Goal: Task Accomplishment & Management: Manage account settings

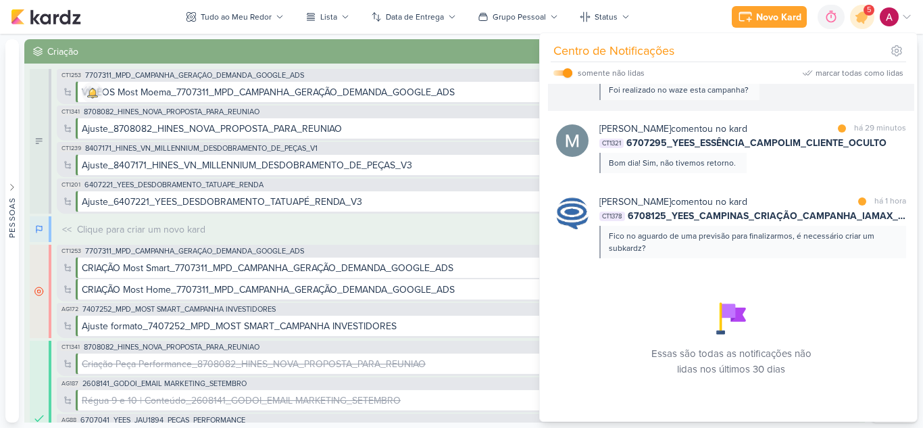
scroll to position [140, 0]
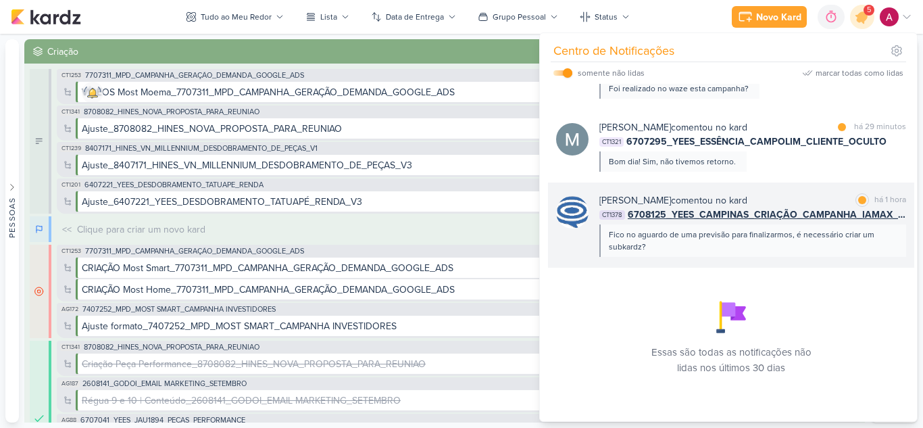
click at [748, 200] on div "Caroline Traven De Andrade comentou no kard" at bounding box center [674, 200] width 148 height 14
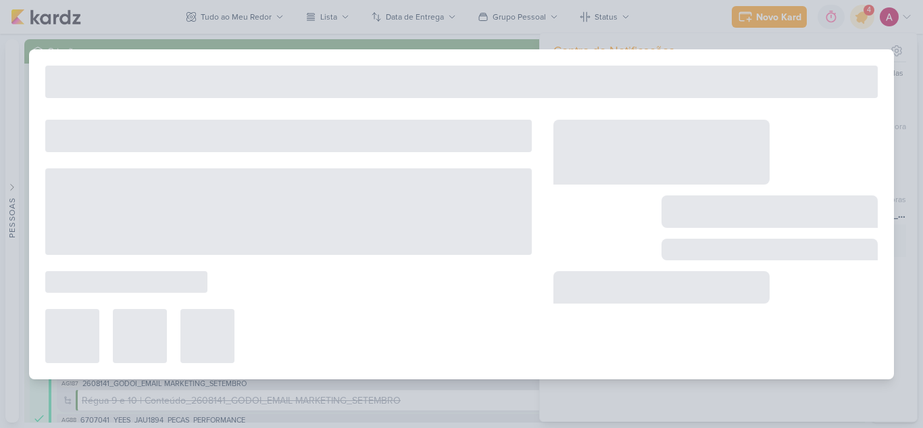
type input "6708125_YEES_CAMPINAS_CRIAÇÃO_CAMPANHA_IAMAX_GOOGLE_ADS"
type input "[DATE] 18:00"
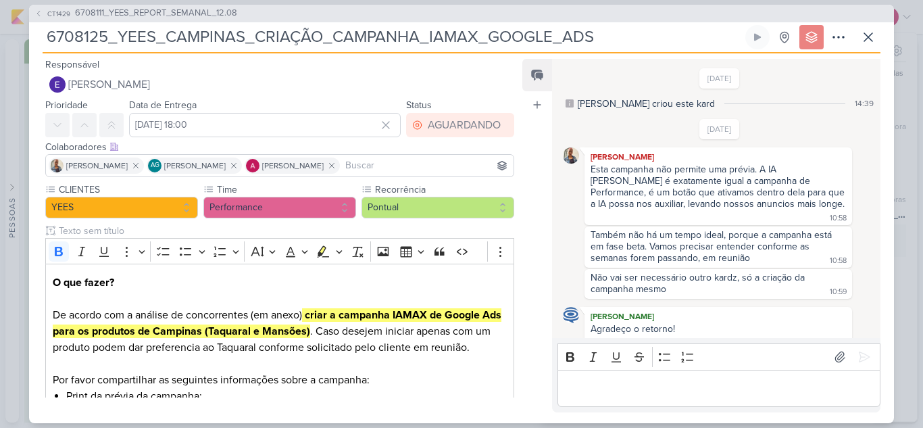
scroll to position [280, 0]
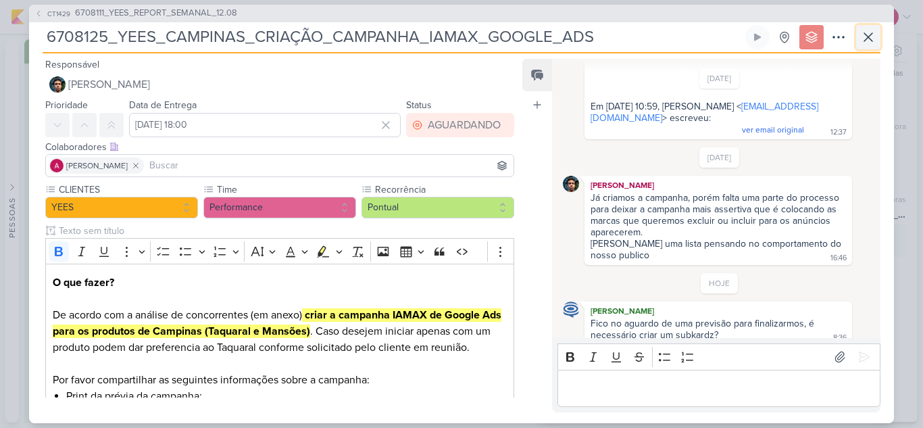
click at [858, 47] on button at bounding box center [868, 37] width 24 height 24
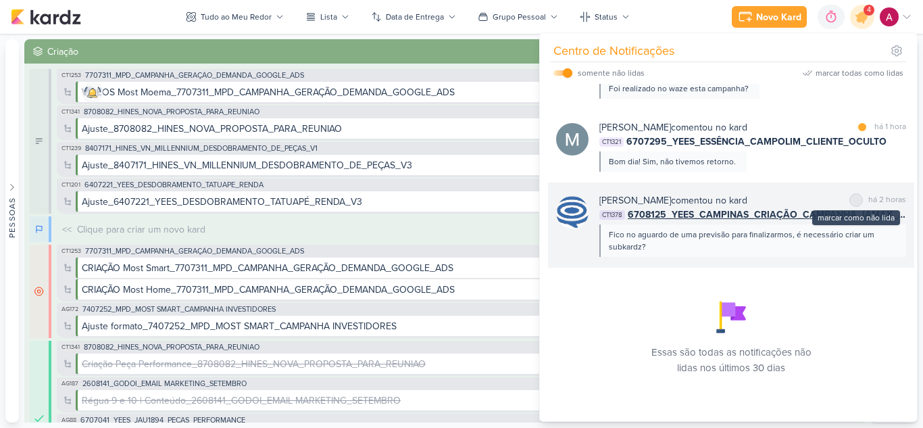
click at [853, 201] on div at bounding box center [856, 200] width 8 height 8
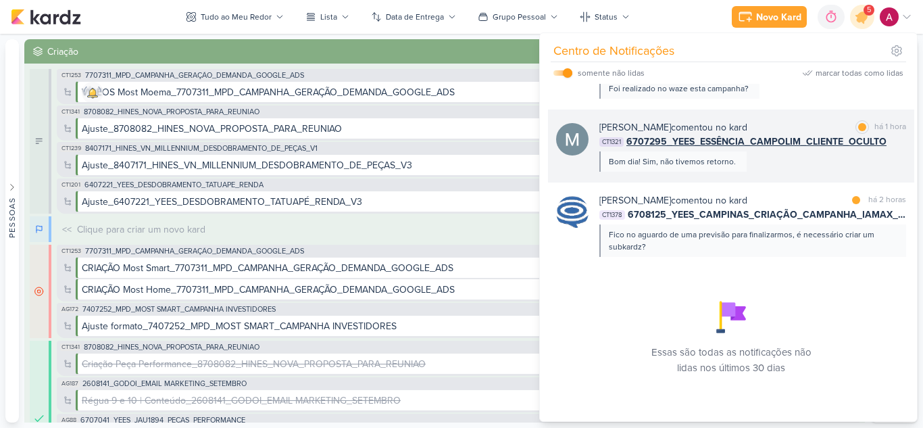
click at [783, 165] on div "Mariana Amorim comentou no kard marcar como lida há 1 hora CT1321 6707295_YEES_…" at bounding box center [753, 145] width 307 height 51
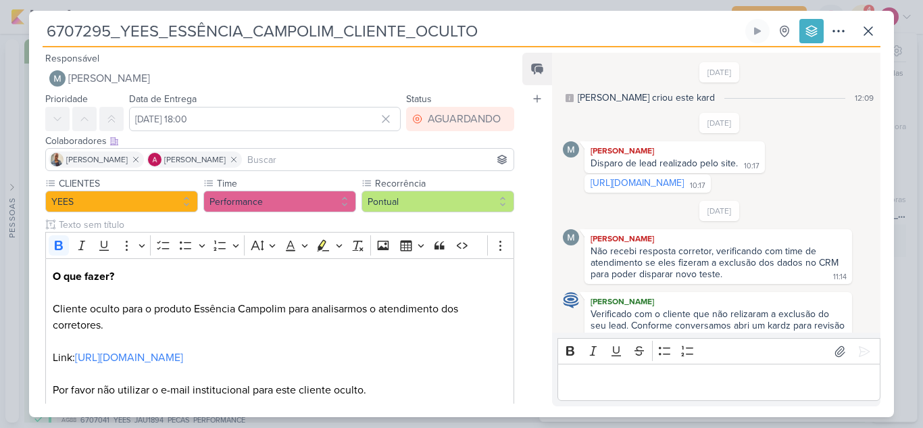
scroll to position [362, 0]
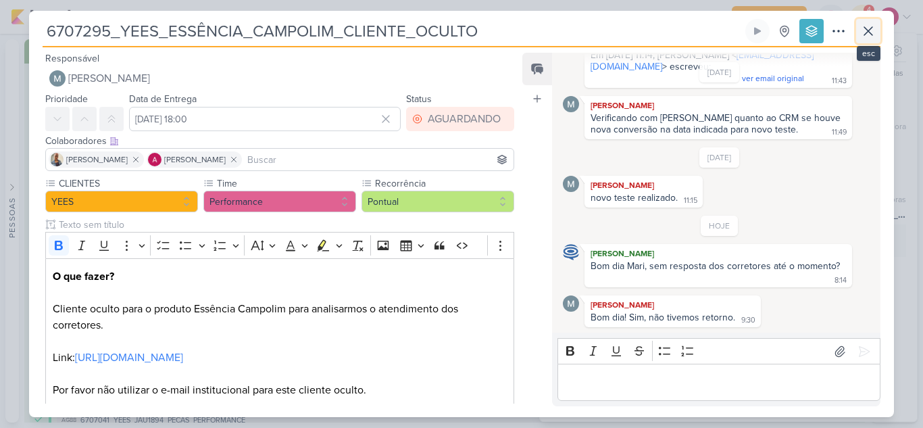
click at [873, 30] on icon at bounding box center [868, 31] width 16 height 16
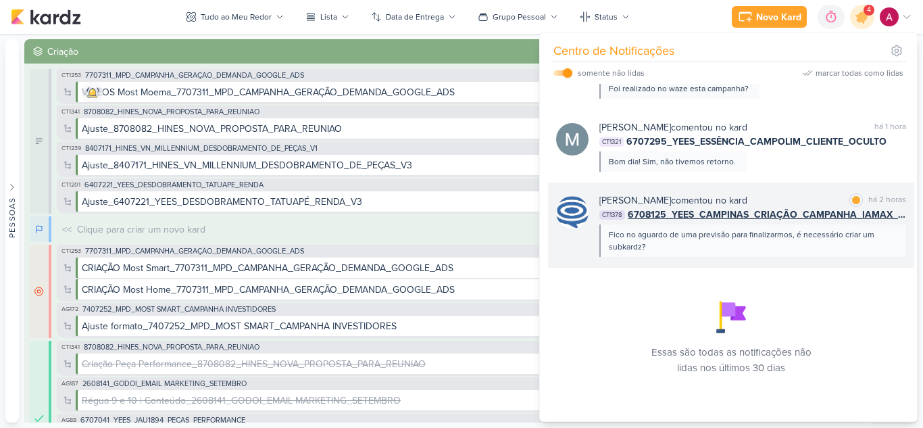
scroll to position [5, 0]
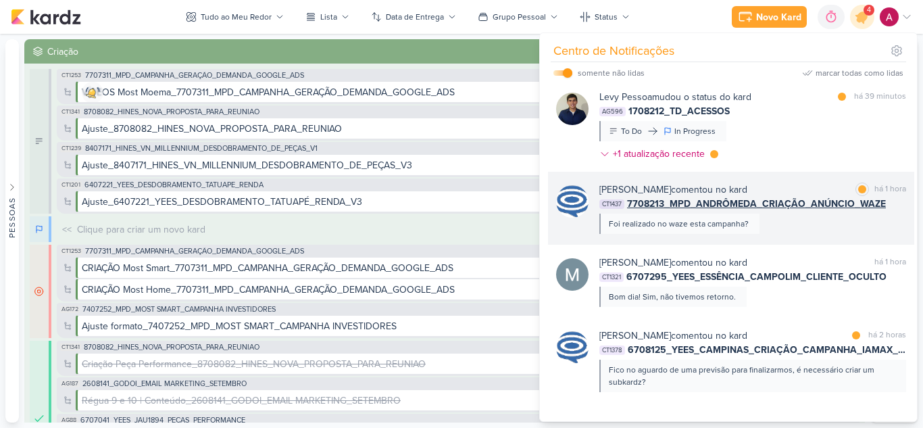
click at [797, 220] on div "Caroline Traven De Andrade comentou no kard marcar como lida há 1 hora CT1437 7…" at bounding box center [753, 207] width 307 height 51
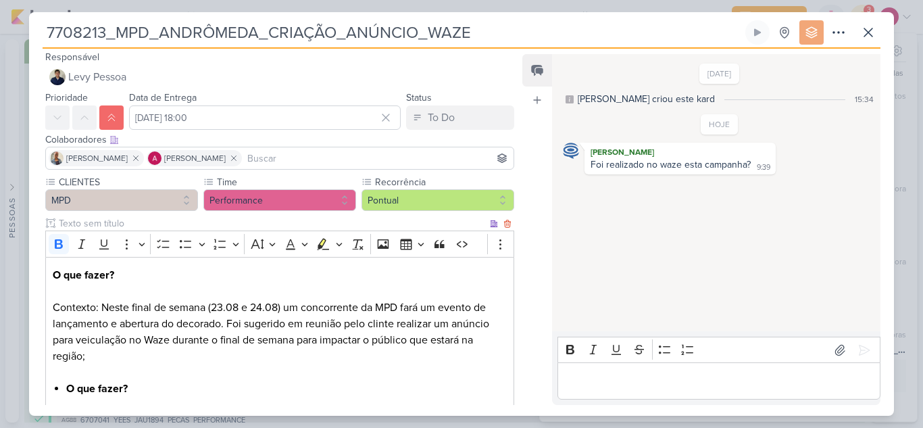
scroll to position [0, 0]
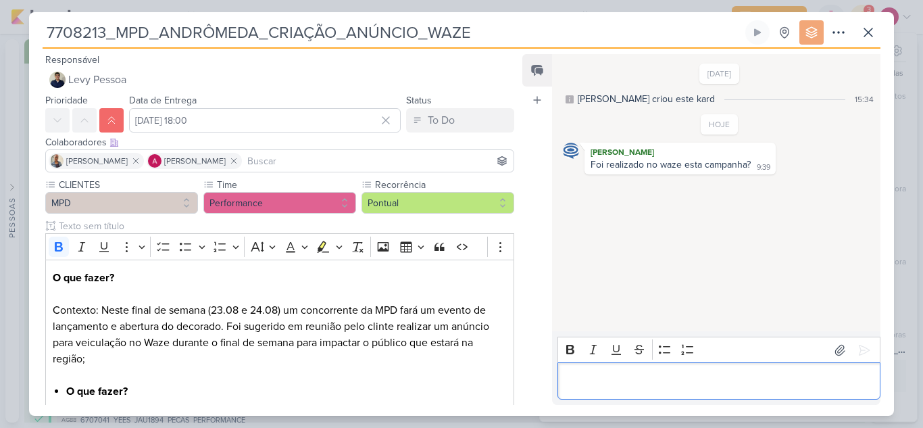
click at [572, 385] on p "Editor editing area: main" at bounding box center [718, 381] width 309 height 16
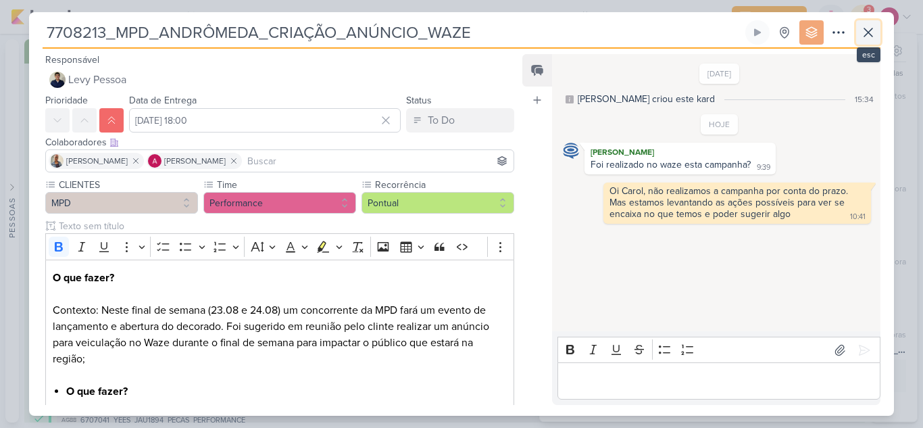
click at [875, 32] on icon at bounding box center [868, 32] width 16 height 16
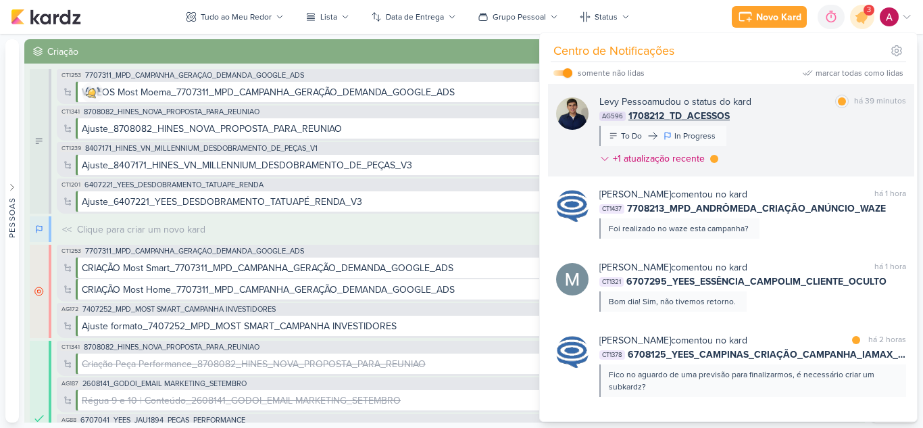
click at [807, 152] on div "Levy Pessoa mudou o status do kard marcar como lida há 39 minutos AG596 1708212…" at bounding box center [753, 133] width 307 height 76
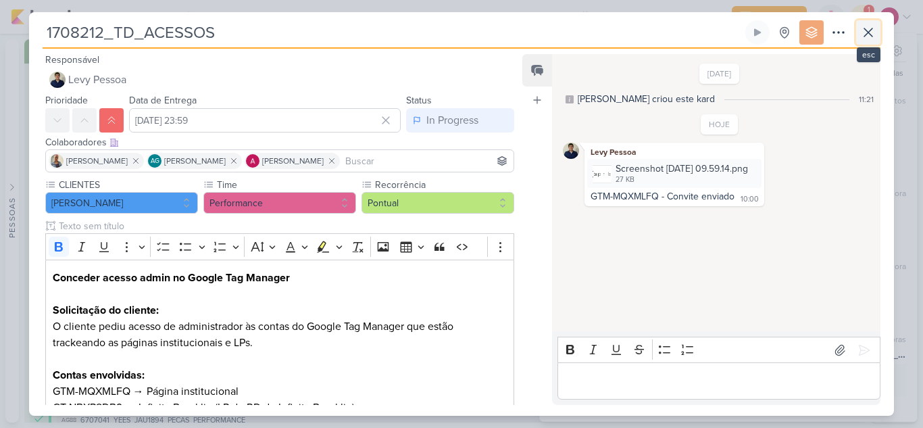
click at [863, 39] on icon at bounding box center [868, 32] width 16 height 16
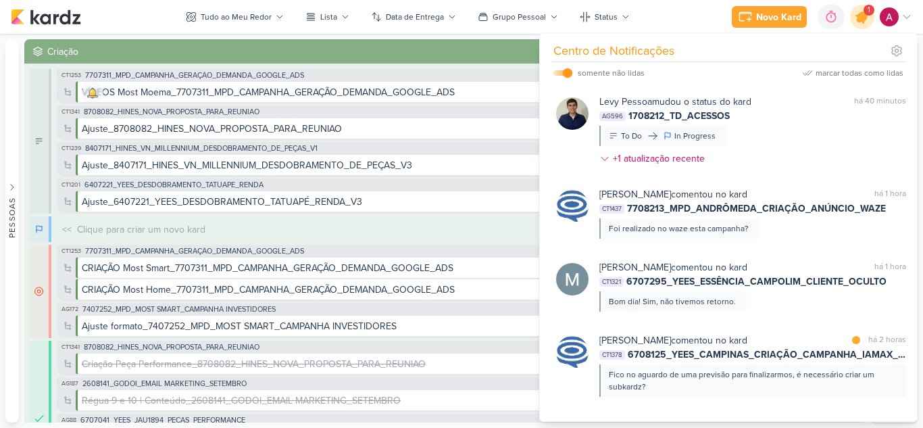
click at [866, 22] on icon at bounding box center [862, 16] width 23 height 23
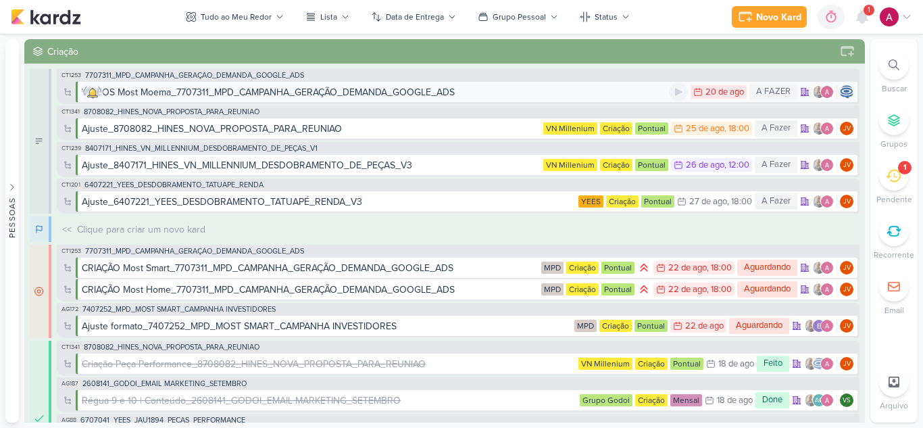
click at [244, 94] on div "VÍDEOS Most Moema_7707311_MPD_CAMPANHA_GERAÇÃO_DEMANDA_GOOGLE_ADS" at bounding box center [268, 92] width 373 height 14
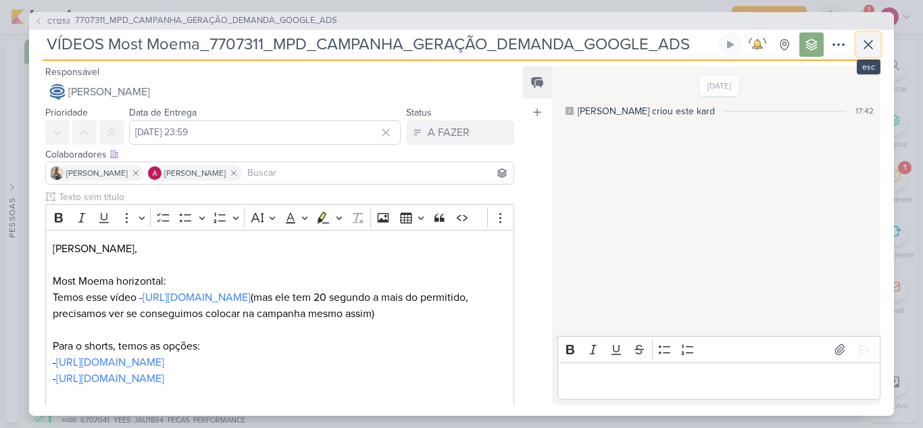
click at [868, 53] on button at bounding box center [868, 44] width 24 height 24
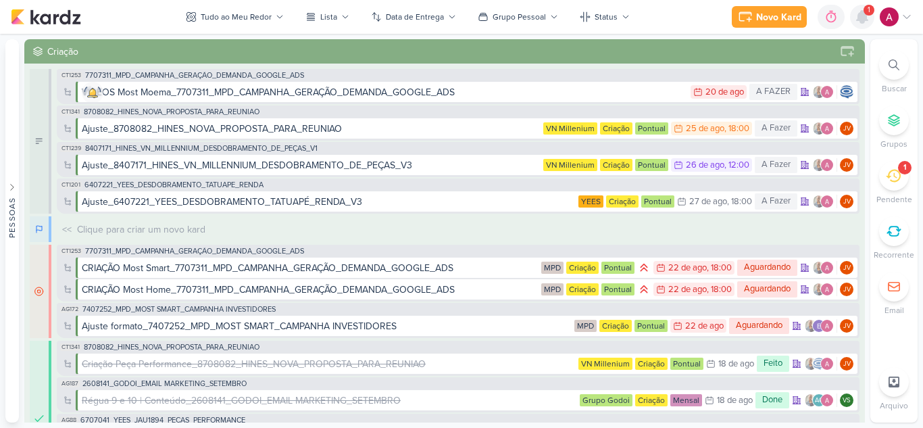
click at [860, 24] on icon at bounding box center [862, 17] width 16 height 16
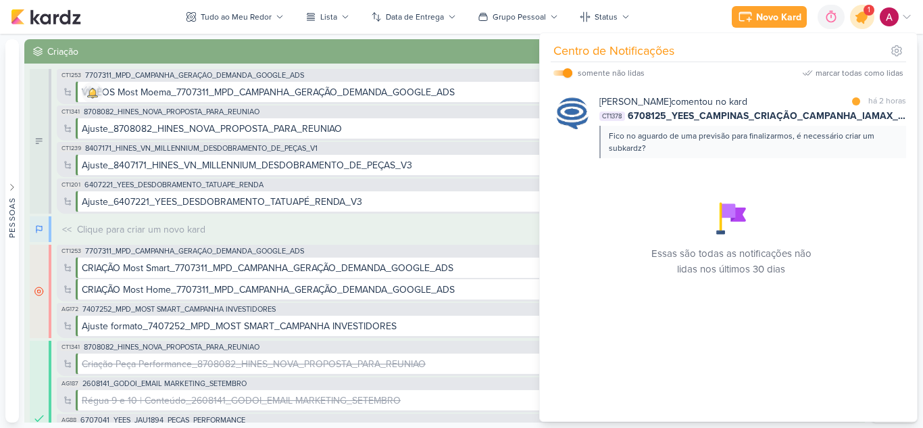
click at [858, 20] on icon at bounding box center [862, 17] width 16 height 16
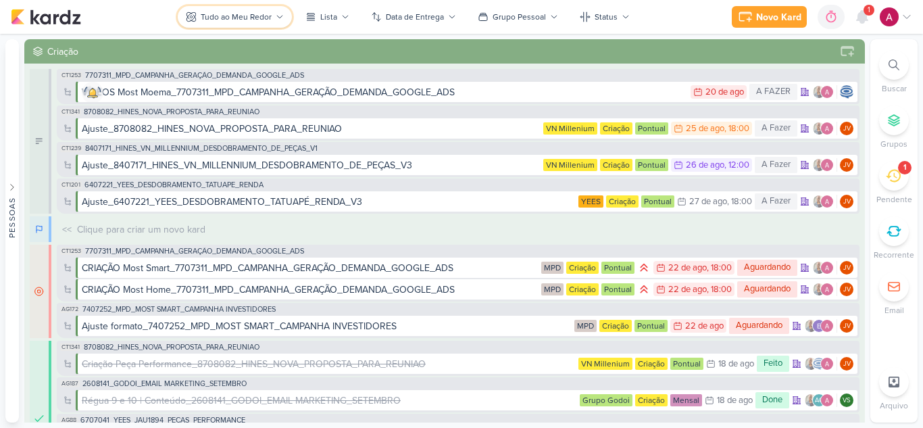
click at [236, 16] on div "Tudo ao Meu Redor" at bounding box center [236, 17] width 71 height 12
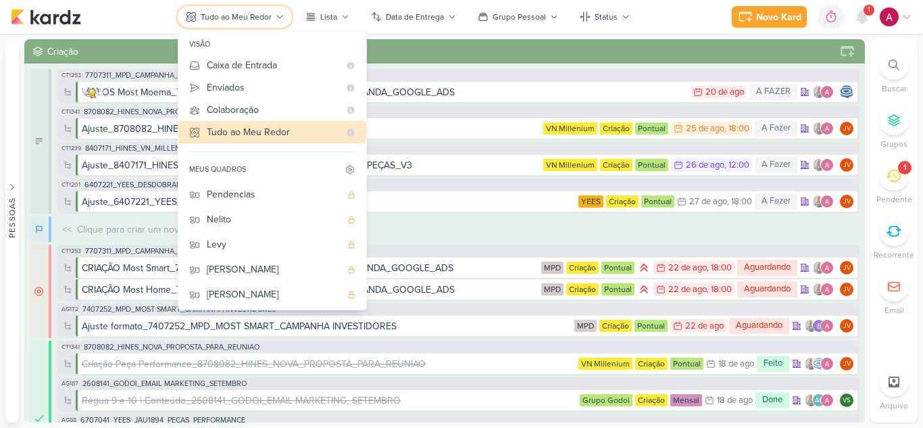
click at [236, 16] on div "Tudo ao Meu Redor" at bounding box center [236, 17] width 71 height 12
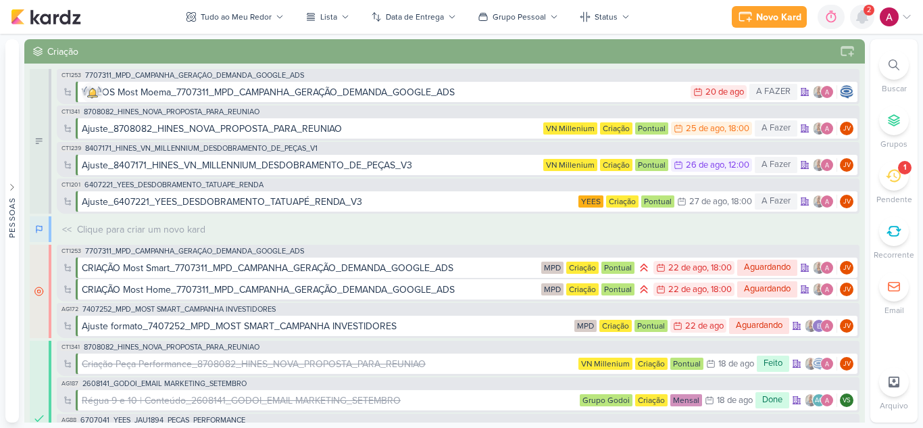
click at [858, 18] on icon at bounding box center [862, 17] width 11 height 12
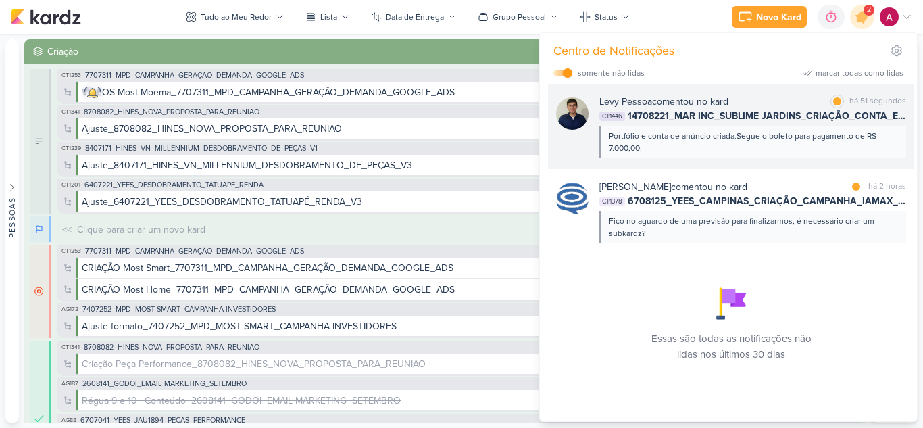
click at [806, 151] on div "Portfólio e conta de anúncio criada.Segue o boleto para pagamento de R$ 7.000,0…" at bounding box center [752, 142] width 287 height 24
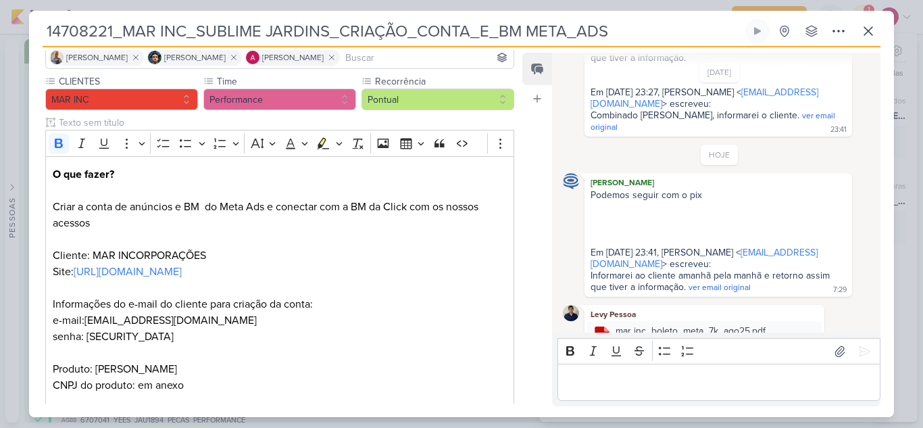
scroll to position [251, 0]
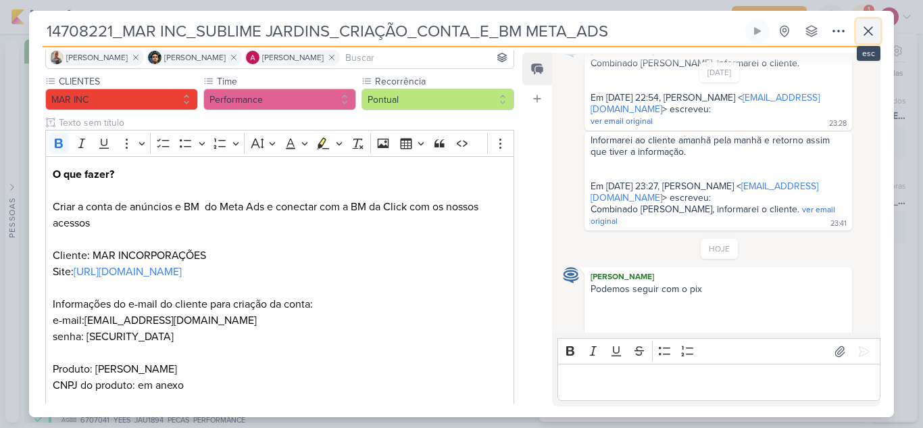
click at [877, 30] on button at bounding box center [868, 31] width 24 height 24
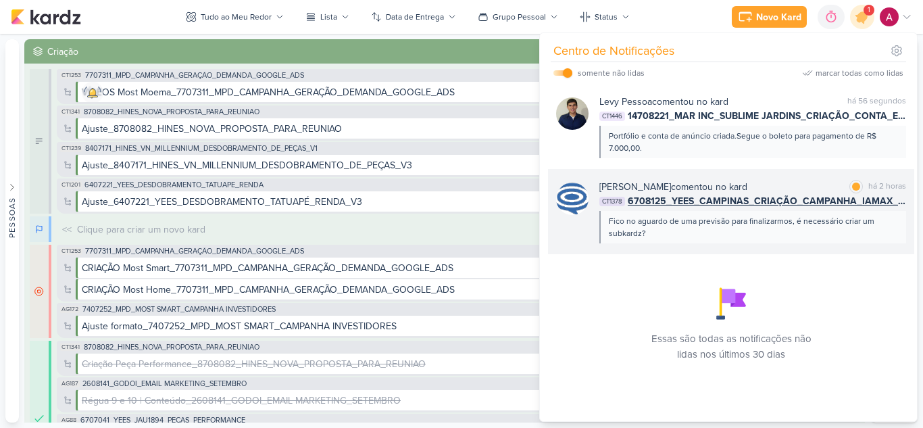
click at [765, 239] on div "Fico no aguardo de uma previsão para finalizarmos, é necessário criar um subkar…" at bounding box center [752, 227] width 287 height 24
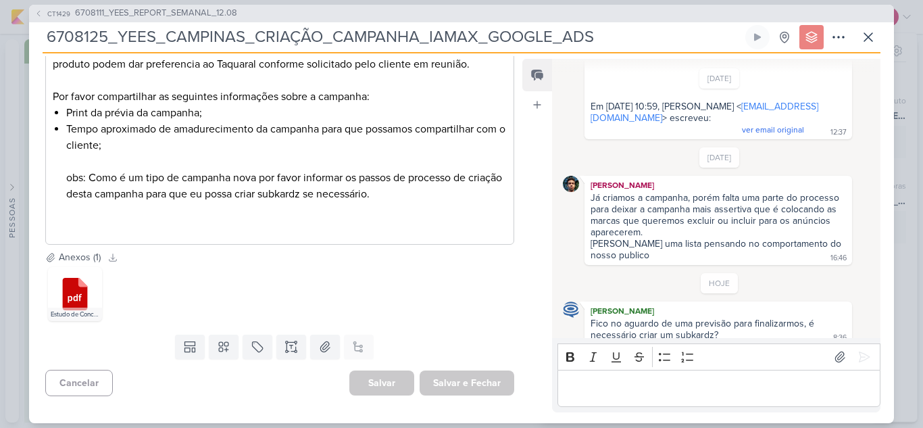
scroll to position [285, 0]
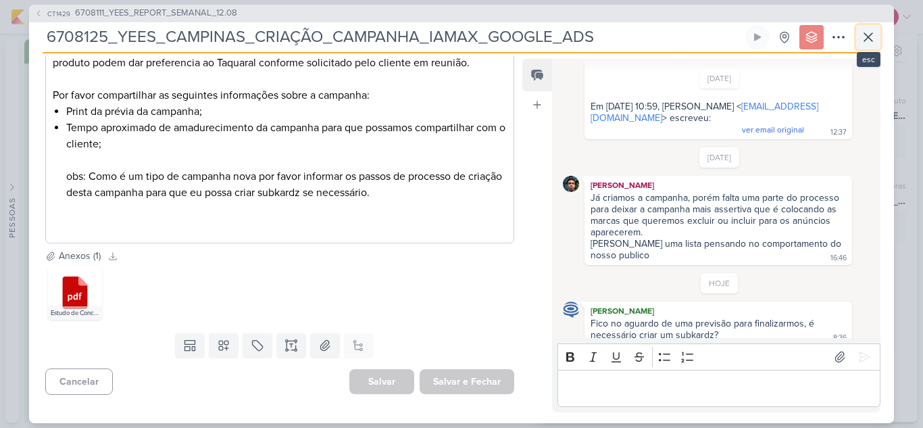
click at [867, 36] on icon at bounding box center [868, 37] width 16 height 16
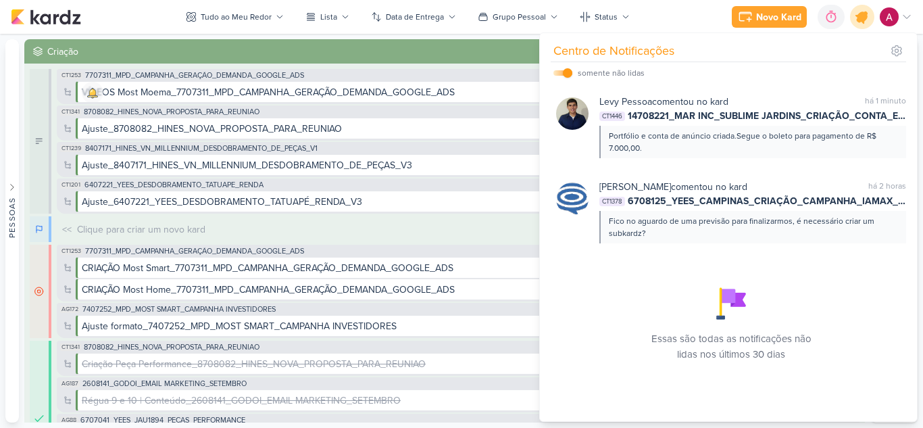
click at [858, 21] on icon at bounding box center [862, 17] width 16 height 16
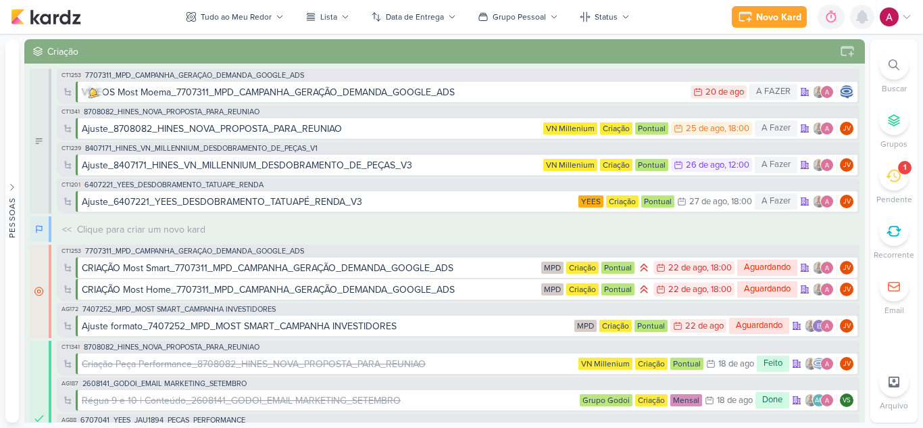
click at [858, 21] on icon at bounding box center [862, 17] width 11 height 12
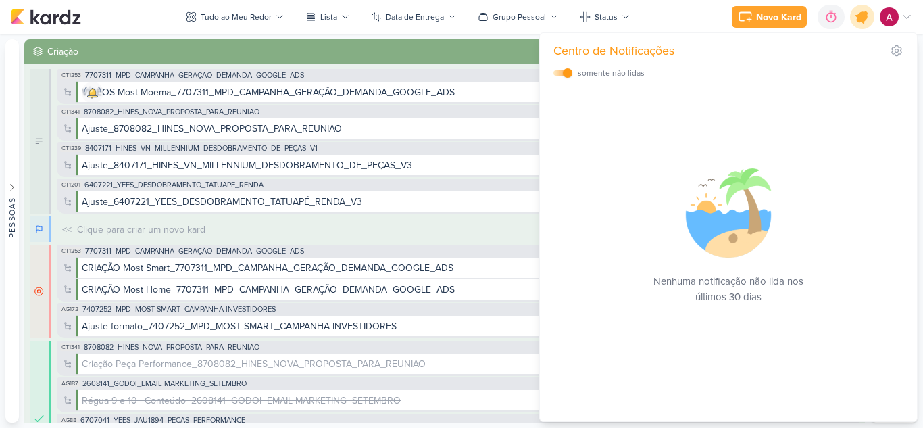
click at [869, 18] on icon at bounding box center [862, 16] width 23 height 23
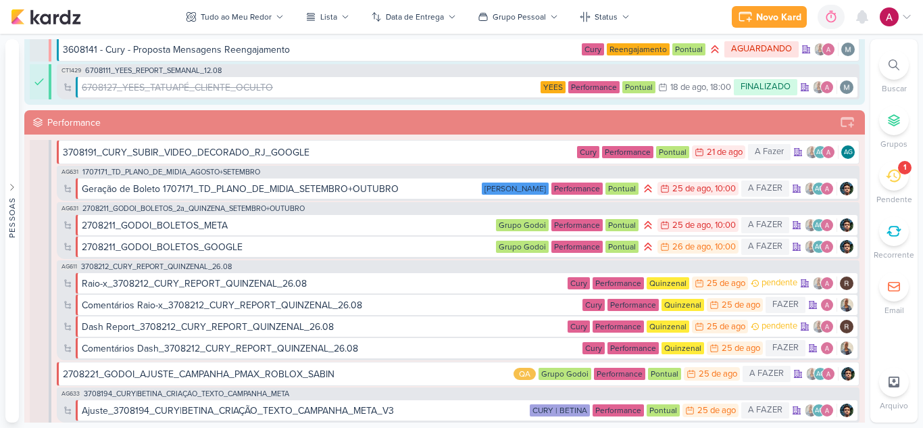
scroll to position [744, 0]
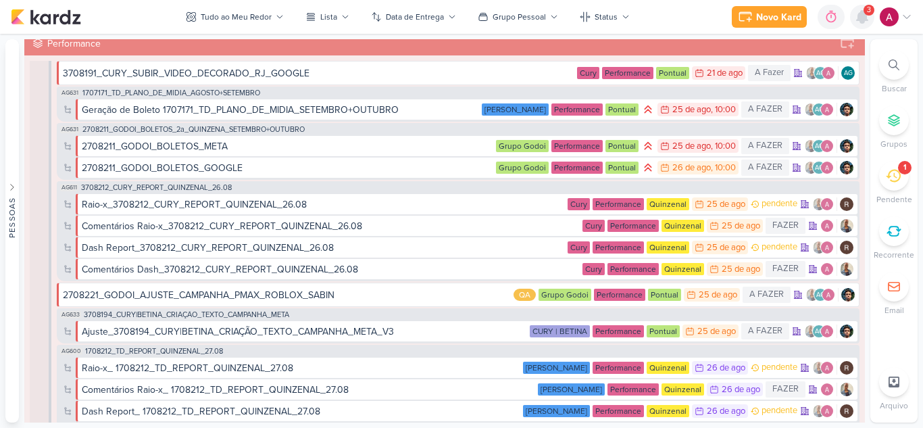
click at [864, 18] on icon at bounding box center [862, 17] width 11 height 12
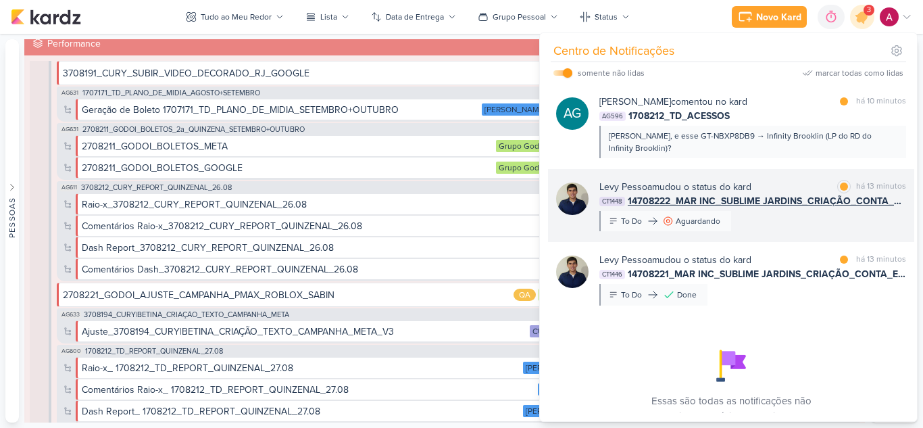
click at [768, 204] on div "Levy Pessoa mudou o status do kard marcar como lida há 13 minutos CT1448 147082…" at bounding box center [753, 205] width 307 height 51
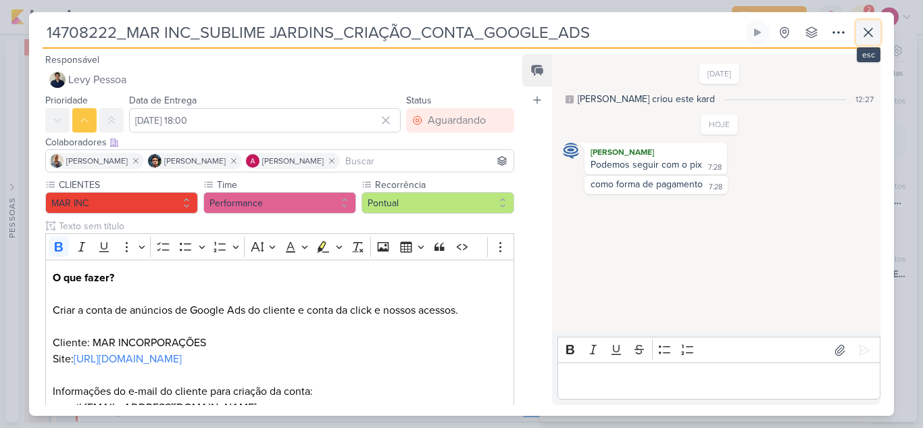
click at [869, 36] on icon at bounding box center [868, 32] width 16 height 16
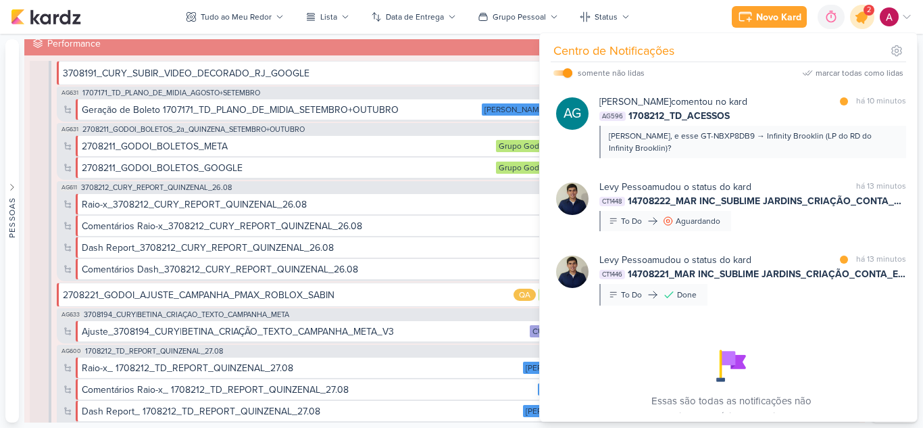
click at [862, 26] on icon at bounding box center [862, 16] width 23 height 23
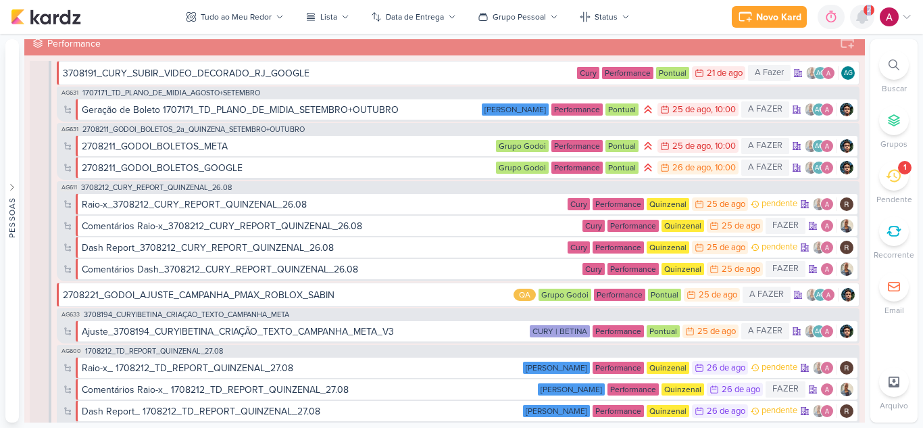
click at [862, 26] on div at bounding box center [862, 17] width 24 height 24
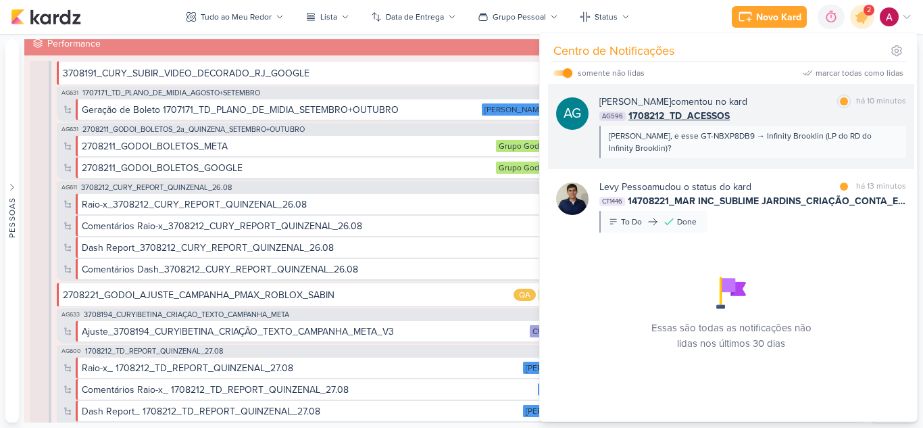
click at [748, 104] on div "Aline Gimenez Graciano comentou no kard" at bounding box center [674, 102] width 148 height 14
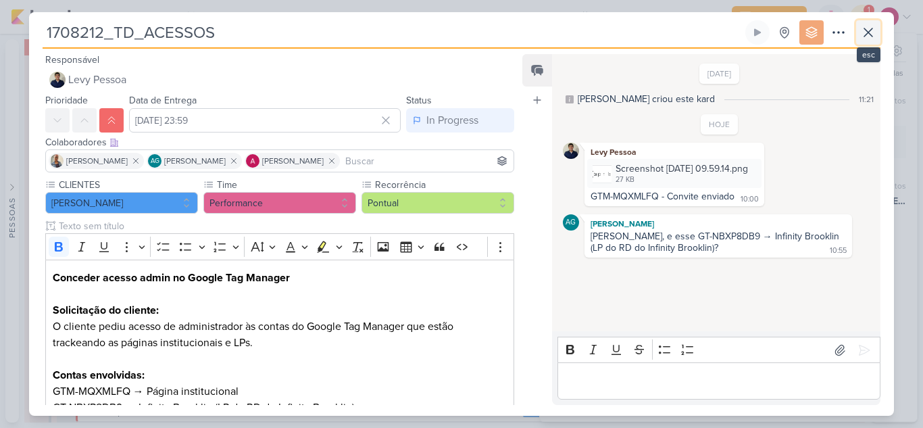
click at [876, 39] on icon at bounding box center [868, 32] width 16 height 16
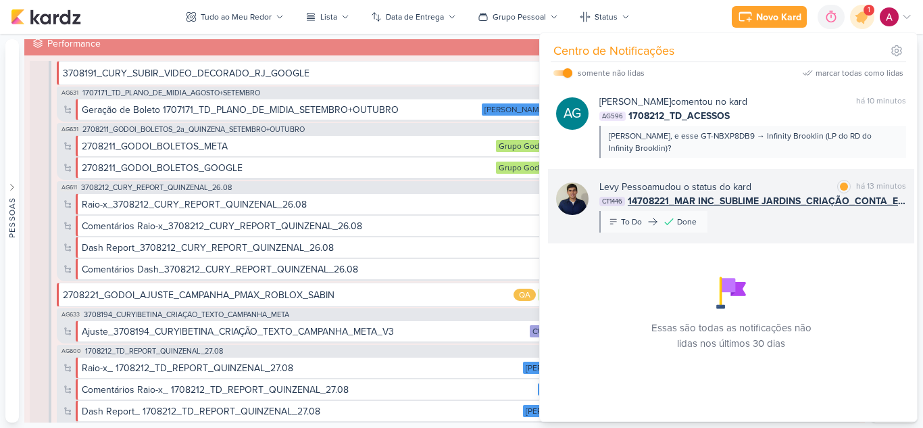
click at [806, 224] on div "Levy Pessoa mudou o status do kard marcar como lida há 13 minutos CT1446 147082…" at bounding box center [731, 206] width 366 height 74
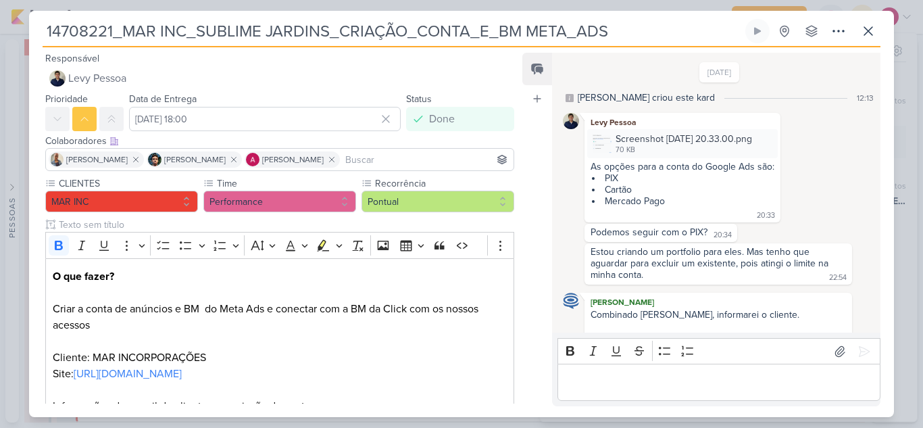
scroll to position [387, 0]
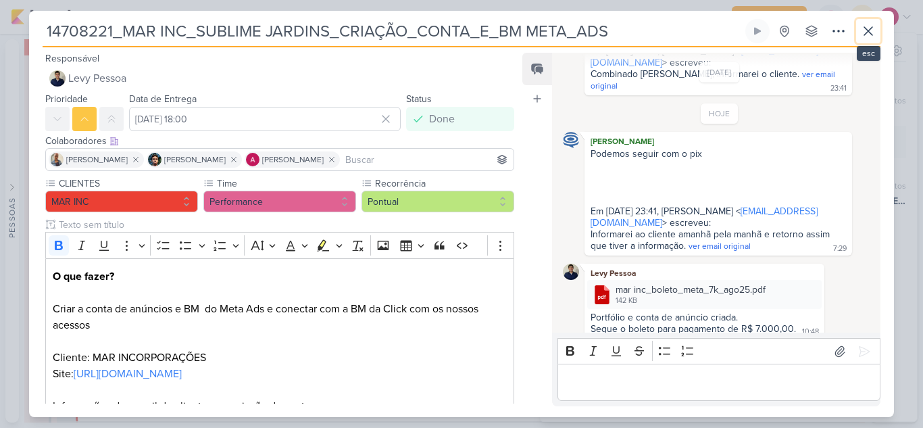
click at [872, 35] on icon at bounding box center [868, 31] width 16 height 16
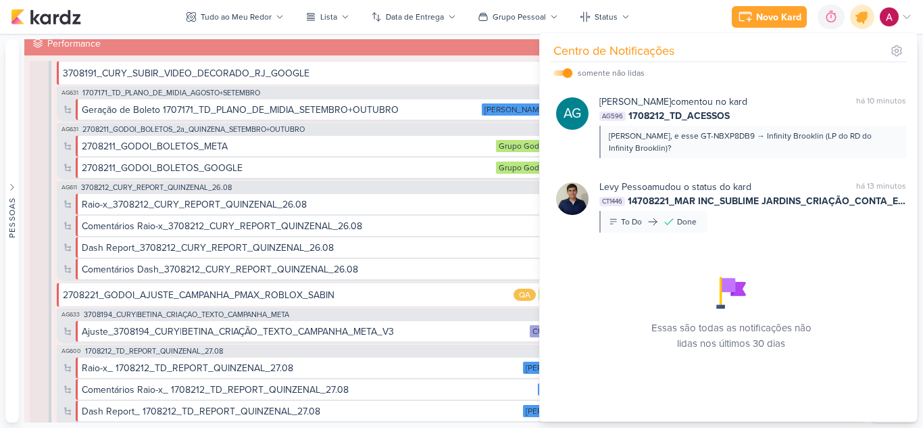
click at [862, 21] on icon at bounding box center [862, 17] width 16 height 16
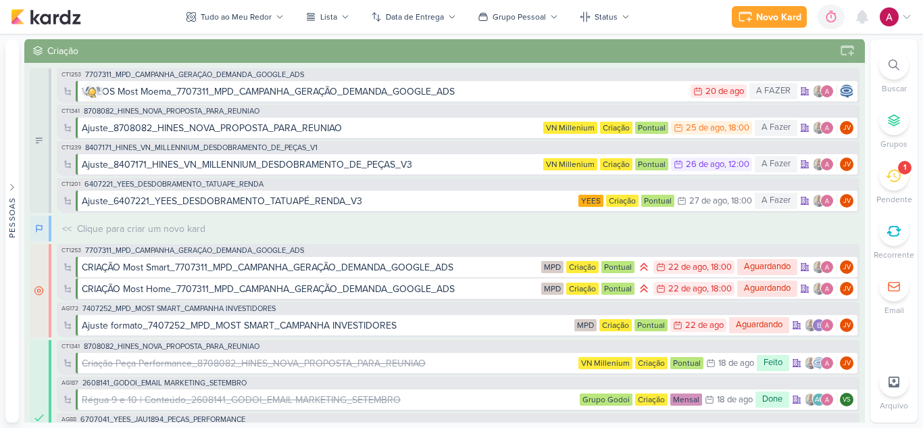
scroll to position [0, 0]
click at [248, 16] on div "Tudo ao Meu Redor" at bounding box center [236, 17] width 71 height 12
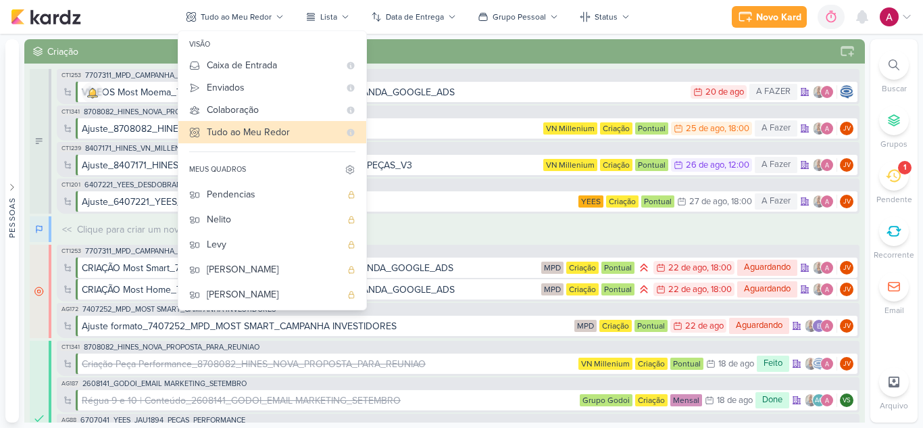
click at [469, 57] on div "Criação" at bounding box center [440, 52] width 787 height 14
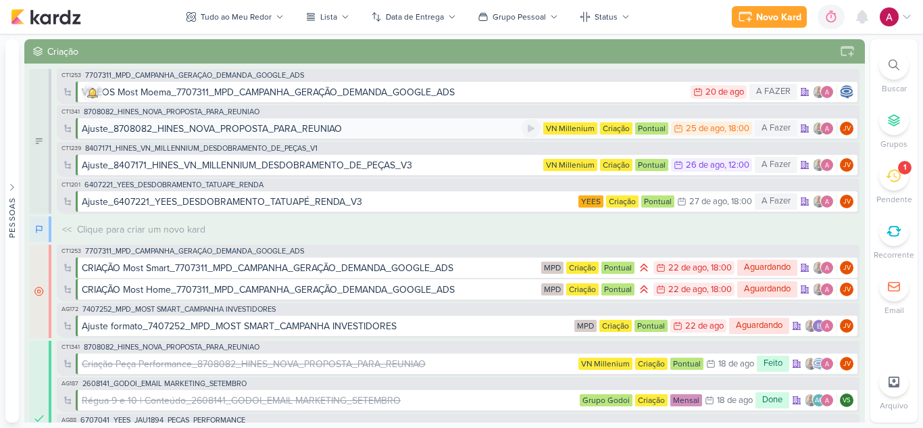
click at [422, 130] on div "Ajuste_8708082_HINES_NOVA_PROPOSTA_PARA_REUNIAO" at bounding box center [302, 129] width 440 height 14
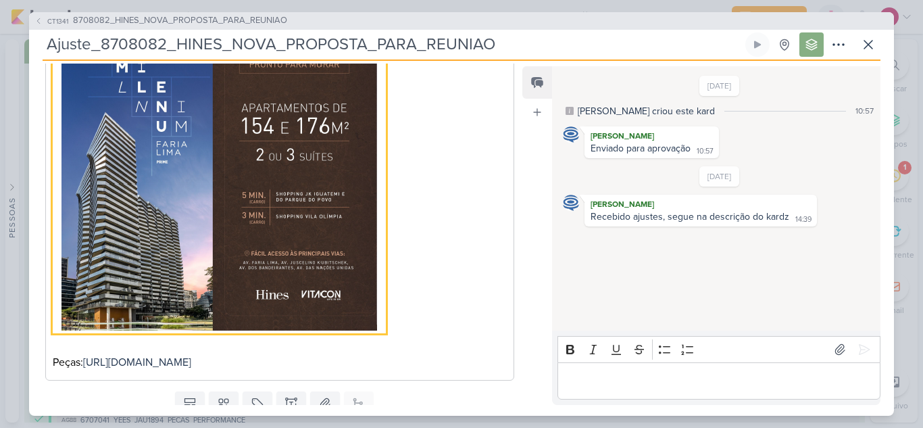
scroll to position [472, 0]
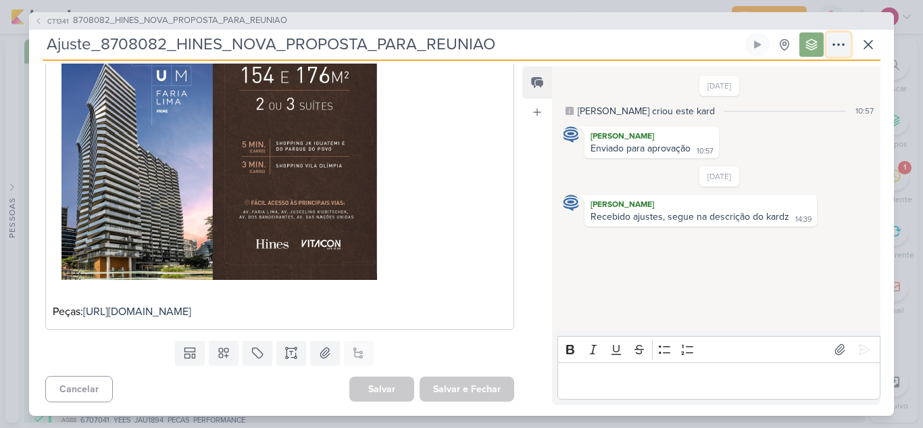
click at [827, 47] on button at bounding box center [839, 44] width 24 height 24
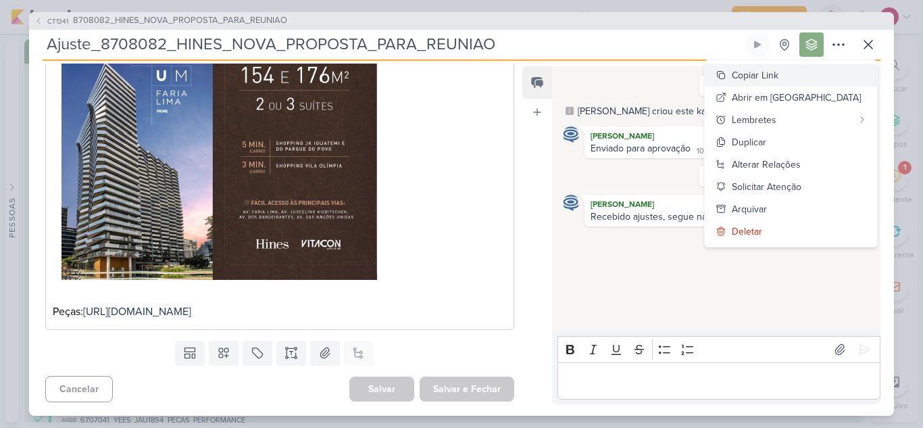
click at [779, 69] on div "Copiar Link" at bounding box center [755, 75] width 47 height 14
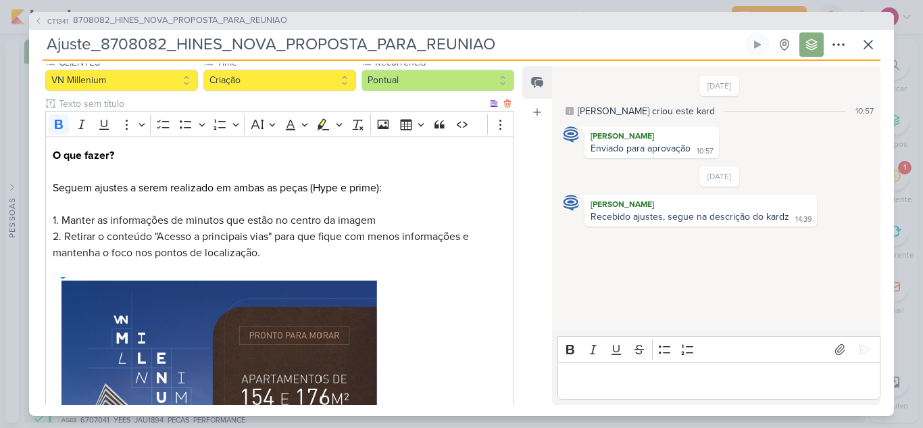
scroll to position [0, 0]
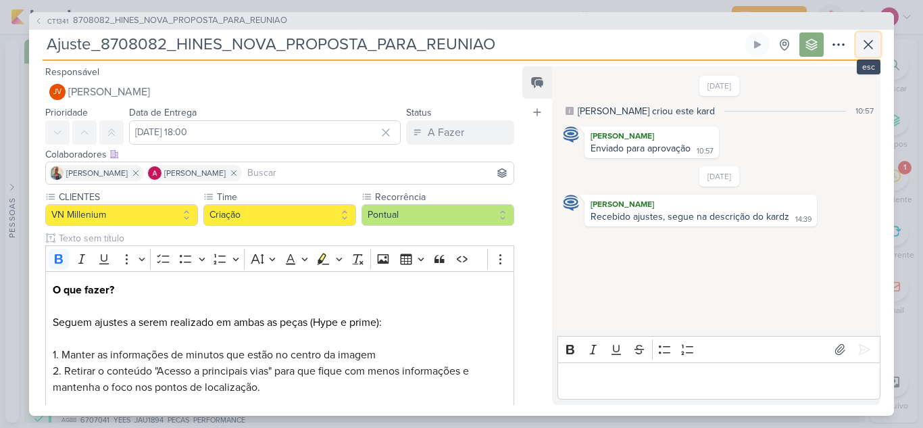
click at [863, 46] on icon at bounding box center [868, 44] width 16 height 16
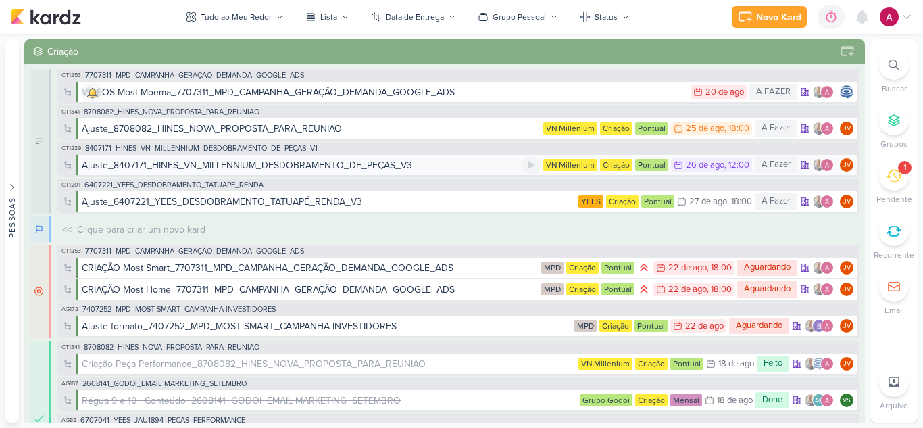
click at [356, 163] on div "Ajuste_8407171_HINES_VN_MILLENNIUM_DESDOBRAMENTO_DE_PEÇAS_V3" at bounding box center [247, 165] width 331 height 14
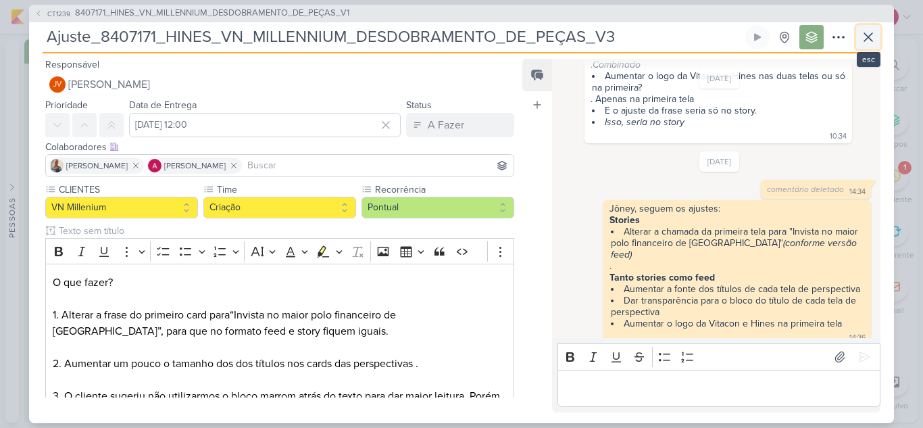
click at [858, 46] on button at bounding box center [868, 37] width 24 height 24
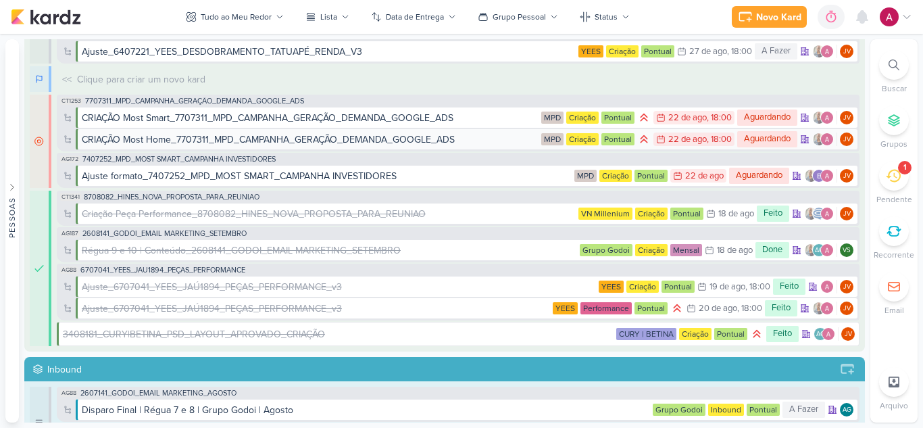
scroll to position [68, 0]
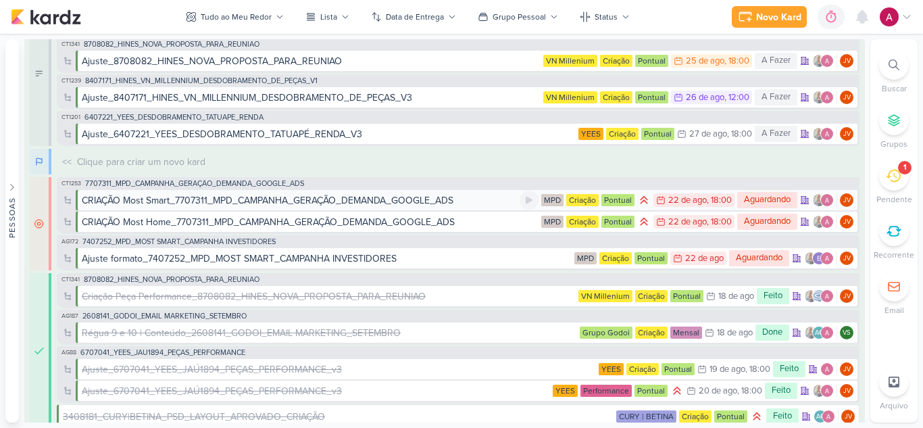
click at [427, 202] on div "CRIAÇÃO Most Smart_7707311_MPD_CAMPANHA_GERAÇÃO_DEMANDA_GOOGLE_ADS" at bounding box center [268, 200] width 372 height 14
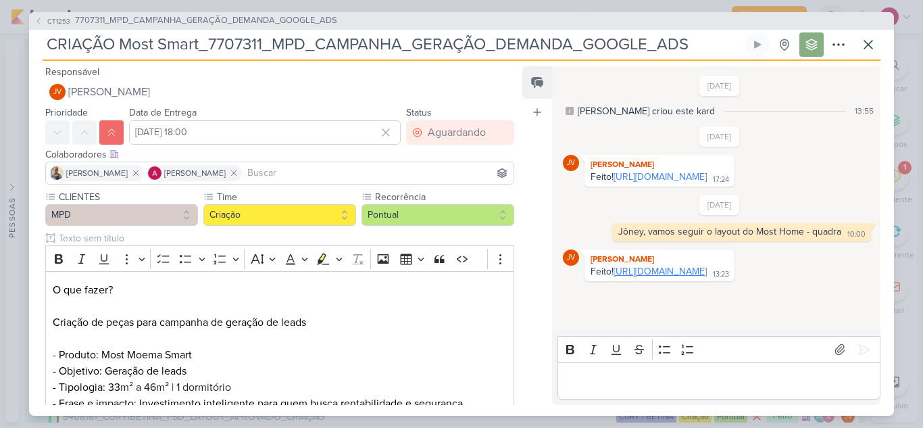
click at [618, 277] on link "https://drive.google.com/drive/folders/1acov2aQqgGz9zoQcFsRnjQ9Nt151tc8N?usp=sh…" at bounding box center [660, 271] width 93 height 11
click at [867, 44] on icon at bounding box center [868, 44] width 16 height 16
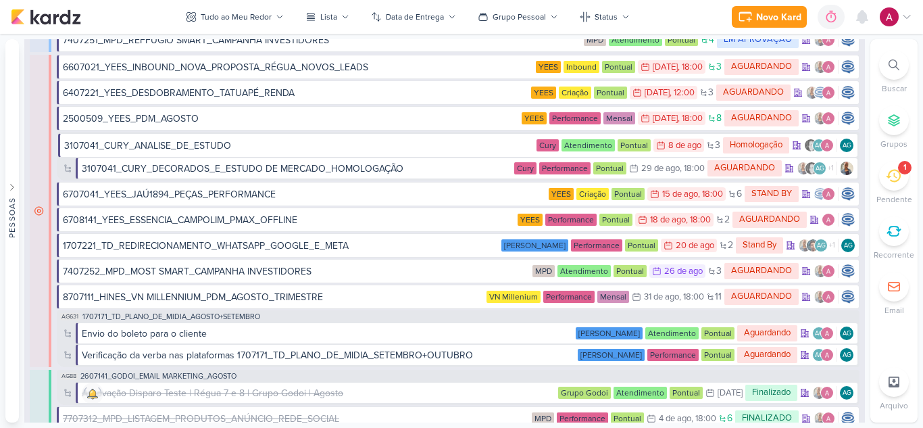
scroll to position [3447, 0]
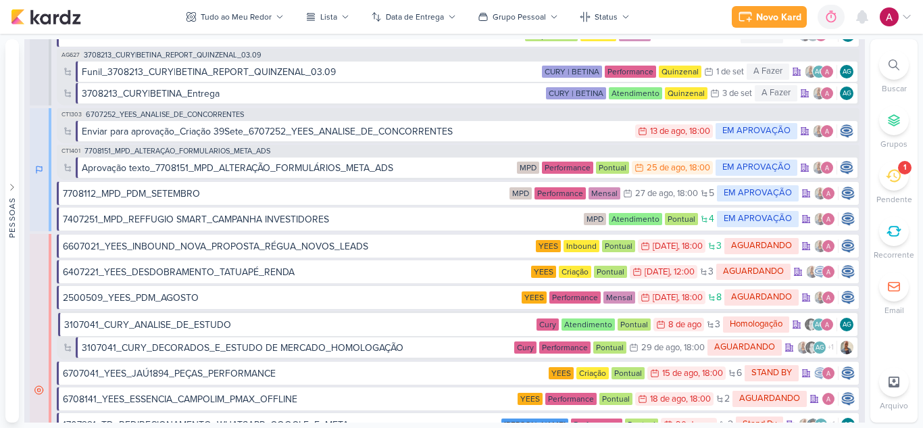
click at [891, 19] on img at bounding box center [889, 16] width 19 height 19
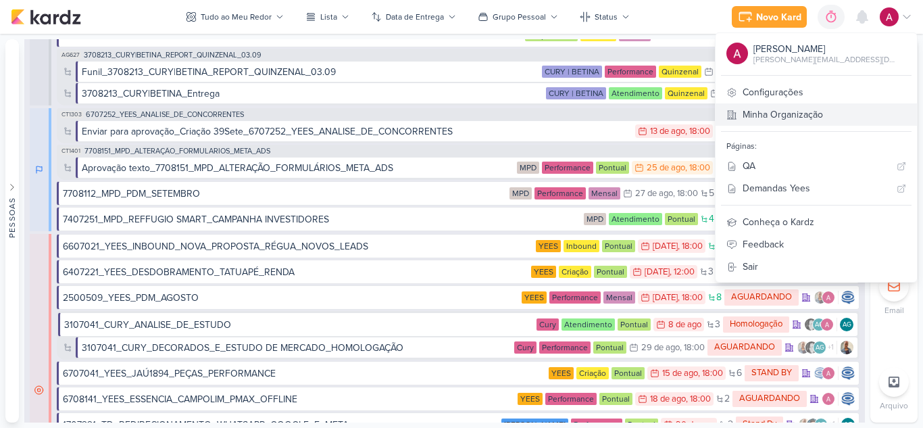
click at [800, 121] on link "Minha Organização" at bounding box center [816, 114] width 201 height 22
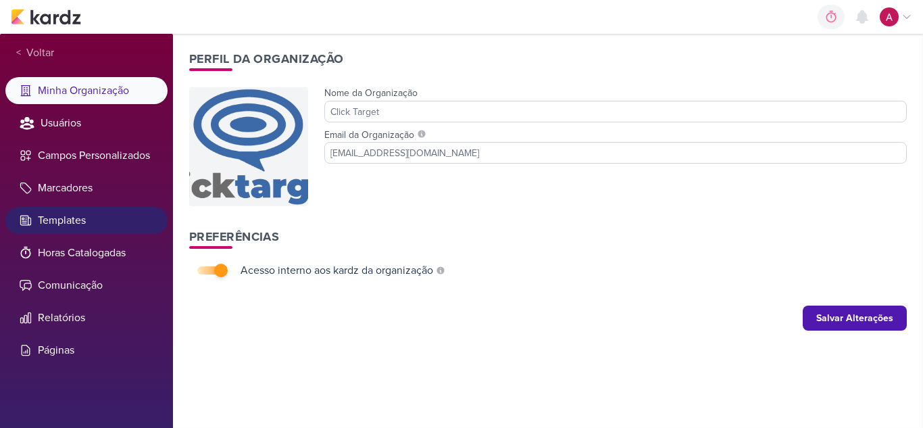
click at [62, 216] on li "Templates" at bounding box center [86, 220] width 162 height 27
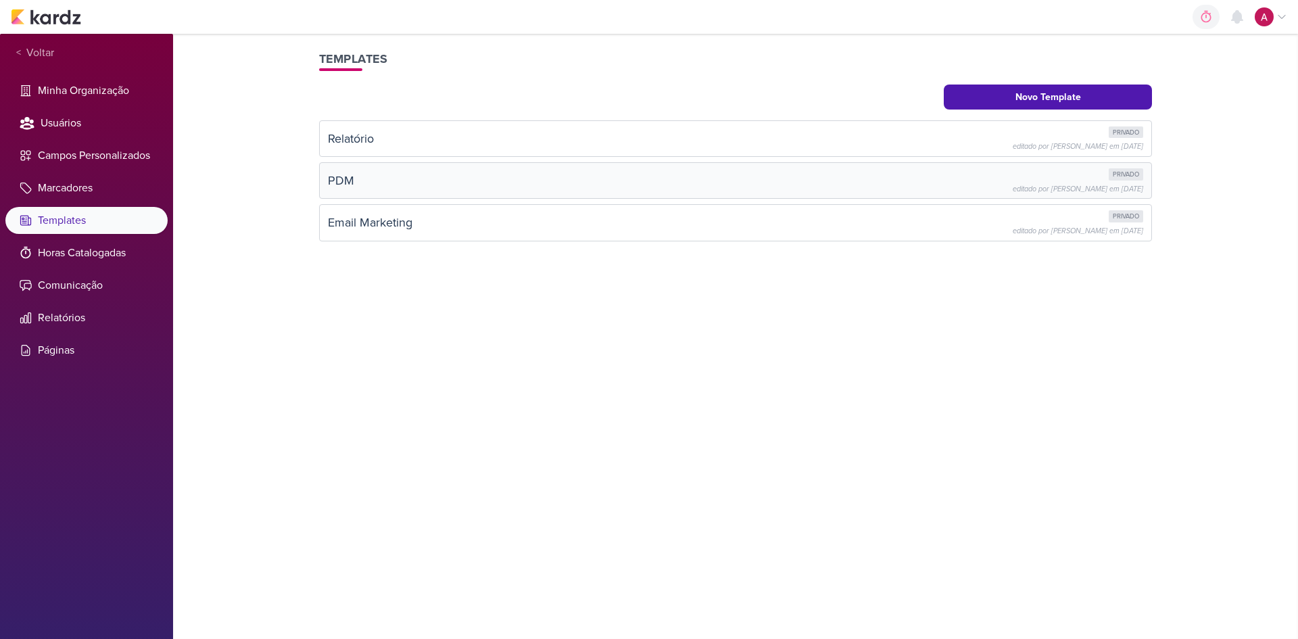
click at [373, 174] on div "PDM privado editado por Alessandra Gomes em 1 de jul" at bounding box center [735, 180] width 815 height 24
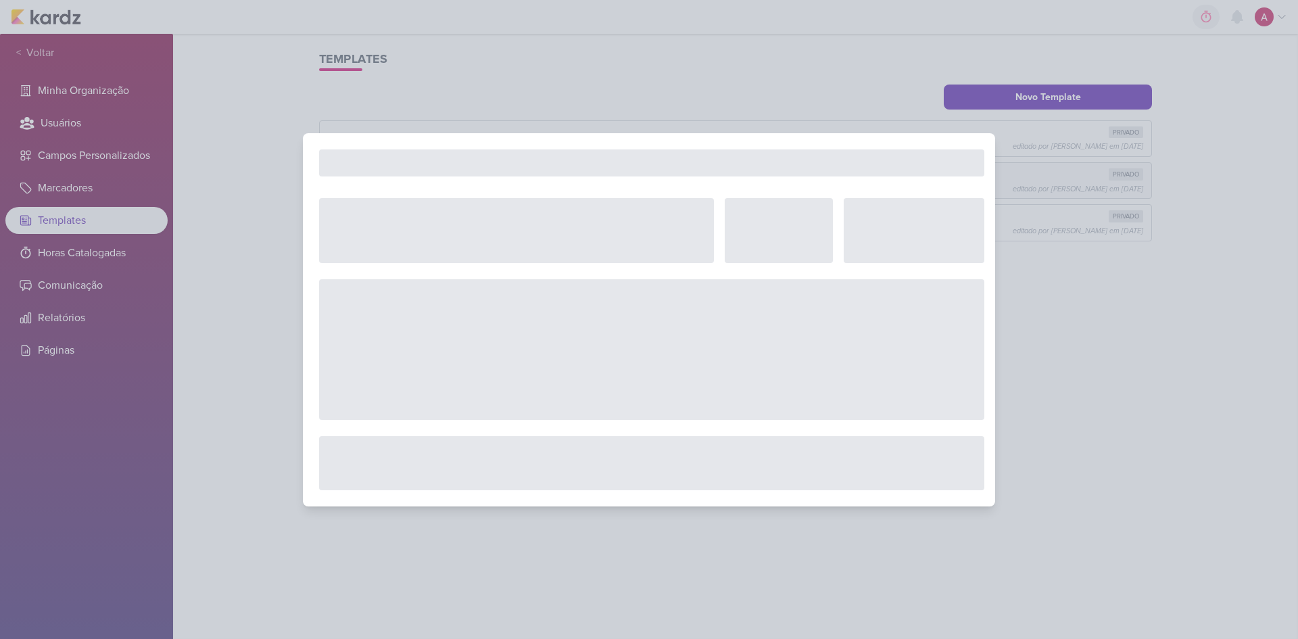
select select "5"
select select "pm"
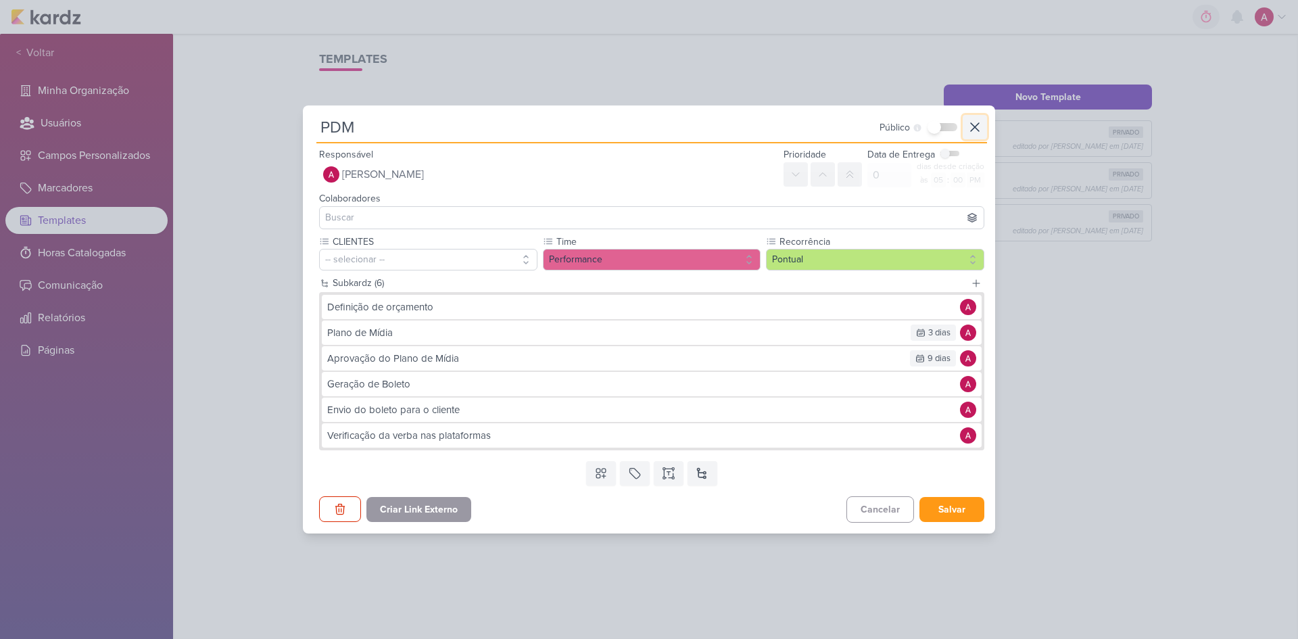
click at [923, 133] on icon at bounding box center [975, 127] width 16 height 16
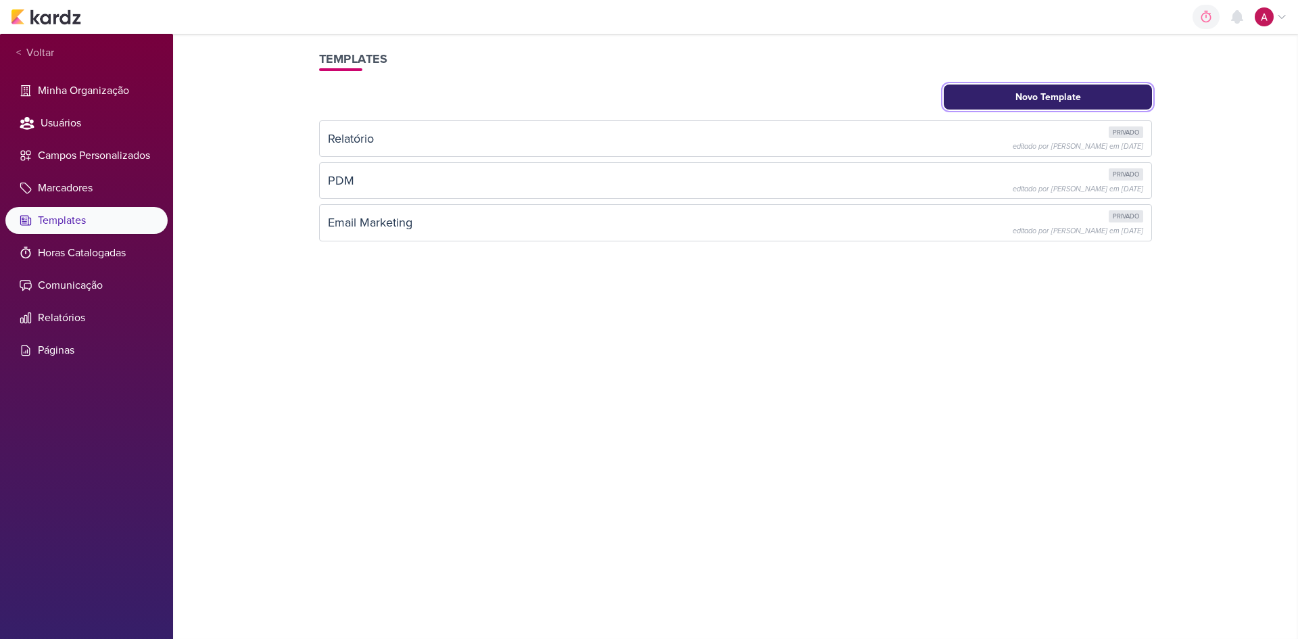
click at [923, 95] on button "Novo Template" at bounding box center [1048, 96] width 208 height 25
select select "5"
select select "pm"
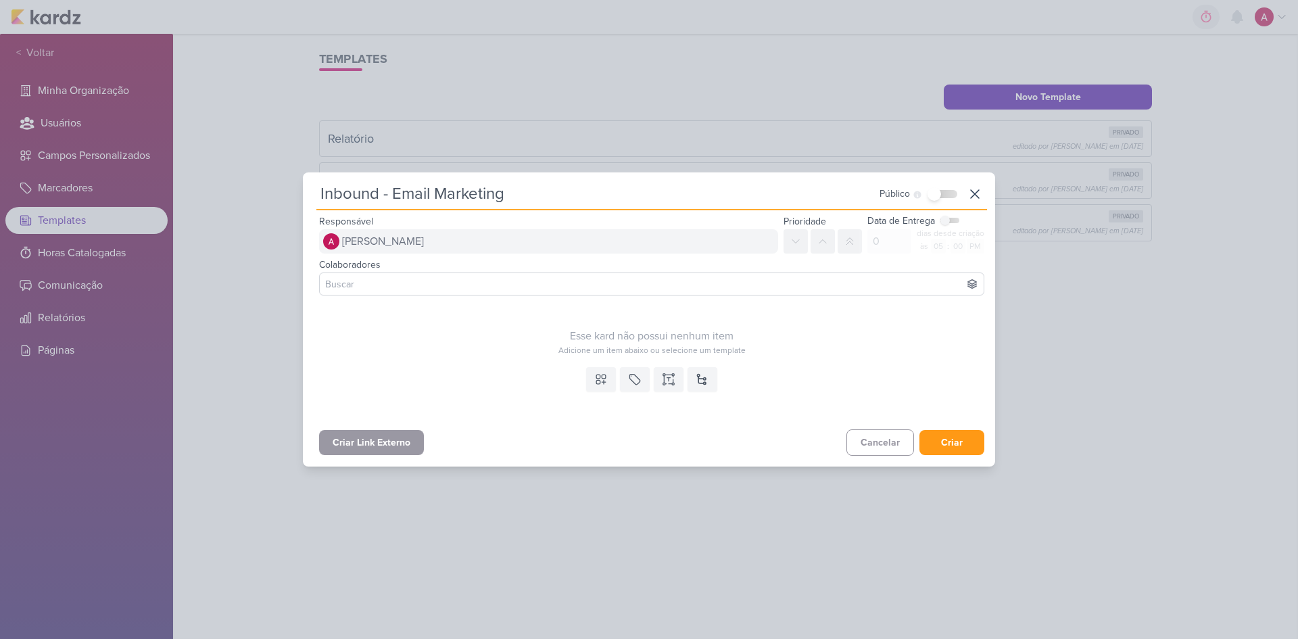
type input "Inbound - Email Marketing"
click at [440, 243] on button "[PERSON_NAME]" at bounding box center [548, 241] width 459 height 24
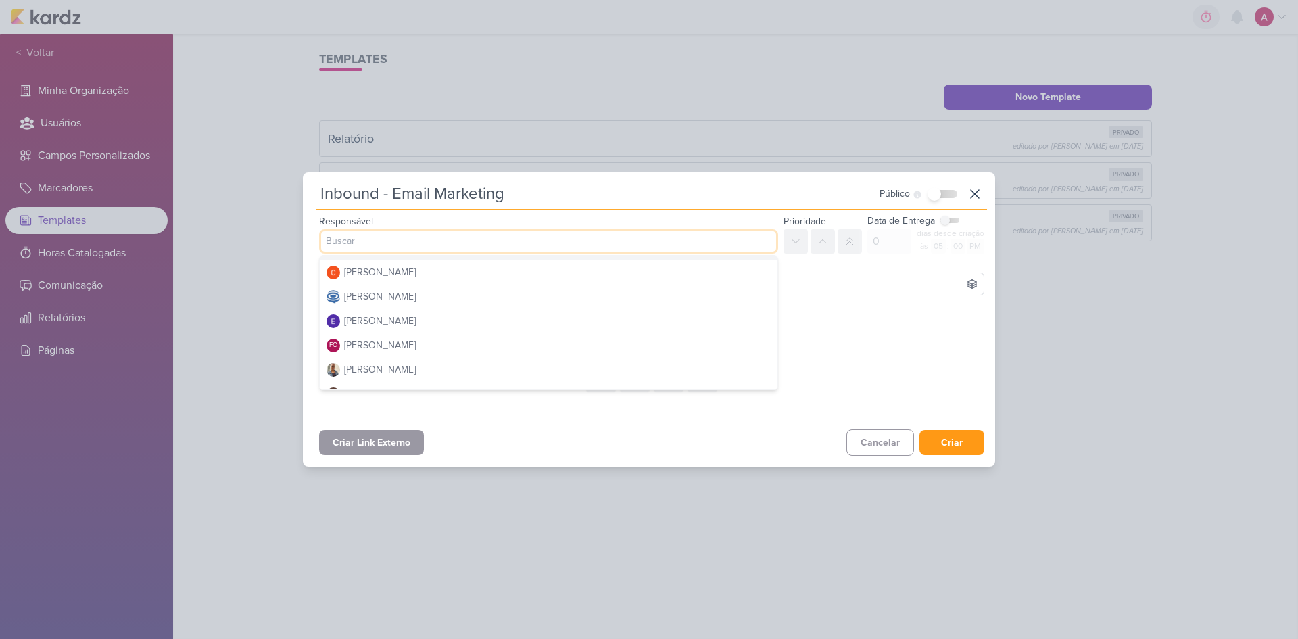
scroll to position [255, 0]
click at [864, 316] on div "Esse kard não possui nenhum item Adicione um item abaixo ou selecione um templa…" at bounding box center [651, 328] width 665 height 55
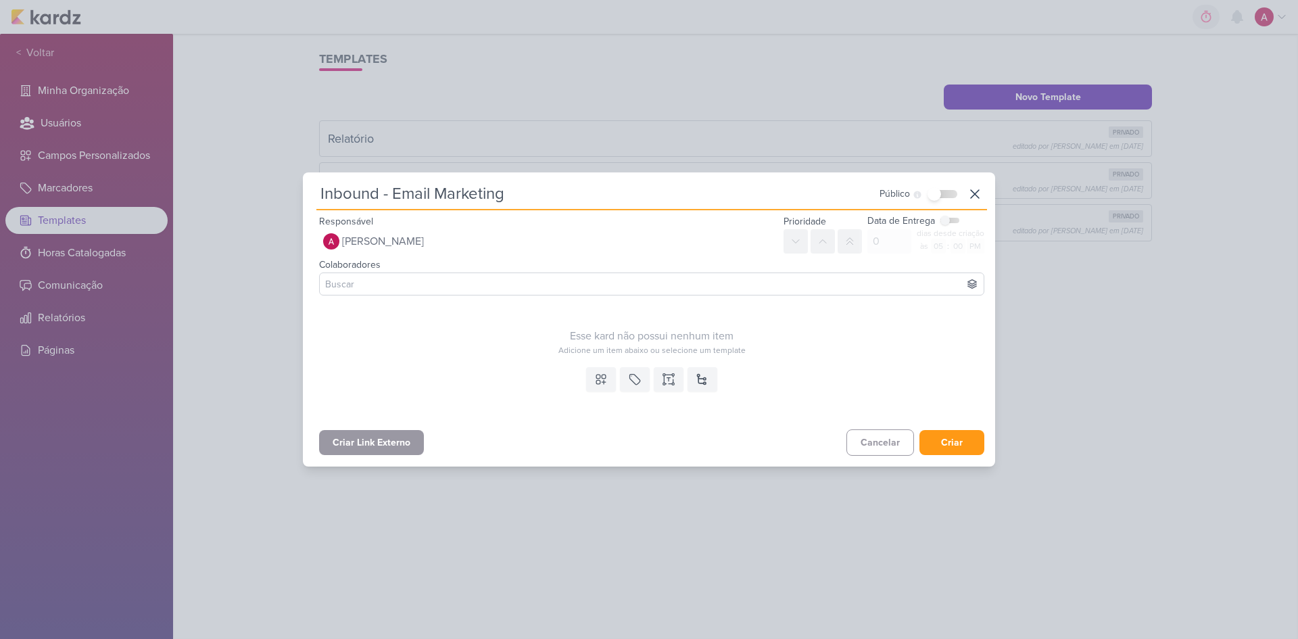
click at [407, 287] on input at bounding box center [651, 284] width 658 height 16
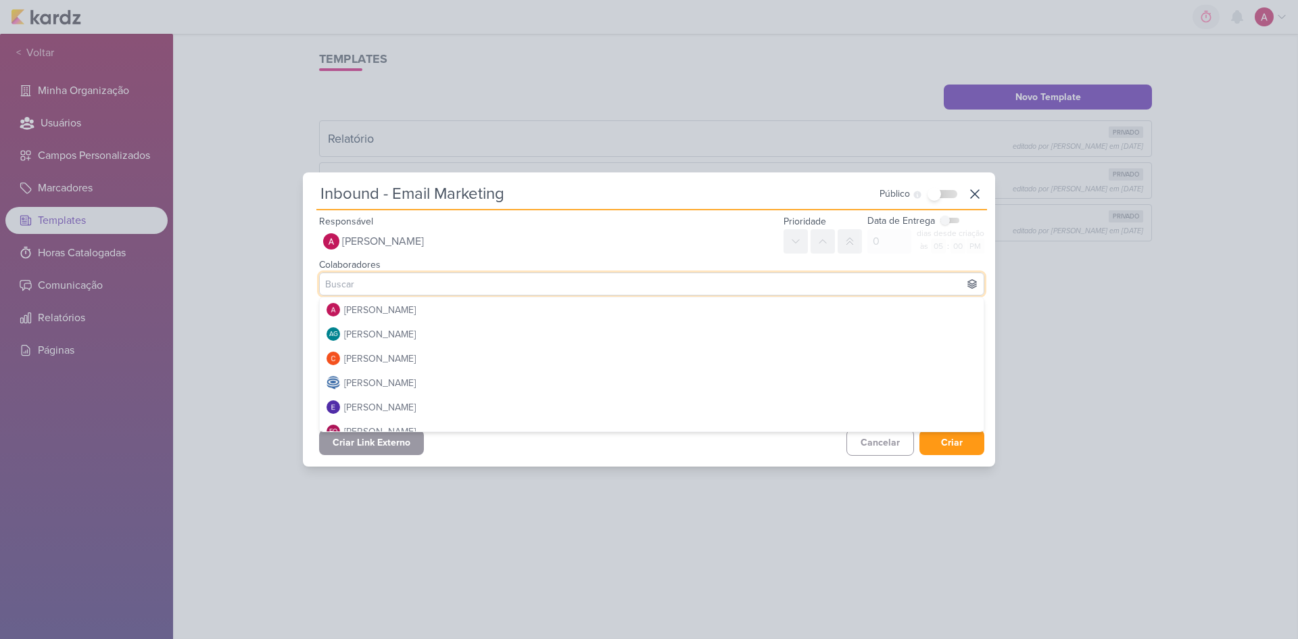
click at [663, 258] on div "Colaboradores Alessandra Gomes AG Aline Gimenez Graciano Carlos Massari Carolin…" at bounding box center [651, 276] width 687 height 47
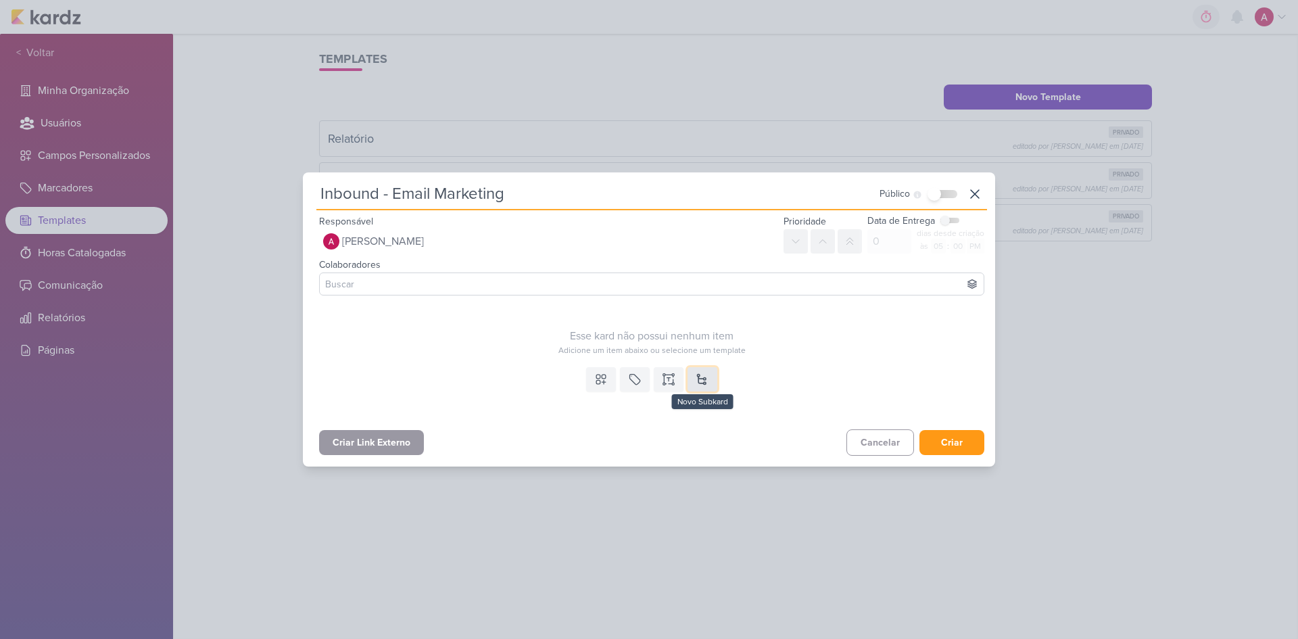
click at [696, 374] on button at bounding box center [702, 379] width 30 height 24
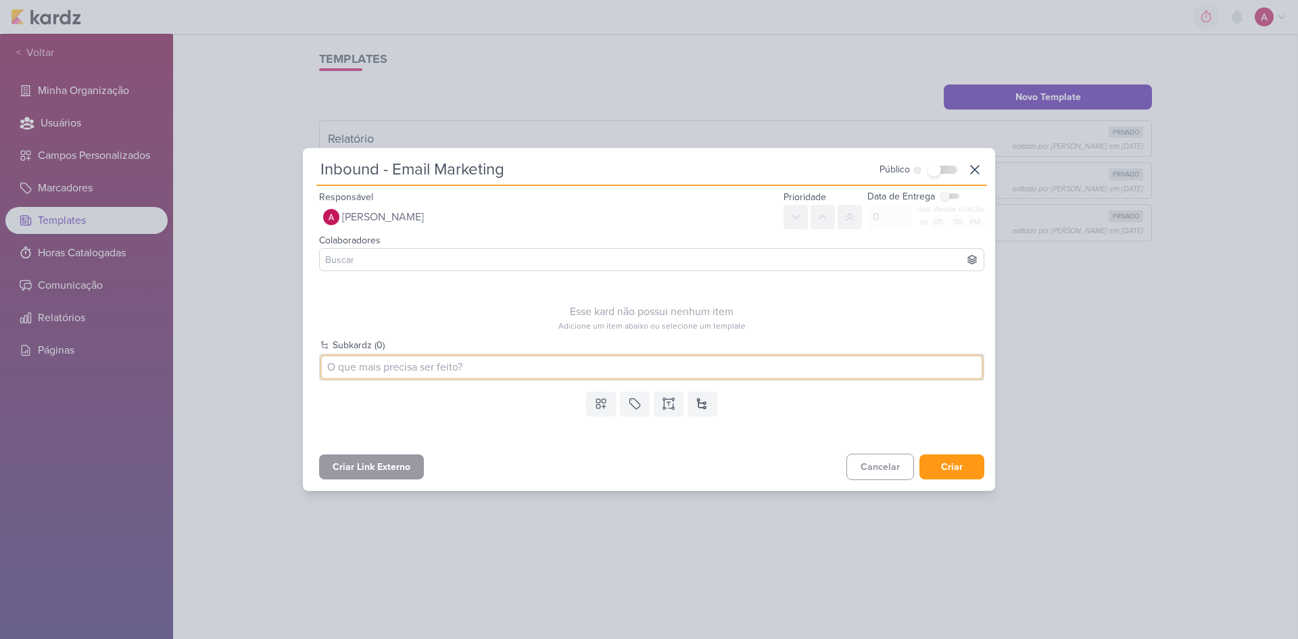
click at [491, 367] on input at bounding box center [652, 367] width 660 height 22
click at [365, 389] on div "Campos Personalizados Marcadores Caixa De Texto Novo Subkard" at bounding box center [651, 417] width 687 height 62
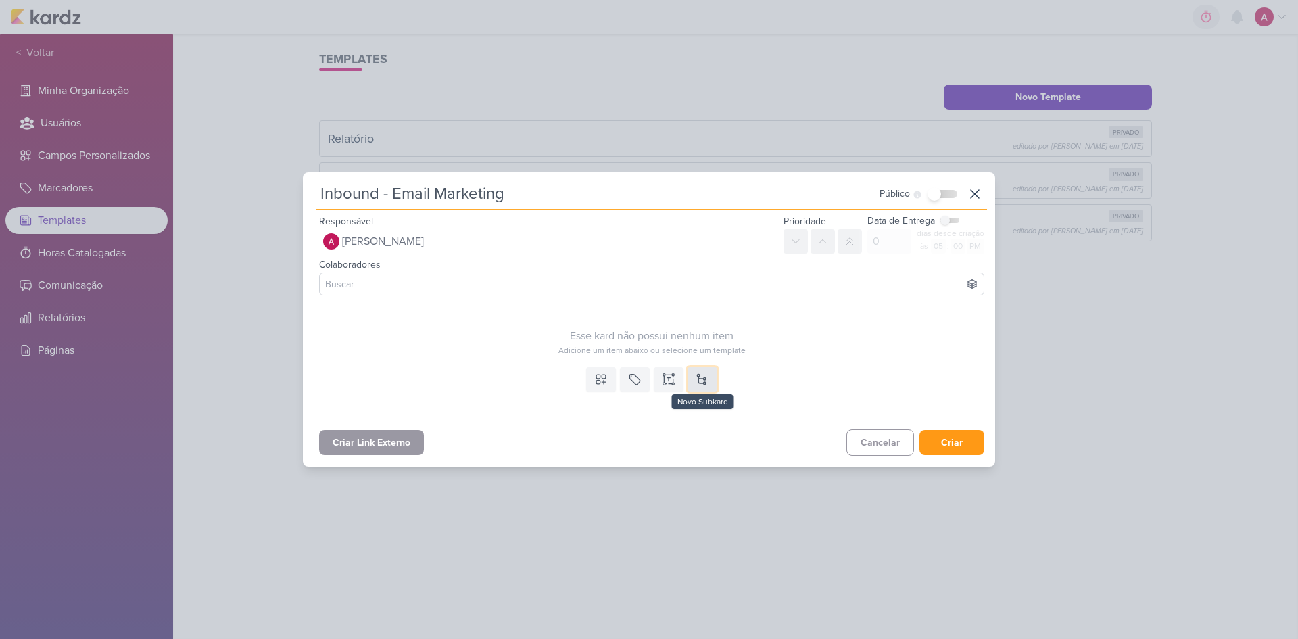
click at [691, 374] on button at bounding box center [702, 379] width 30 height 24
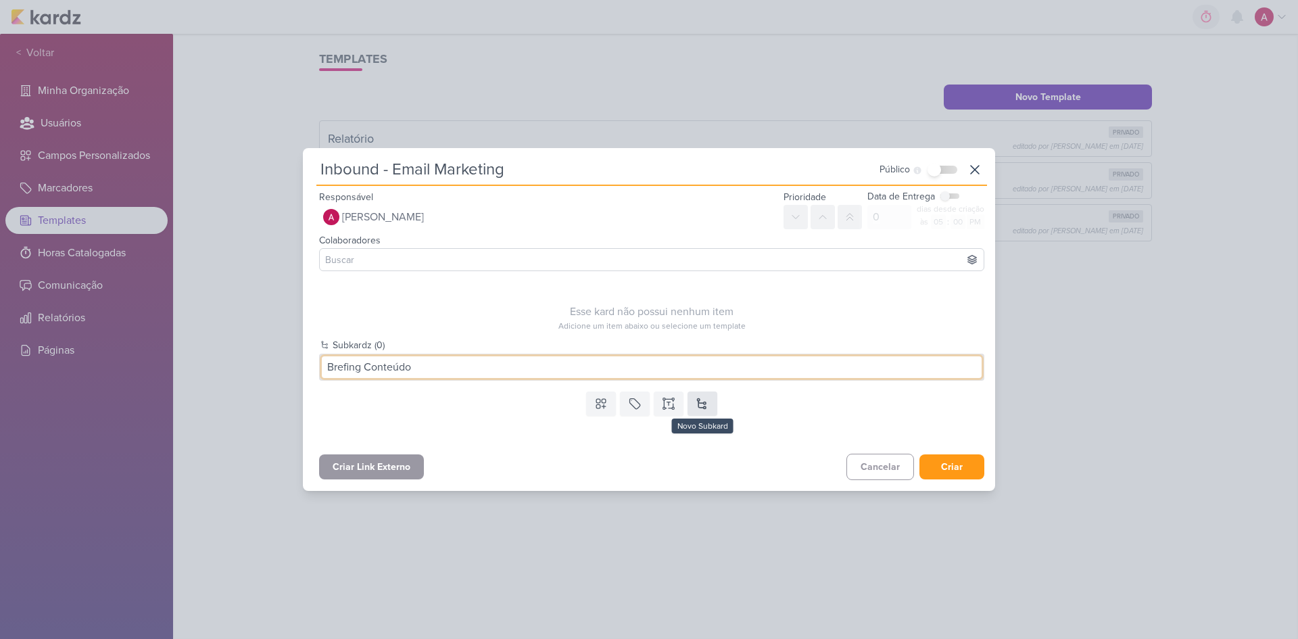
type input "Brefing Conteúdo"
click at [710, 409] on button at bounding box center [702, 403] width 30 height 24
click at [707, 404] on button at bounding box center [702, 403] width 30 height 24
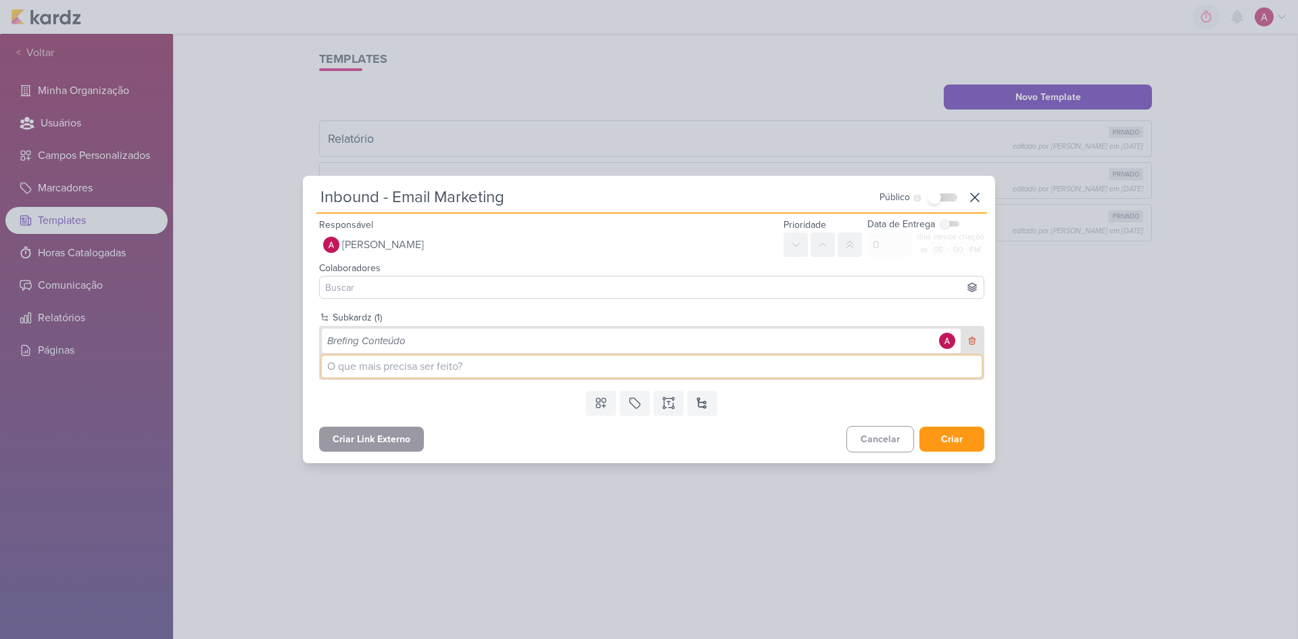
click at [393, 363] on input at bounding box center [652, 367] width 660 height 22
click at [598, 401] on icon at bounding box center [600, 402] width 9 height 9
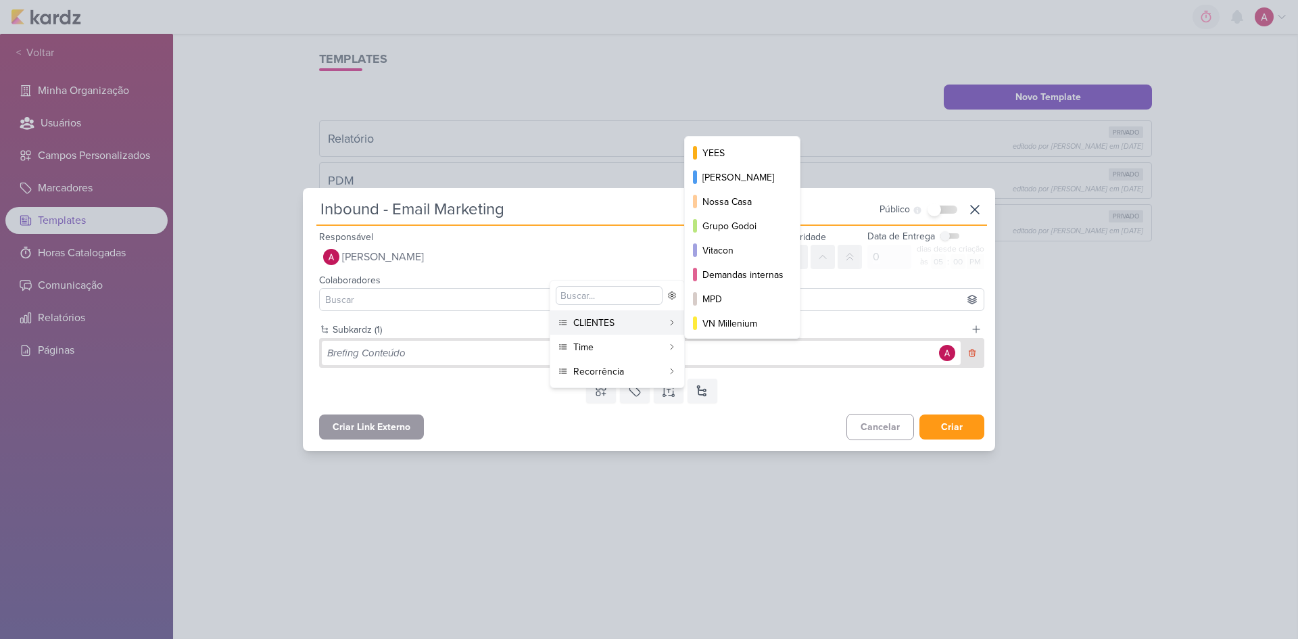
click at [608, 324] on div "CLIENTES" at bounding box center [617, 323] width 89 height 14
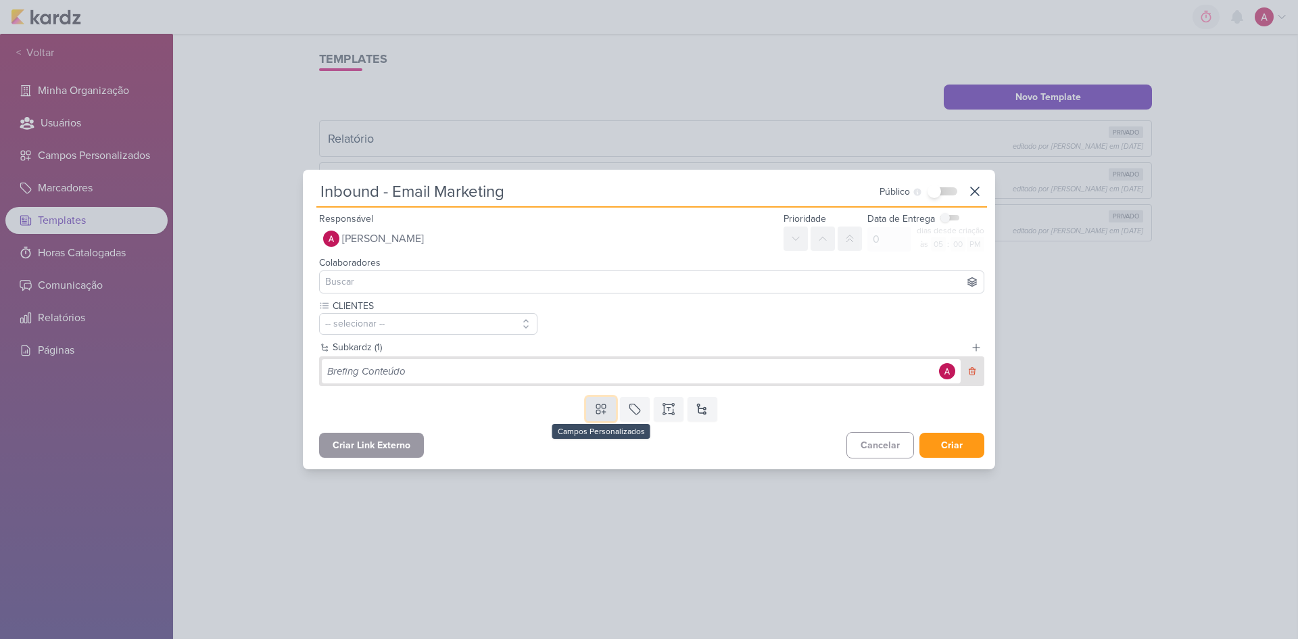
click at [603, 409] on icon at bounding box center [601, 409] width 14 height 14
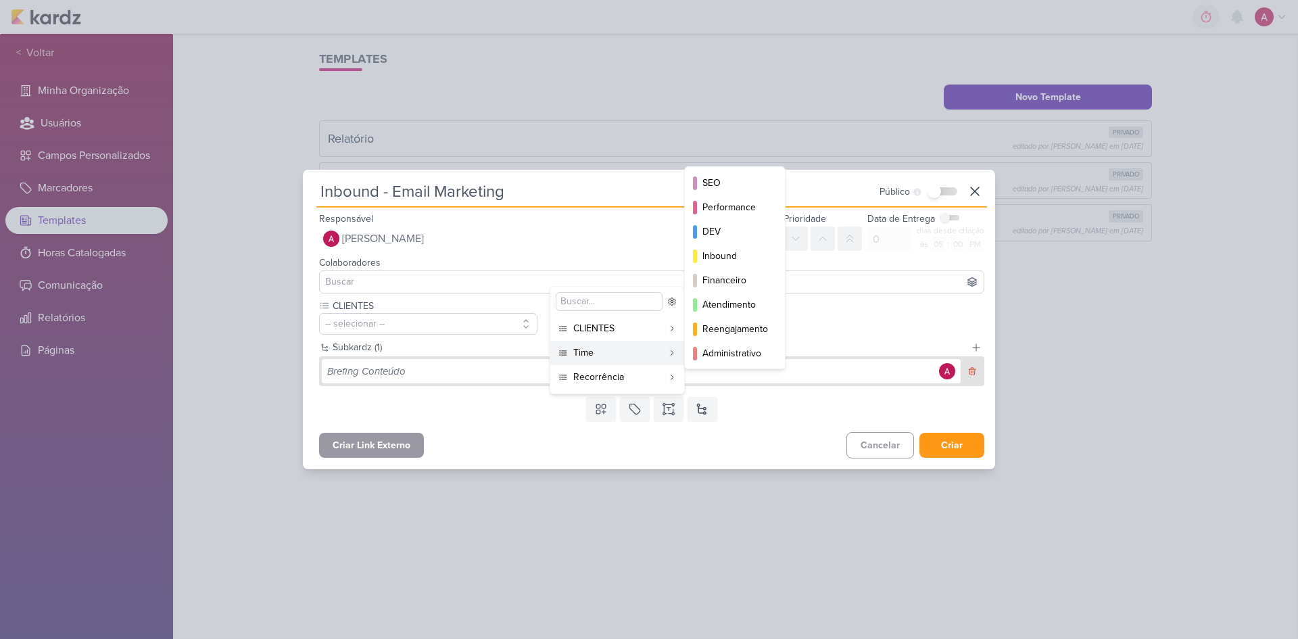
click at [595, 360] on button "Time" at bounding box center [617, 353] width 134 height 24
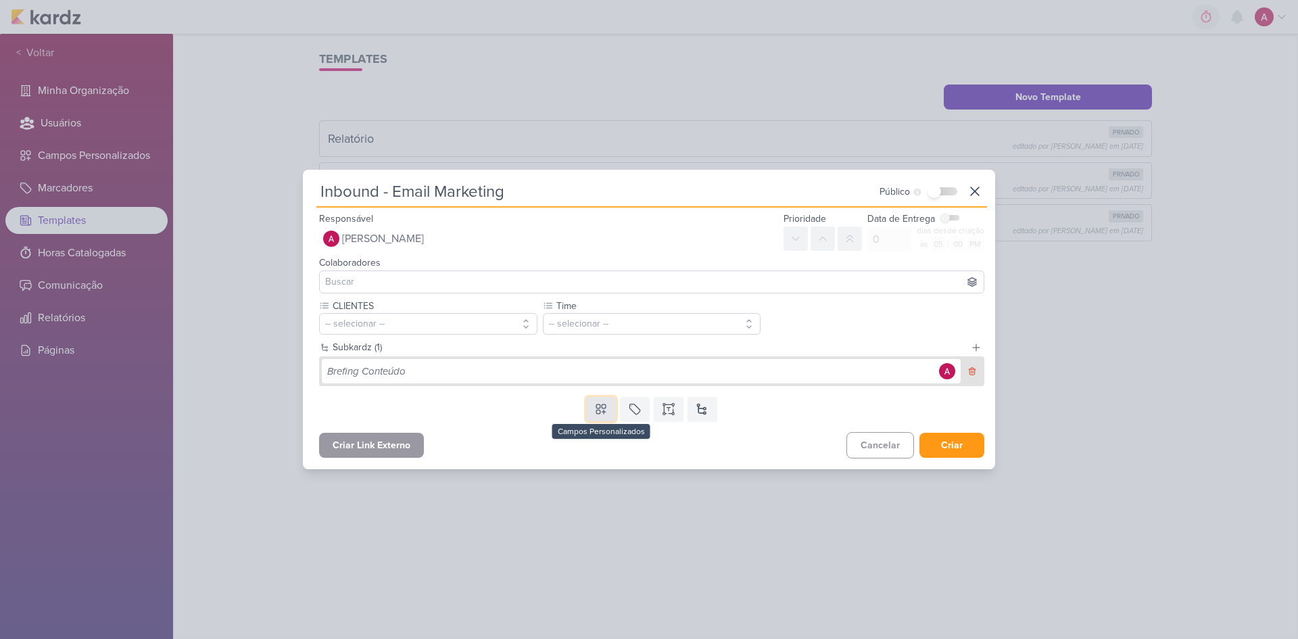
click at [601, 414] on icon at bounding box center [600, 408] width 9 height 9
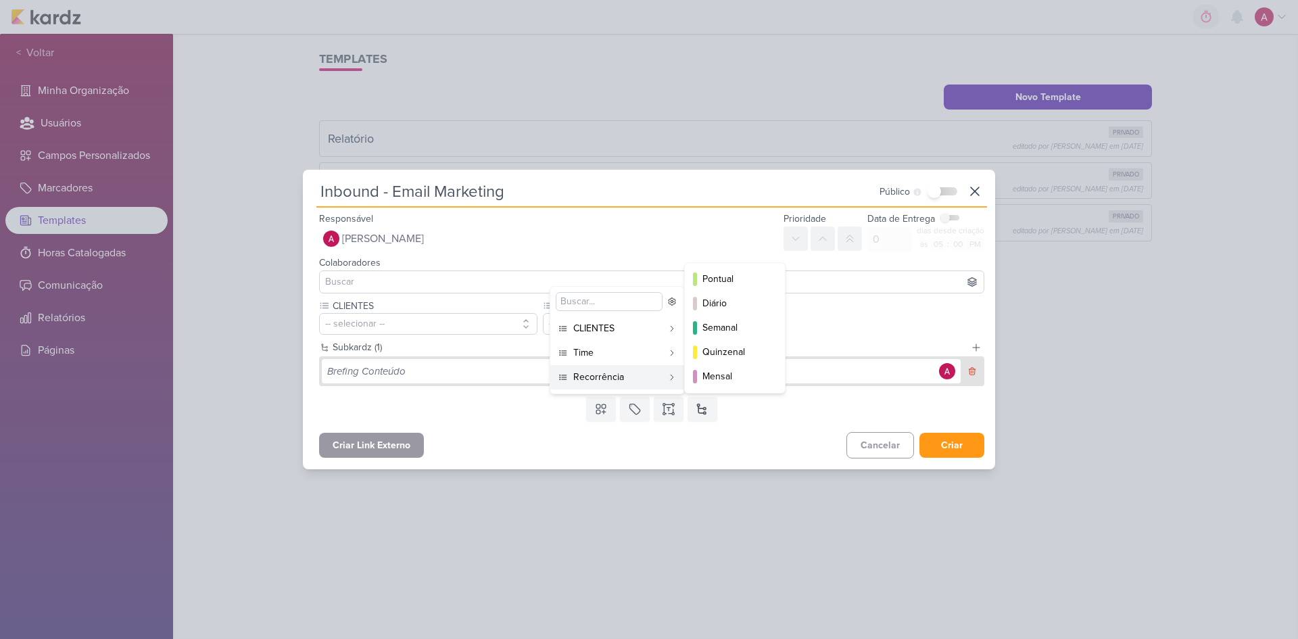
click at [592, 382] on div "Recorrência" at bounding box center [617, 377] width 89 height 14
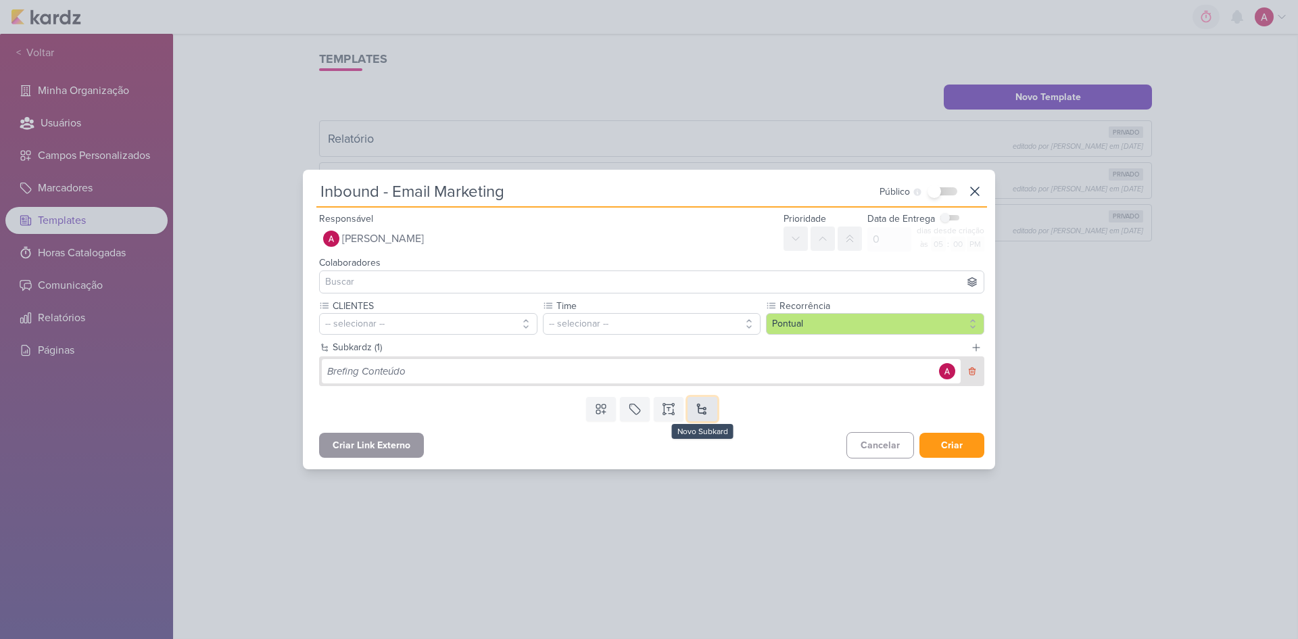
click at [700, 408] on button at bounding box center [702, 409] width 30 height 24
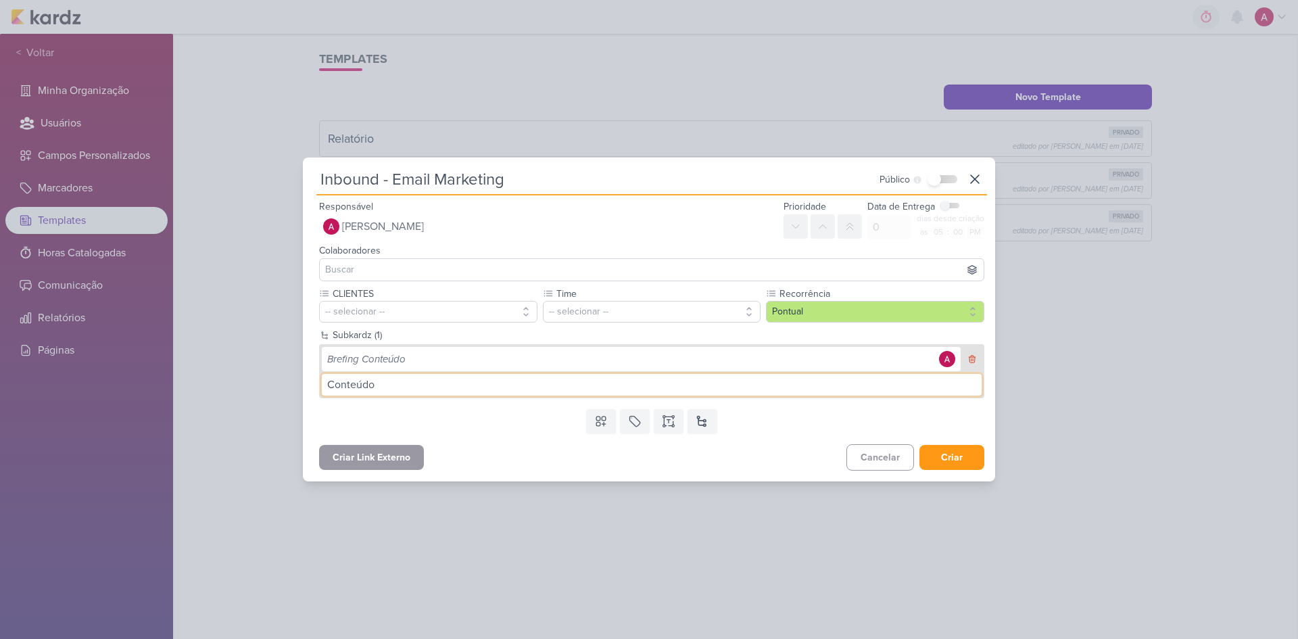
type input "Conteúdo"
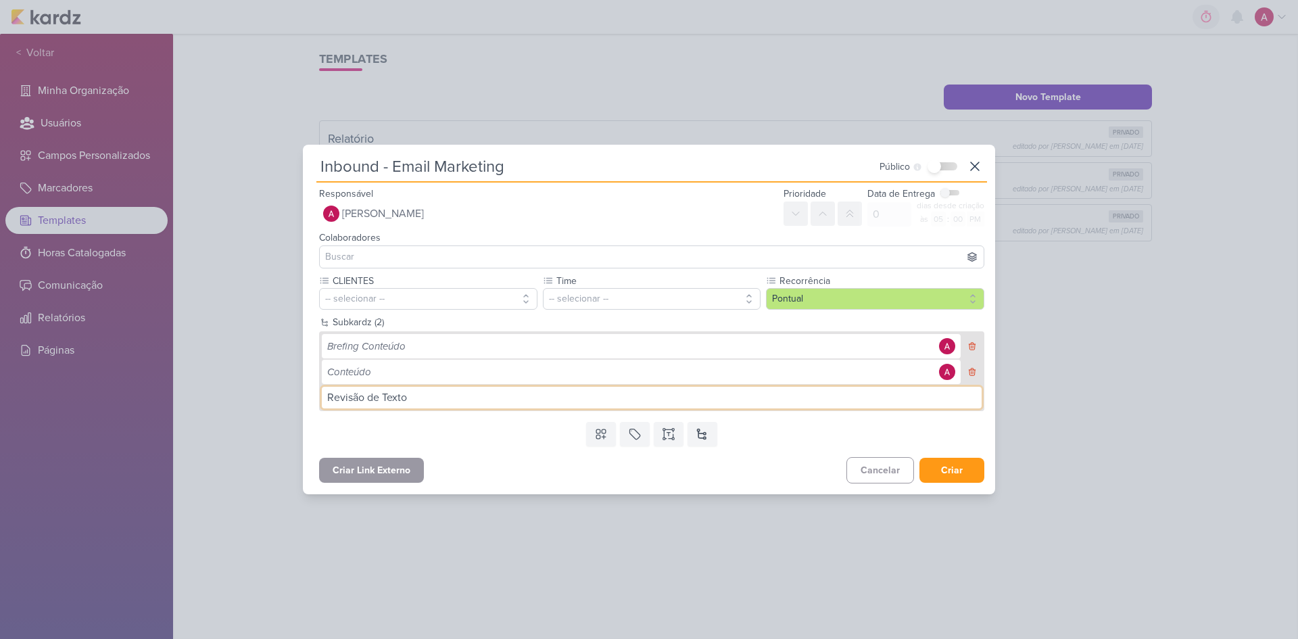
type input "Revisão de Texto"
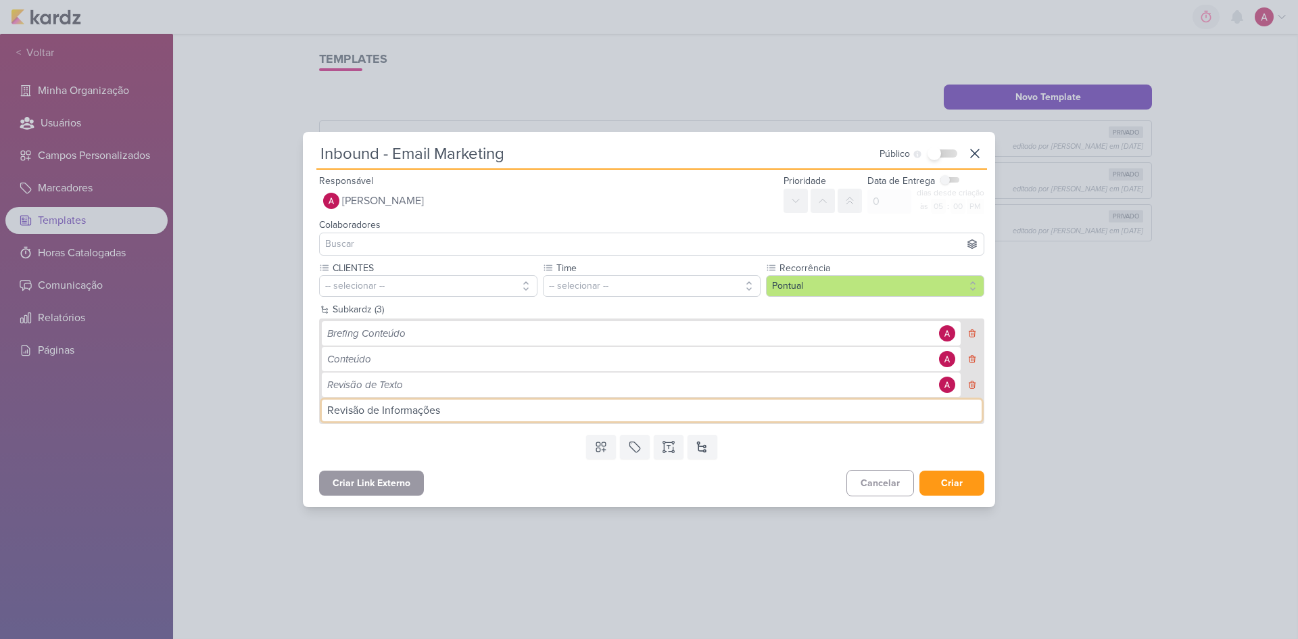
type input "Revisão de Informações"
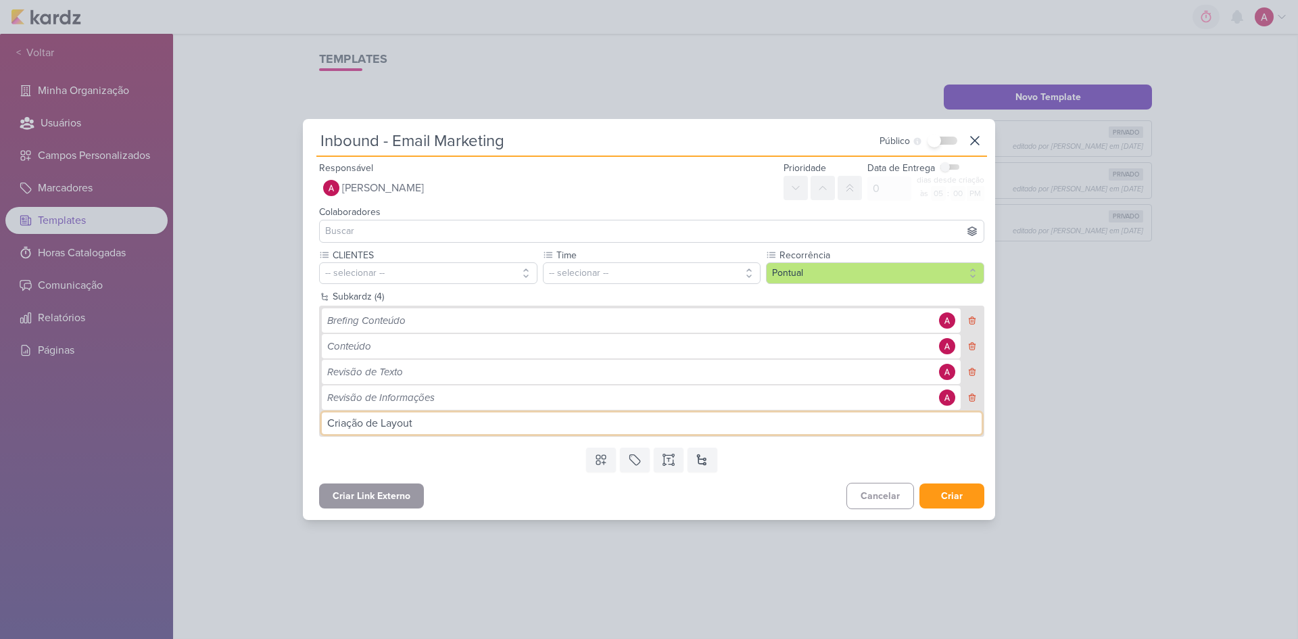
type input "Criação de Layout"
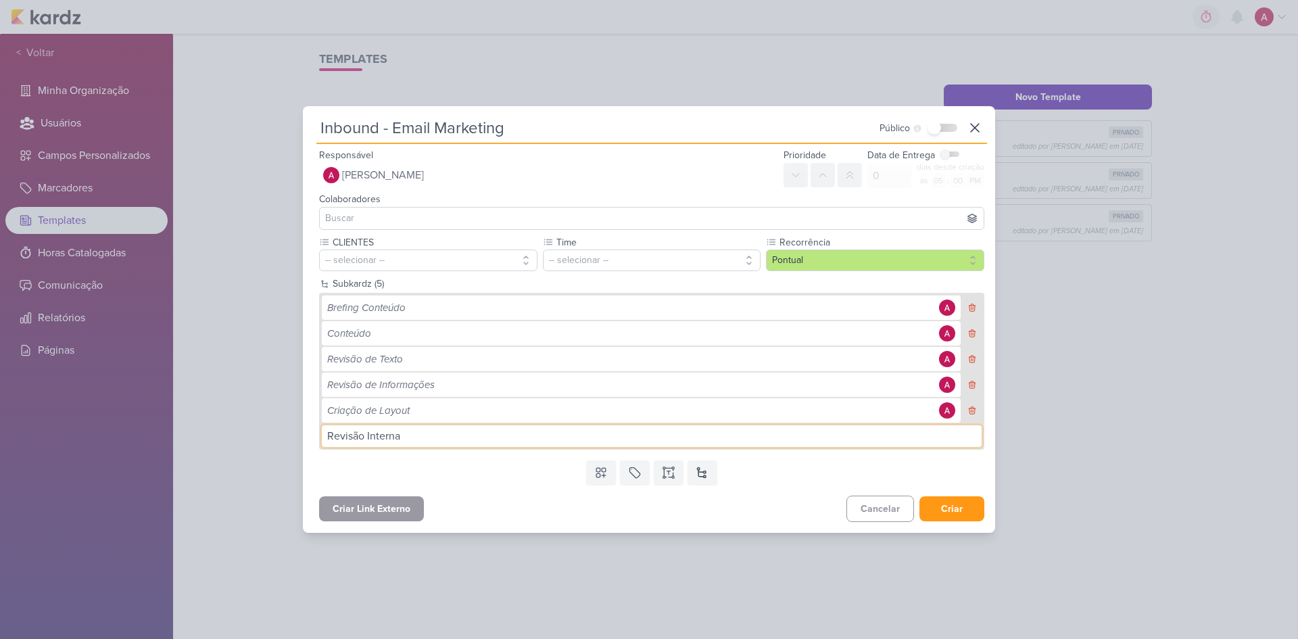
type input "Revisão Interna"
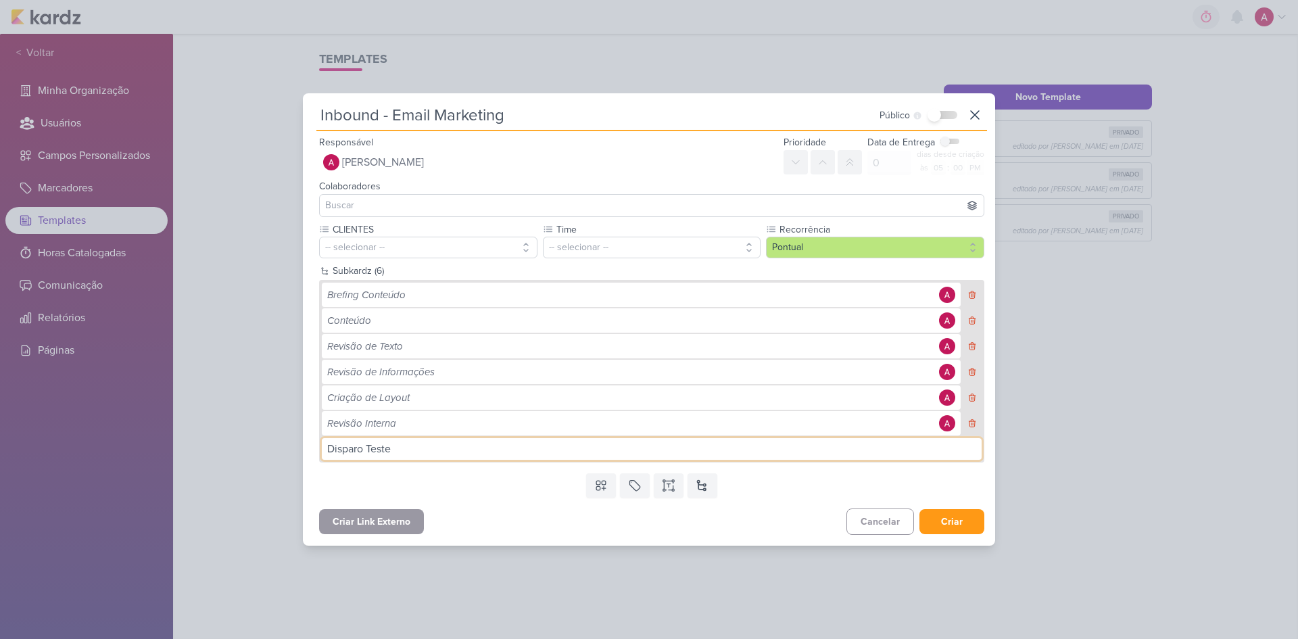
type input "Disparo Teste"
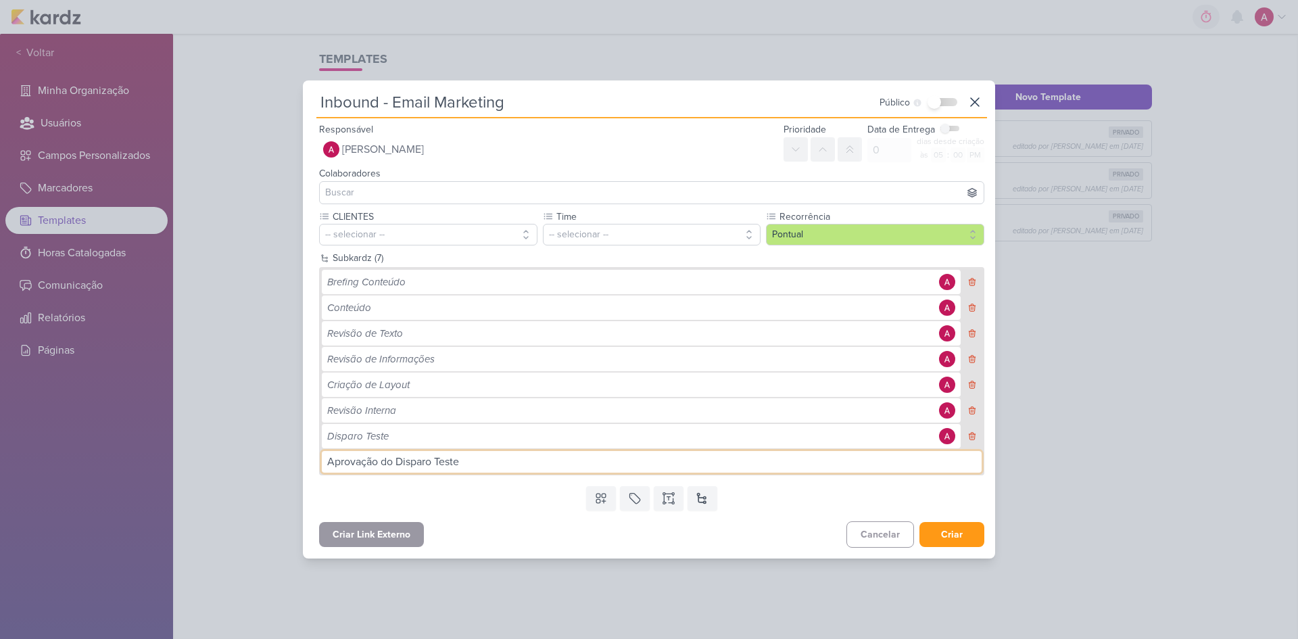
type input "Aprovação do Disparo Teste"
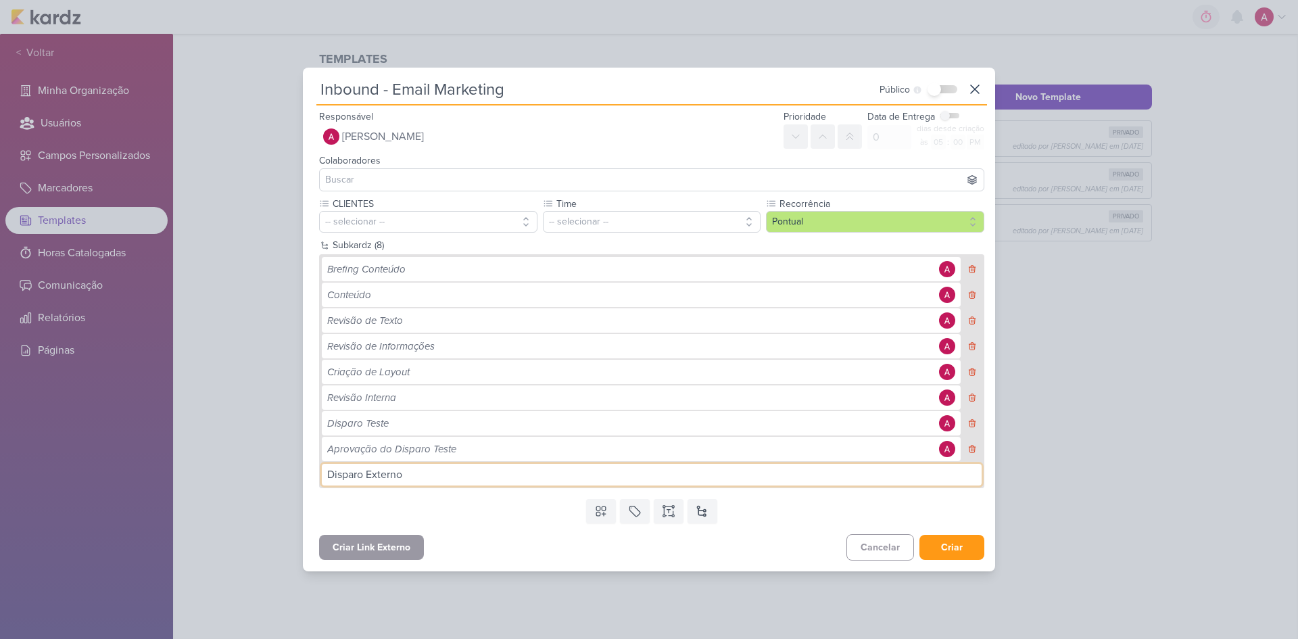
type input "Disparo Externo"
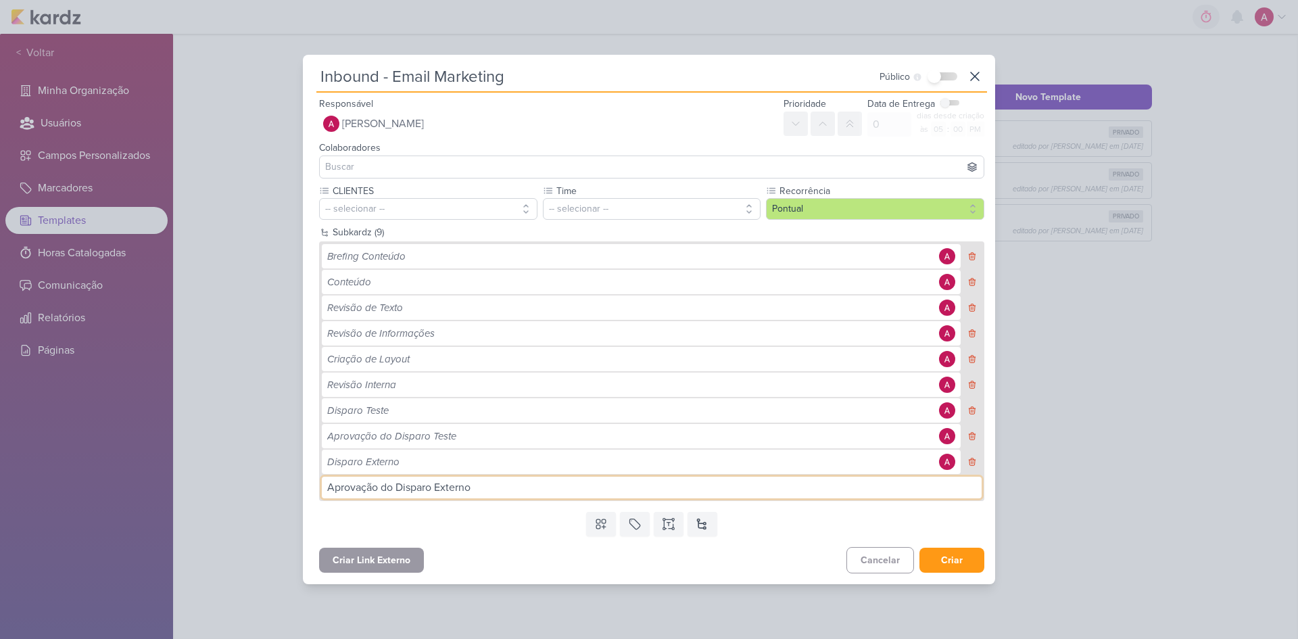
type input "Aprovação do Disparo Externo"
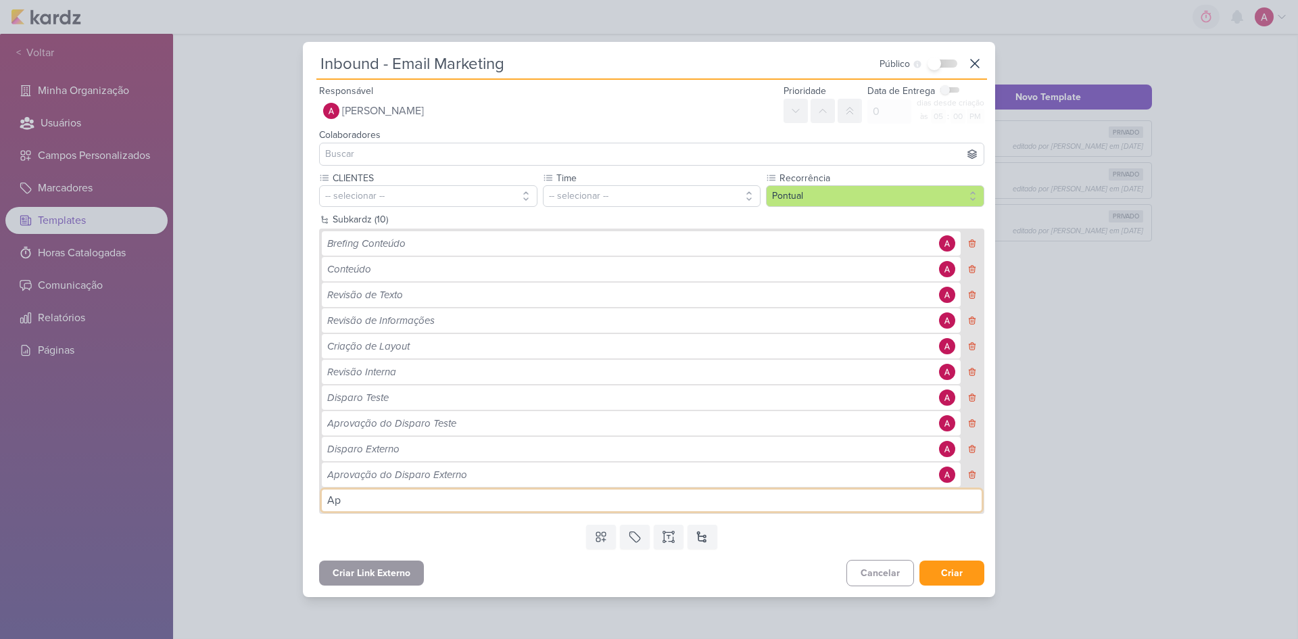
type input "A"
type input "Disparo Final"
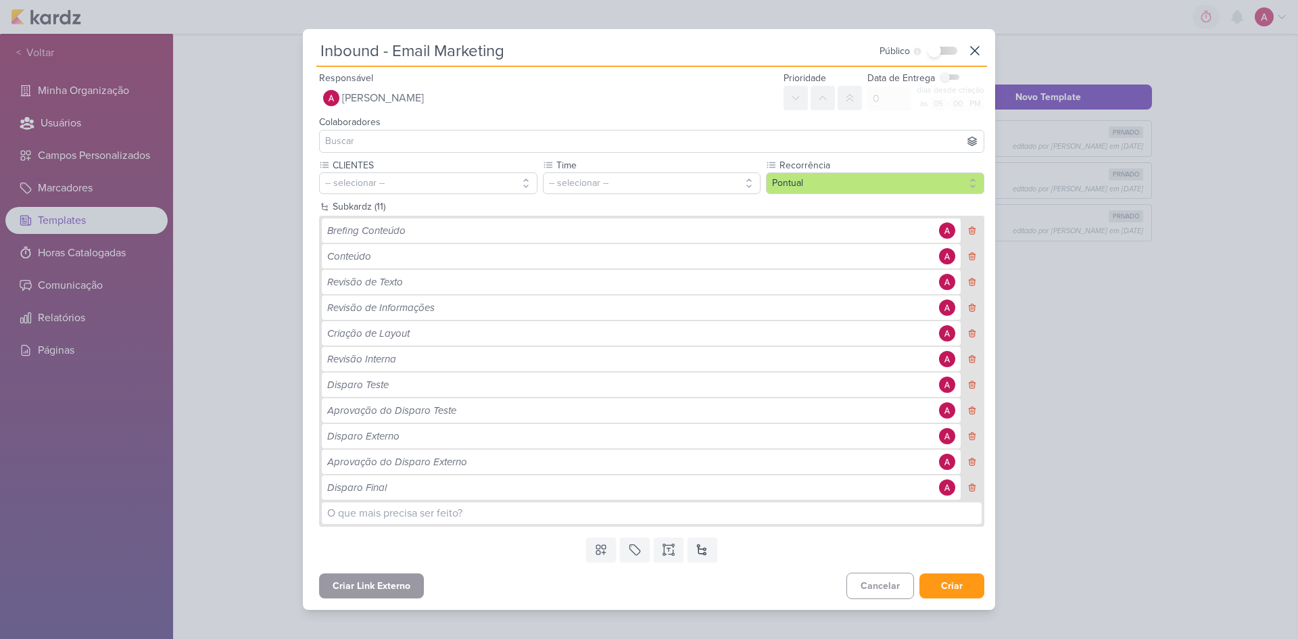
click at [529, 427] on div "Criar Link Externo Cancelar Criar" at bounding box center [651, 584] width 687 height 34
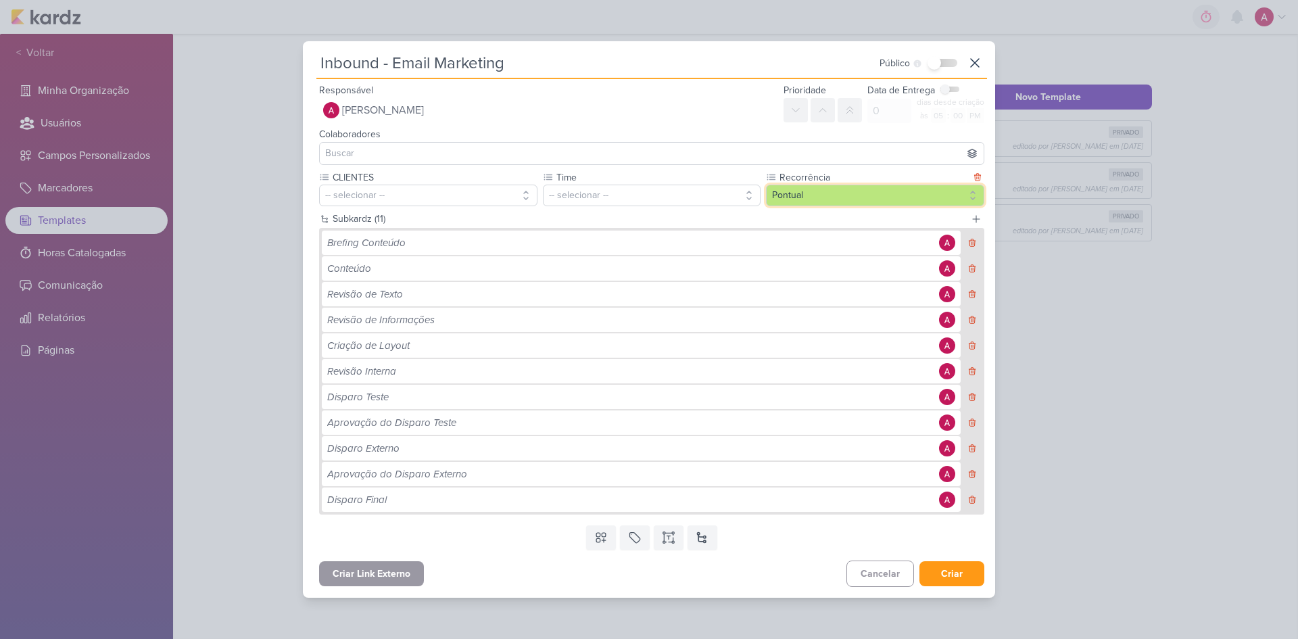
click at [814, 199] on button "Pontual" at bounding box center [875, 196] width 218 height 22
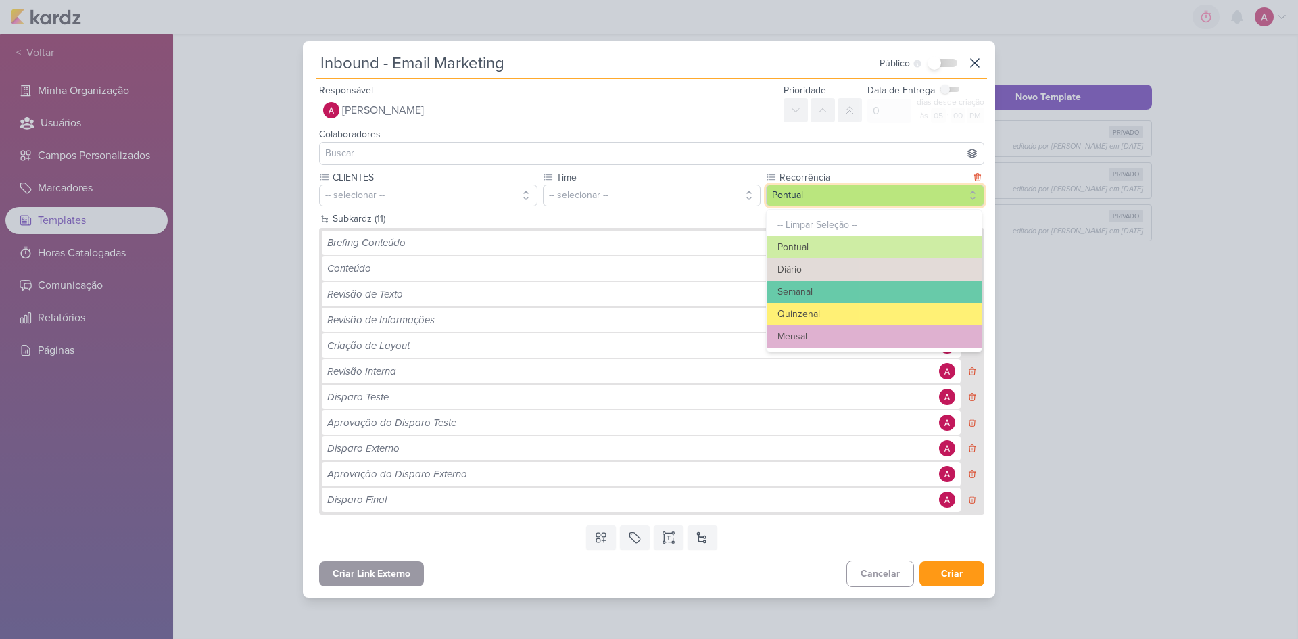
click at [814, 199] on button "Pontual" at bounding box center [875, 196] width 218 height 22
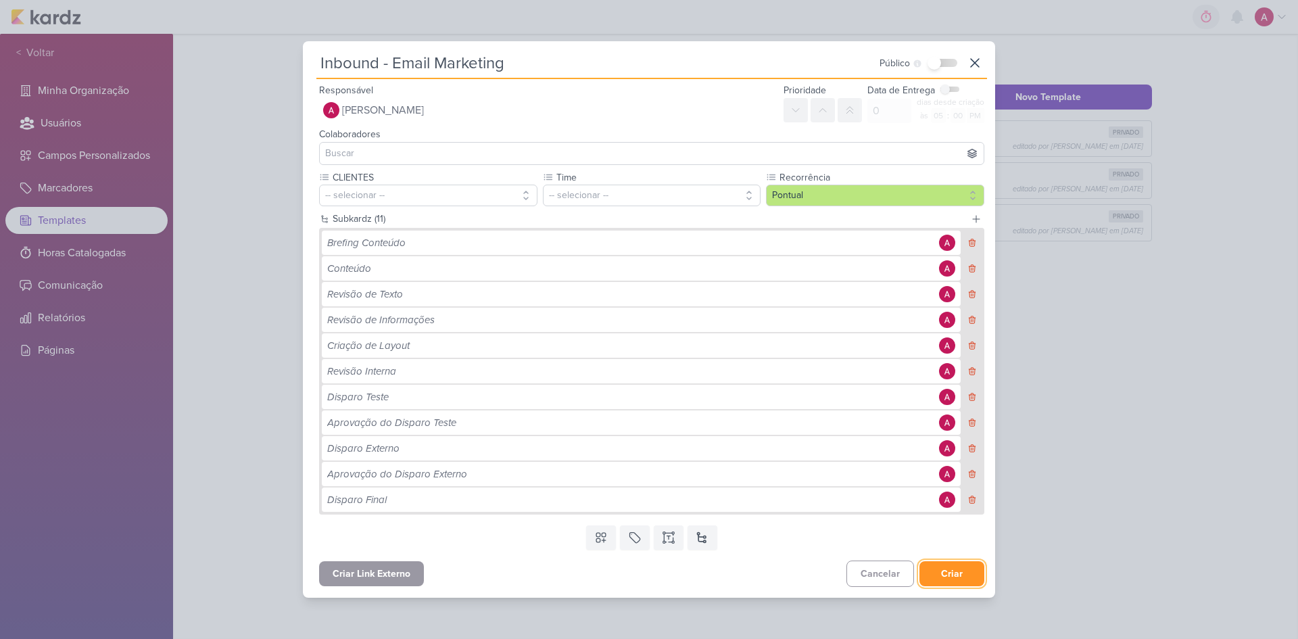
click at [923, 427] on button "Criar" at bounding box center [951, 573] width 65 height 25
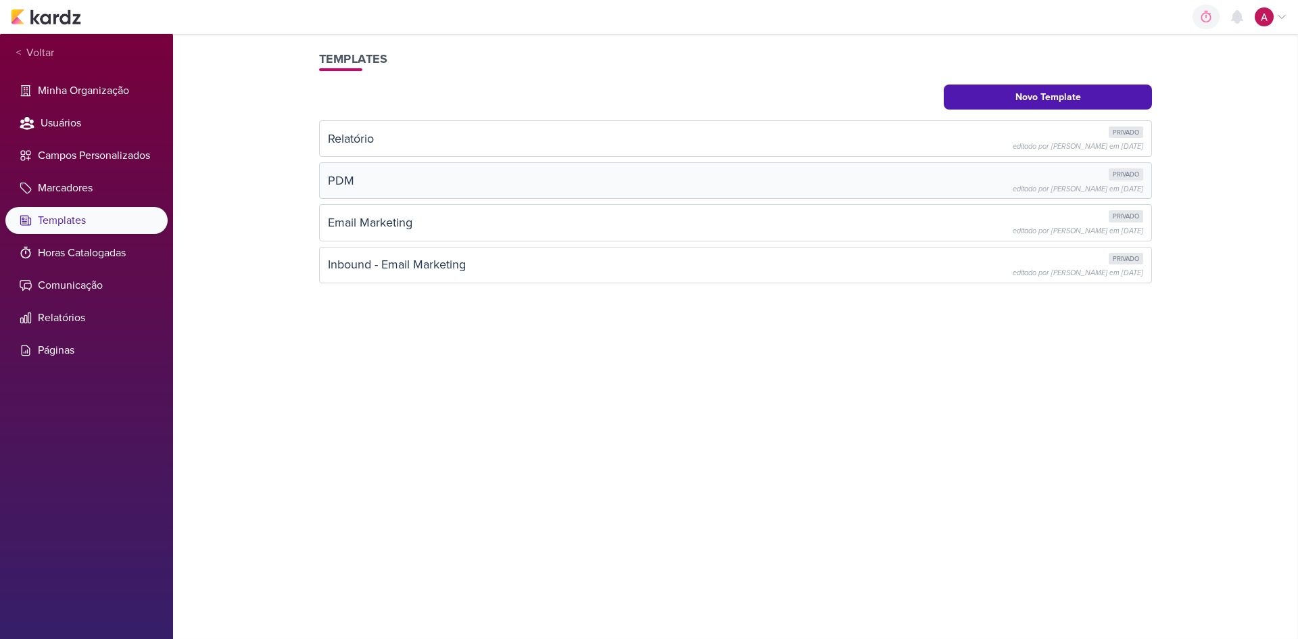
click at [385, 181] on div "PDM privado editado por Alessandra Gomes em 1 de jul" at bounding box center [735, 180] width 815 height 24
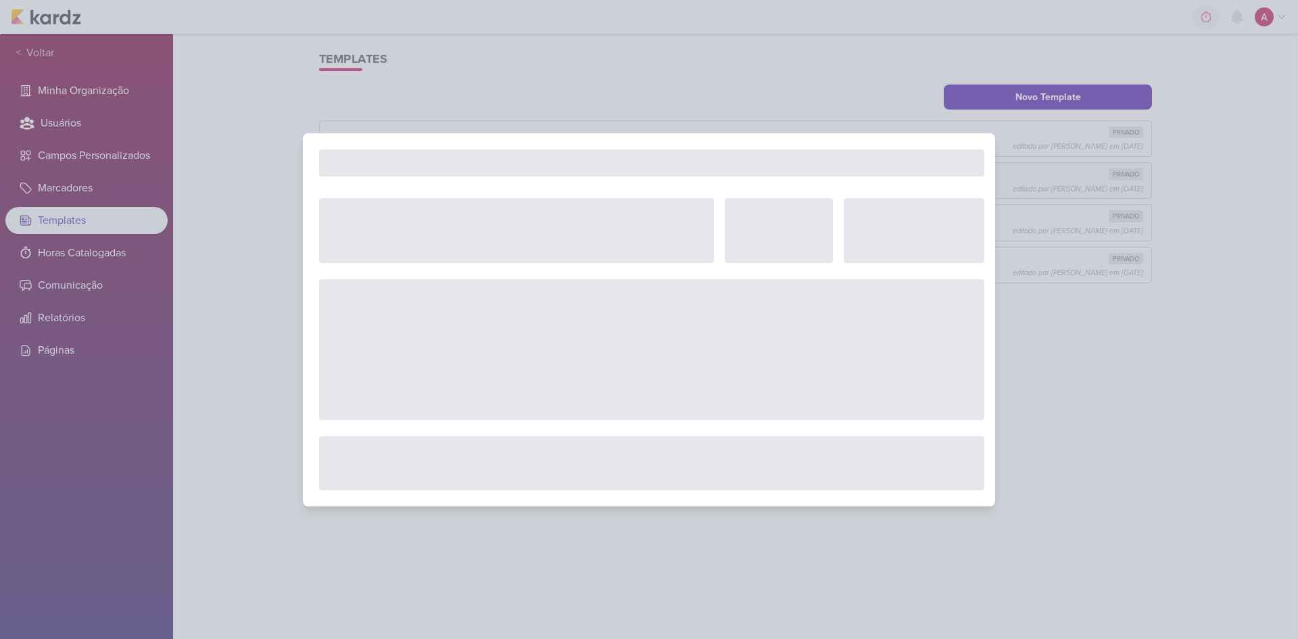
select select "5"
select select "pm"
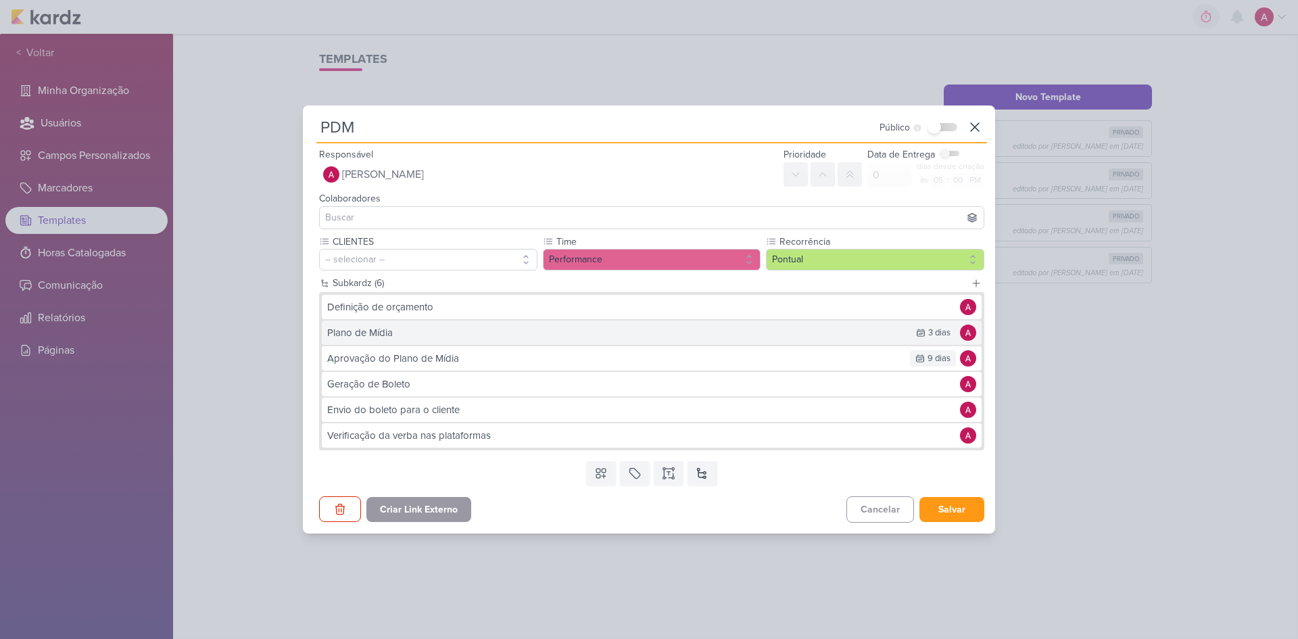
click at [415, 337] on div "Plano de Mídia" at bounding box center [615, 333] width 577 height 16
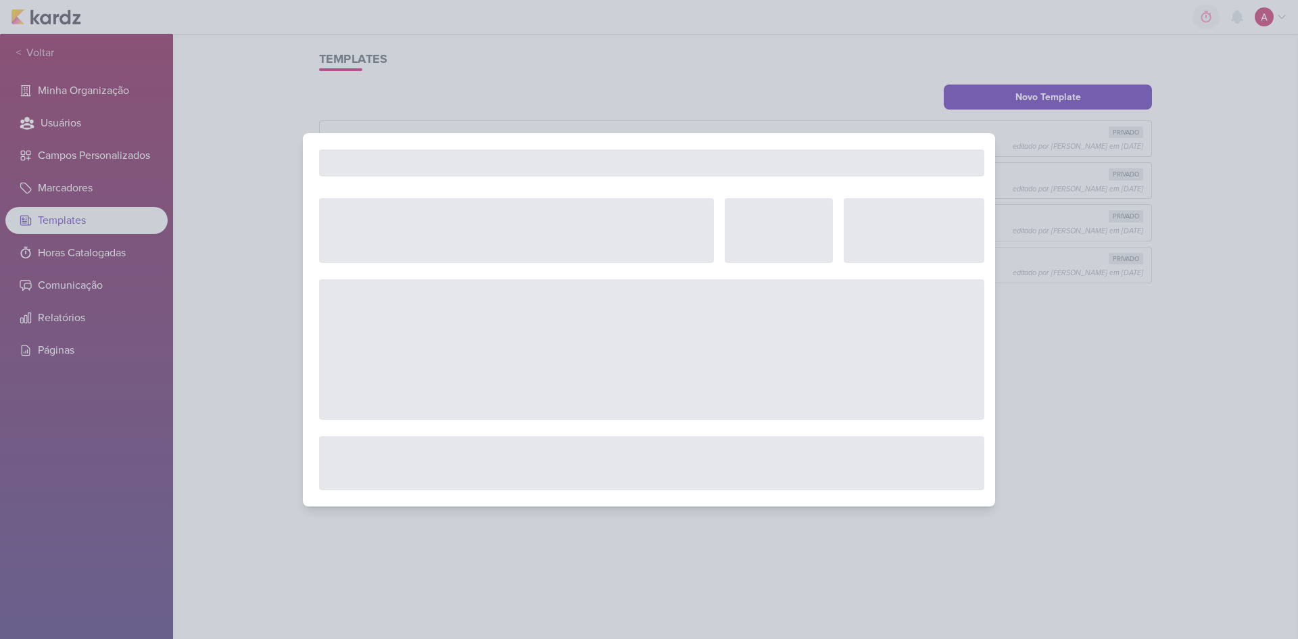
type input "Plano de Mídia"
checkbox input "true"
type input "3"
select select "6"
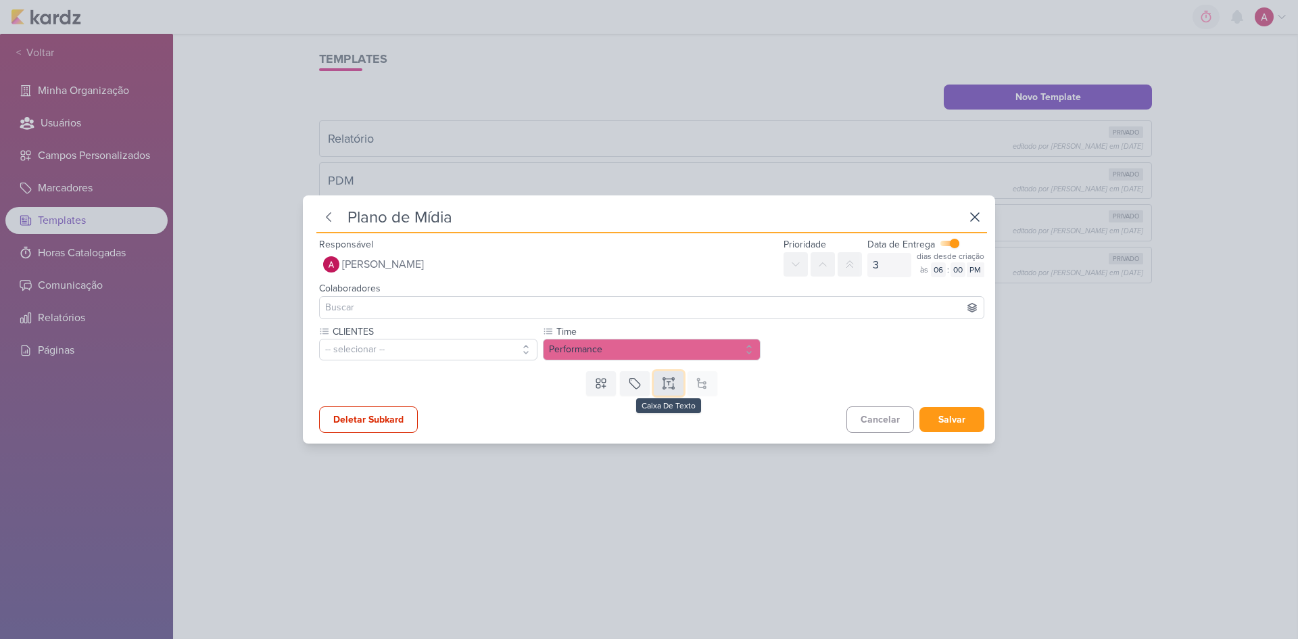
click at [664, 383] on icon at bounding box center [669, 383] width 14 height 14
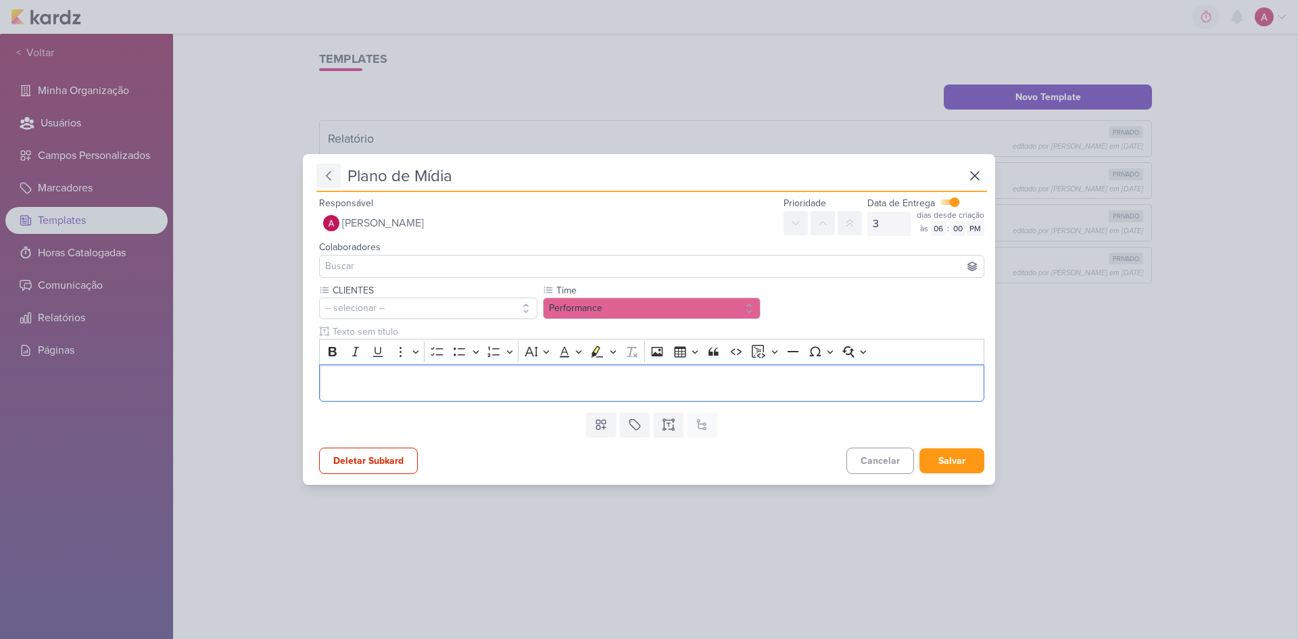
click at [332, 174] on icon at bounding box center [329, 176] width 14 height 14
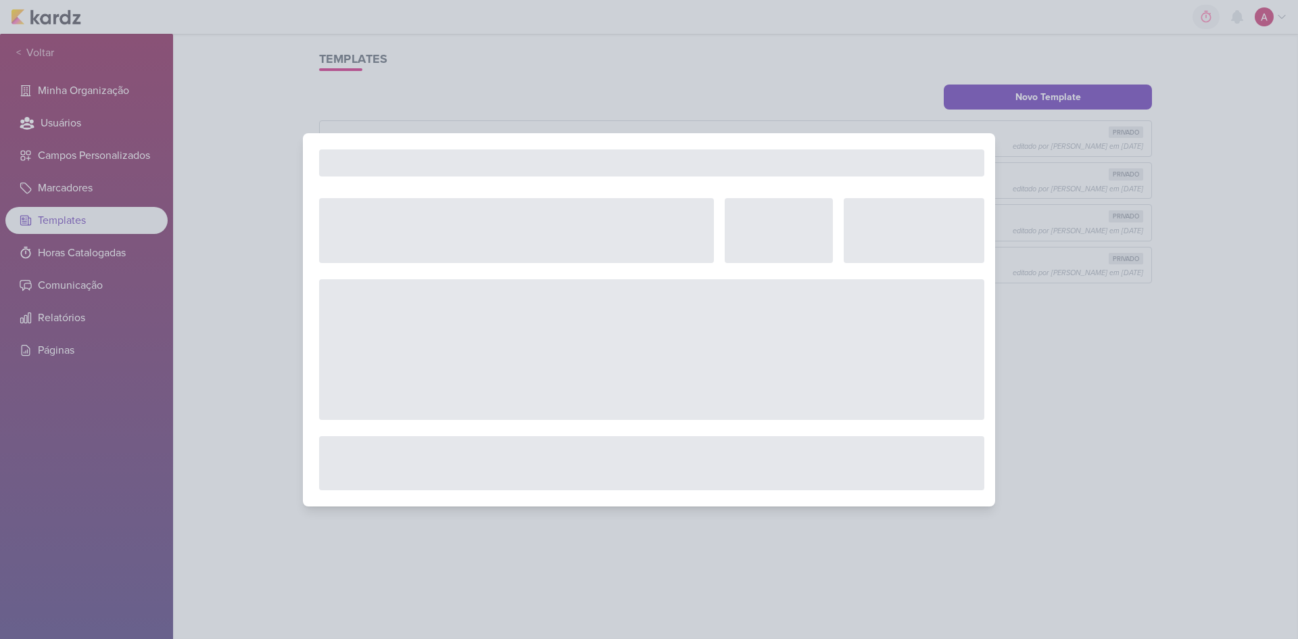
checkbox input "false"
type input "0"
select select "5"
type input "PDM"
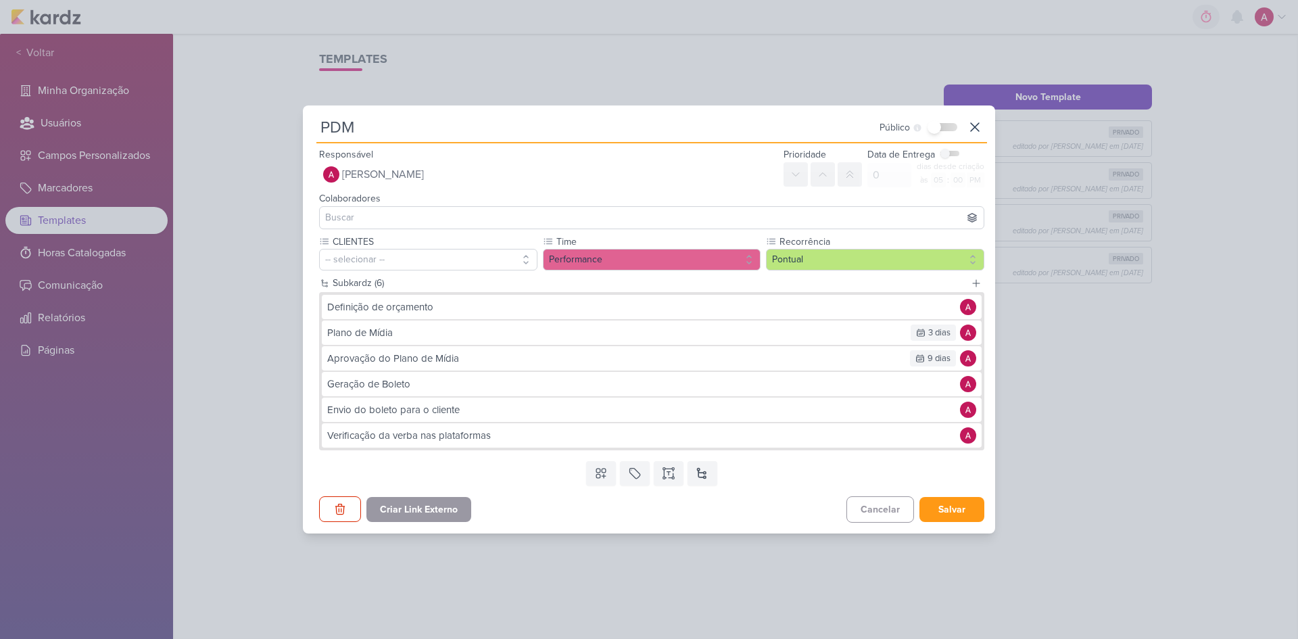
click at [427, 129] on input "PDM" at bounding box center [596, 127] width 560 height 24
type input "PDM - Recorrente"
click at [561, 155] on div "Responsável Alessandra Gomes Nenhum contato encontrado create new contact Novo …" at bounding box center [548, 166] width 459 height 41
click at [410, 334] on div "Plano de Mídia" at bounding box center [615, 333] width 577 height 16
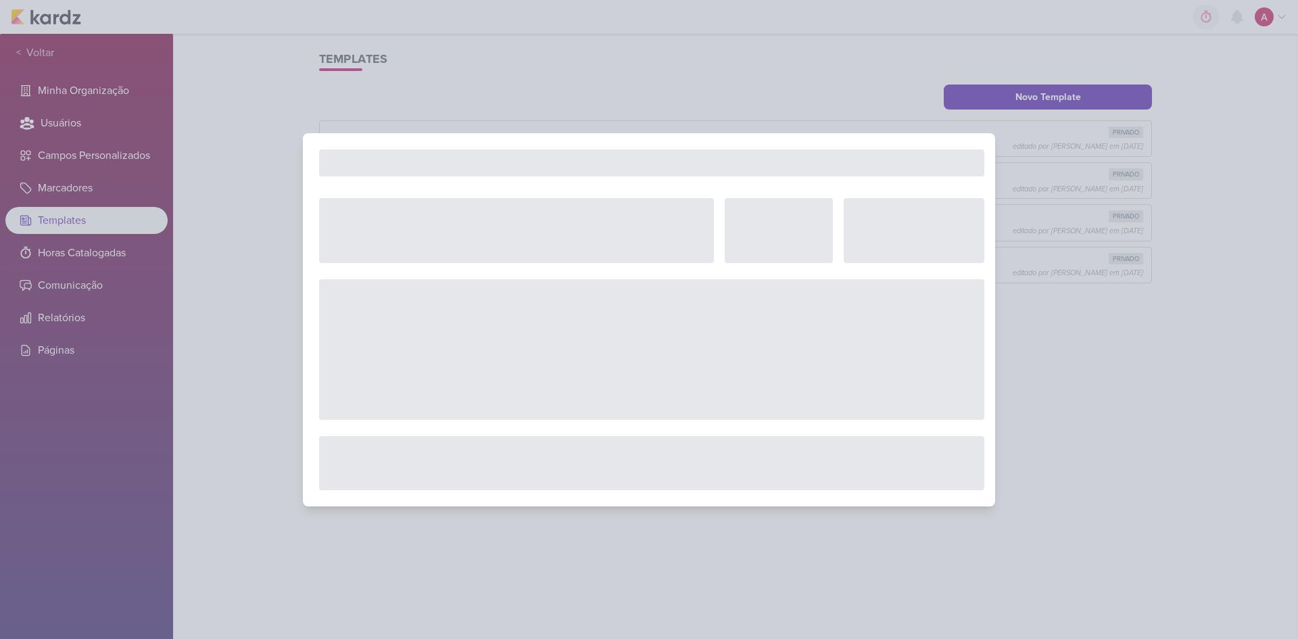
checkbox input "true"
type input "3"
select select "6"
type input "Plano de Mídia"
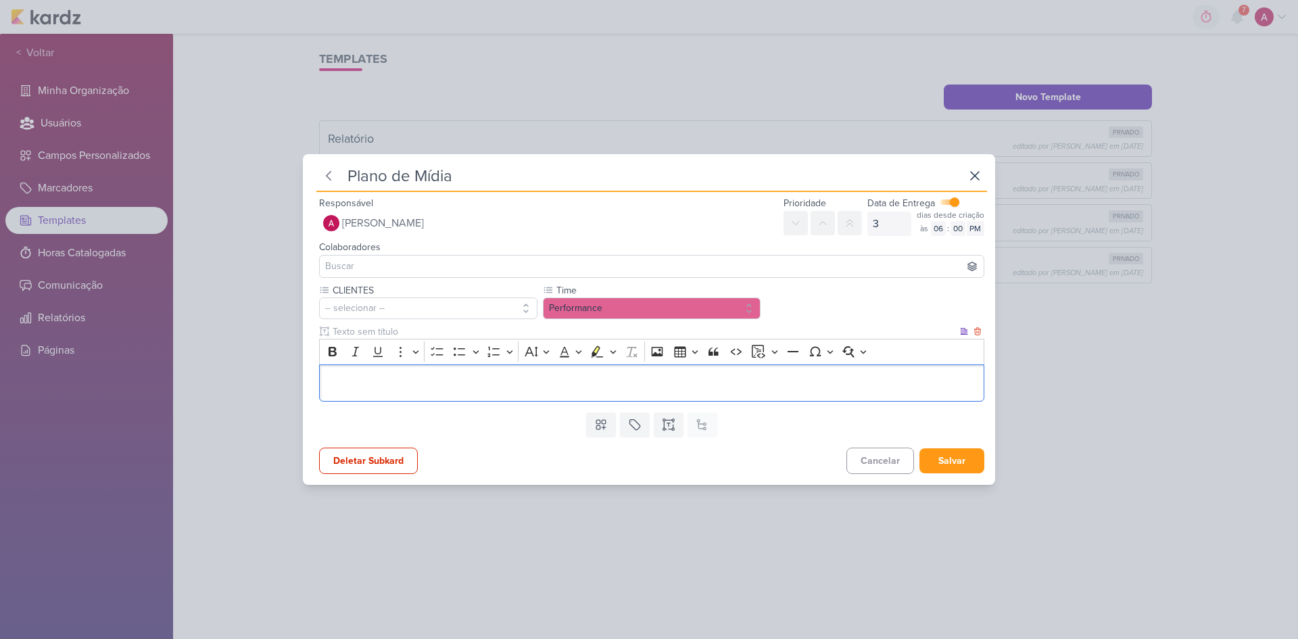
click at [440, 376] on p "Editor editing area: main" at bounding box center [651, 383] width 651 height 16
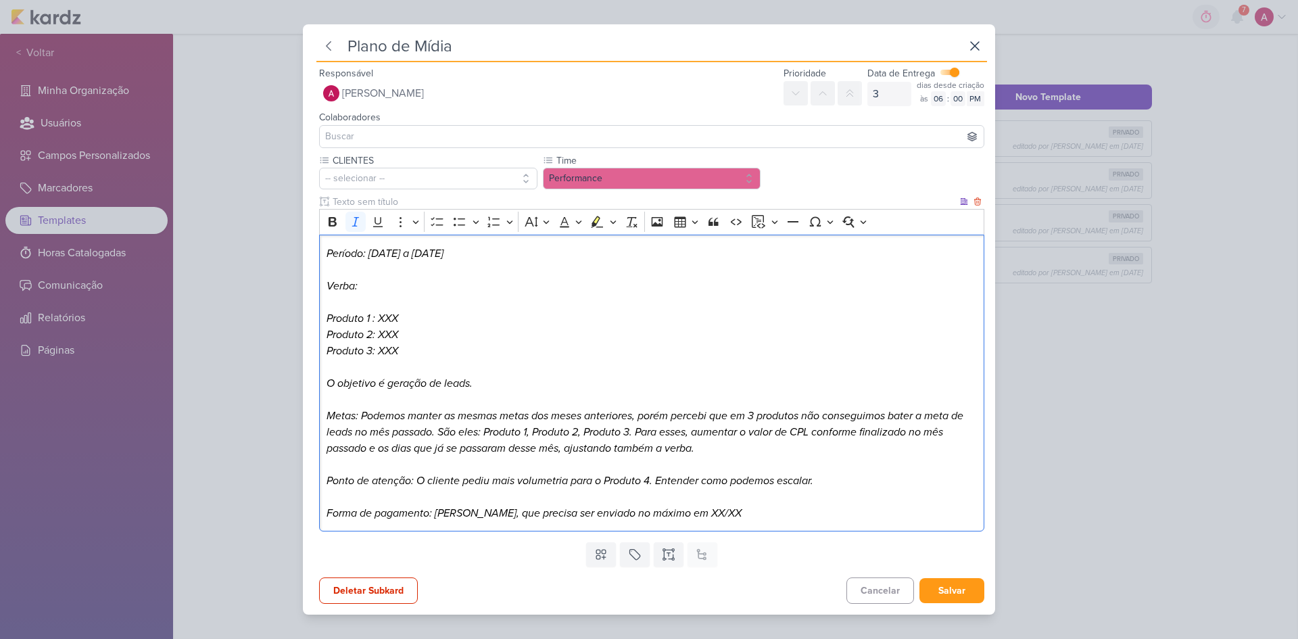
drag, startPoint x: 368, startPoint y: 254, endPoint x: 500, endPoint y: 239, distance: 132.6
click at [500, 239] on div "Período: 01/09/2025 a 30/09/2025 Verba: Produto 1 : XXX Produto 2: XXX Produto …" at bounding box center [651, 383] width 665 height 297
drag, startPoint x: 366, startPoint y: 255, endPoint x: 328, endPoint y: 245, distance: 38.5
click at [328, 245] on p "Período:" at bounding box center [651, 253] width 651 height 16
click at [334, 221] on icon "Editor toolbar" at bounding box center [332, 221] width 8 height 9
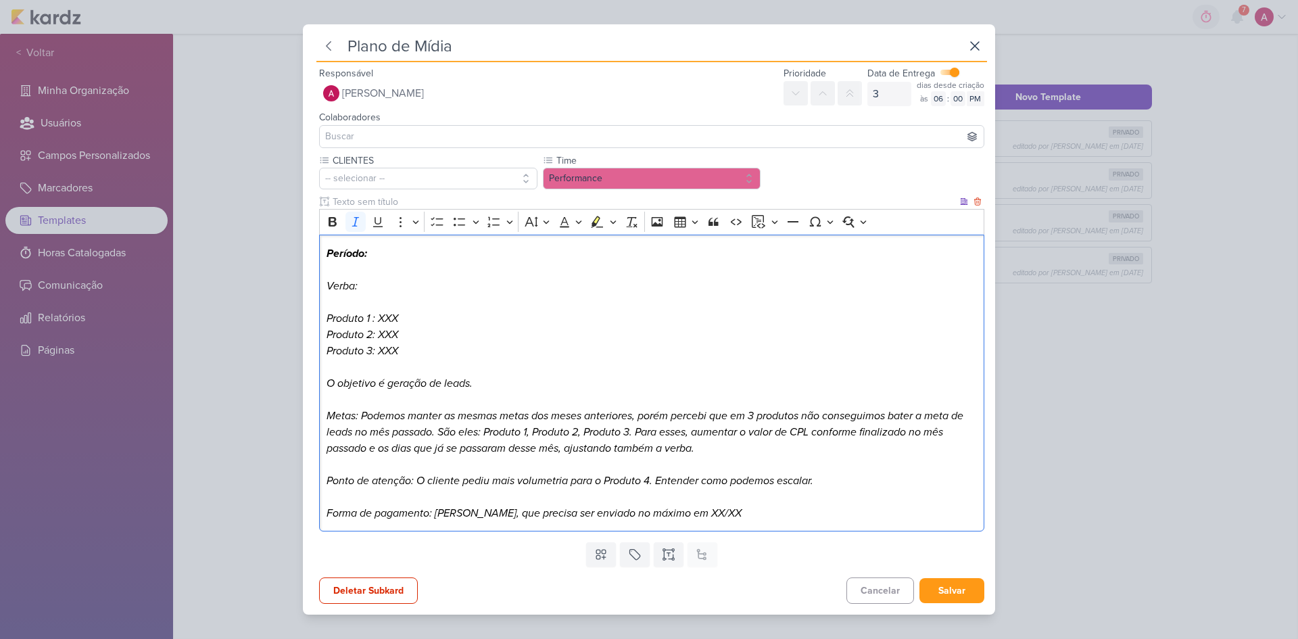
drag, startPoint x: 360, startPoint y: 290, endPoint x: 331, endPoint y: 257, distance: 44.1
click at [327, 283] on p "Verba:" at bounding box center [651, 286] width 651 height 16
click at [331, 228] on icon "Editor toolbar" at bounding box center [333, 222] width 14 height 14
click at [372, 318] on icon "Produto 1 : XXX" at bounding box center [362, 319] width 72 height 14
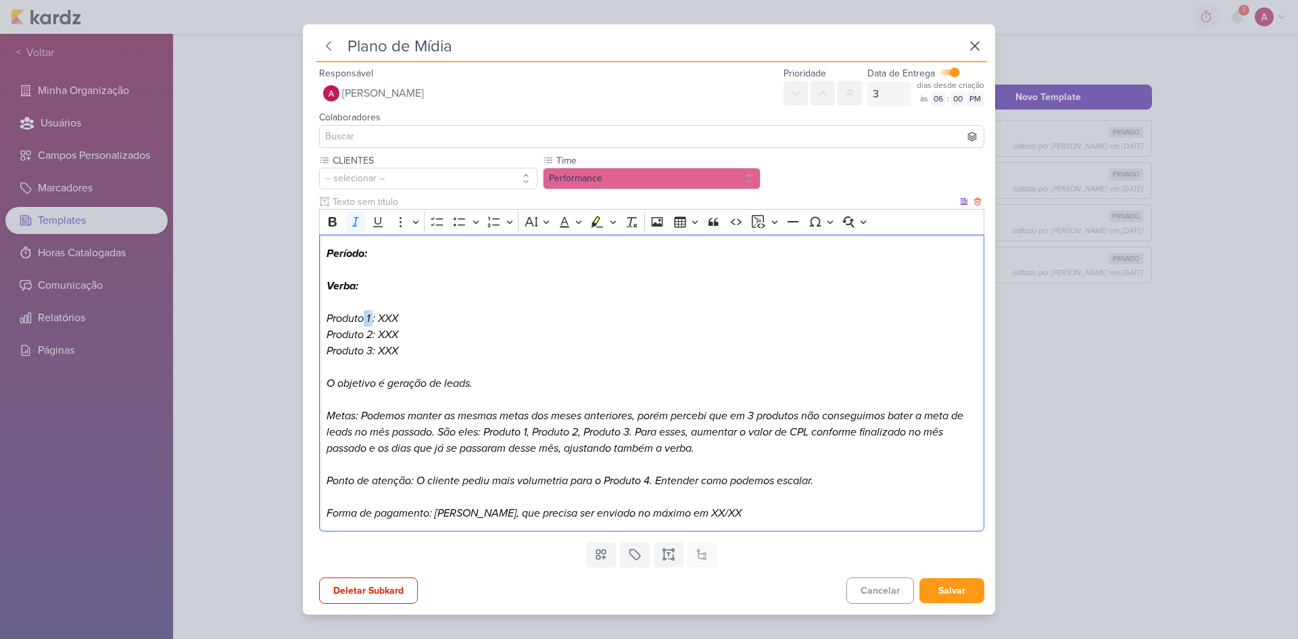
drag, startPoint x: 372, startPoint y: 318, endPoint x: 364, endPoint y: 318, distance: 8.1
click at [364, 318] on icon "Produto 1 : XXX" at bounding box center [362, 319] width 72 height 14
drag, startPoint x: 371, startPoint y: 314, endPoint x: 399, endPoint y: 349, distance: 44.8
click at [399, 349] on div "Período: Verba: Produto: XXX Produto 2: XXX Produto 3: XXX O objetivo é geração…" at bounding box center [651, 383] width 665 height 297
click at [389, 332] on icon "Produto 2: XXX" at bounding box center [362, 335] width 72 height 14
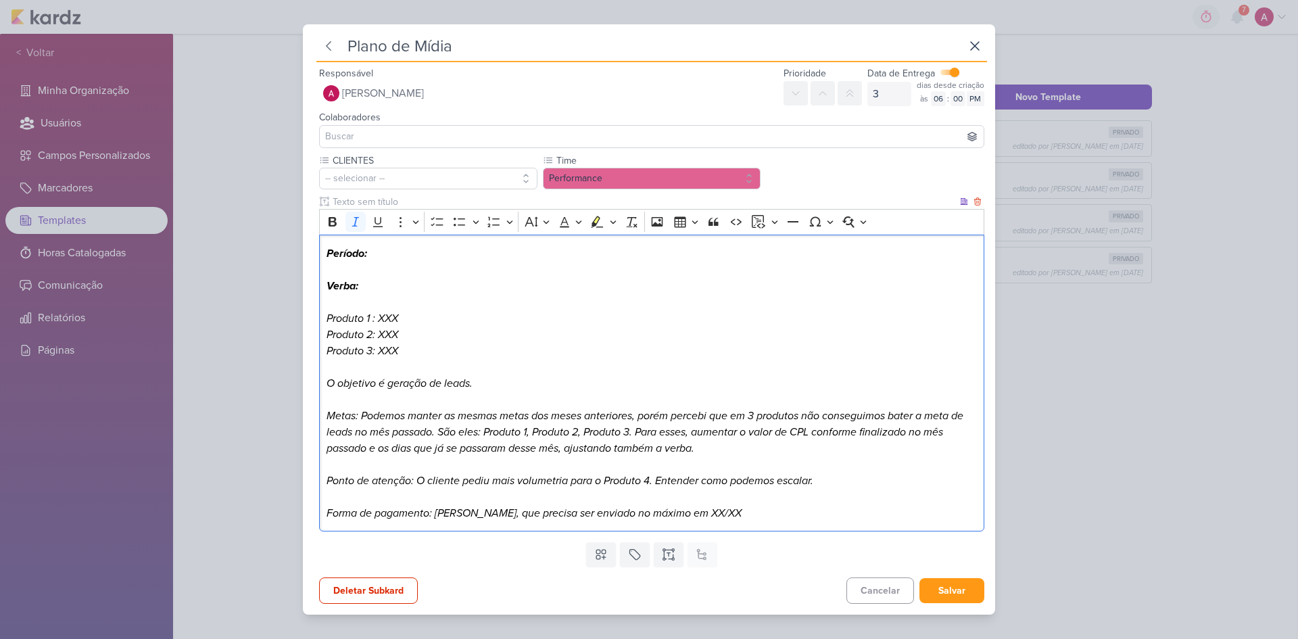
click at [381, 317] on icon "Produto 1 : XXX" at bounding box center [362, 319] width 72 height 14
drag, startPoint x: 381, startPoint y: 319, endPoint x: 401, endPoint y: 319, distance: 21.0
click at [401, 319] on p "Produto 1 : XXX" at bounding box center [651, 318] width 651 height 16
drag, startPoint x: 403, startPoint y: 335, endPoint x: 380, endPoint y: 335, distance: 23.0
click at [380, 335] on p "Produto 2: XXX" at bounding box center [651, 334] width 651 height 16
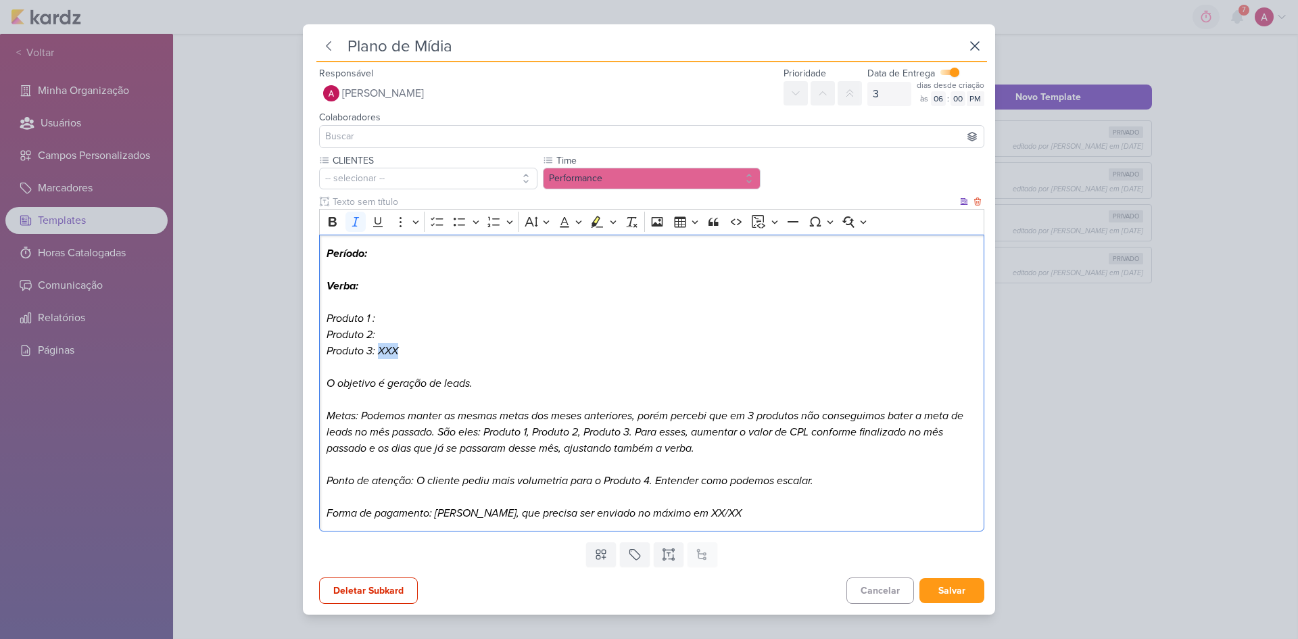
drag, startPoint x: 380, startPoint y: 349, endPoint x: 397, endPoint y: 350, distance: 16.9
click at [397, 350] on icon "Produto 3: XXX" at bounding box center [362, 351] width 72 height 14
drag, startPoint x: 327, startPoint y: 384, endPoint x: 376, endPoint y: 390, distance: 49.7
click at [376, 390] on p "O objetivo é geração de leads." at bounding box center [651, 383] width 651 height 16
click at [376, 383] on icon "O objetivo é geração de leads." at bounding box center [399, 383] width 146 height 14
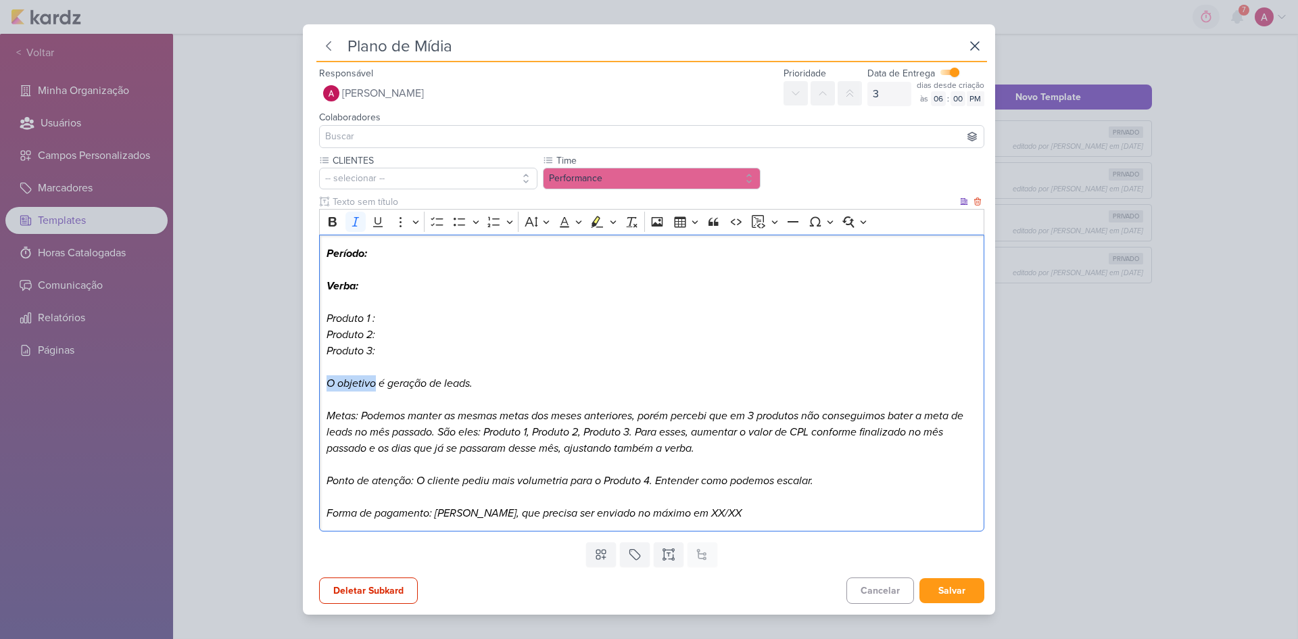
click at [376, 383] on icon "O objetivo é geração de leads." at bounding box center [399, 383] width 146 height 14
drag, startPoint x: 485, startPoint y: 382, endPoint x: 326, endPoint y: 381, distance: 159.5
click at [326, 381] on p "O objetivo é geração de leads." at bounding box center [651, 383] width 651 height 16
drag, startPoint x: 371, startPoint y: 383, endPoint x: 329, endPoint y: 380, distance: 42.0
click at [329, 380] on p "Objetivo:" at bounding box center [651, 383] width 651 height 16
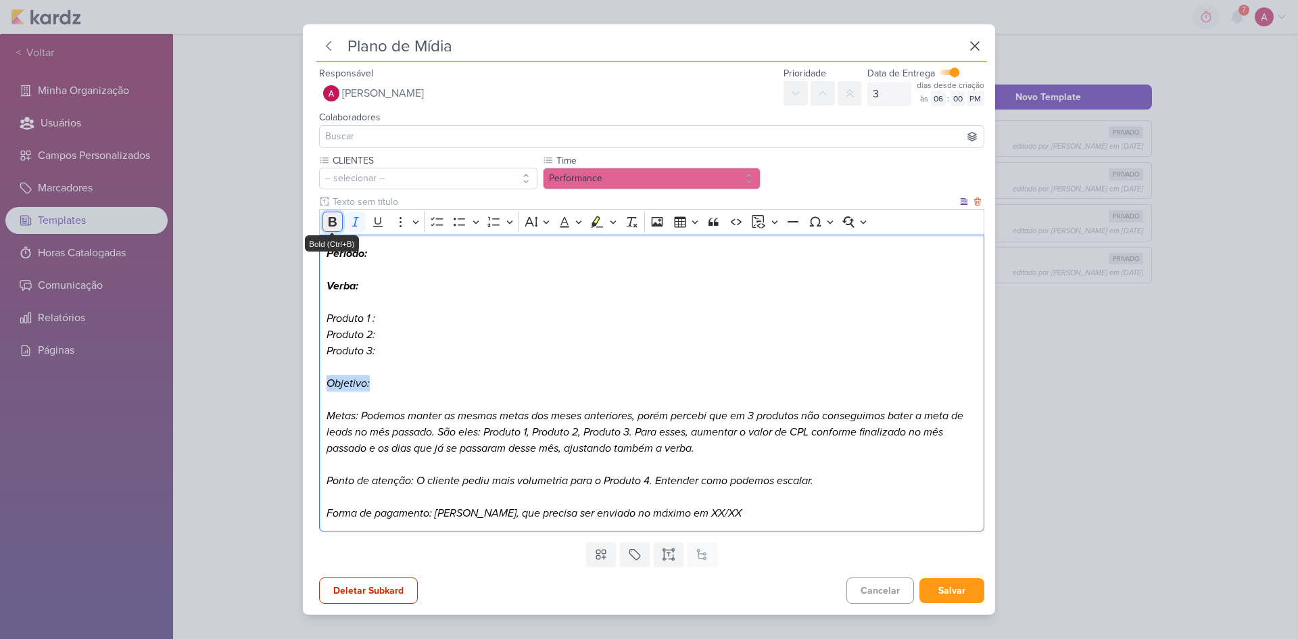
click at [328, 224] on icon "Editor toolbar" at bounding box center [333, 222] width 14 height 14
drag, startPoint x: 392, startPoint y: 353, endPoint x: 336, endPoint y: 283, distance: 89.9
click at [327, 317] on div "Período: Verba: Produto 1 : Produto 2: Produto 3: Objetivo: Metas: Podemos mant…" at bounding box center [651, 383] width 665 height 297
click at [332, 219] on icon "Editor toolbar" at bounding box center [333, 222] width 14 height 14
click at [424, 346] on p "Produto 3:" at bounding box center [651, 351] width 651 height 16
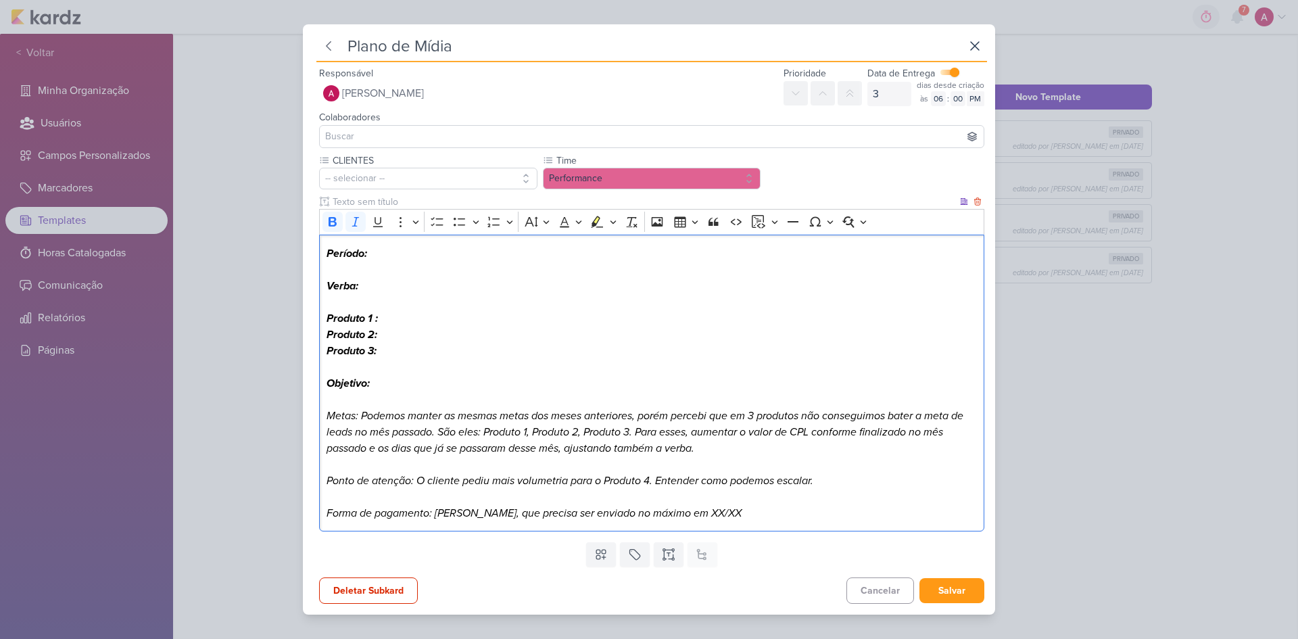
click at [376, 318] on strong "Produto 1 :" at bounding box center [351, 319] width 51 height 14
click at [0, 0] on lt-em "1:" at bounding box center [0, 0] width 0 height 0
click at [466, 354] on p "Produto 3:" at bounding box center [651, 351] width 651 height 16
drag, startPoint x: 360, startPoint y: 418, endPoint x: 336, endPoint y: 389, distance: 38.0
click at [329, 417] on icon "Metas: Podemos manter as mesmas metas dos meses anteriores, porém percebi que e…" at bounding box center [644, 432] width 637 height 46
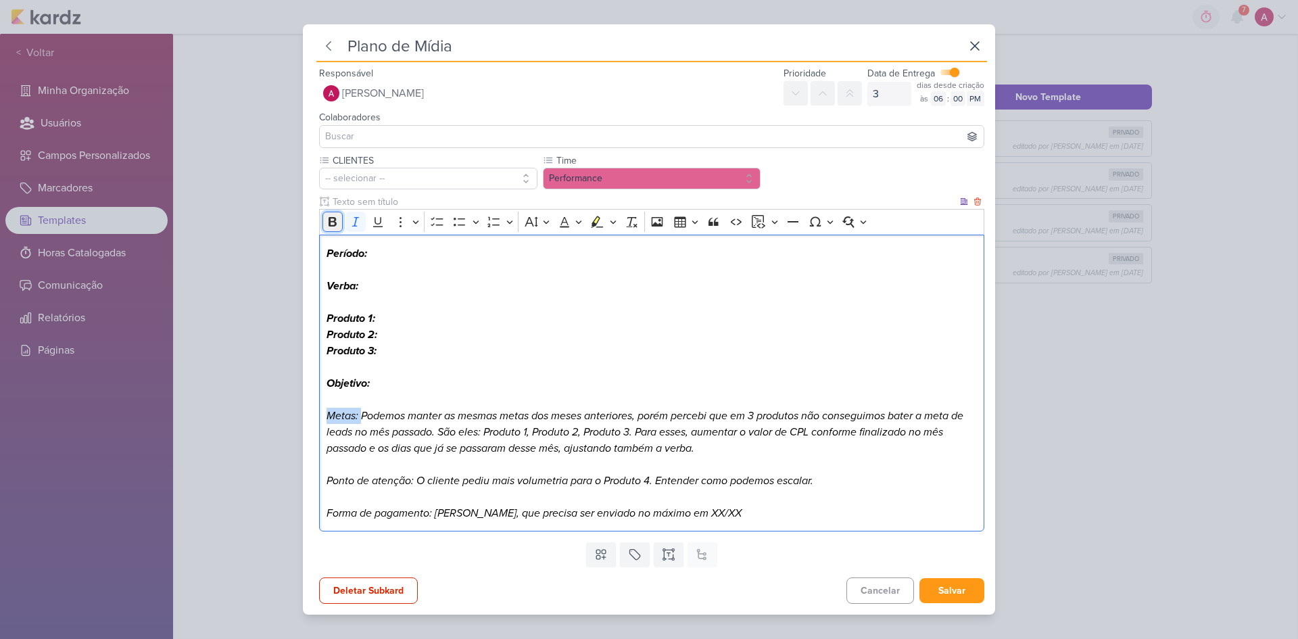
click at [335, 224] on icon "Editor toolbar" at bounding box center [332, 221] width 8 height 9
click at [389, 393] on p "Editor editing area: main" at bounding box center [651, 399] width 651 height 16
drag, startPoint x: 704, startPoint y: 452, endPoint x: 365, endPoint y: 420, distance: 340.8
click at [365, 420] on p "Metas: Podemos manter as mesmas metas dos meses anteriores, porém percebi que e…" at bounding box center [651, 432] width 651 height 49
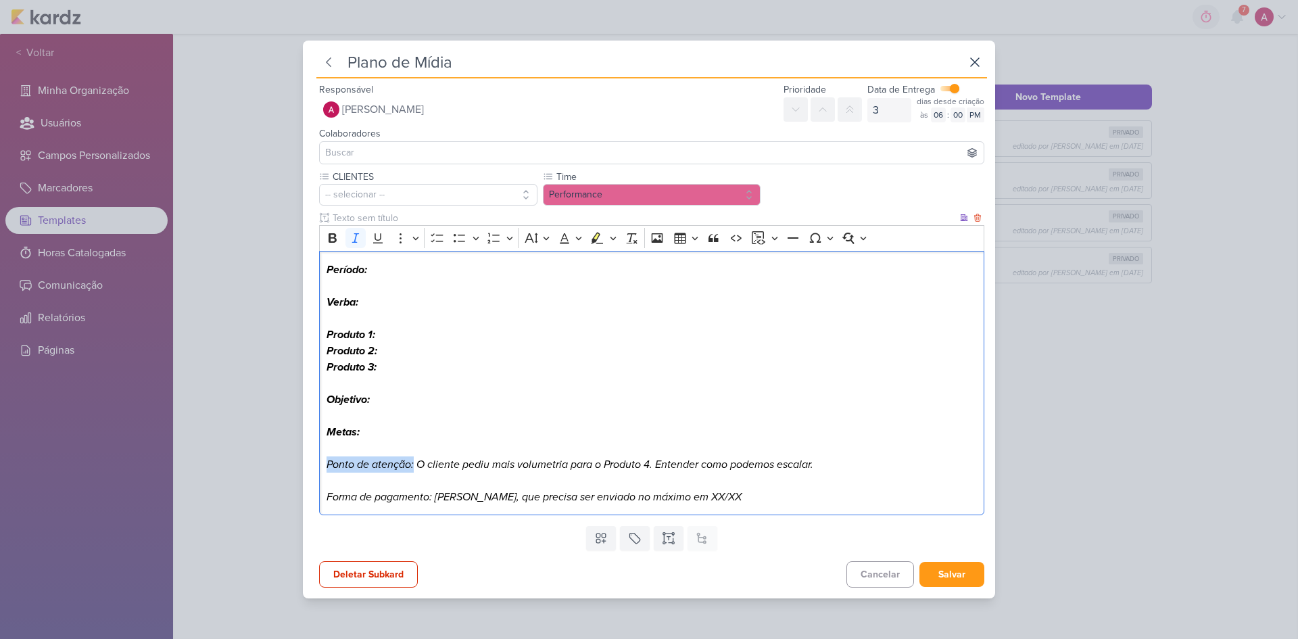
drag, startPoint x: 412, startPoint y: 462, endPoint x: 327, endPoint y: 461, distance: 85.2
click at [327, 427] on icon "Ponto de atenção: O cliente pediu mais volumetria para o Produto 4. Entender co…" at bounding box center [569, 465] width 487 height 14
click at [331, 235] on icon "Editor toolbar" at bounding box center [333, 238] width 14 height 14
click at [419, 427] on icon "Ponto de atenção: O cliente pediu mais volumetria para o Produto 4. Entender co…" at bounding box center [568, 465] width 485 height 14
drag, startPoint x: 419, startPoint y: 464, endPoint x: 819, endPoint y: 458, distance: 400.2
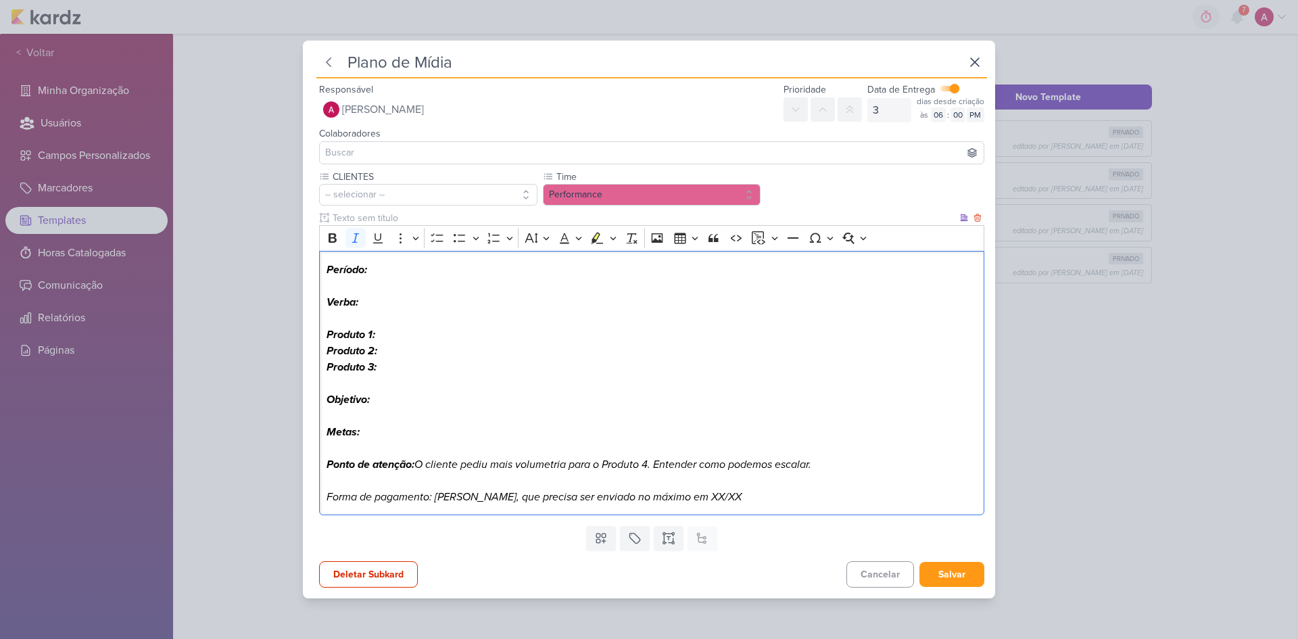
click at [811, 427] on icon "Ponto de atenção: O cliente pediu mais volumetria para o Produto 4. Entender co…" at bounding box center [568, 465] width 485 height 14
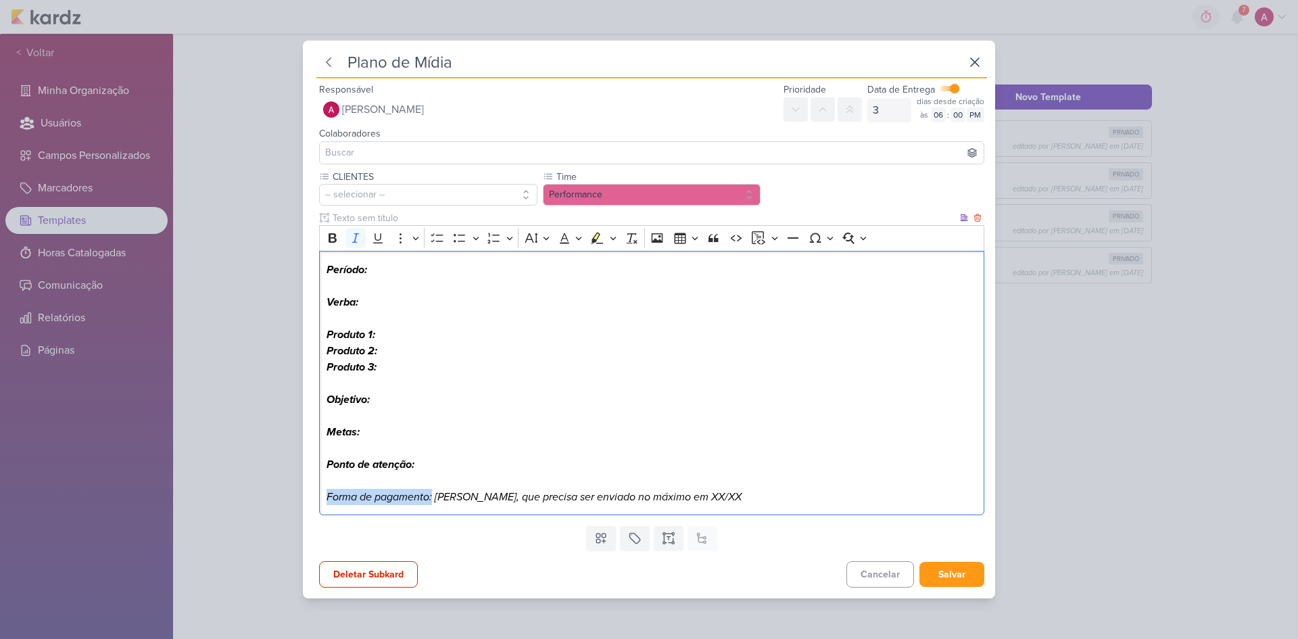
drag, startPoint x: 432, startPoint y: 497, endPoint x: 324, endPoint y: 494, distance: 107.5
click at [324, 427] on div "Período: Verba: Produto 1: Produto 2: Produto 3: Objetivo: Metas: Ponto de aten…" at bounding box center [651, 383] width 665 height 264
click at [330, 238] on icon "Editor toolbar" at bounding box center [332, 237] width 8 height 9
click at [530, 427] on p "Metas:" at bounding box center [651, 432] width 651 height 16
drag, startPoint x: 439, startPoint y: 496, endPoint x: 545, endPoint y: 498, distance: 105.5
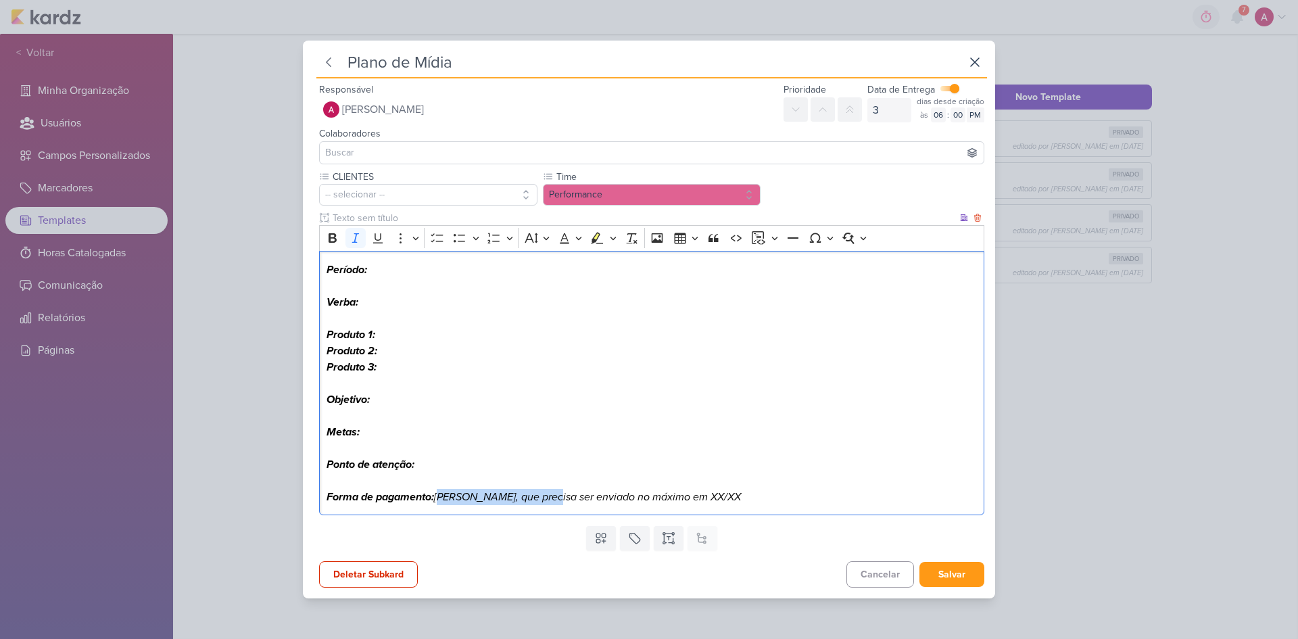
click at [545, 427] on icon "Forma de pagamento: Boleto, que precisa ser enviado no máximo em XX/XX" at bounding box center [533, 497] width 414 height 14
drag, startPoint x: 438, startPoint y: 497, endPoint x: 705, endPoint y: 508, distance: 267.2
click at [705, 427] on div "Período: Verba: Produto 1: Produto 2: Produto 3: Objetivo: Metas: Ponto de aten…" at bounding box center [651, 383] width 665 height 264
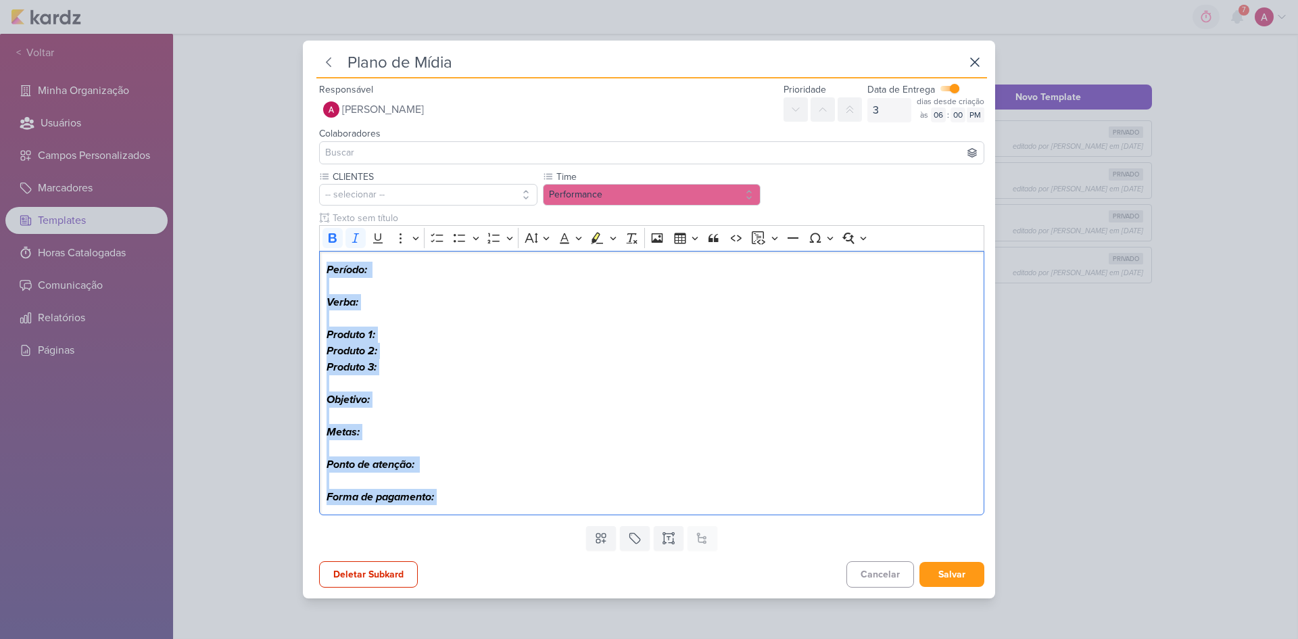
drag, startPoint x: 465, startPoint y: 491, endPoint x: 314, endPoint y: 274, distance: 264.6
click at [314, 274] on div "CLIENTES -- selecionar -- Time" at bounding box center [651, 345] width 687 height 351
click at [355, 240] on icon "Editor toolbar" at bounding box center [354, 237] width 7 height 9
click at [514, 363] on p "Produto 3:" at bounding box center [651, 367] width 651 height 16
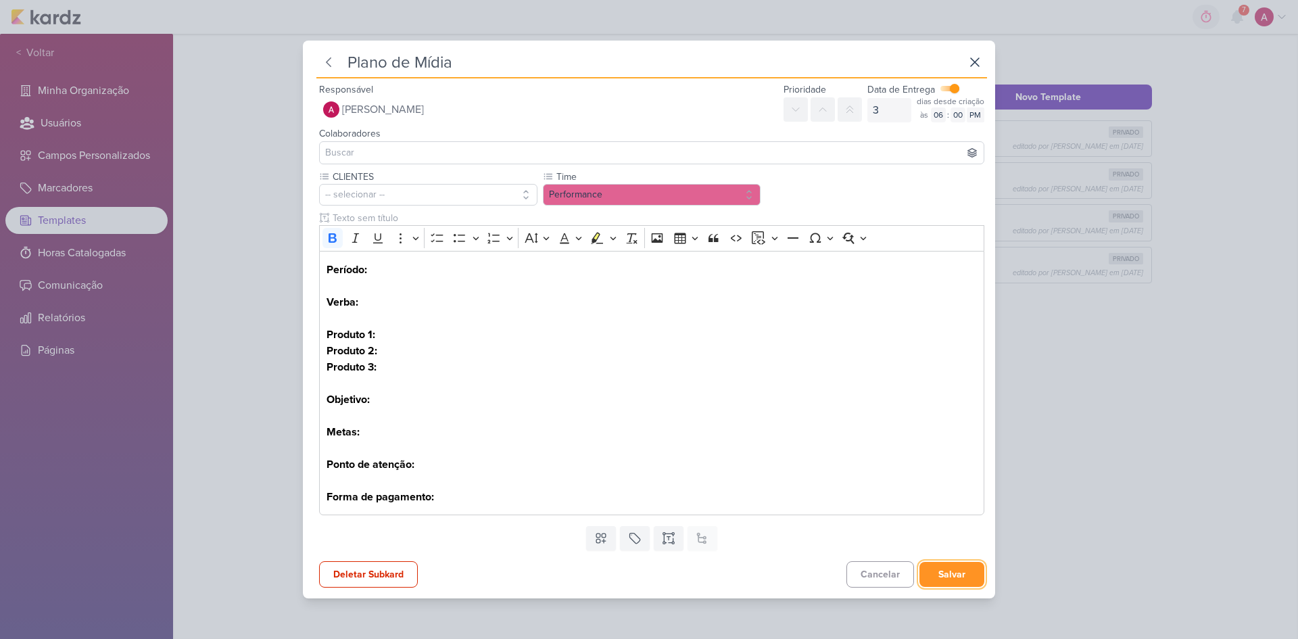
click at [923, 427] on button "Salvar" at bounding box center [951, 574] width 65 height 25
checkbox input "false"
type input "0"
select select "5"
type input "PDM - Recorrente"
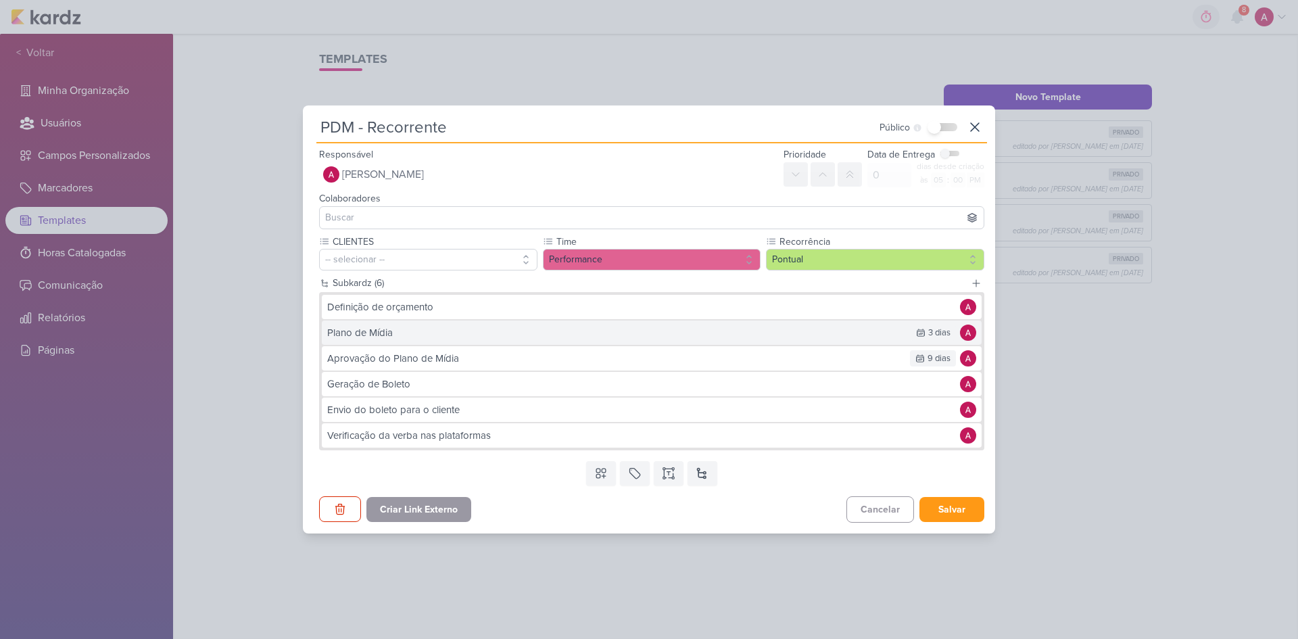
click at [395, 335] on div "Plano de Mídia" at bounding box center [615, 333] width 577 height 16
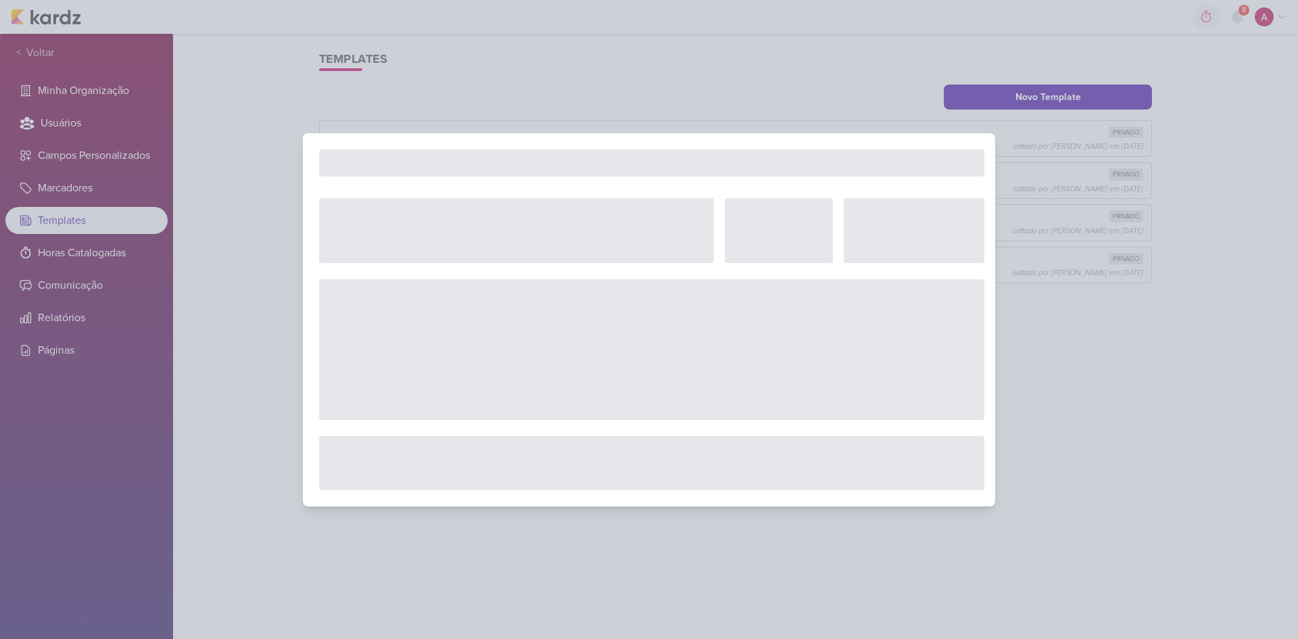
checkbox input "true"
type input "3"
select select "6"
type input "Plano de Mídia"
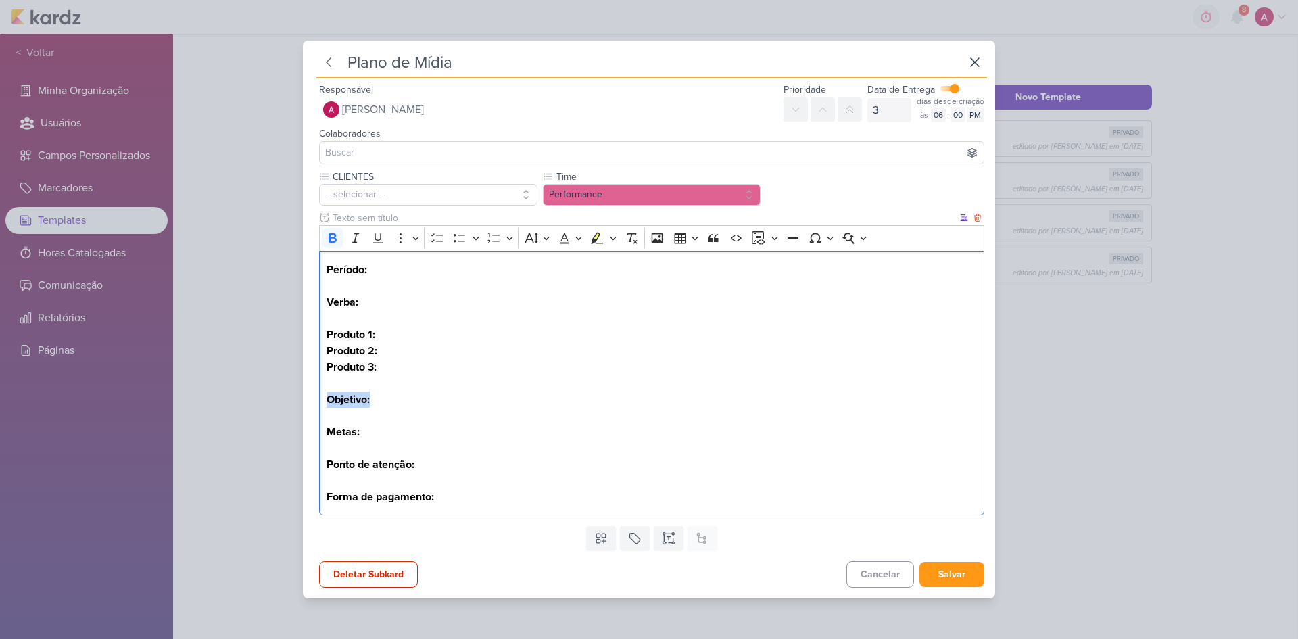
drag, startPoint x: 376, startPoint y: 404, endPoint x: 325, endPoint y: 399, distance: 51.6
click at [325, 399] on div "Período: Verba: Produto 1: Produto 2: Produto 3: Objetivo: Metas: Ponto de aten…" at bounding box center [651, 383] width 665 height 264
click at [355, 312] on p "Editor editing area: main" at bounding box center [651, 318] width 651 height 16
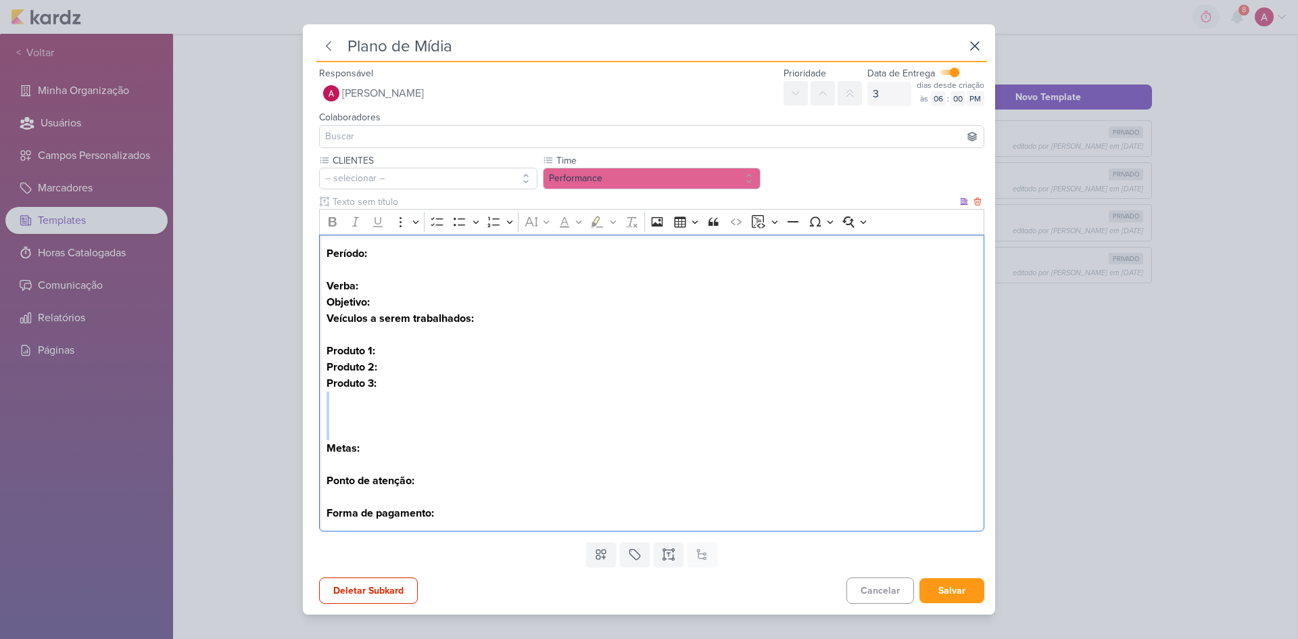
drag, startPoint x: 328, startPoint y: 398, endPoint x: 359, endPoint y: 429, distance: 43.5
click at [359, 427] on div "Período: Verba: Objetivo: Veículos a serem trabalhados: Produto 1: Produto 2: P…" at bounding box center [651, 383] width 665 height 297
click at [358, 417] on p "Editor editing area: main" at bounding box center [651, 416] width 651 height 16
drag, startPoint x: 355, startPoint y: 417, endPoint x: 324, endPoint y: 418, distance: 30.4
click at [324, 418] on div "Período: Verba: Objetivo: Veículos a serem trabalhados: Produto 1: Produto 2: P…" at bounding box center [651, 383] width 665 height 297
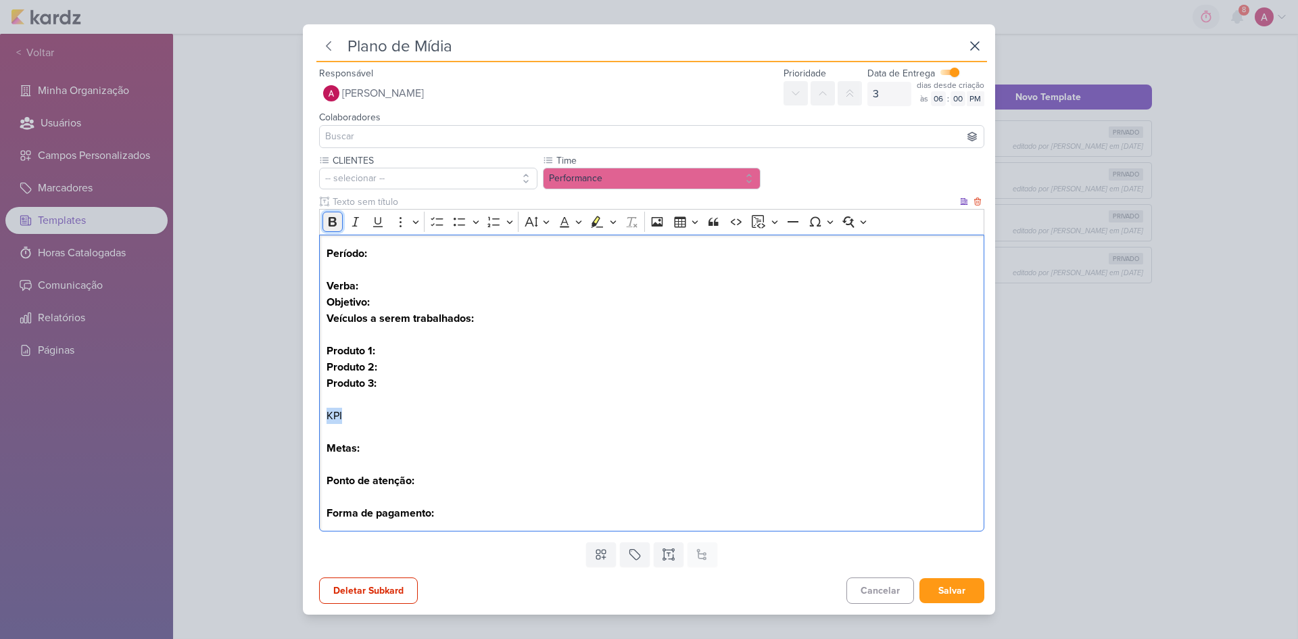
click at [333, 218] on icon "Editor toolbar" at bounding box center [332, 221] width 8 height 9
click at [361, 422] on p "KPI" at bounding box center [651, 416] width 651 height 16
click at [360, 414] on p "KPI" at bounding box center [651, 416] width 651 height 16
click at [358, 389] on strong "Produto 3:" at bounding box center [351, 383] width 50 height 14
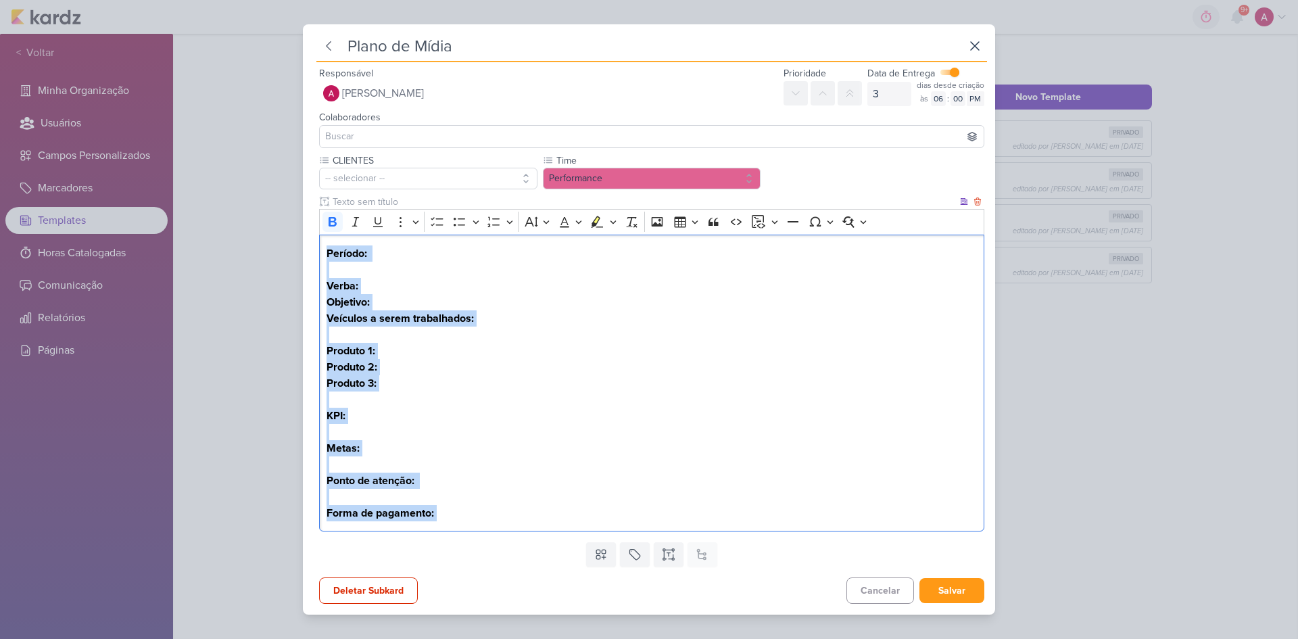
drag, startPoint x: 326, startPoint y: 253, endPoint x: 473, endPoint y: 506, distance: 292.3
click at [473, 427] on div "Período: Verba: Objetivo: Veículos a serem trabalhados: Produto 1: Produto 2: P…" at bounding box center [651, 383] width 665 height 297
copy div "Período: Verba: Objetivo: Veículos a serem trabalhados: Produto 1: Produto 2: P…"
click at [923, 427] on button "Salvar" at bounding box center [951, 590] width 65 height 25
checkbox input "false"
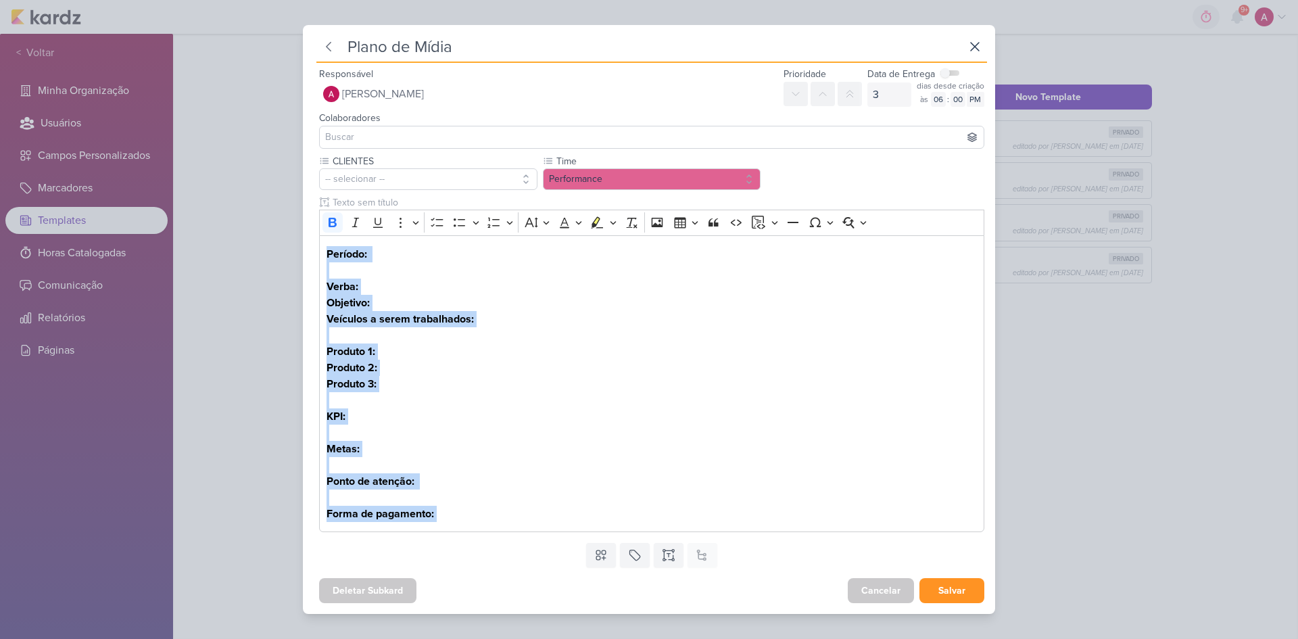
type input "0"
select select "5"
type input "PDM - Recorrente"
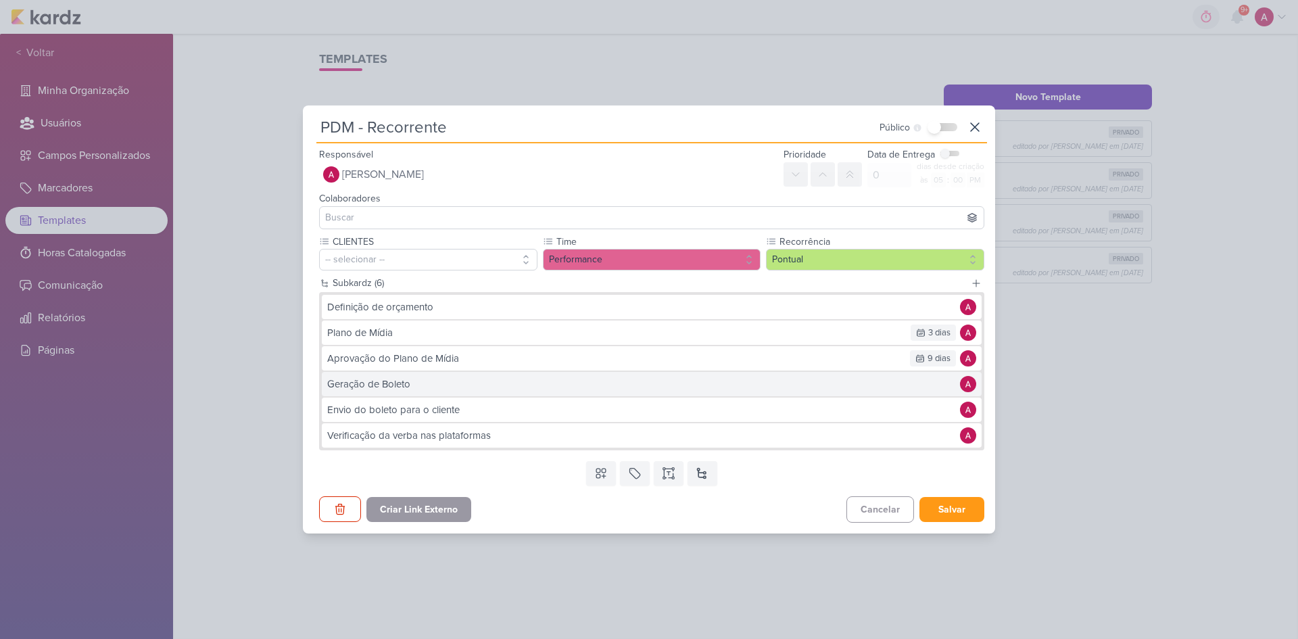
click at [454, 383] on div "Geração de Boleto" at bounding box center [640, 384] width 626 height 16
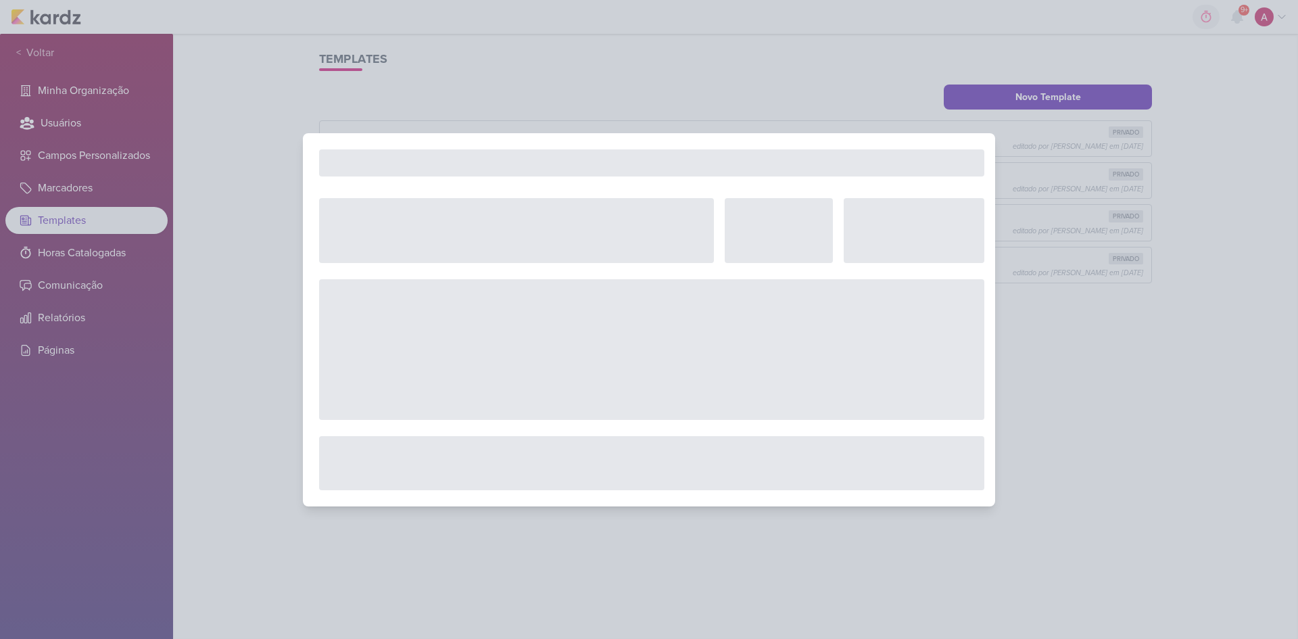
type input "Geração de Boleto"
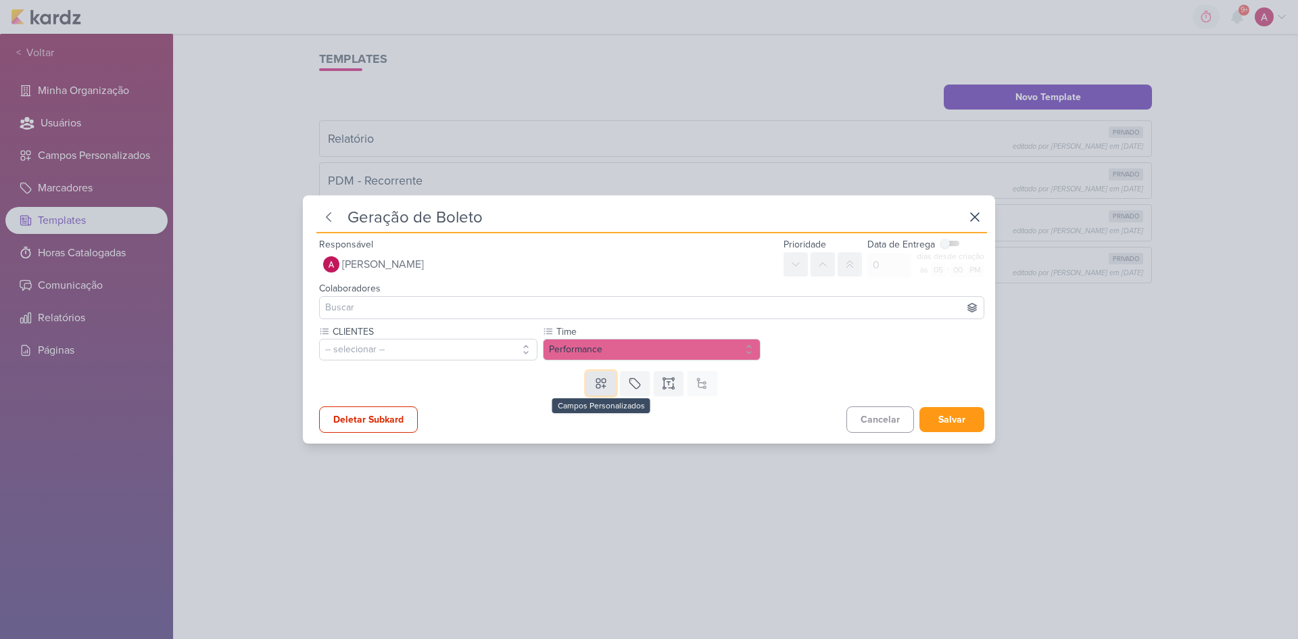
click at [594, 383] on icon at bounding box center [601, 383] width 14 height 14
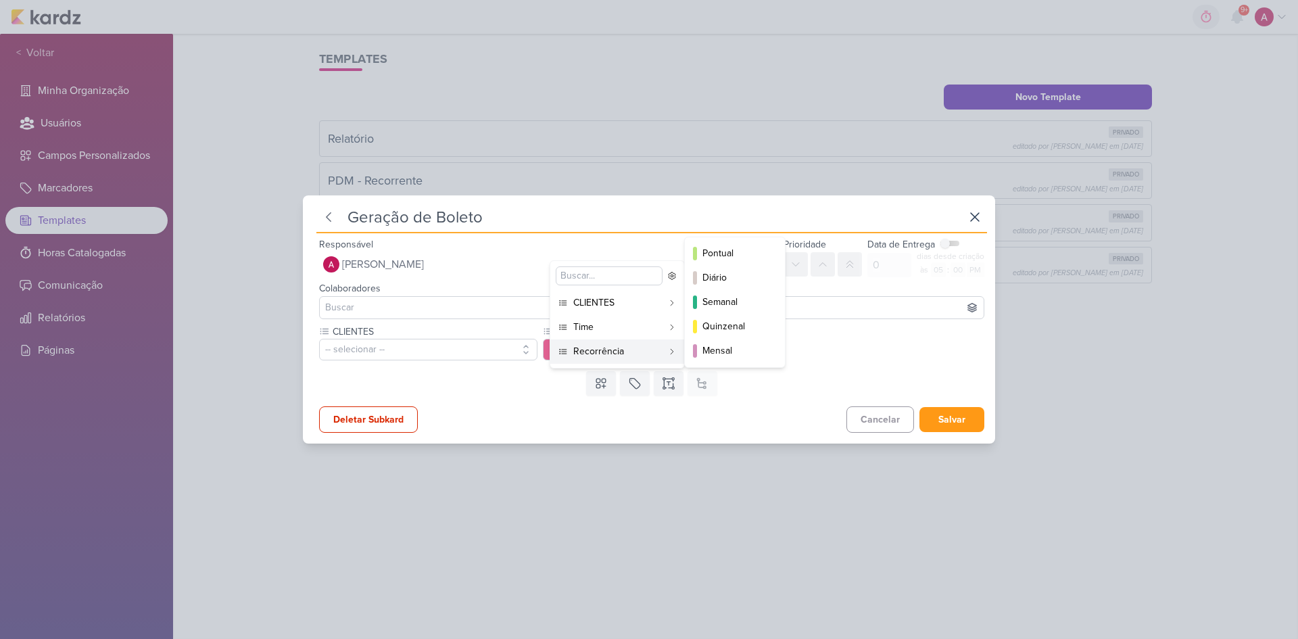
click at [594, 357] on div "Recorrência" at bounding box center [617, 351] width 89 height 14
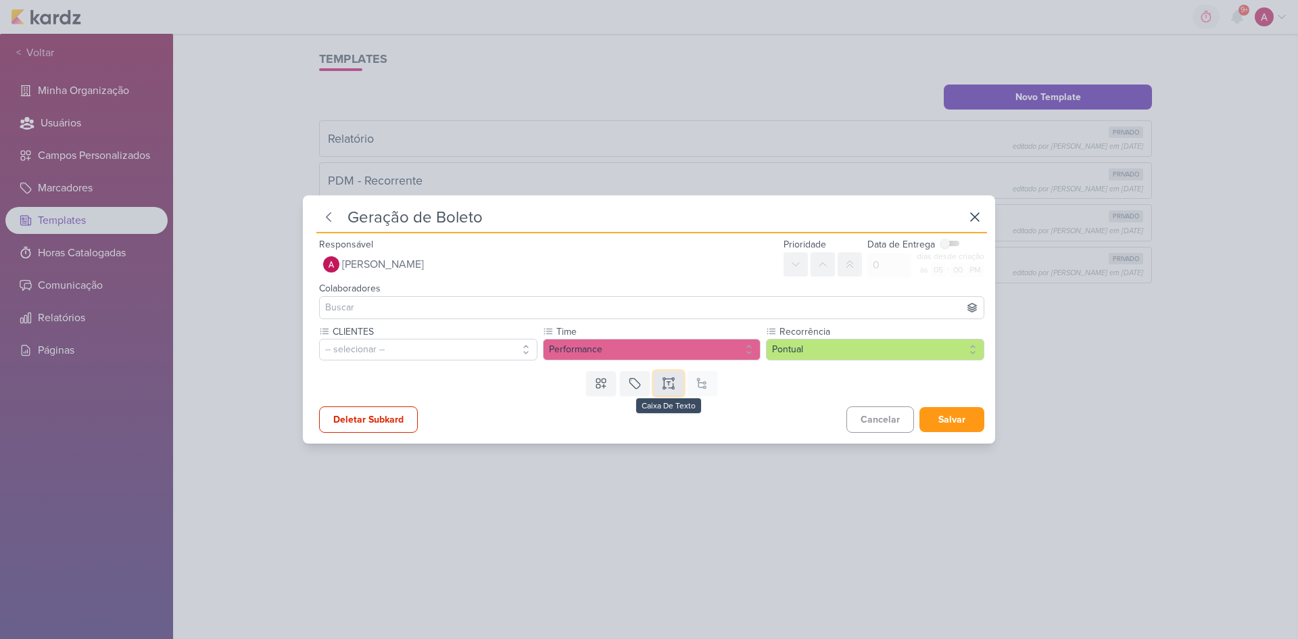
click at [666, 385] on icon at bounding box center [669, 383] width 14 height 14
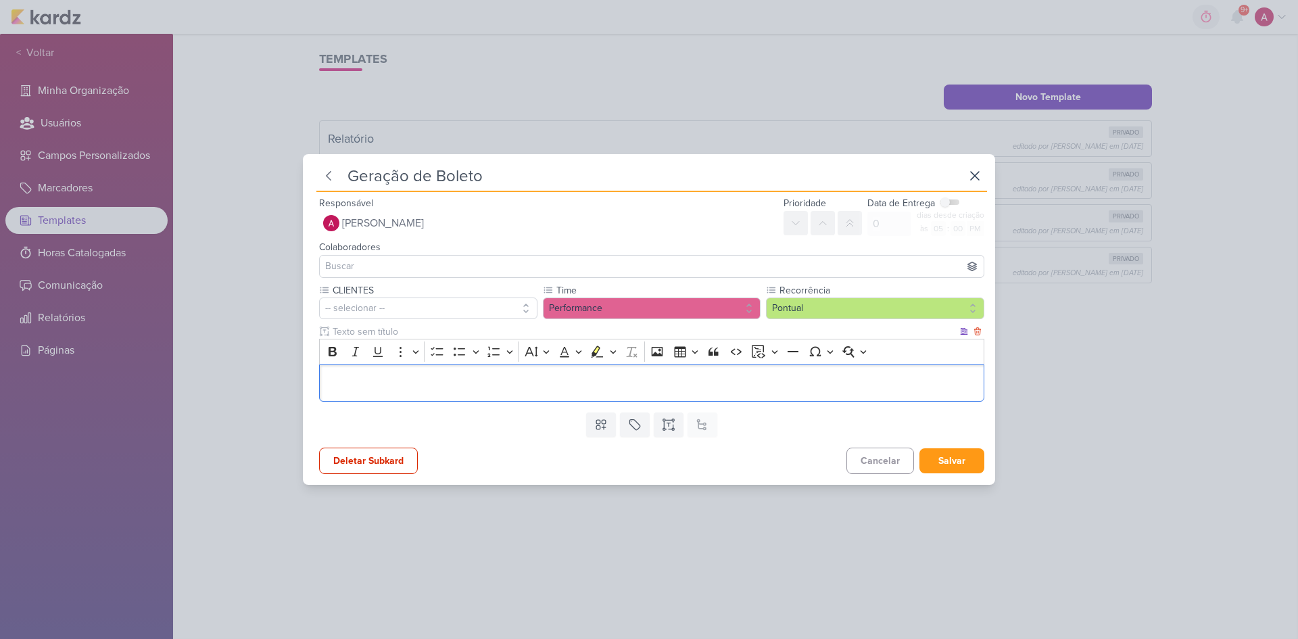
click at [403, 385] on p "Editor editing area: main" at bounding box center [651, 383] width 651 height 16
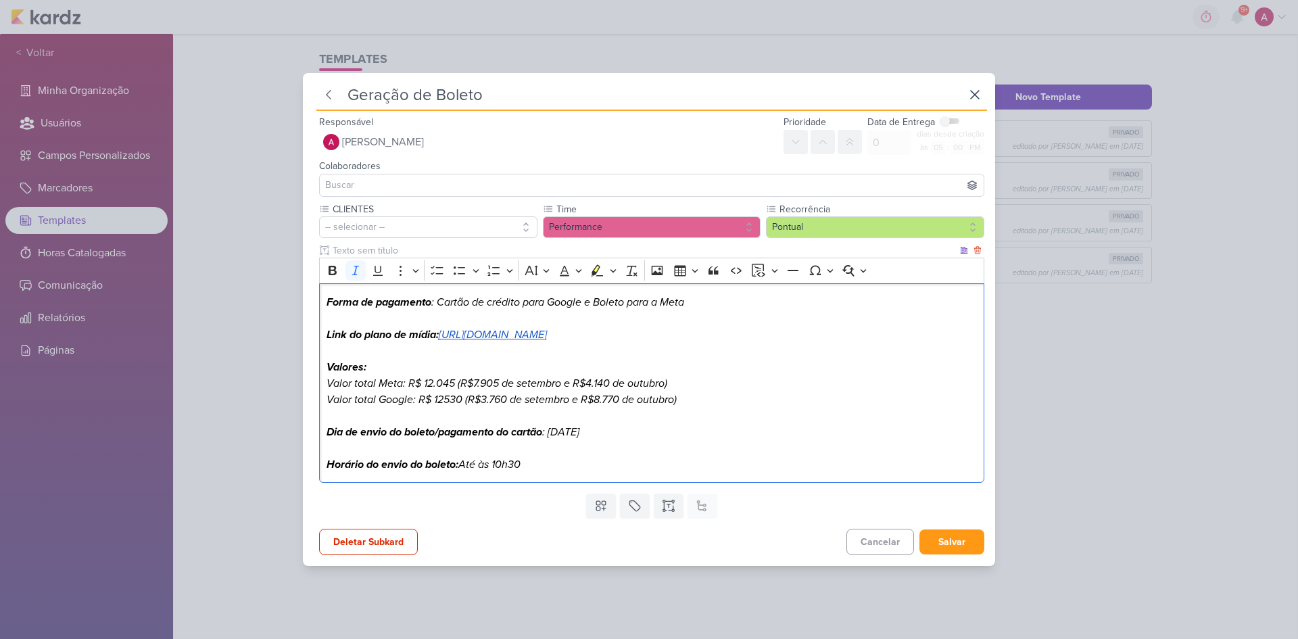
drag, startPoint x: 440, startPoint y: 295, endPoint x: 692, endPoint y: 289, distance: 252.2
click at [692, 294] on p "Forma de pagamento : Cartão de crédito para Google e Boleto para a Meta" at bounding box center [651, 302] width 651 height 16
drag, startPoint x: 441, startPoint y: 325, endPoint x: 449, endPoint y: 339, distance: 16.0
click at [449, 339] on p "Link do plano de mídia: https://docs.google.com/spreadsheets/d/1JaG5CPFiZdwXZGI…" at bounding box center [651, 334] width 651 height 16
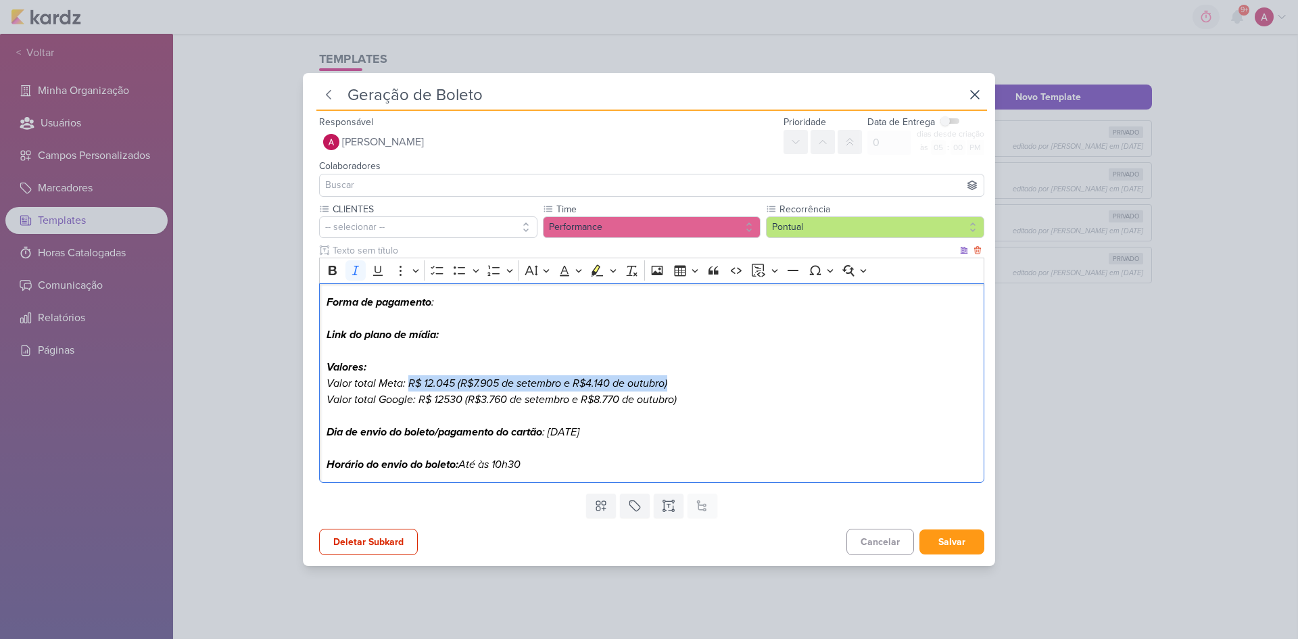
drag, startPoint x: 409, startPoint y: 381, endPoint x: 676, endPoint y: 389, distance: 267.1
click at [676, 389] on p "Valor total Meta: R$ 12.045 (R$7.905 de setembro e R$4.140 de outubro)" at bounding box center [651, 383] width 651 height 16
drag, startPoint x: 420, startPoint y: 399, endPoint x: 702, endPoint y: 410, distance: 282.0
click at [702, 410] on div "Forma de pagamento : Link do plano de mídia: Valores: Valor total Meta: Valor t…" at bounding box center [651, 382] width 665 height 199
drag, startPoint x: 419, startPoint y: 397, endPoint x: 328, endPoint y: 386, distance: 92.0
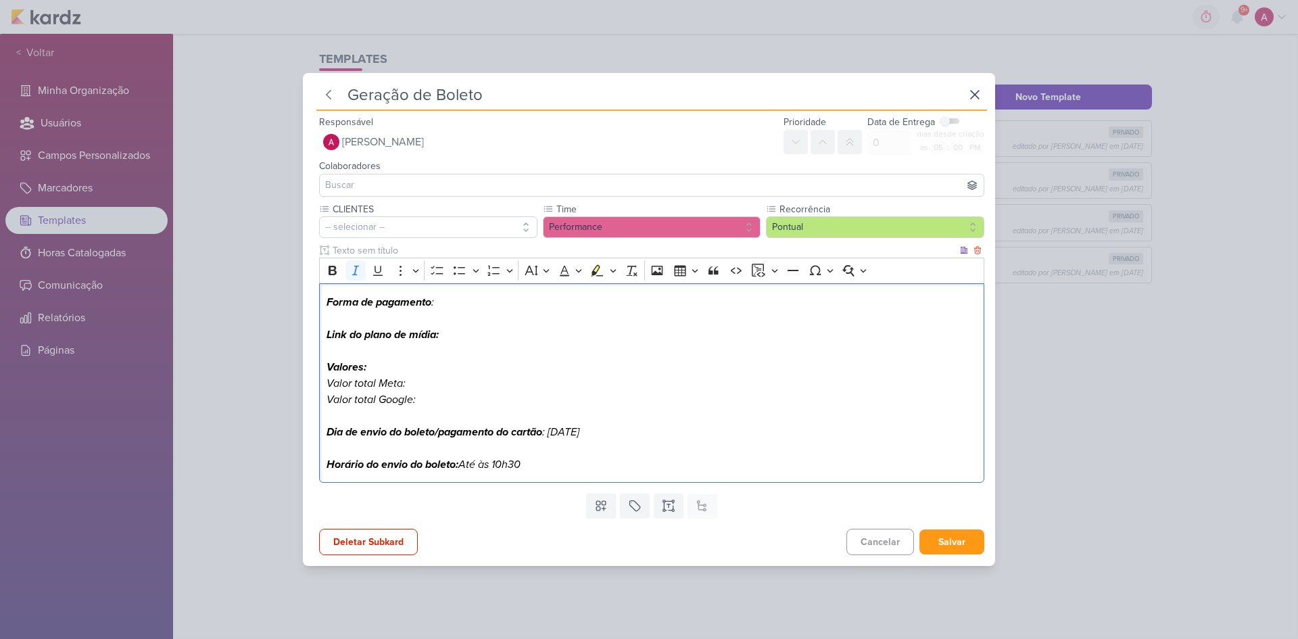
click at [328, 386] on div "Forma de pagamento : Link do plano de mídia: Valores: Valor total Meta: Valor t…" at bounding box center [651, 382] width 665 height 199
click at [460, 272] on icon "Editor toolbar" at bounding box center [460, 271] width 14 height 14
click at [357, 274] on icon "Editor toolbar" at bounding box center [356, 271] width 14 height 14
click at [337, 272] on icon "Editor toolbar" at bounding box center [333, 271] width 14 height 14
click at [438, 427] on strong "Dia de envio do boleto/pagamento do cartão" at bounding box center [434, 432] width 216 height 14
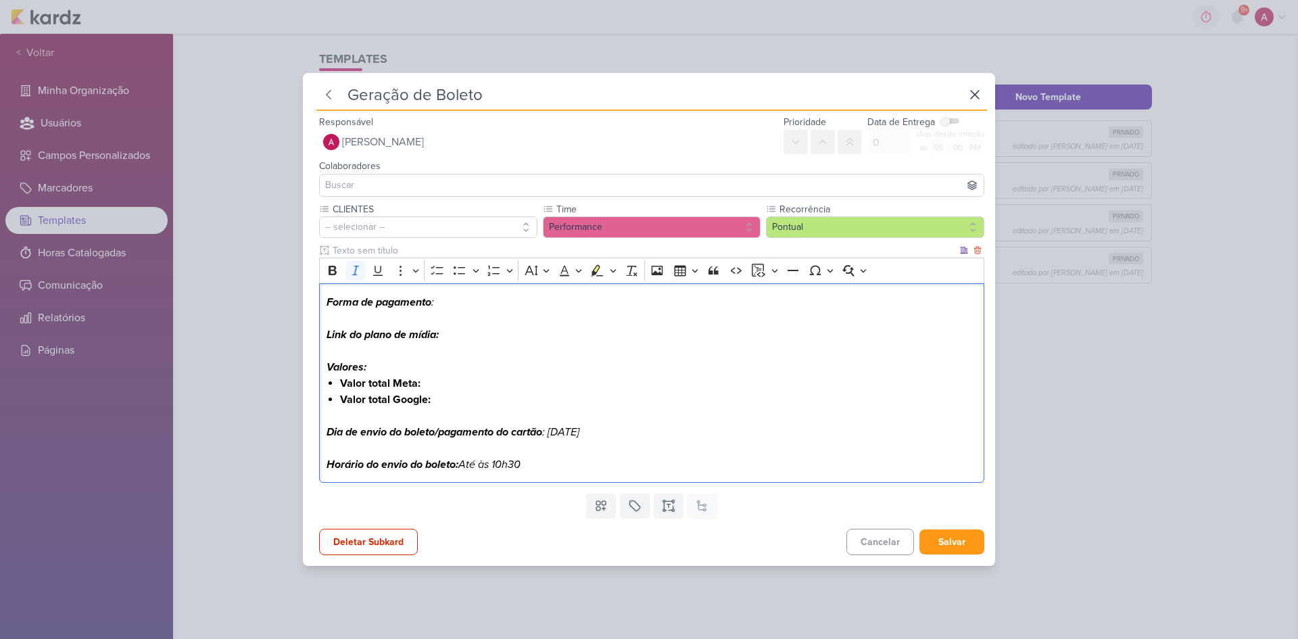
drag, startPoint x: 690, startPoint y: 429, endPoint x: 554, endPoint y: 430, distance: 136.5
click at [554, 427] on p "Dia de envio do boleto/pagamento do cartão : Segunda-feira, 25/11" at bounding box center [651, 432] width 651 height 16
drag, startPoint x: 542, startPoint y: 466, endPoint x: 464, endPoint y: 458, distance: 78.9
click at [464, 427] on p "Horário do envio do boleto: Até às 10h30" at bounding box center [651, 464] width 651 height 16
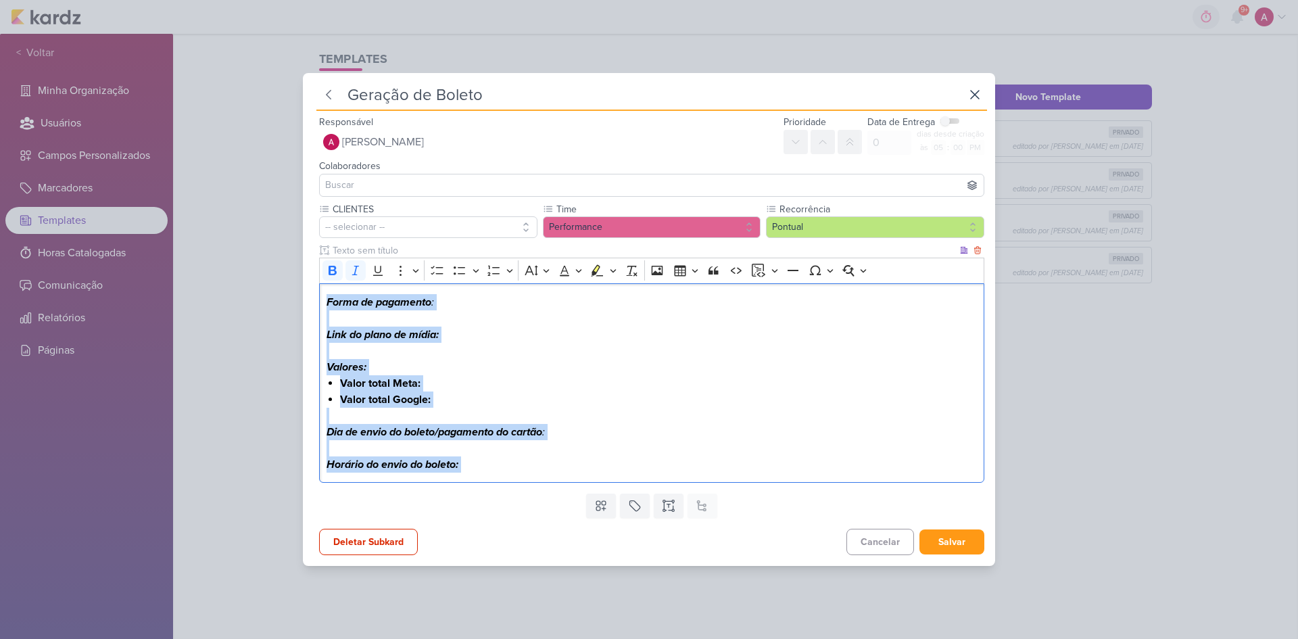
drag, startPoint x: 472, startPoint y: 462, endPoint x: 320, endPoint y: 303, distance: 219.9
click at [320, 303] on div "Forma de pagamento : Link do plano de mídia: Valores: Valor total Meta: Valor t…" at bounding box center [651, 382] width 665 height 199
click at [359, 269] on icon "Editor toolbar" at bounding box center [356, 271] width 14 height 14
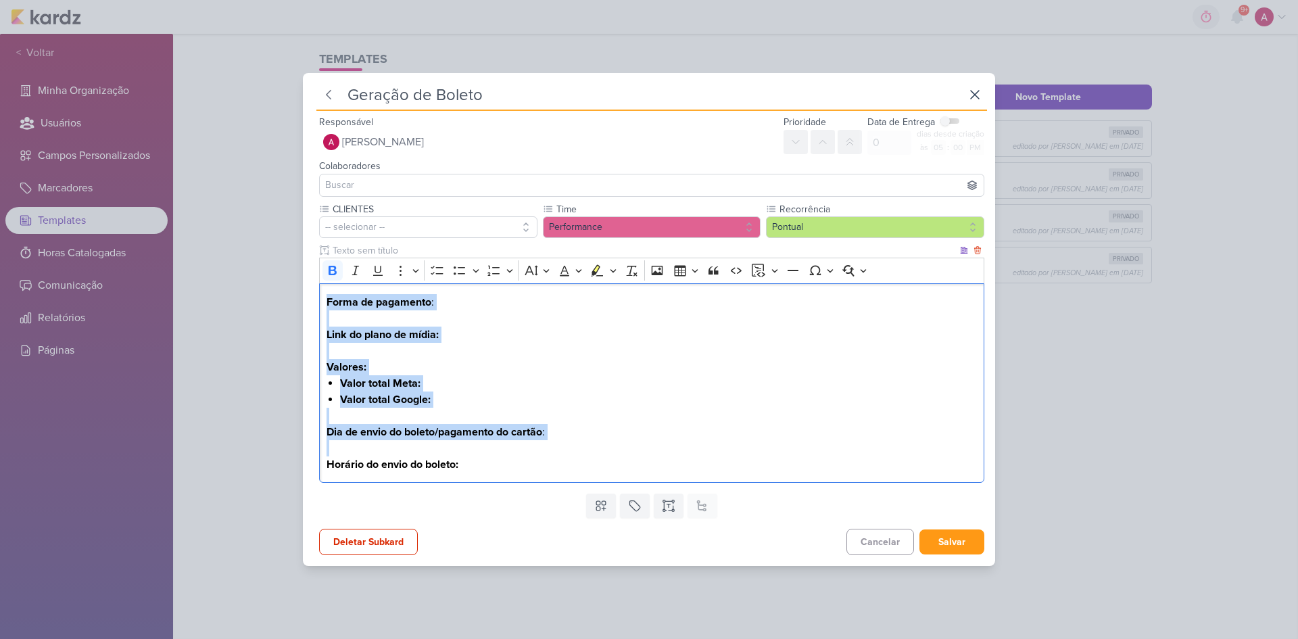
click at [618, 414] on p "Editor editing area: main" at bounding box center [651, 416] width 651 height 16
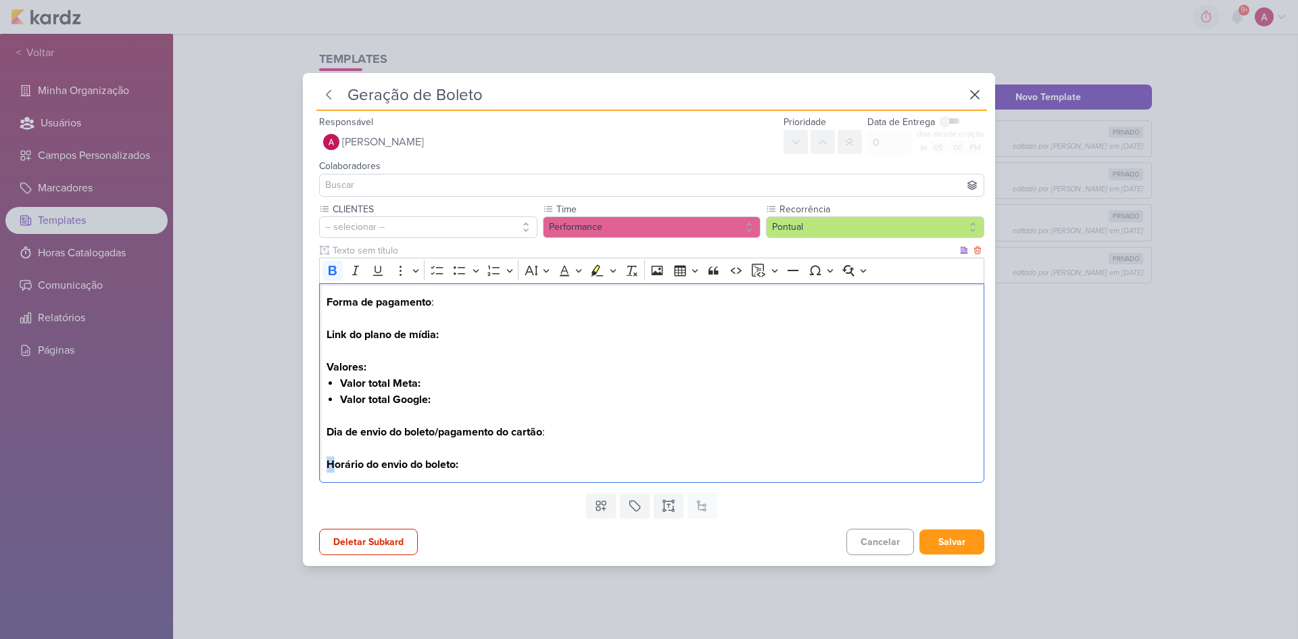
drag, startPoint x: 333, startPoint y: 462, endPoint x: 324, endPoint y: 462, distance: 8.8
click at [324, 427] on div "Forma de pagamento : Link do plano de mídia: Valores: Valor total Meta: Valor t…" at bounding box center [651, 382] width 665 height 199
click at [504, 427] on p "Horário do envio do boleto:" at bounding box center [651, 464] width 651 height 16
click at [923, 427] on button "Salvar" at bounding box center [951, 541] width 65 height 25
type input "PDM - Recorrente"
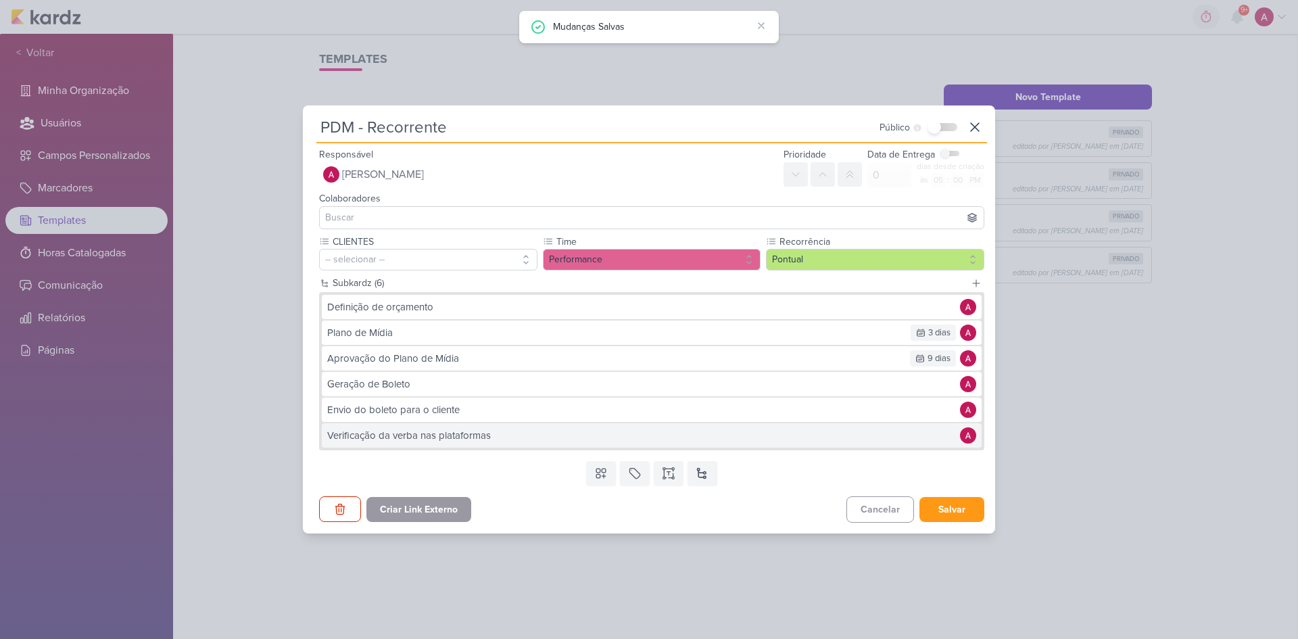
click at [545, 427] on div "Verificação da verba nas plataformas" at bounding box center [640, 436] width 626 height 16
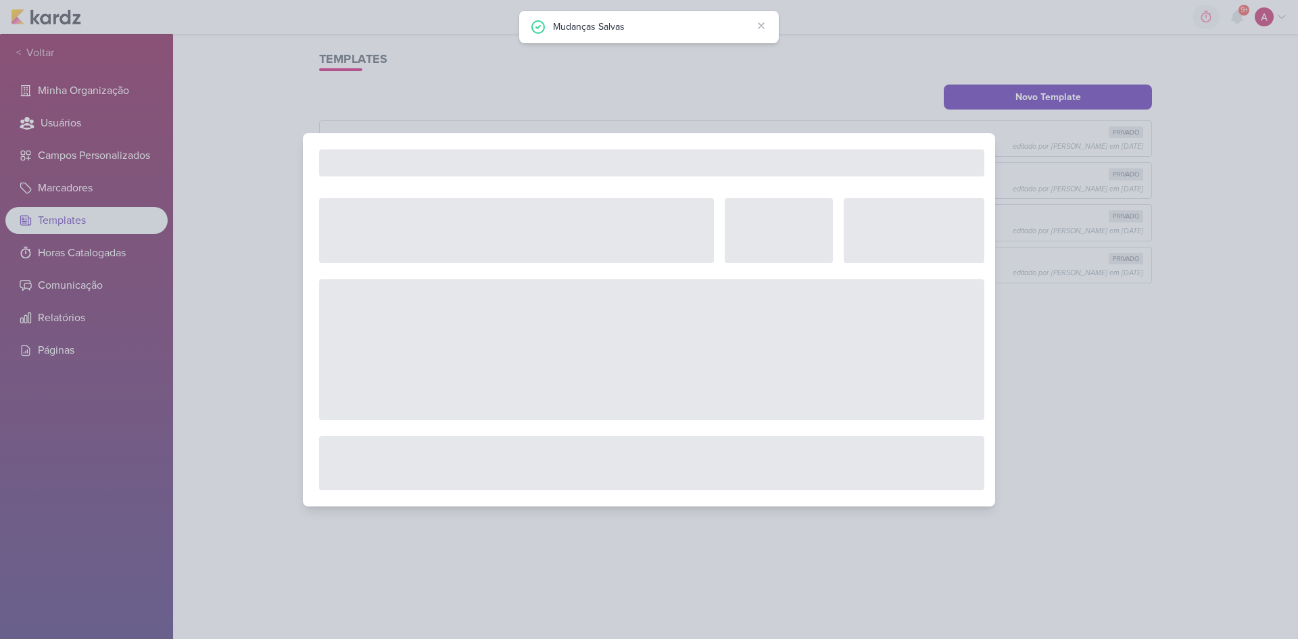
type input "Verificação da verba nas plataformas"
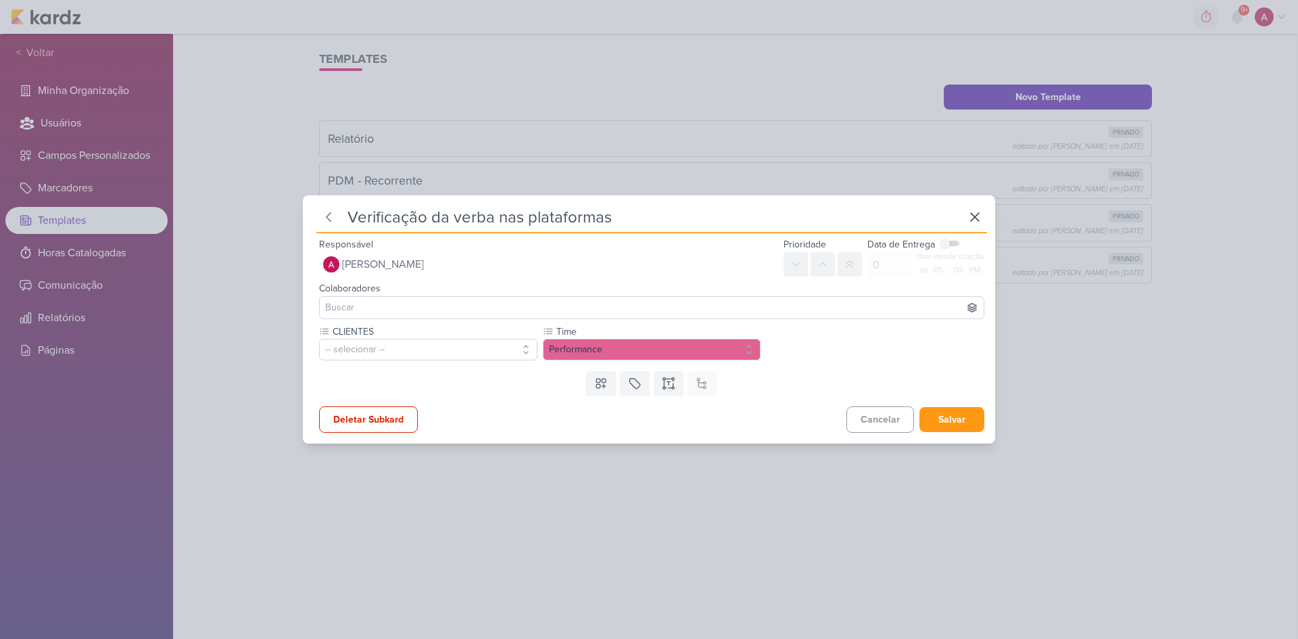
click at [324, 220] on icon at bounding box center [329, 217] width 14 height 14
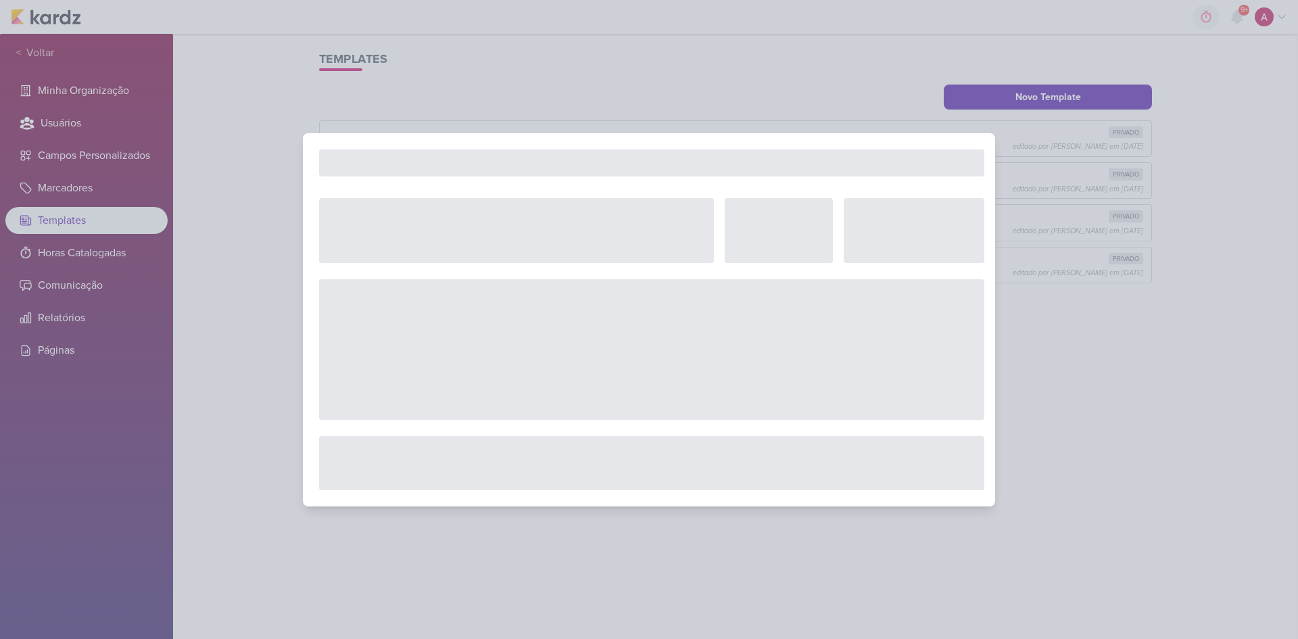
type input "PDM - Recorrente"
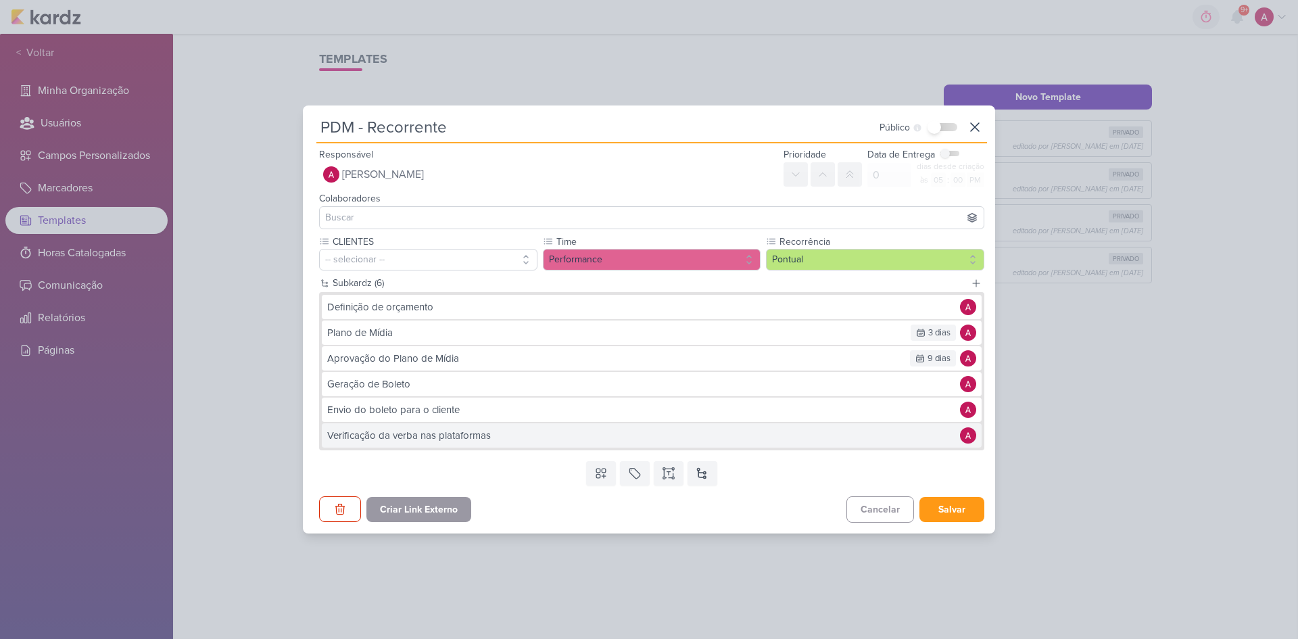
click at [485, 427] on div "Verificação da verba nas plataformas" at bounding box center [640, 436] width 626 height 16
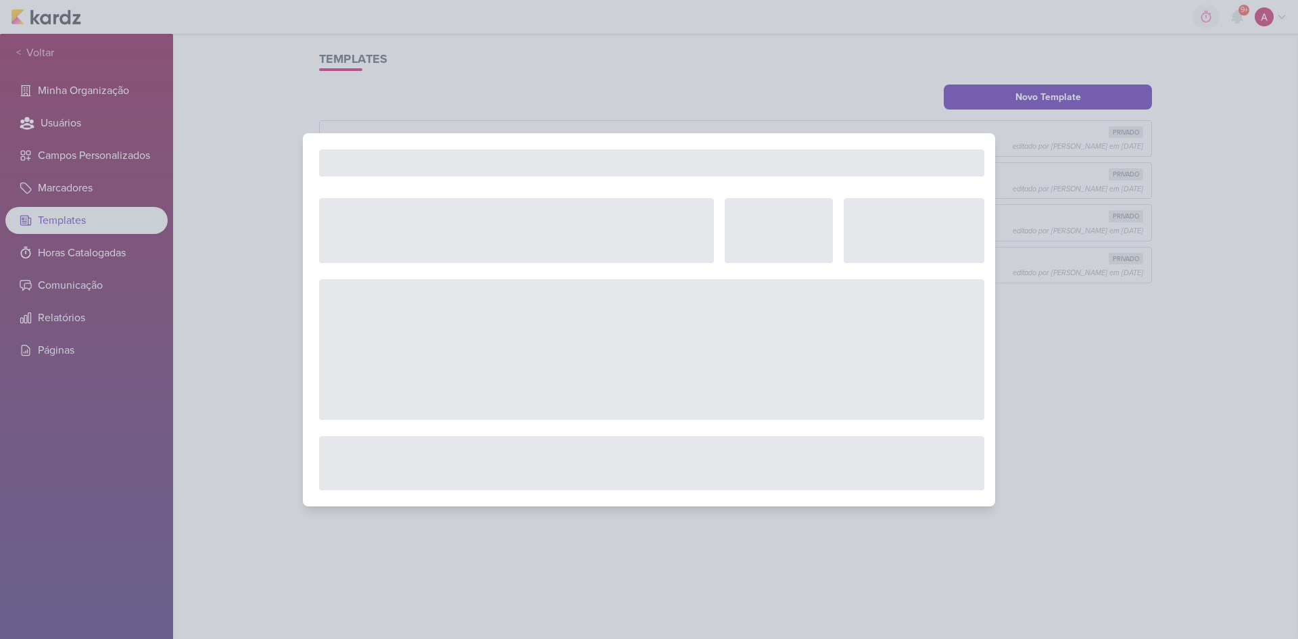
type input "Verificação da verba nas plataformas"
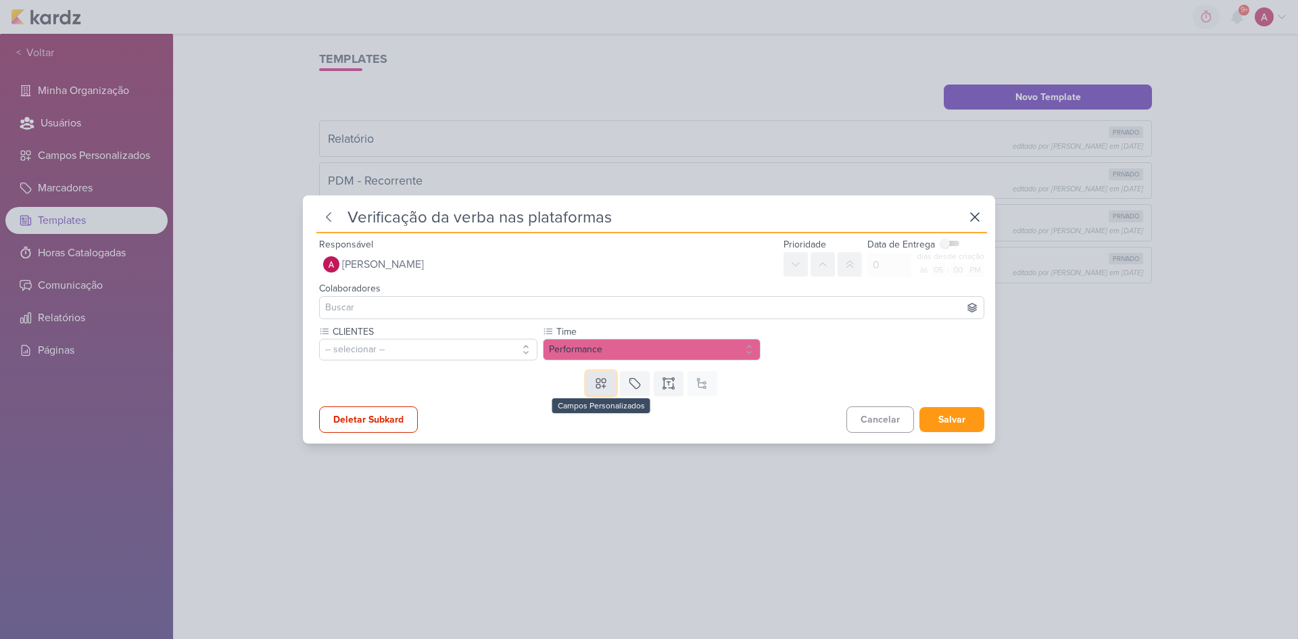
click at [606, 389] on button at bounding box center [601, 383] width 30 height 24
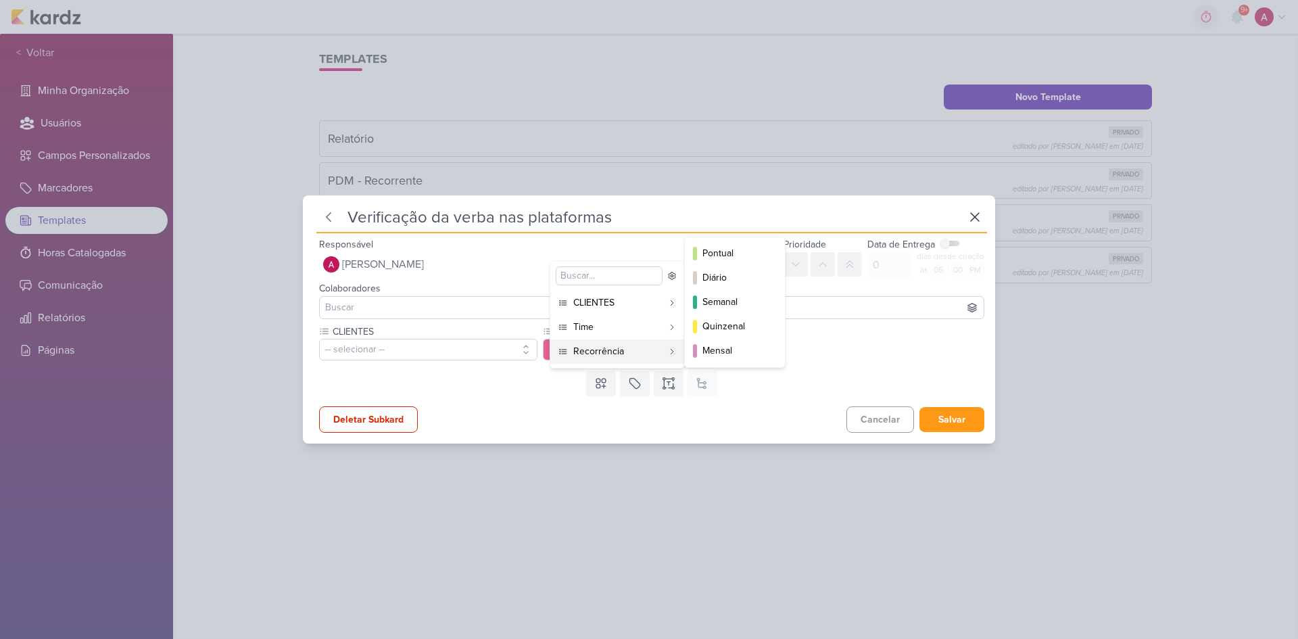
click at [607, 351] on div "Recorrência" at bounding box center [617, 351] width 89 height 14
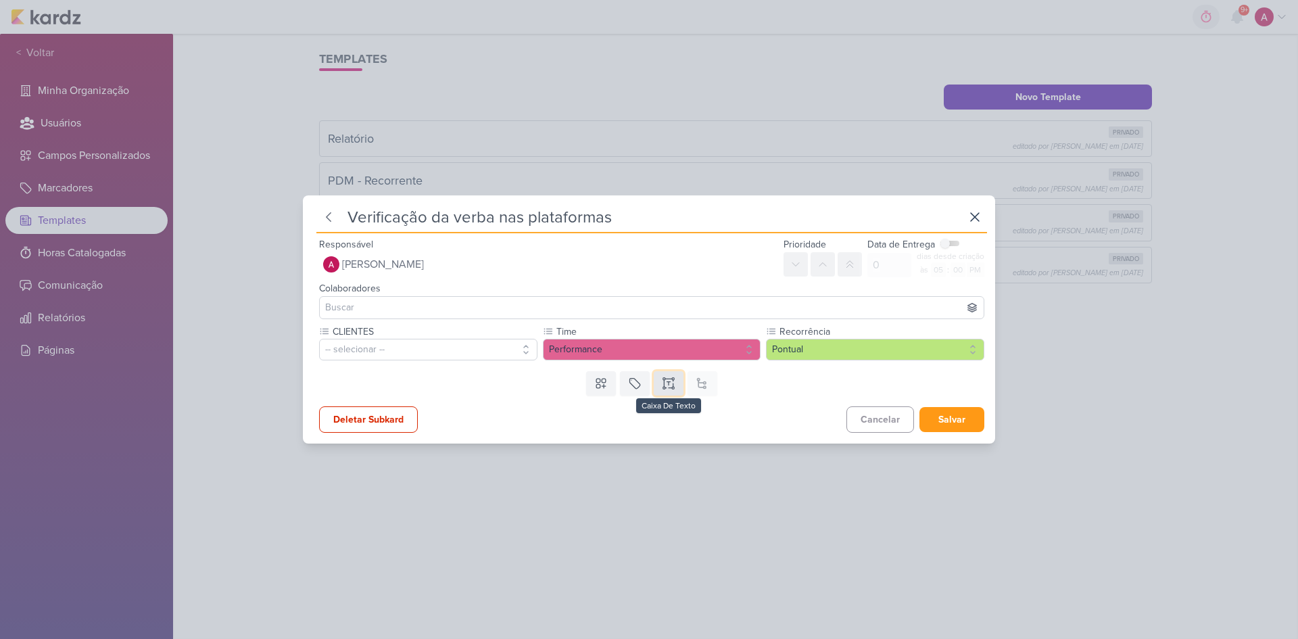
click at [663, 387] on icon at bounding box center [669, 383] width 14 height 14
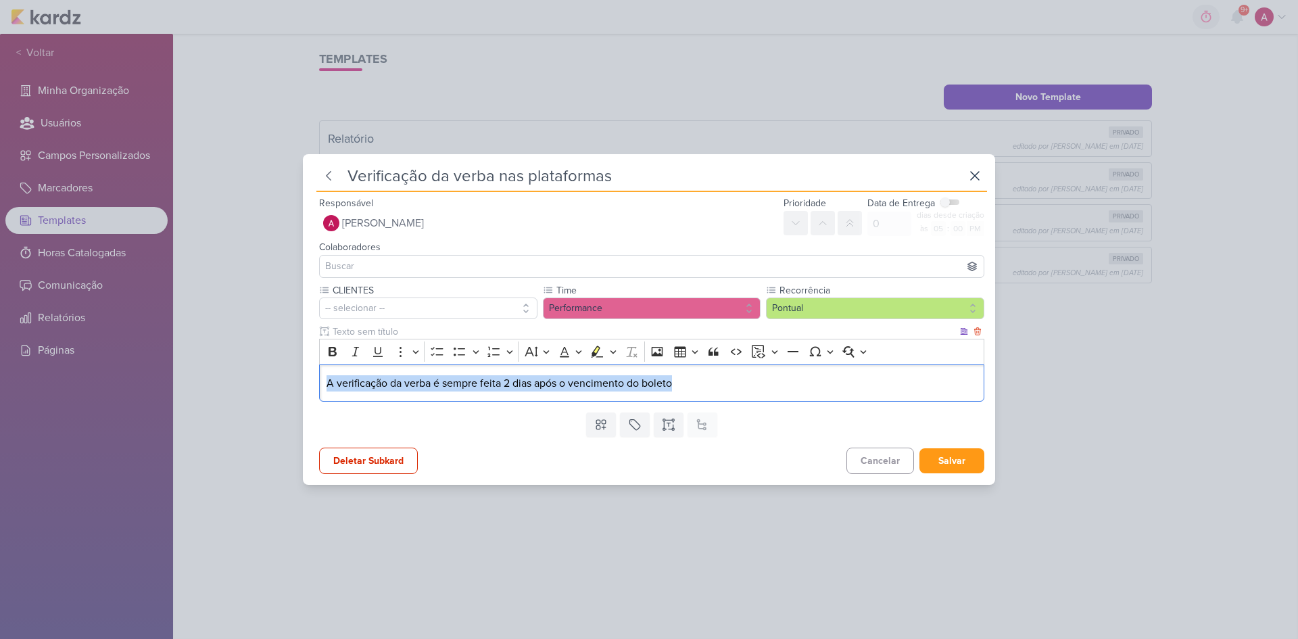
drag, startPoint x: 693, startPoint y: 382, endPoint x: 321, endPoint y: 381, distance: 372.4
click at [321, 381] on div "A verificação da verba é sempre feita 2 dias após o vencimento do boleto" at bounding box center [651, 382] width 665 height 37
click at [353, 356] on icon "Editor toolbar" at bounding box center [356, 352] width 14 height 14
click at [591, 350] on icon "Editor toolbar" at bounding box center [597, 352] width 14 height 14
click at [710, 381] on p "A verificação da verba é sempre feita 2 dias após o vencimento do boleto" at bounding box center [651, 383] width 651 height 16
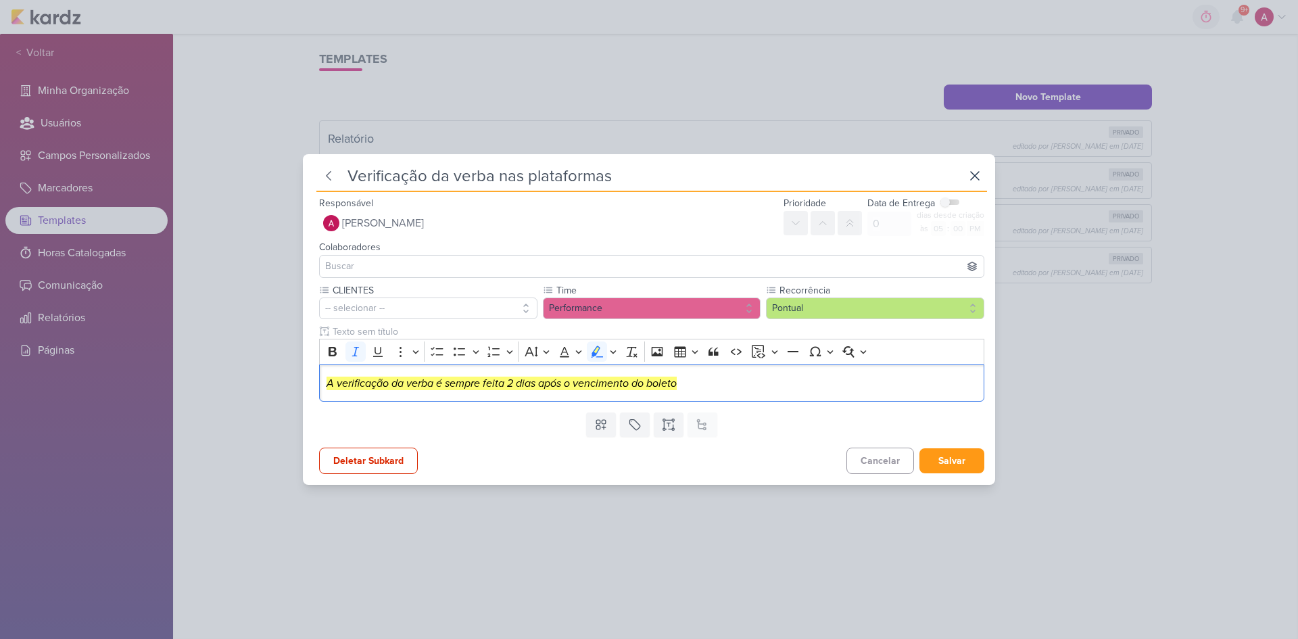
click at [839, 425] on div "Campos Personalizados CLIENTES YEES MPD" at bounding box center [651, 424] width 687 height 35
drag, startPoint x: 648, startPoint y: 392, endPoint x: 317, endPoint y: 391, distance: 330.5
click at [317, 391] on div "CLIENTES -- selecionar -- Time" at bounding box center [651, 345] width 687 height 124
click at [614, 355] on icon "Editor toolbar" at bounding box center [613, 352] width 7 height 14
click at [558, 379] on icon "Text highlight toolbar" at bounding box center [557, 375] width 14 height 14
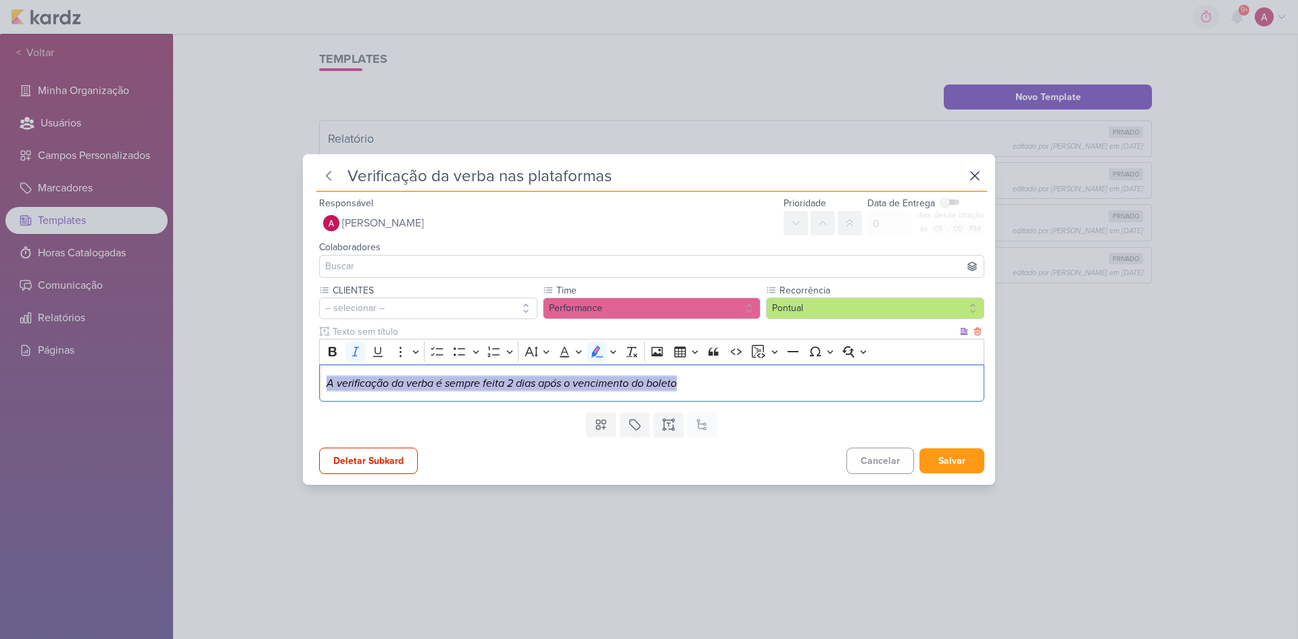
click at [716, 388] on p "A verificação da verba é sempre feita 2 dias após o vencimento do boleto" at bounding box center [651, 383] width 651 height 16
drag, startPoint x: 713, startPoint y: 385, endPoint x: 318, endPoint y: 376, distance: 395.5
click at [318, 376] on div "CLIENTES -- selecionar -- Time" at bounding box center [651, 345] width 687 height 124
click at [610, 349] on icon "Editor toolbar" at bounding box center [613, 352] width 7 height 14
click at [580, 376] on icon "Text highlight toolbar" at bounding box center [579, 375] width 14 height 14
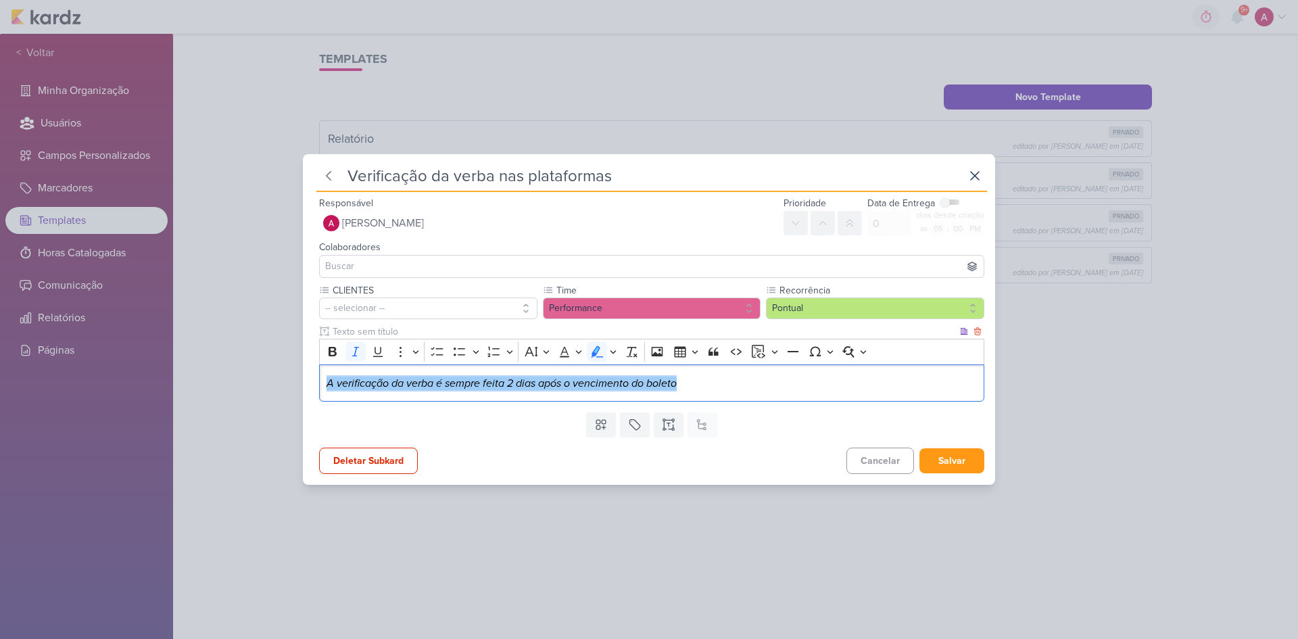
click at [726, 380] on p "A verificação da verba é sempre feita 2 dias após o vencimento do boleto" at bounding box center [651, 383] width 651 height 16
click at [923, 427] on button "Salvar" at bounding box center [951, 460] width 65 height 25
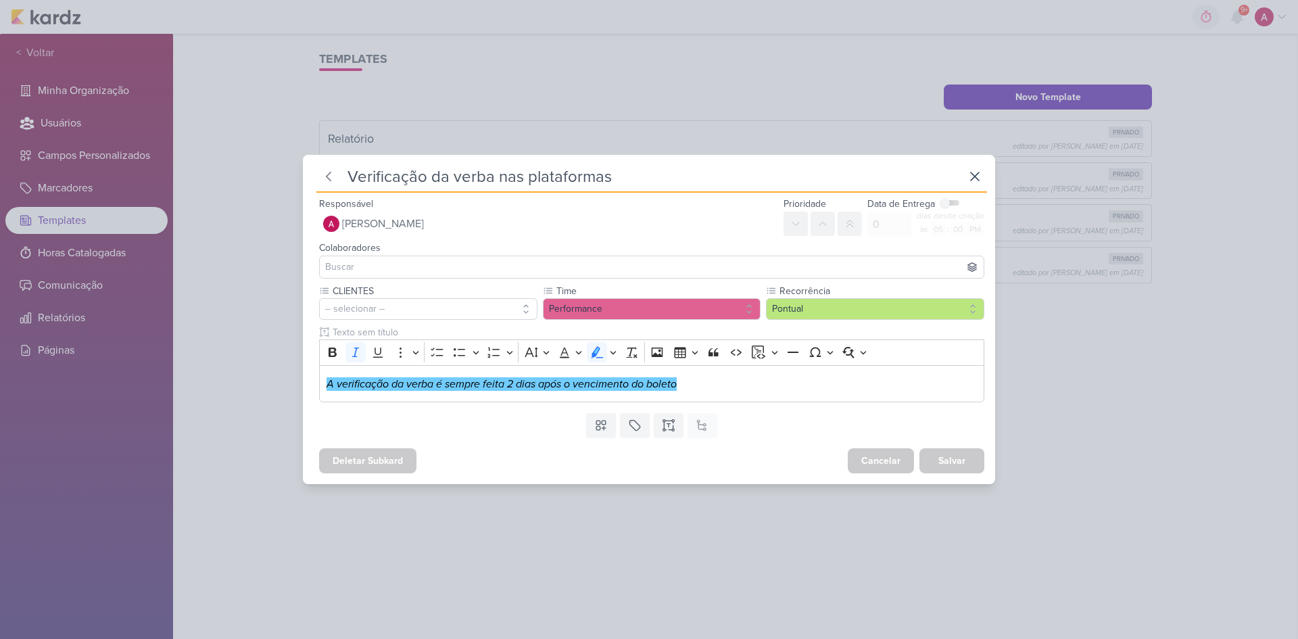
type input "PDM - Recorrente"
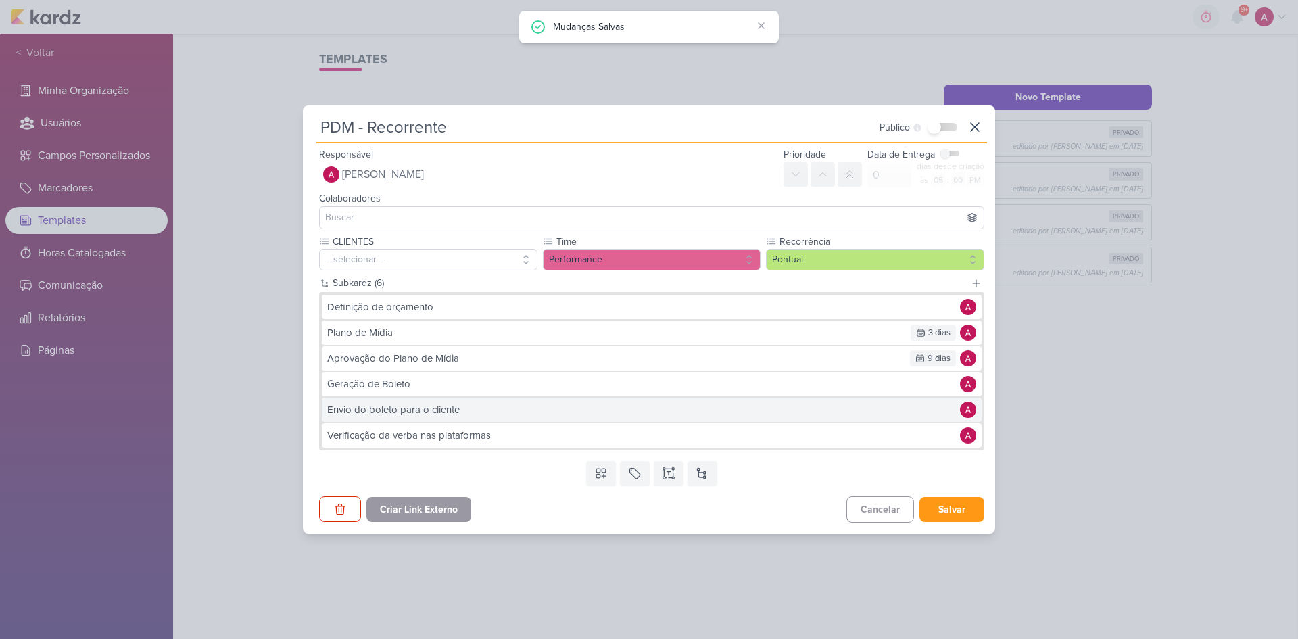
click at [516, 410] on div "Envio do boleto para o cliente" at bounding box center [640, 410] width 626 height 16
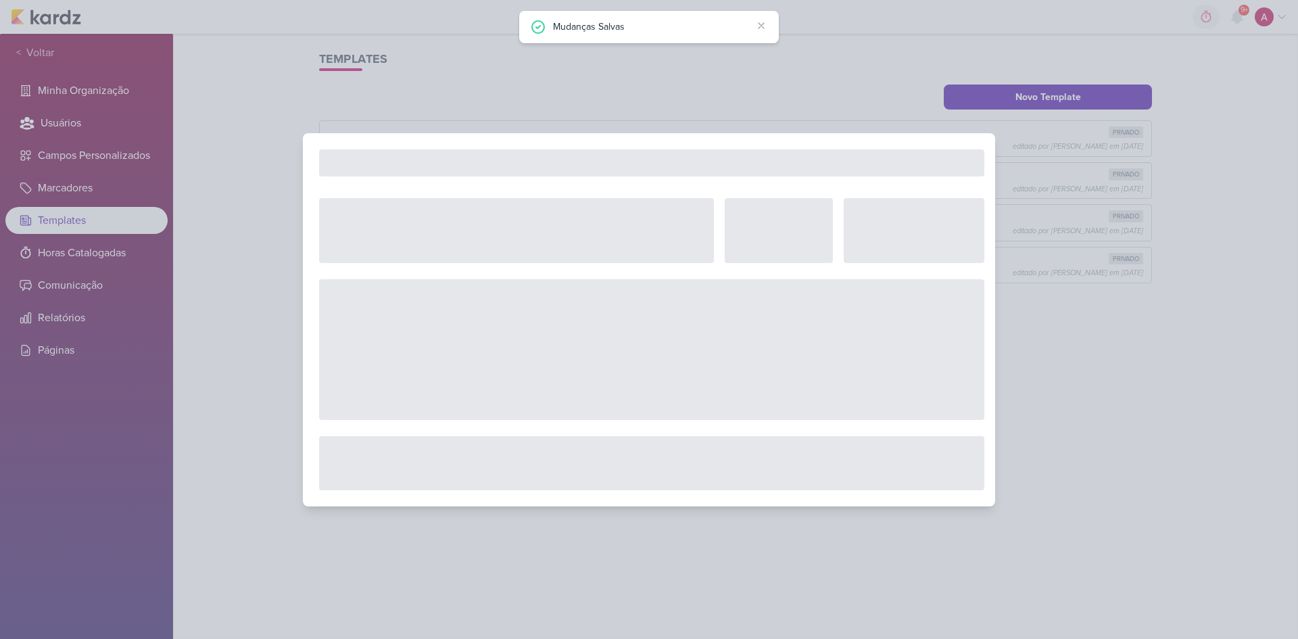
type input "Envio do boleto para o cliente"
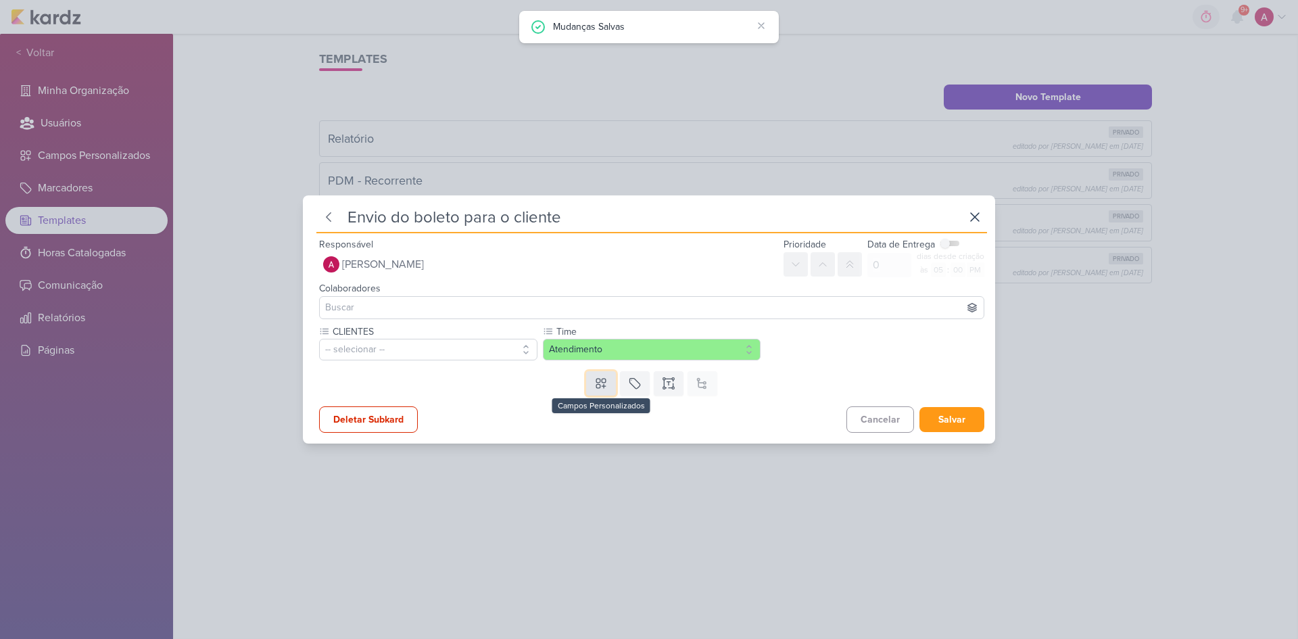
click at [603, 390] on button at bounding box center [601, 383] width 30 height 24
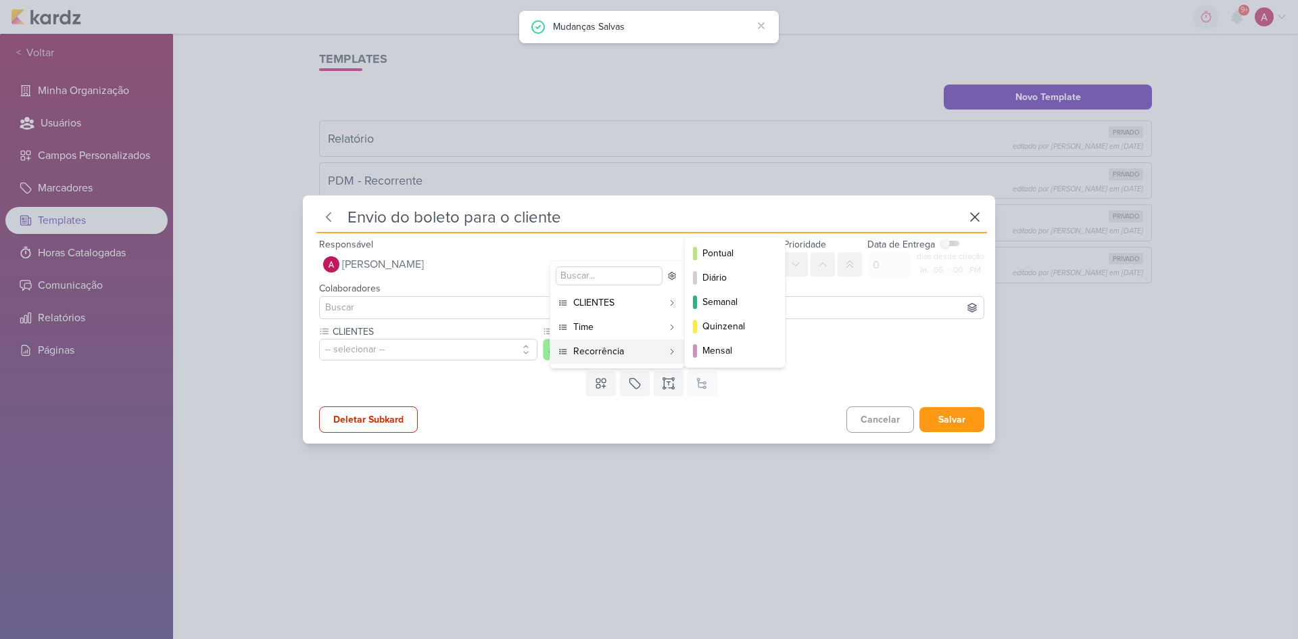
click at [610, 351] on div "Recorrência" at bounding box center [617, 351] width 89 height 14
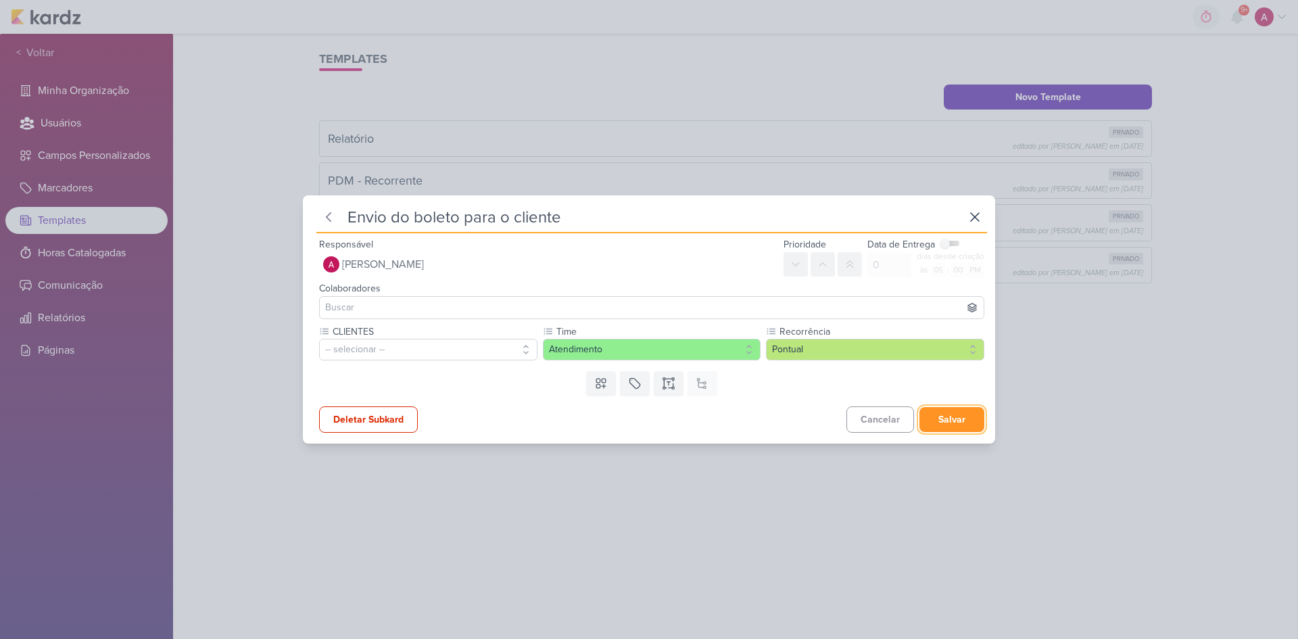
click at [923, 417] on button "Salvar" at bounding box center [951, 419] width 65 height 25
type input "PDM - Recorrente"
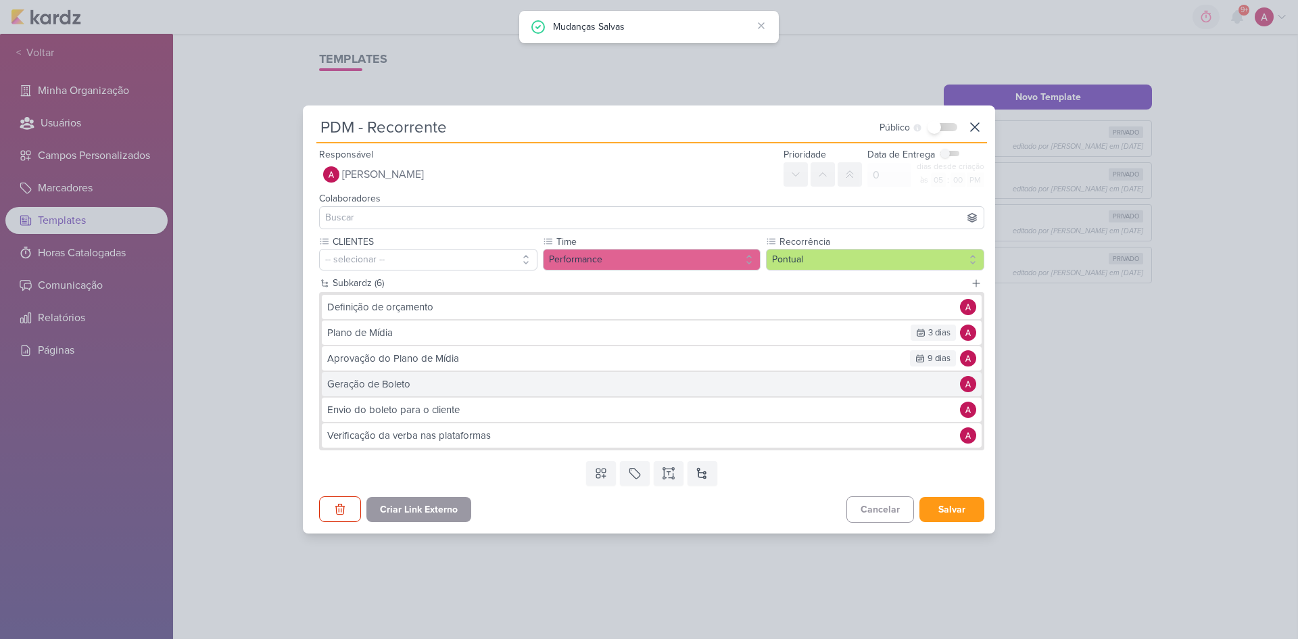
click at [467, 380] on div "Geração de Boleto" at bounding box center [640, 384] width 626 height 16
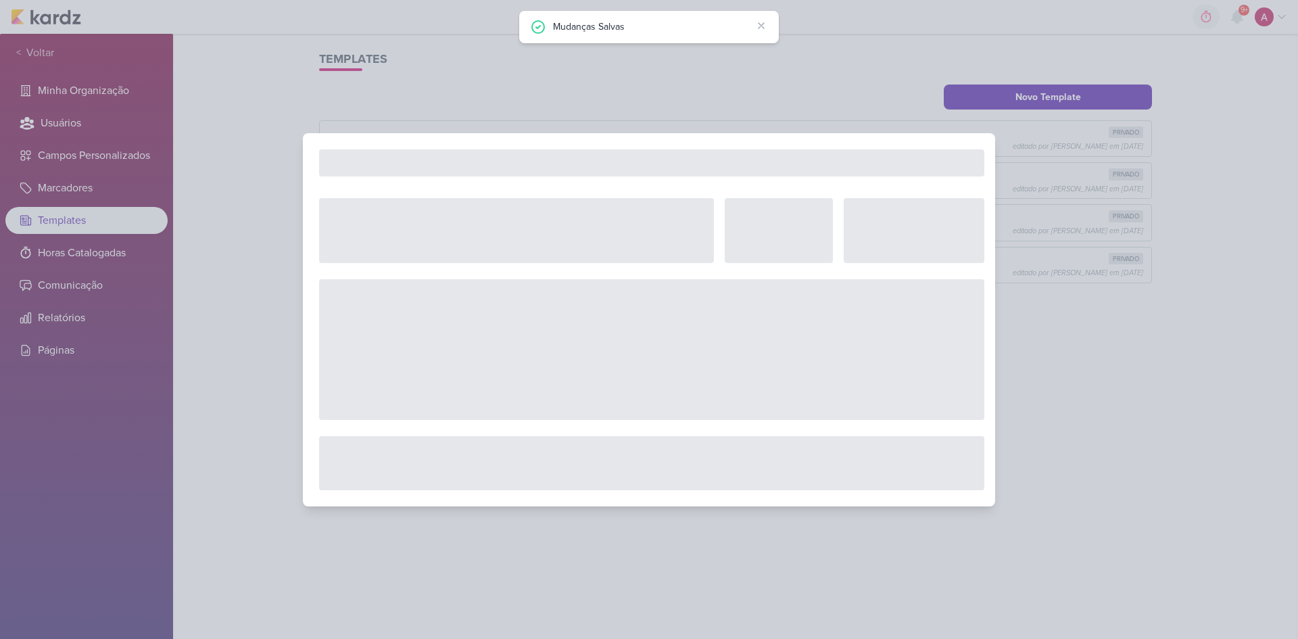
type input "Geração de Boleto"
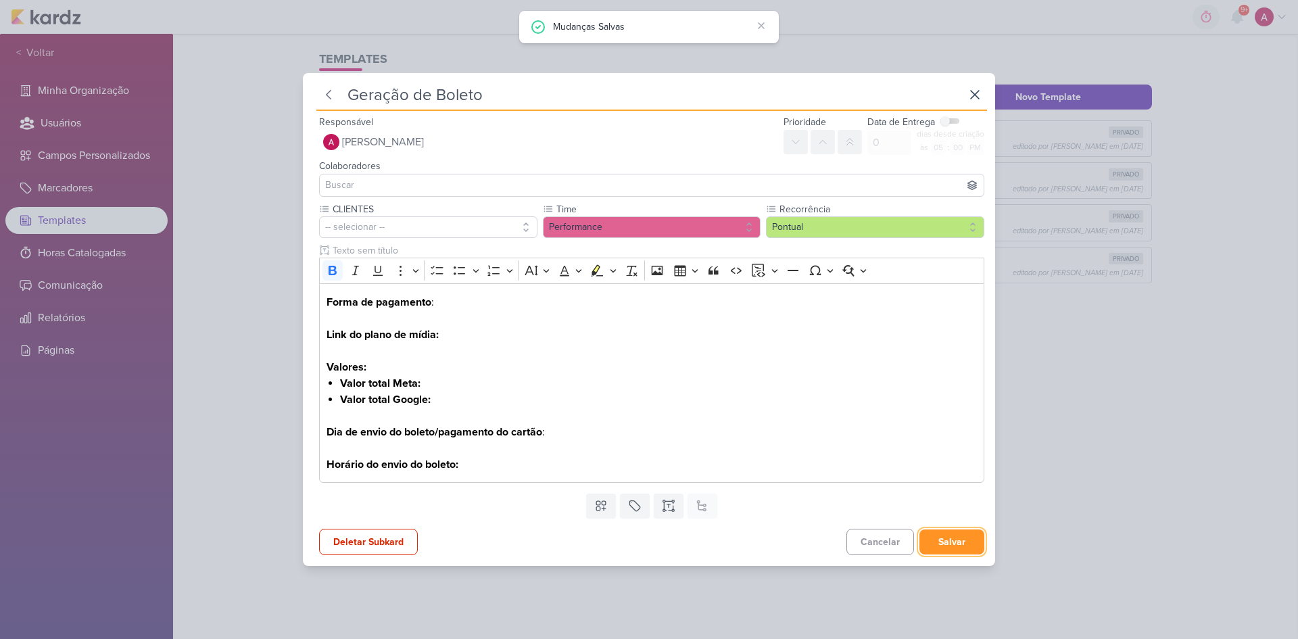
click at [923, 427] on button "Salvar" at bounding box center [951, 541] width 65 height 25
type input "PDM - Recorrente"
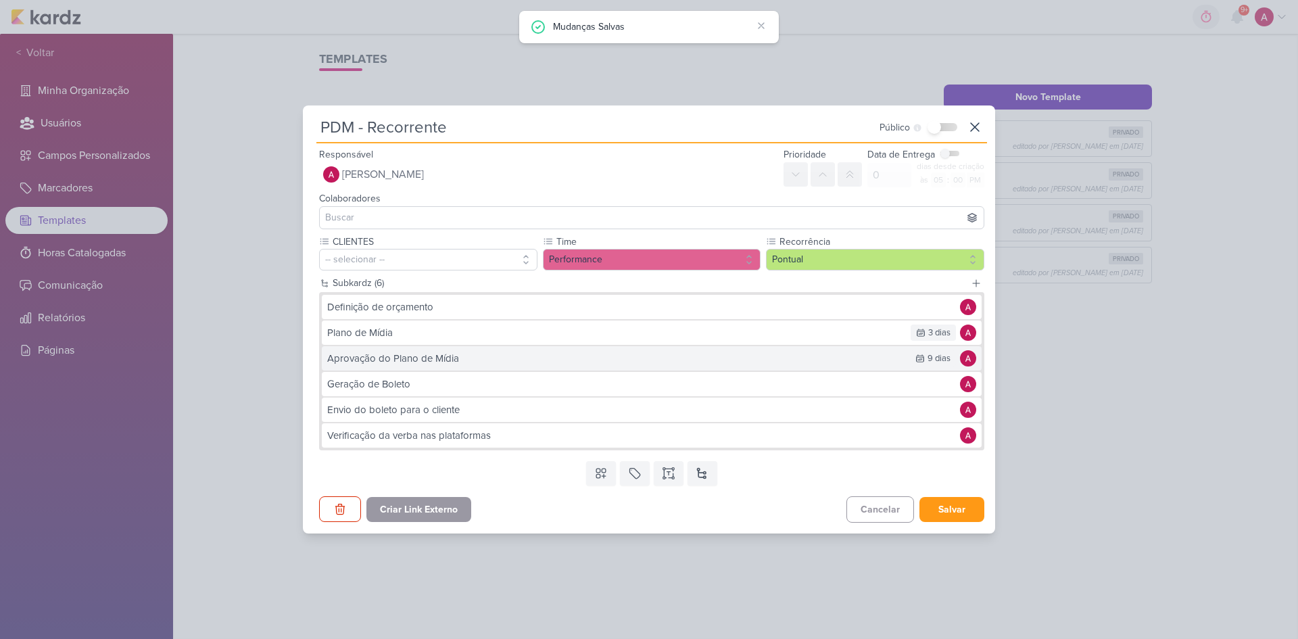
click at [502, 354] on div "Aprovação do Plano de Mídia" at bounding box center [615, 359] width 576 height 16
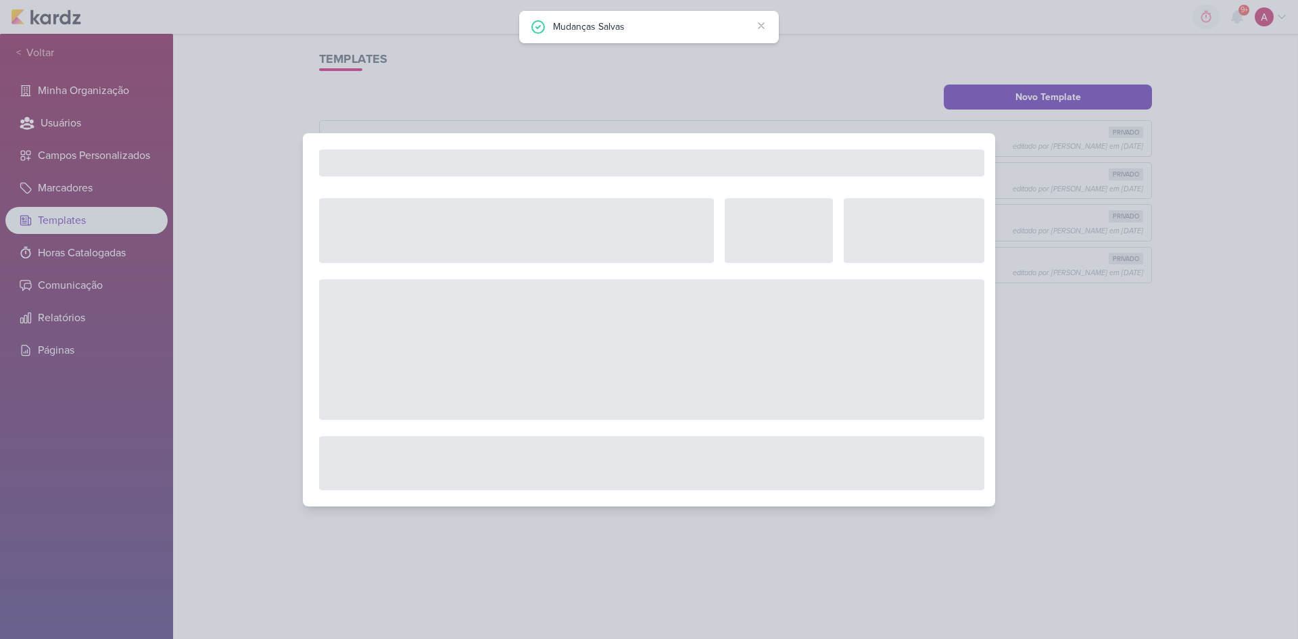
checkbox input "true"
type input "9"
select select "6"
type input "Aprovação do Plano de Mídia"
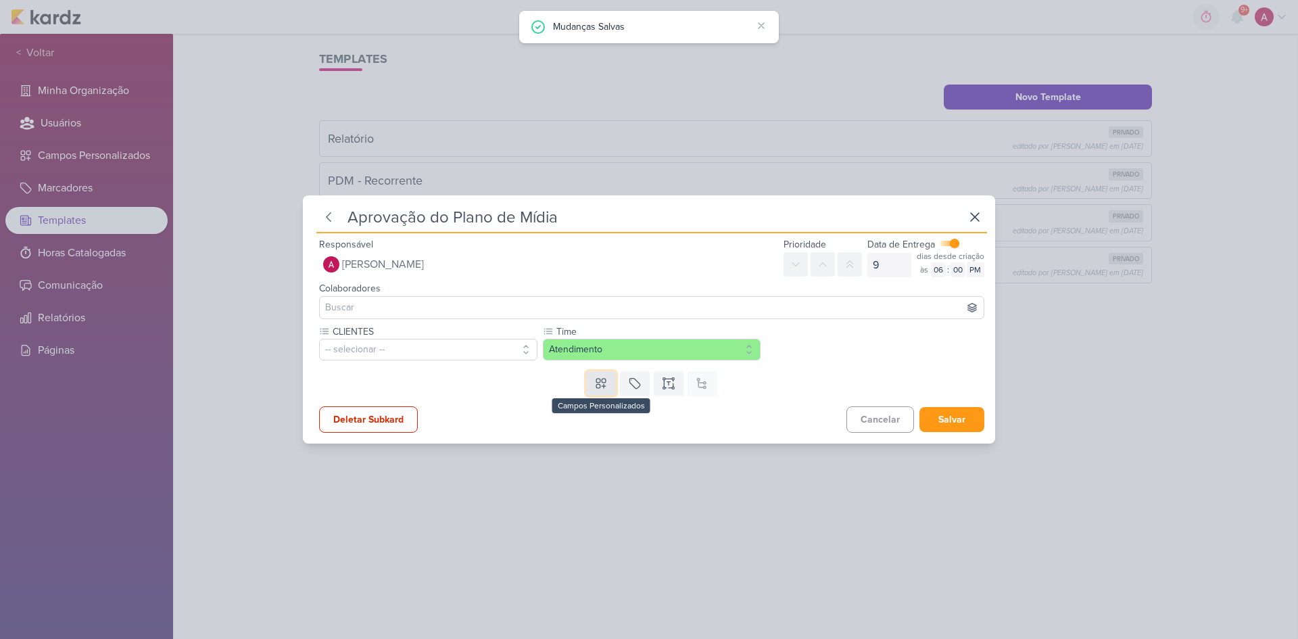
click at [596, 382] on icon at bounding box center [600, 383] width 9 height 9
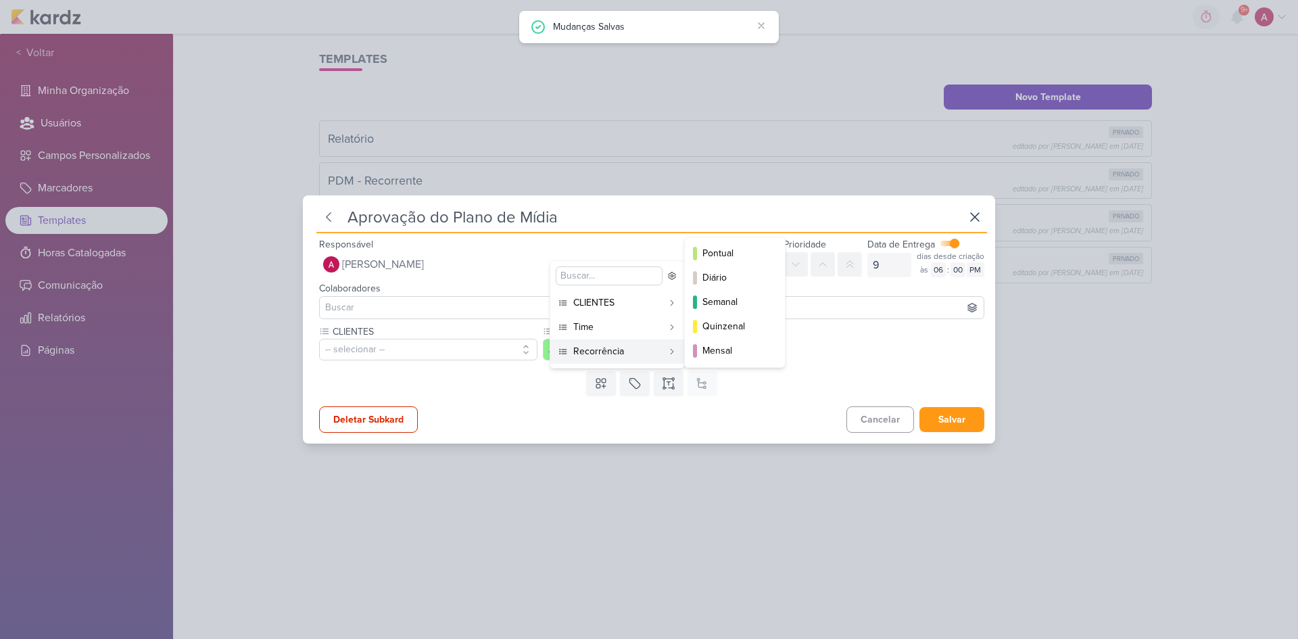
click at [611, 347] on div "Recorrência" at bounding box center [617, 351] width 89 height 14
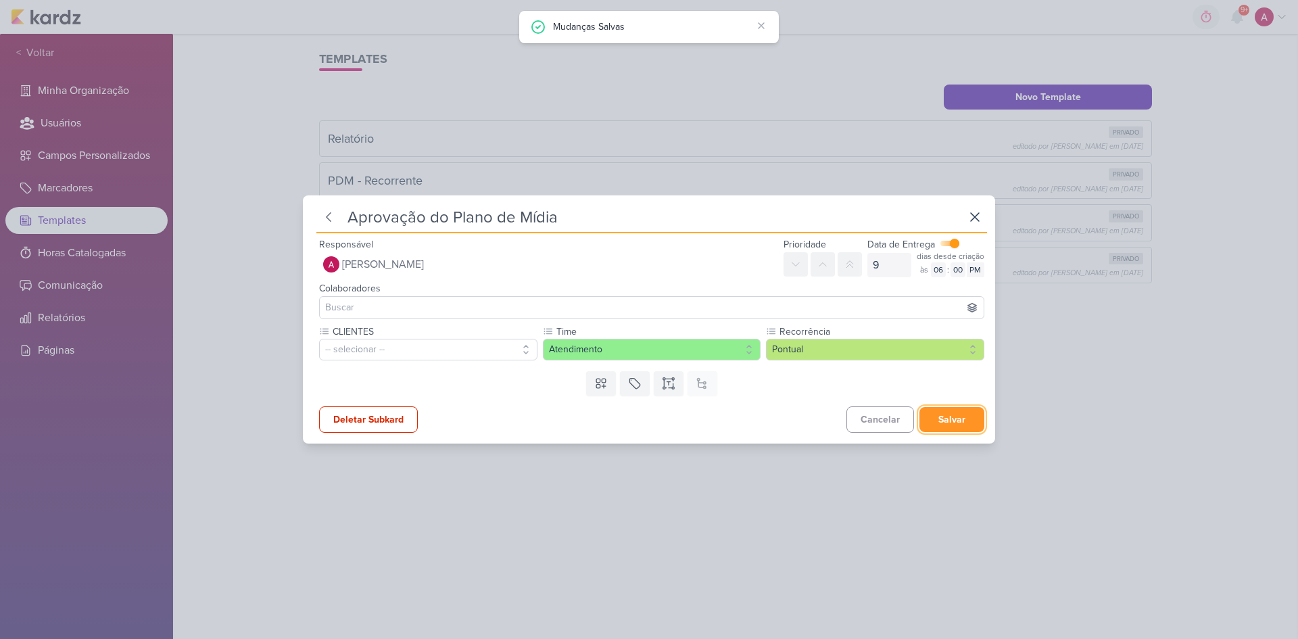
click at [923, 420] on button "Salvar" at bounding box center [951, 419] width 65 height 25
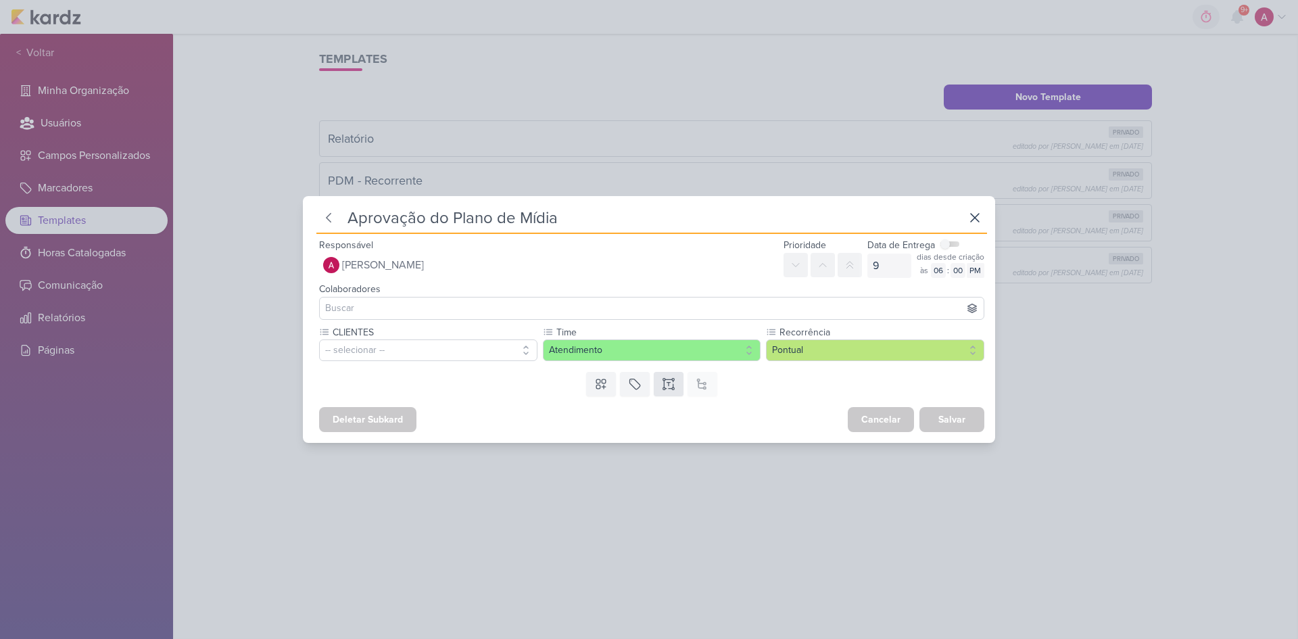
checkbox input "false"
type input "0"
select select "5"
type input "PDM - Recorrente"
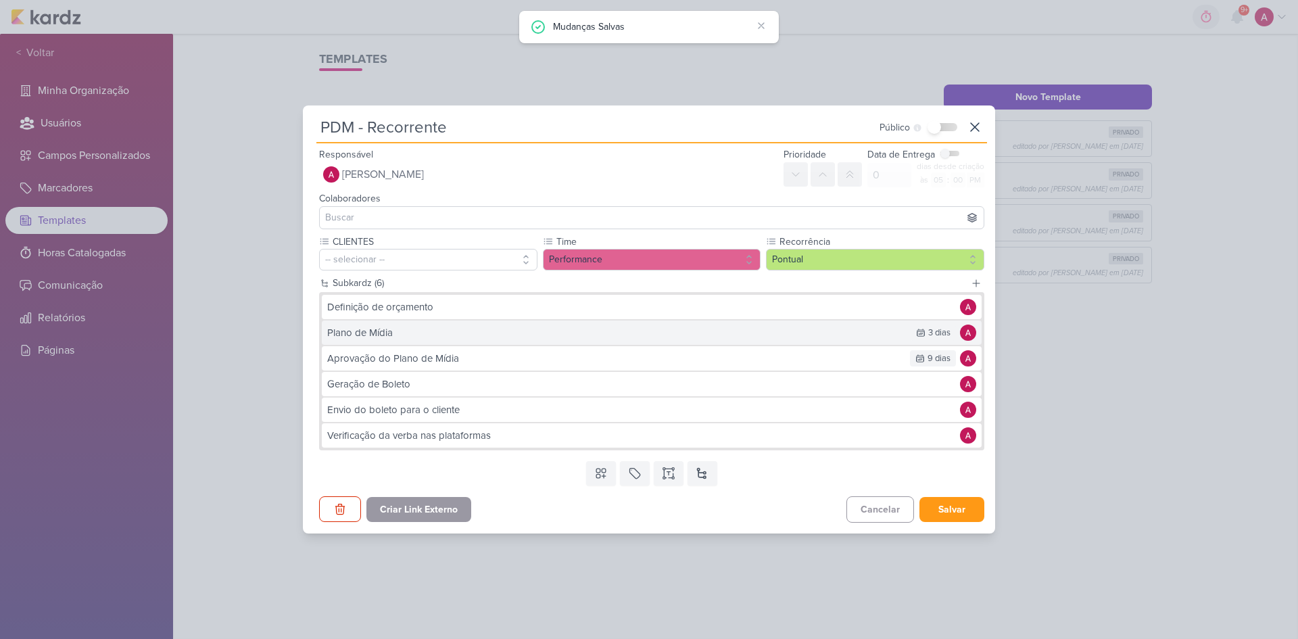
click at [498, 333] on div "Plano de Mídia" at bounding box center [615, 333] width 577 height 16
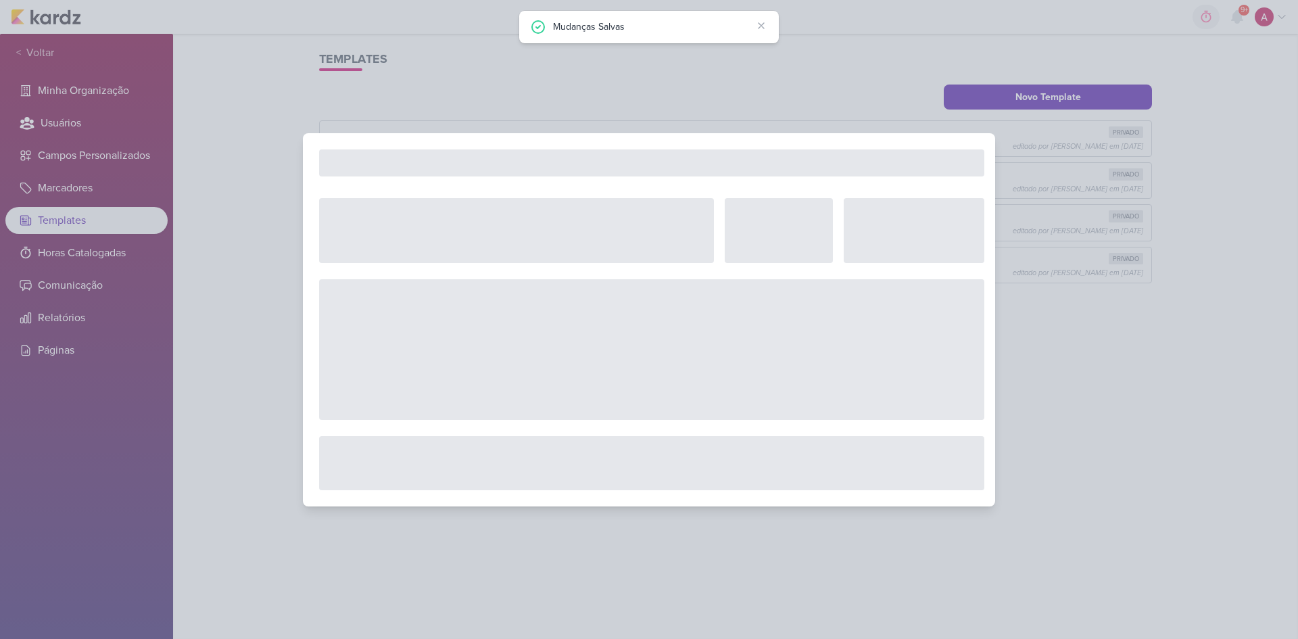
checkbox input "true"
type input "3"
select select "6"
type input "Plano de Mídia"
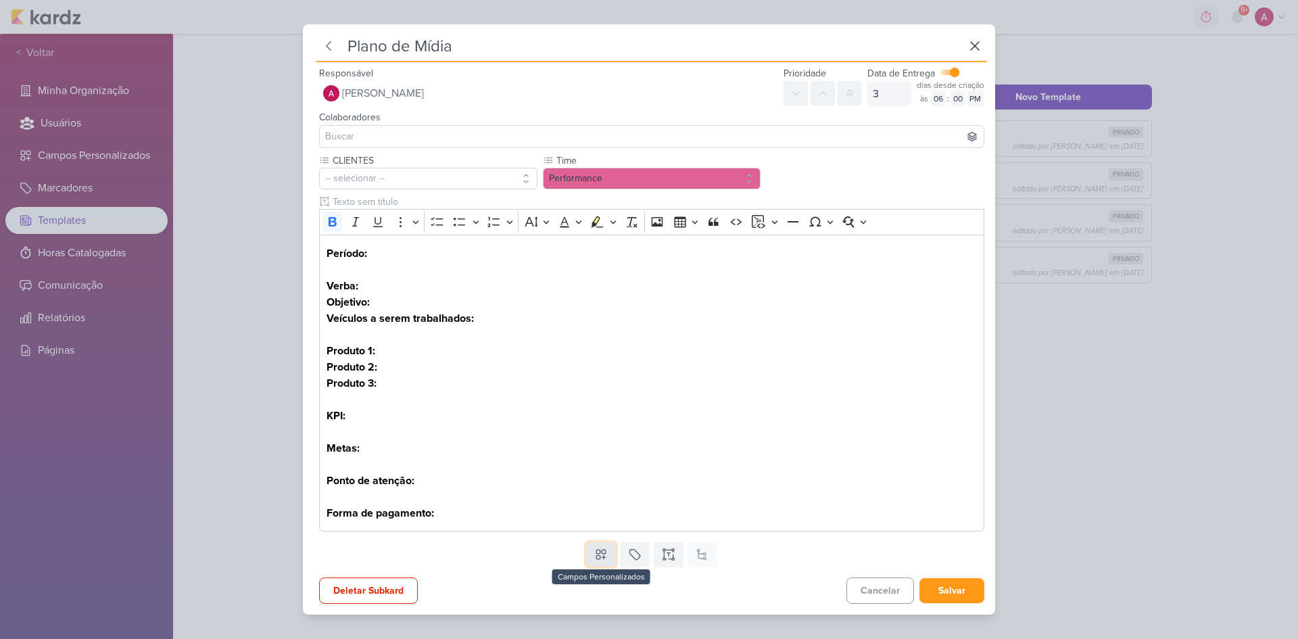
click at [604, 427] on icon at bounding box center [601, 554] width 14 height 14
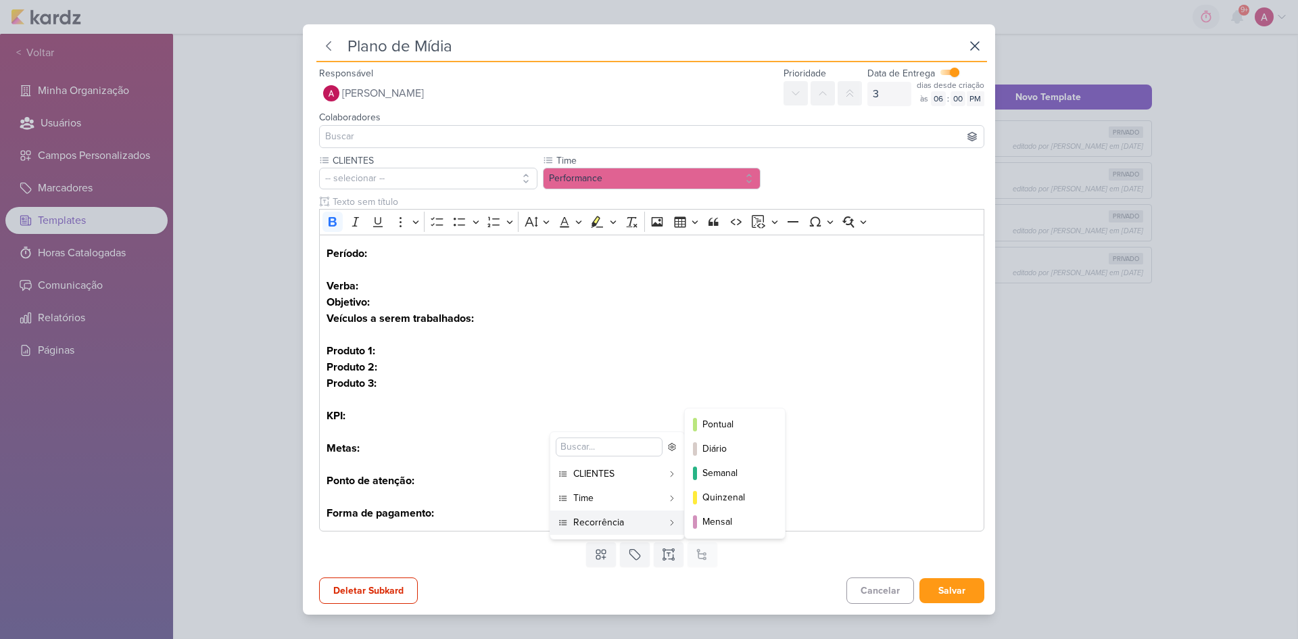
click at [609, 427] on div "Recorrência" at bounding box center [617, 522] width 89 height 14
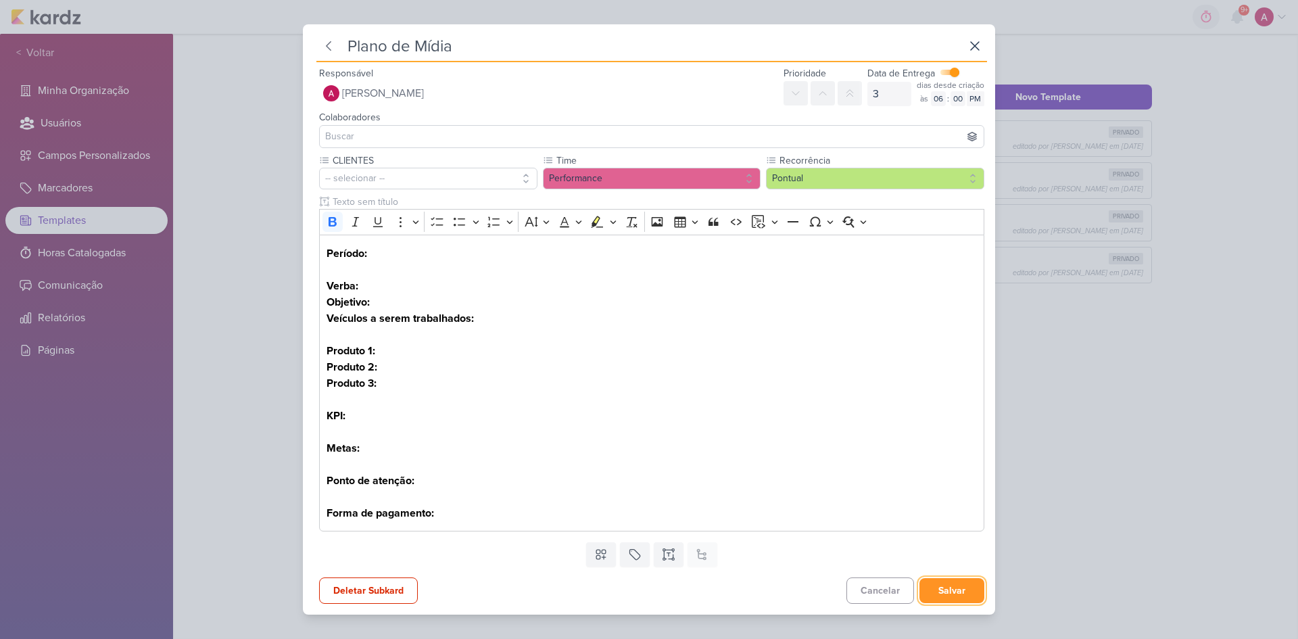
click at [923, 427] on button "Salvar" at bounding box center [951, 590] width 65 height 25
checkbox input "false"
type input "0"
select select "5"
type input "PDM - Recorrente"
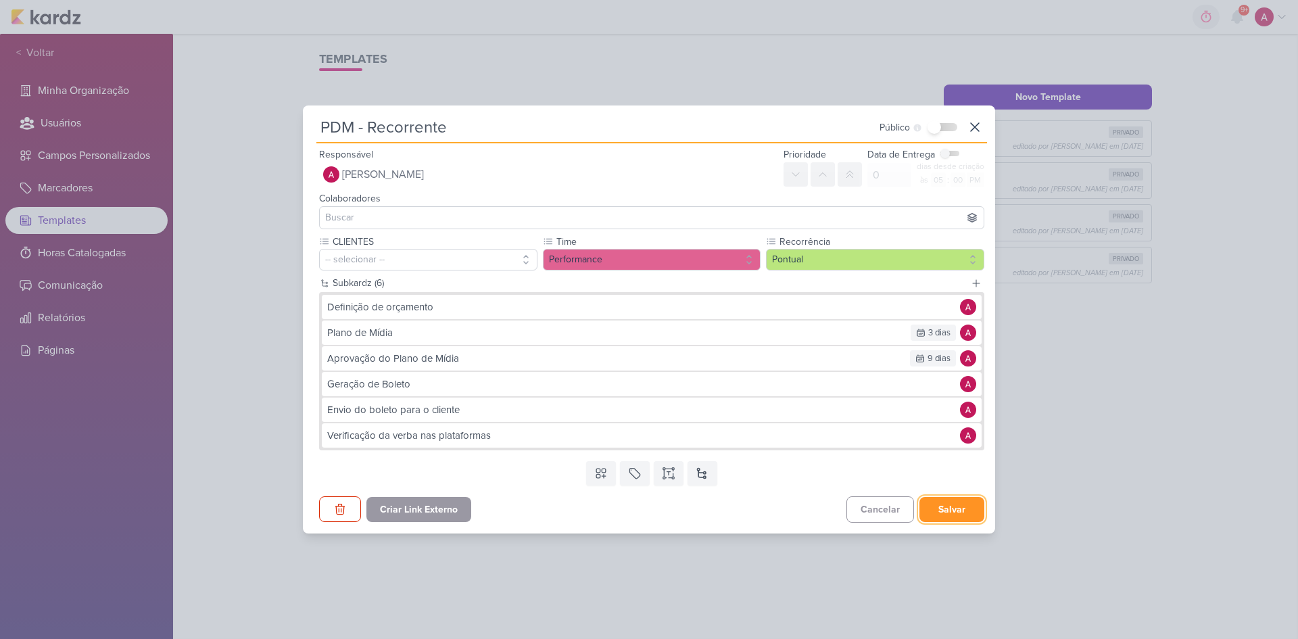
click at [923, 427] on button "Salvar" at bounding box center [951, 509] width 65 height 25
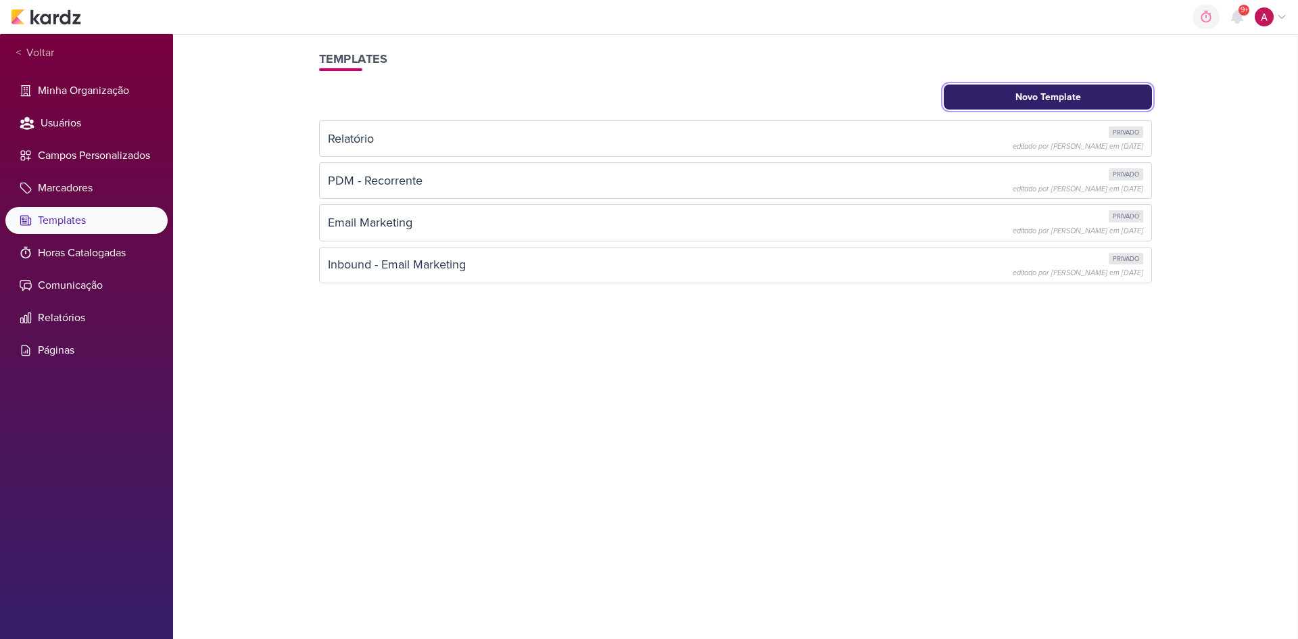
click at [923, 105] on button "Novo Template" at bounding box center [1048, 96] width 208 height 25
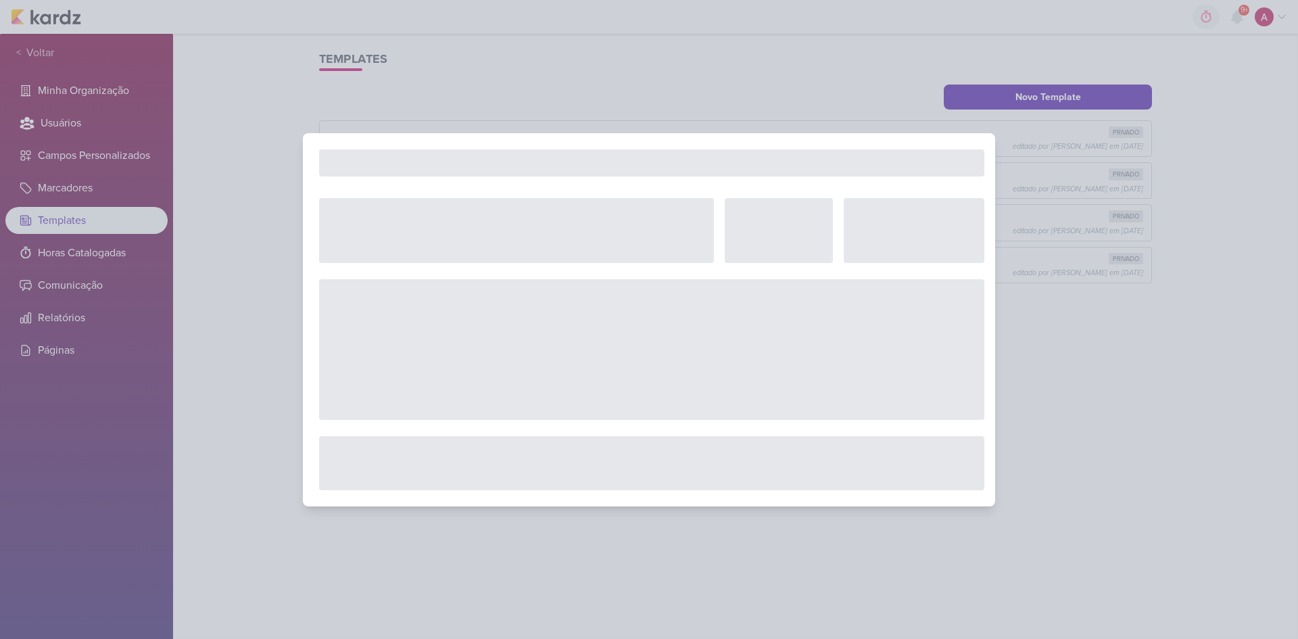
select select "5"
select select "pm"
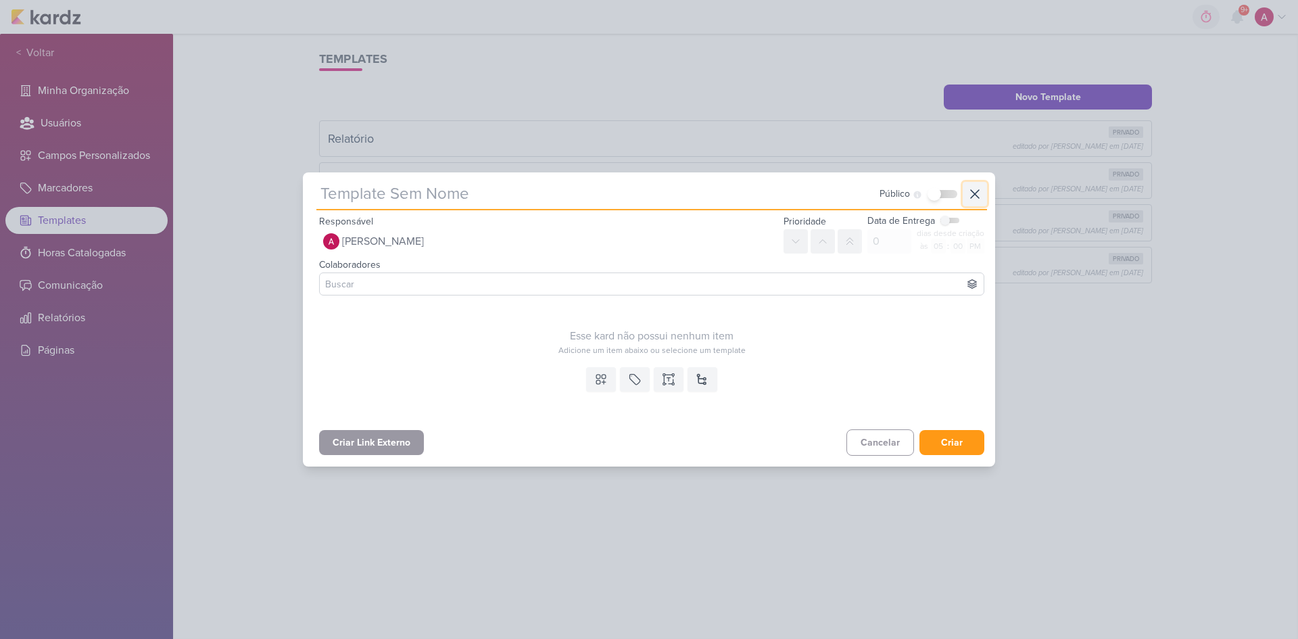
click at [923, 201] on icon at bounding box center [975, 194] width 16 height 16
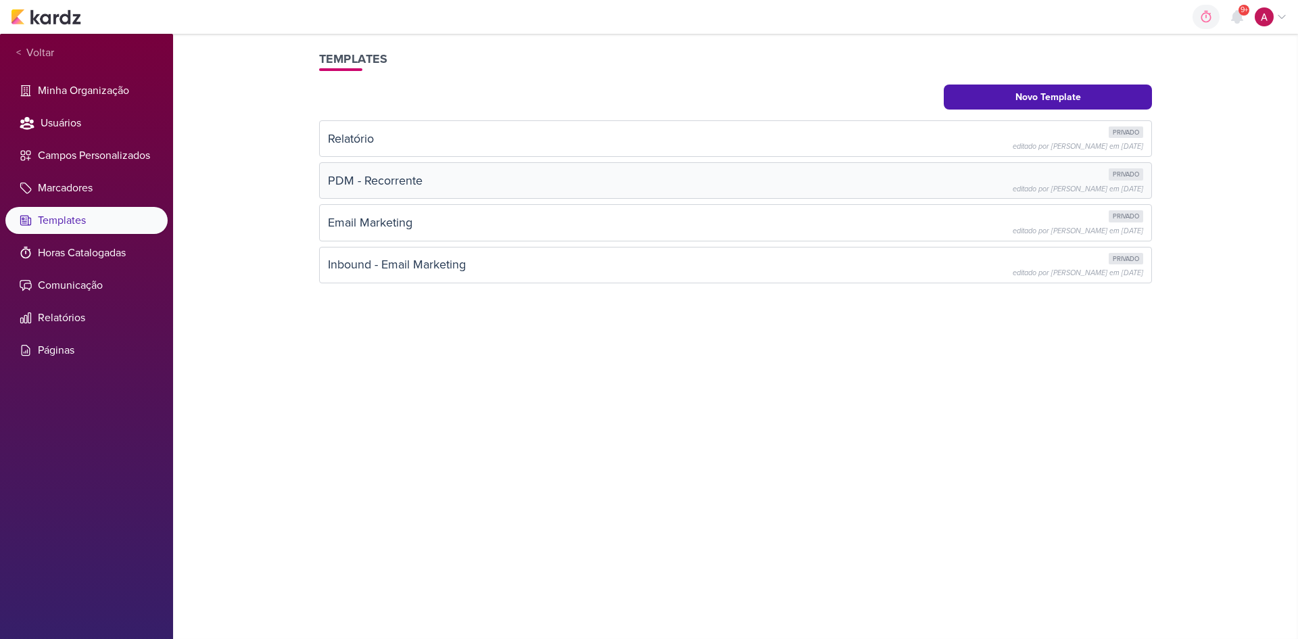
click at [684, 178] on div "PDM - Recorrente privado editado por [PERSON_NAME] em [DATE]" at bounding box center [735, 180] width 815 height 24
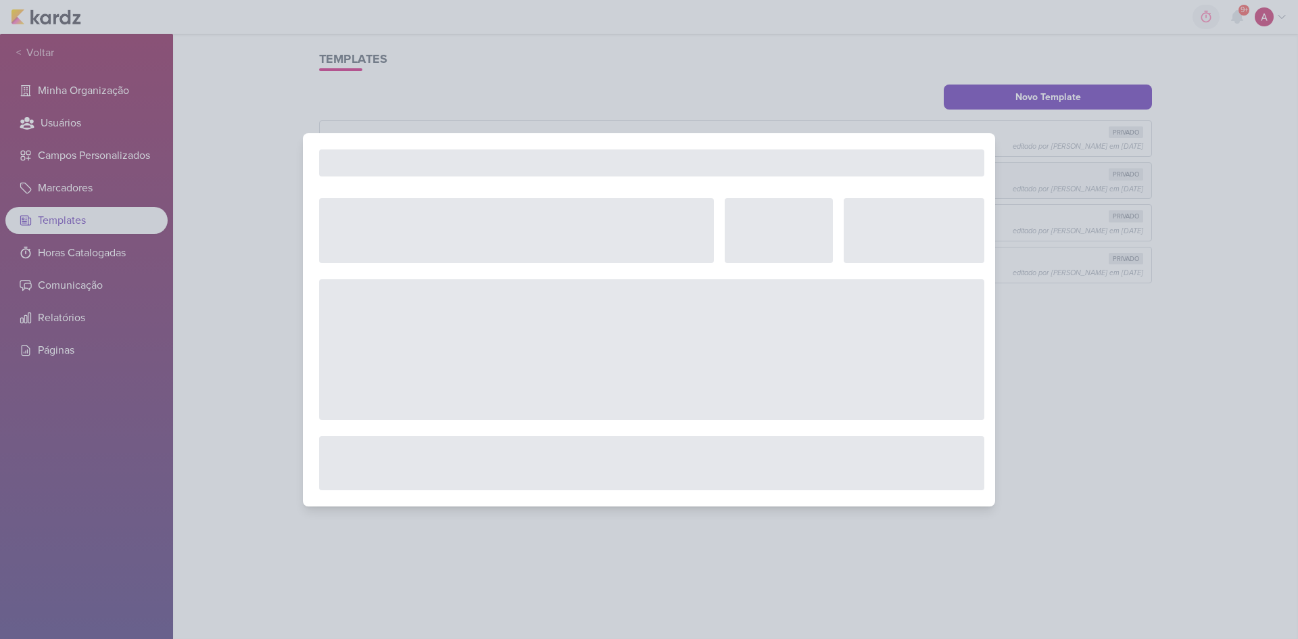
select select "5"
select select "pm"
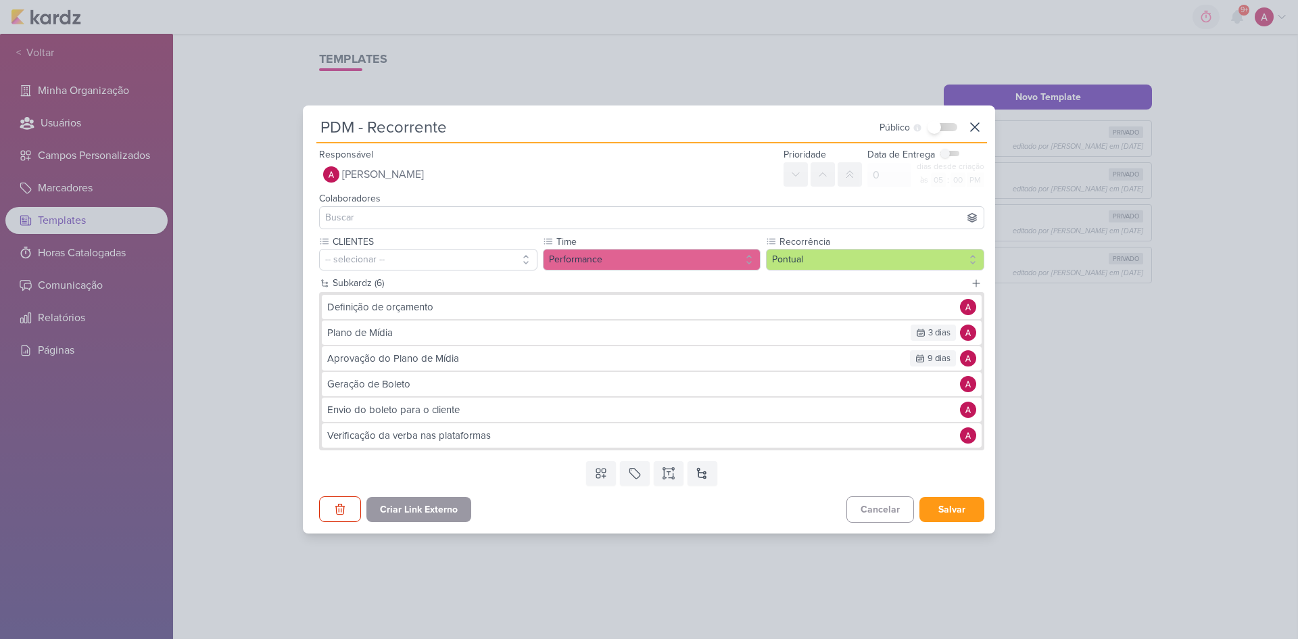
click at [923, 359] on div "PDM - Recorrente Público Templates de organização privados só serão visíveis ao…" at bounding box center [649, 319] width 1298 height 639
click at [923, 137] on button at bounding box center [975, 127] width 24 height 24
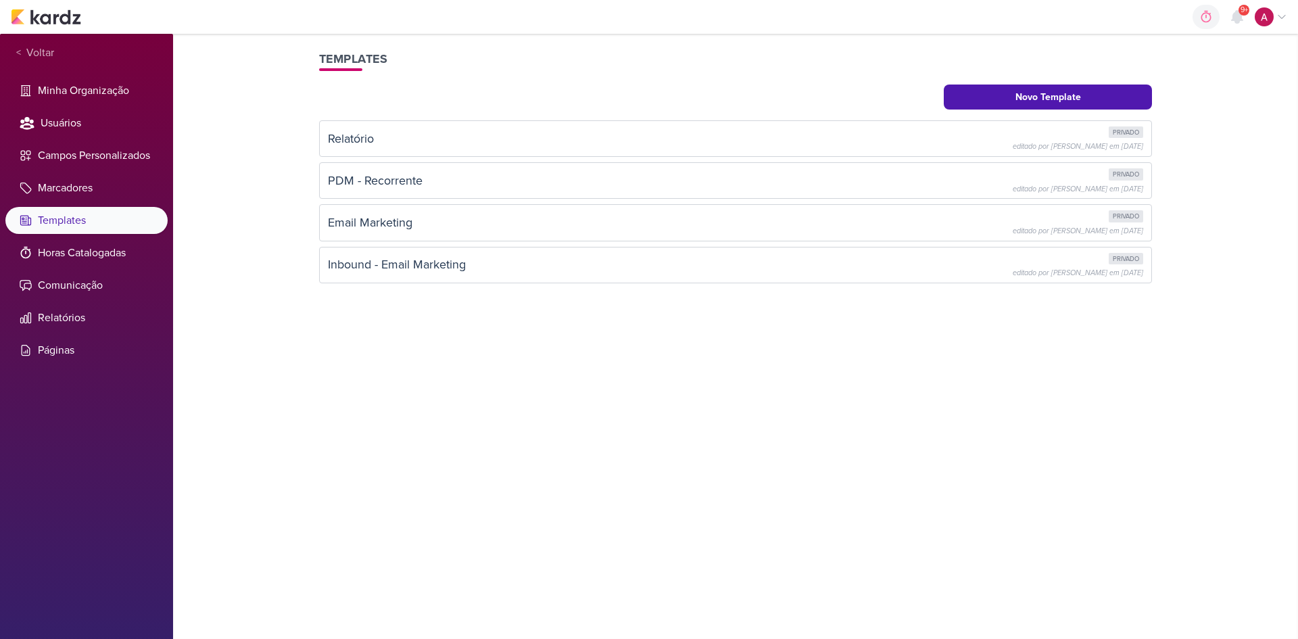
click at [639, 349] on div "link copiado Deletar Template Você tem certeza que deseja deletar o template '#…" at bounding box center [735, 336] width 865 height 605
click at [923, 103] on button "Novo Template" at bounding box center [1048, 96] width 208 height 25
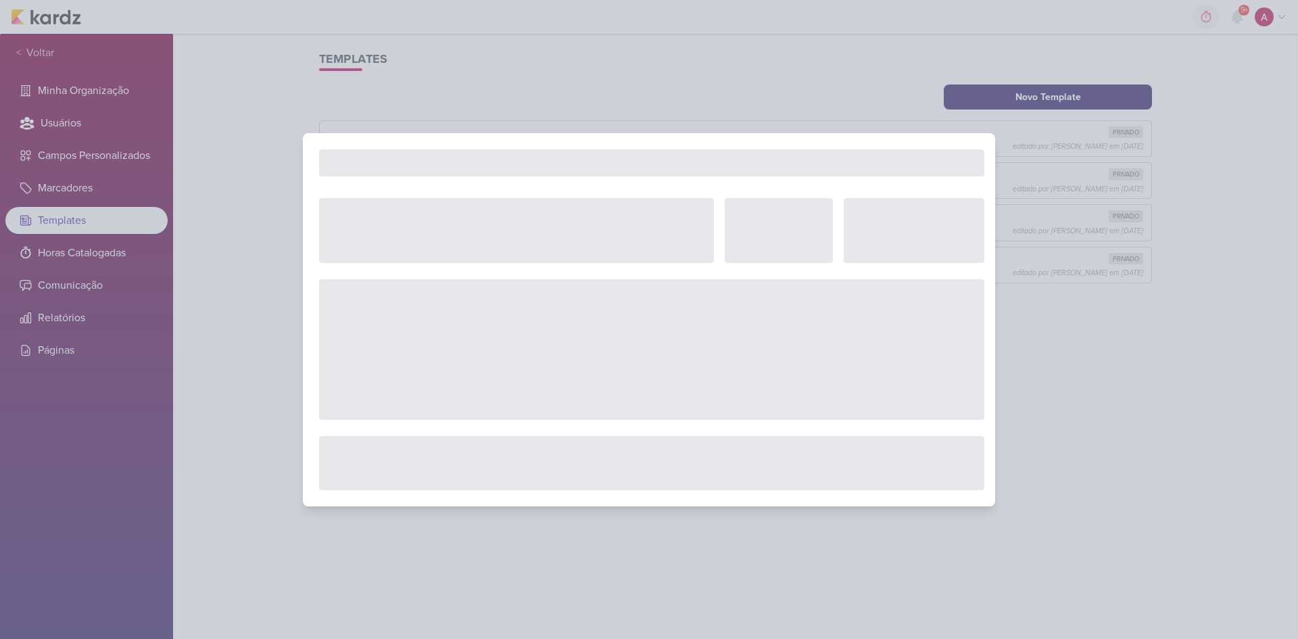
select select "5"
select select "pm"
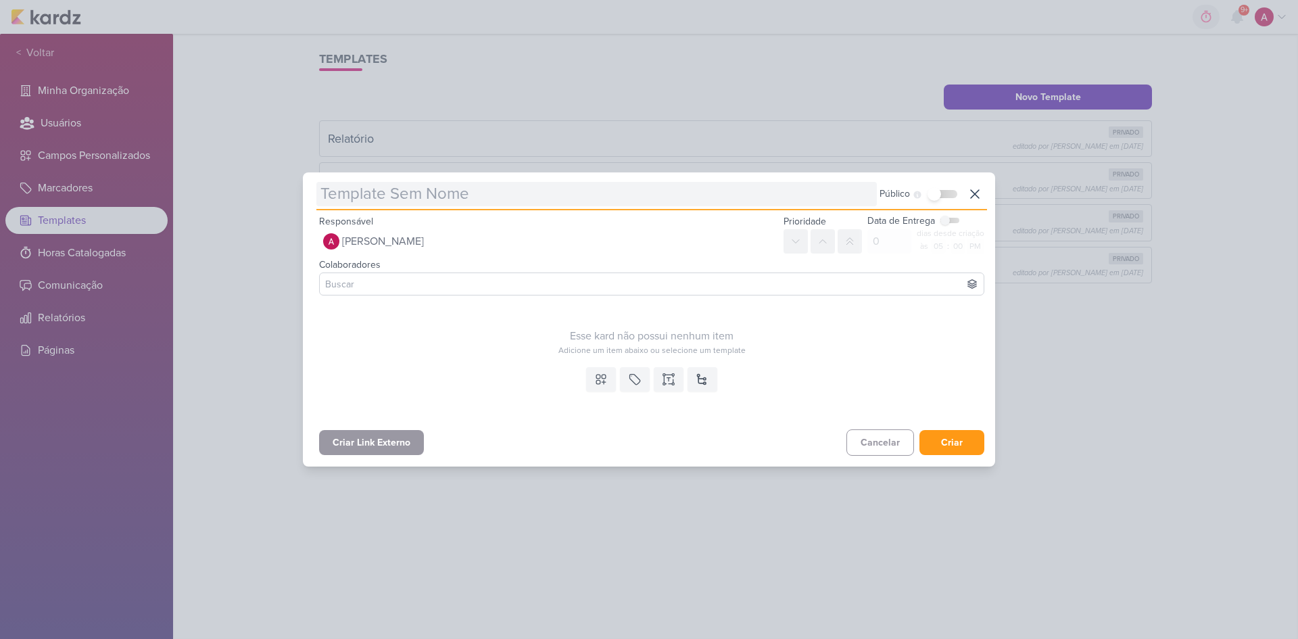
click at [436, 192] on input "text" at bounding box center [596, 194] width 560 height 24
paste input "PDM - Recorrente"
drag, startPoint x: 370, startPoint y: 191, endPoint x: 547, endPoint y: 196, distance: 176.5
click at [547, 196] on input "PDM - Recorrente" at bounding box center [596, 194] width 560 height 24
type input "PDM - Ação Pontual"
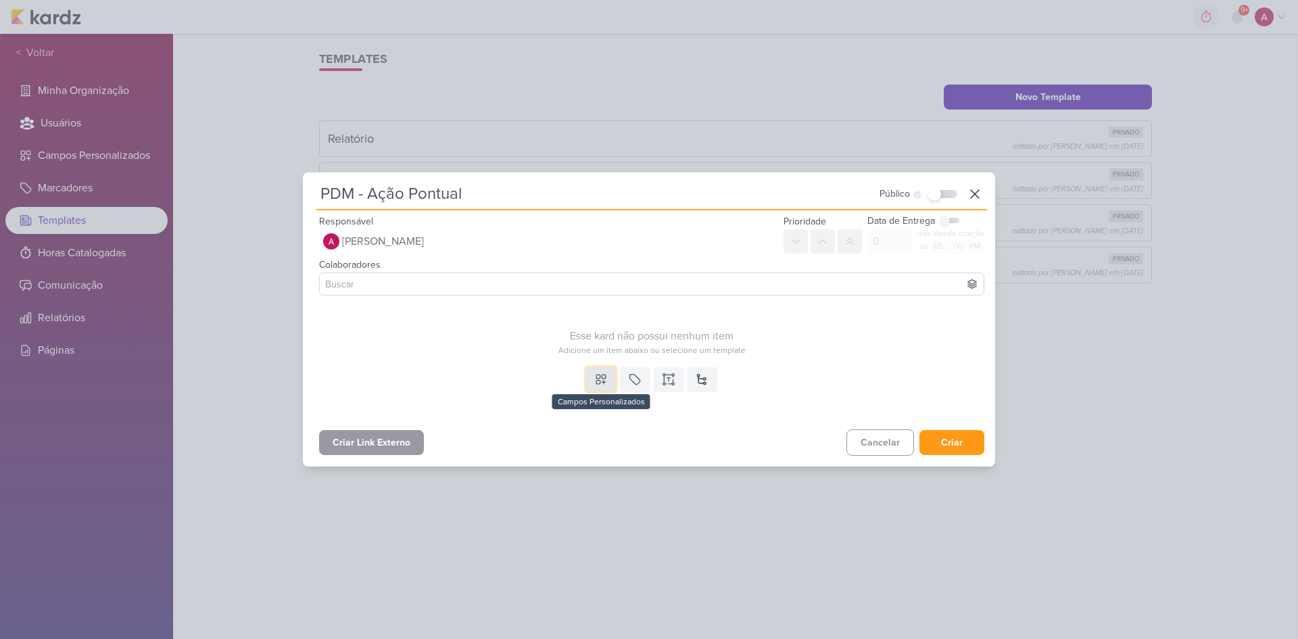
click at [594, 374] on icon at bounding box center [601, 379] width 14 height 14
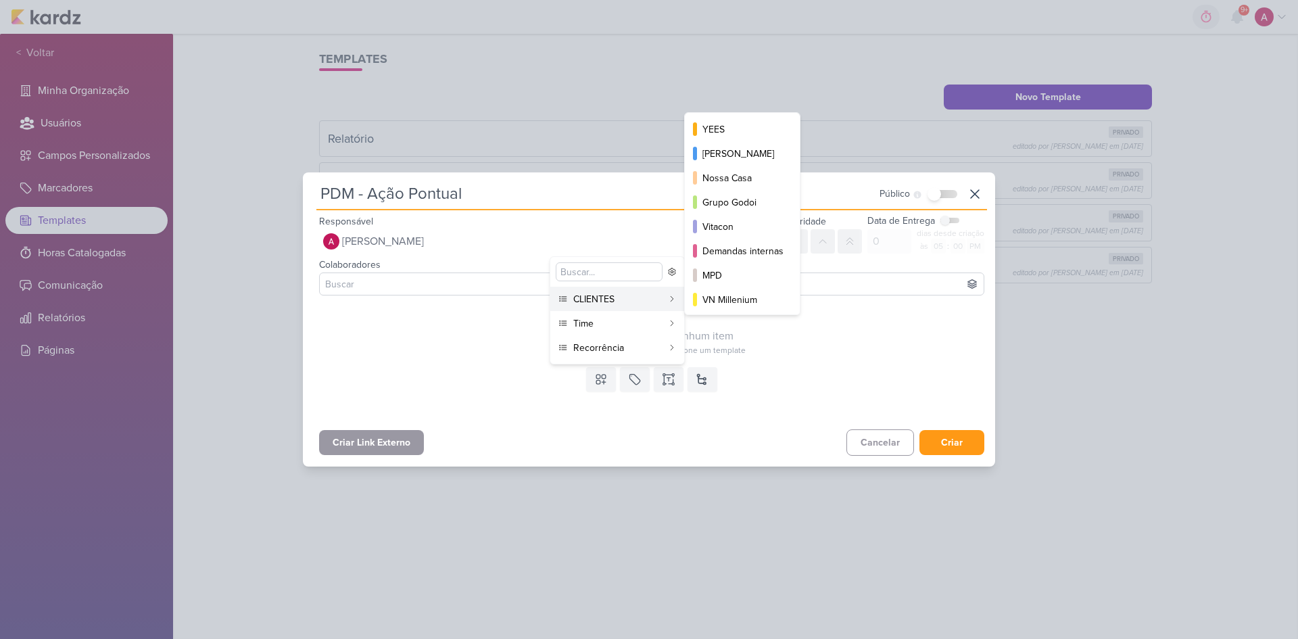
click at [617, 303] on div "CLIENTES" at bounding box center [617, 299] width 89 height 14
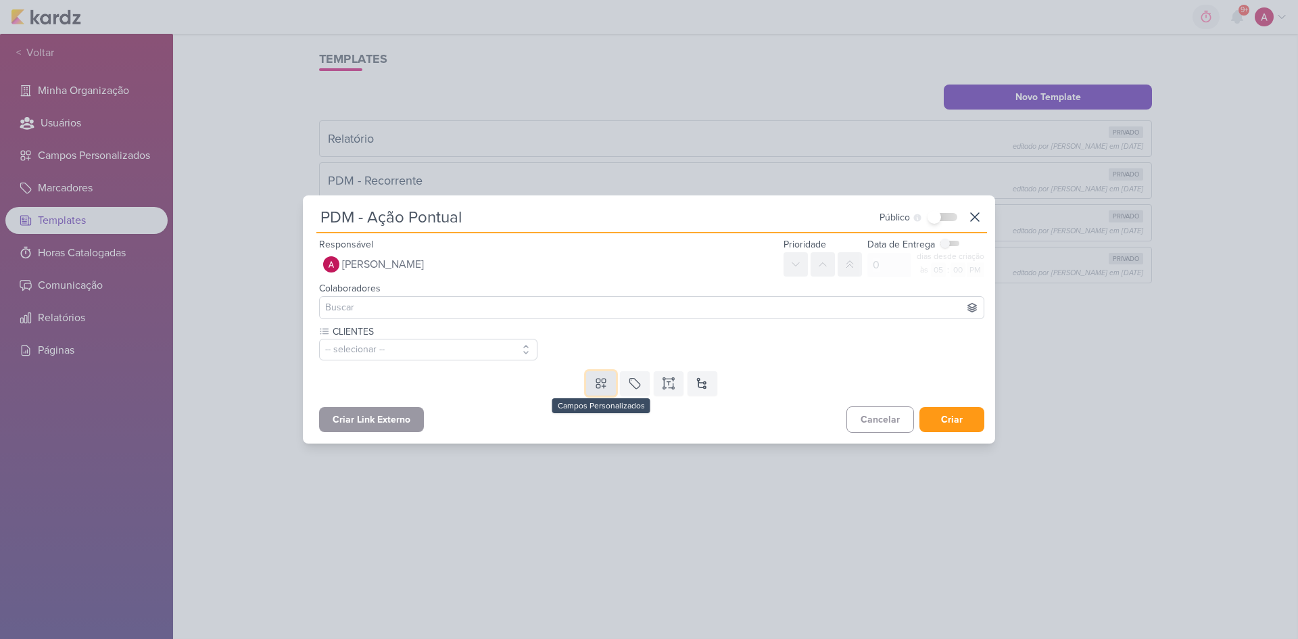
click at [590, 381] on button at bounding box center [601, 383] width 30 height 24
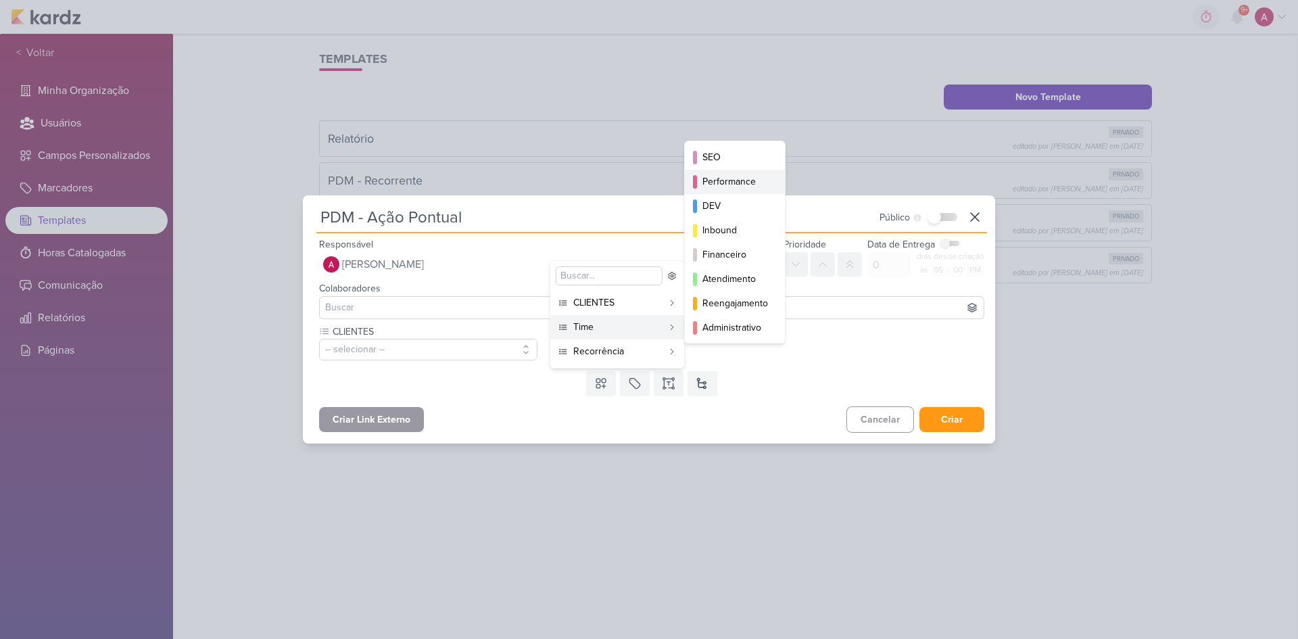
click at [734, 186] on div "Performance" at bounding box center [735, 181] width 66 height 14
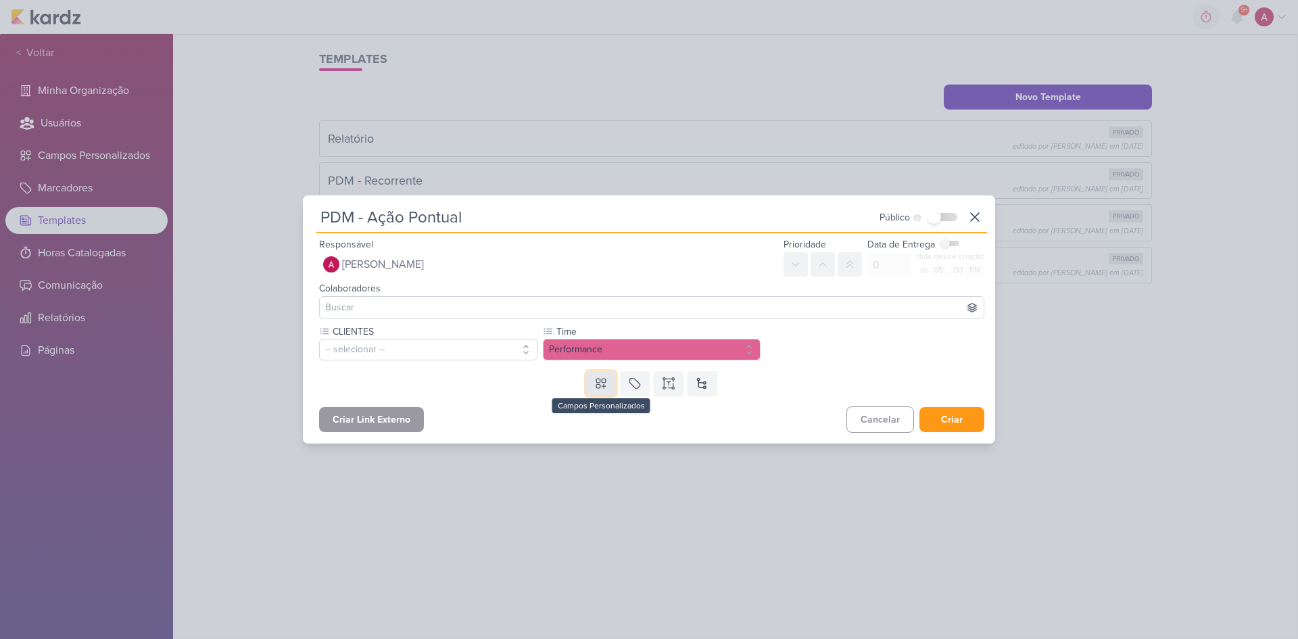
click at [591, 375] on button at bounding box center [601, 383] width 30 height 24
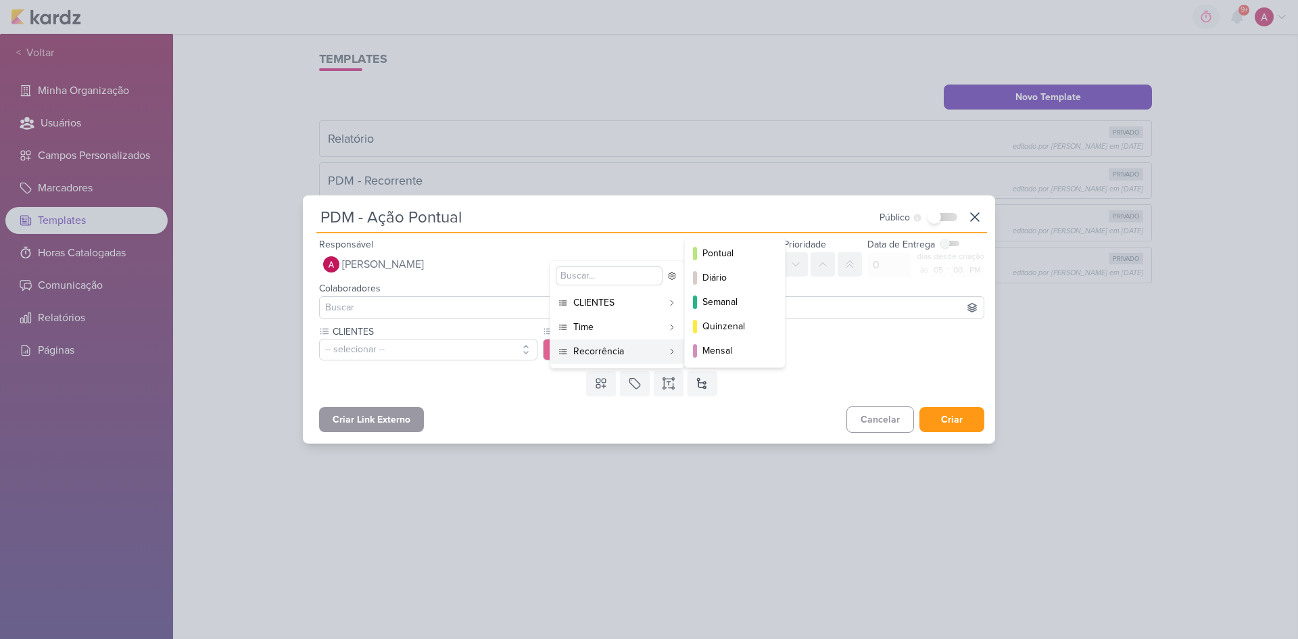
click at [590, 356] on div "Recorrência" at bounding box center [617, 351] width 89 height 14
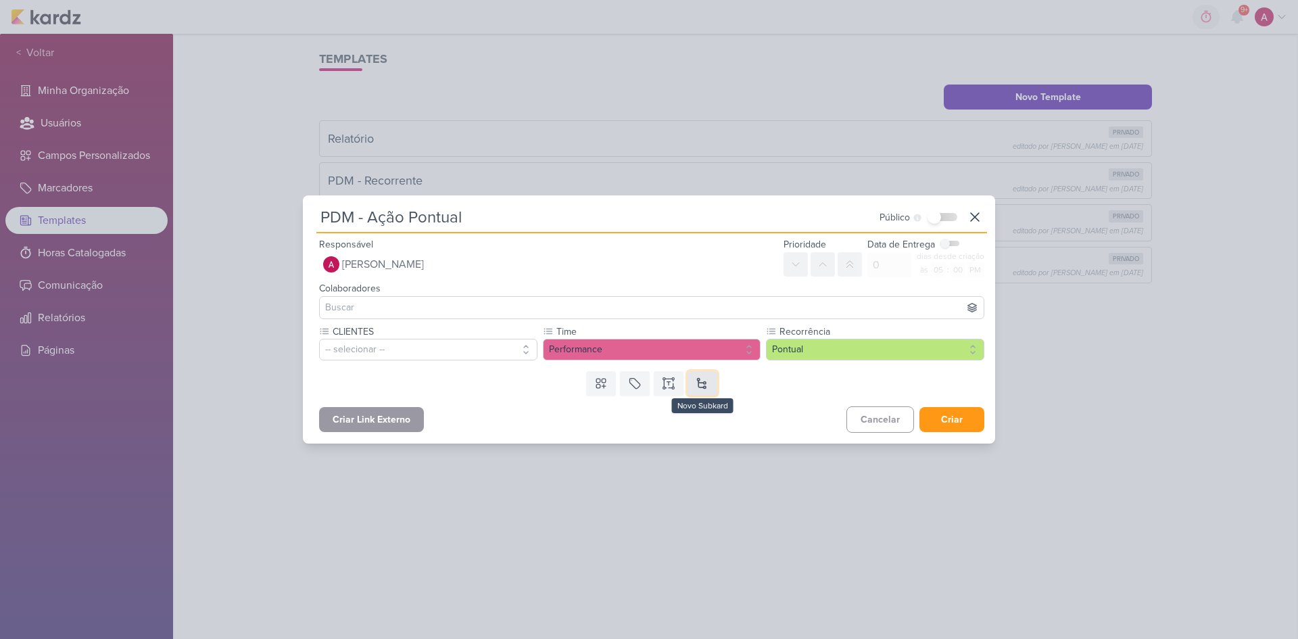
click at [701, 393] on button at bounding box center [702, 383] width 30 height 24
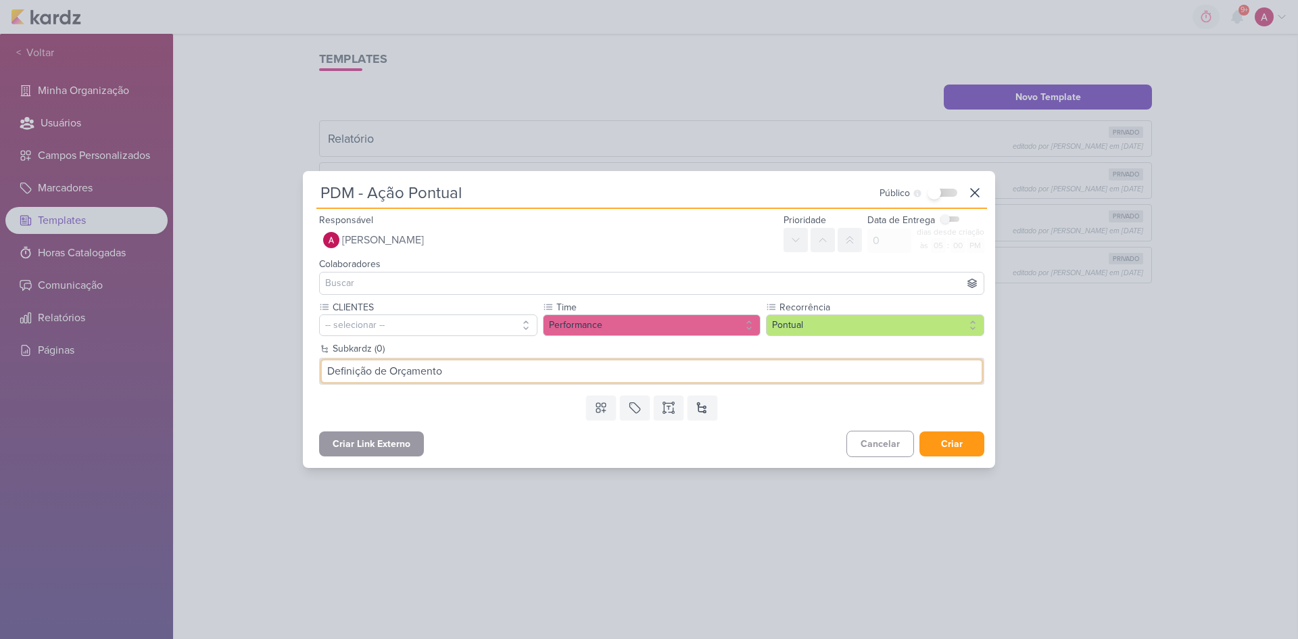
type input "Definição de Orçamento"
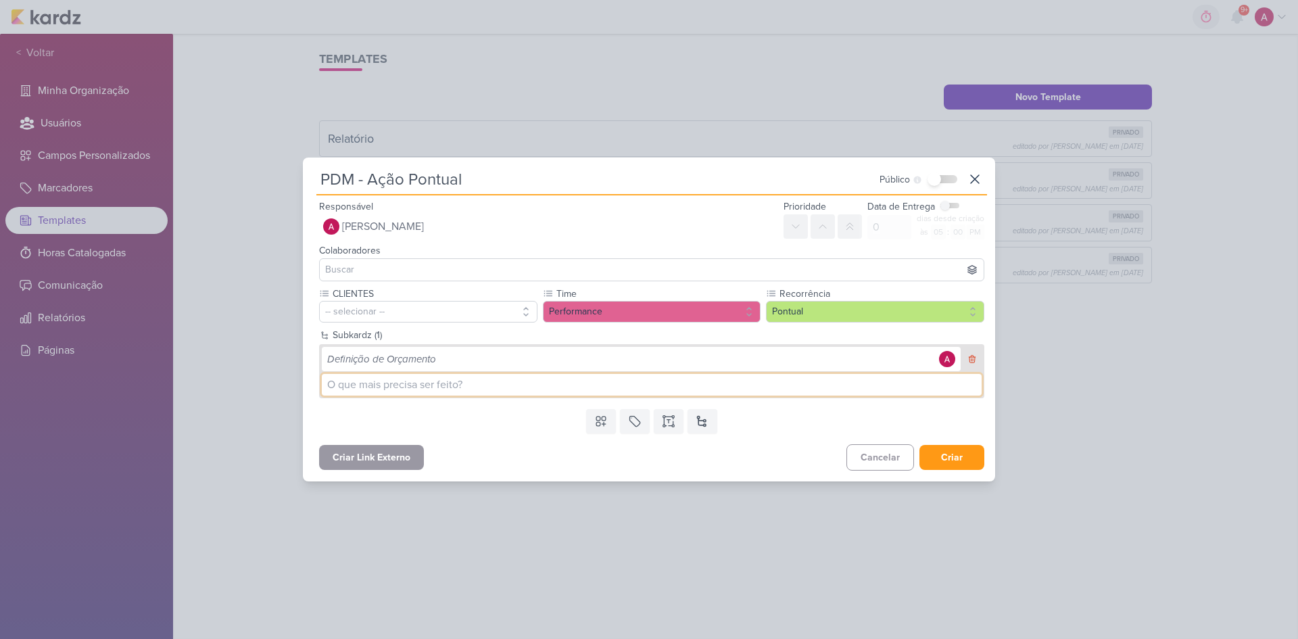
click at [472, 393] on input at bounding box center [652, 385] width 660 height 22
type input "Plano de Mídia"
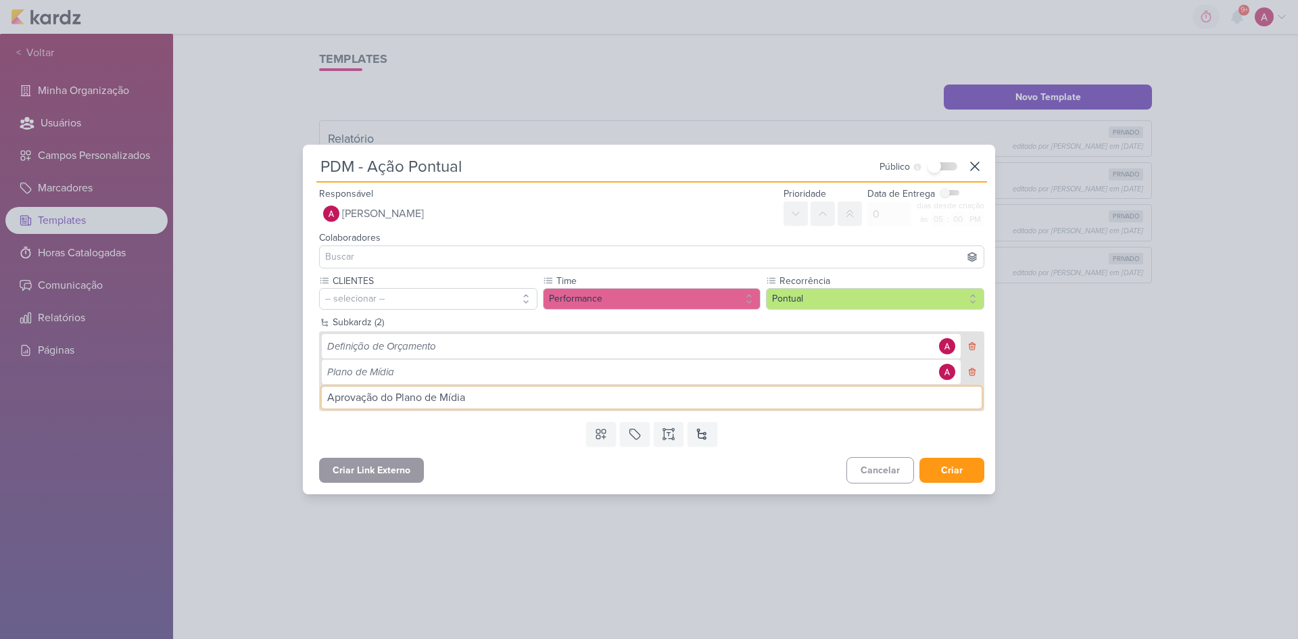
type input "Aprovação do Plano de Mídia"
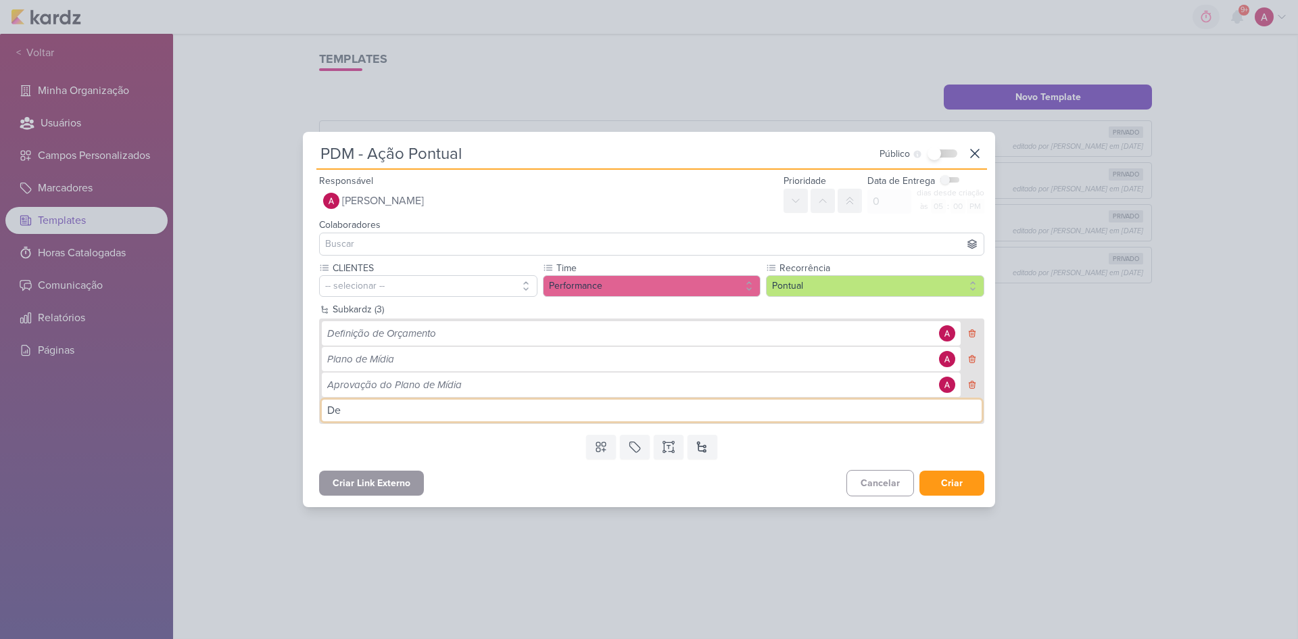
type input "D"
type input "Geração de Boleto"
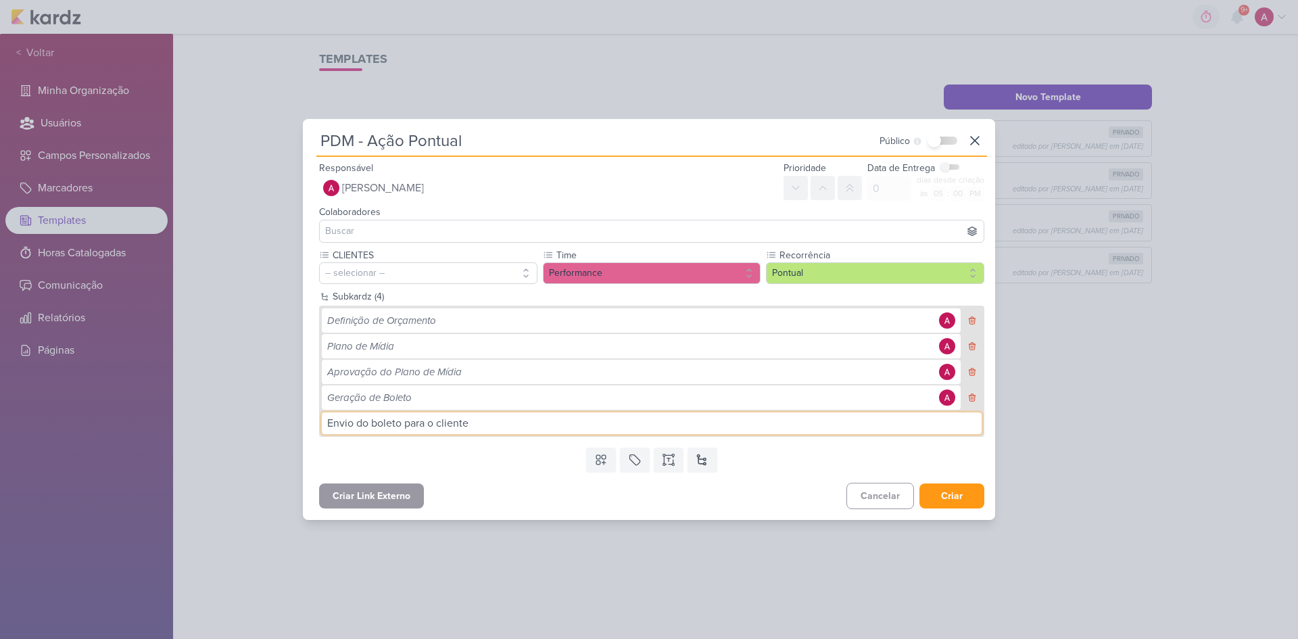
type input "Envio do boleto para o cliente"
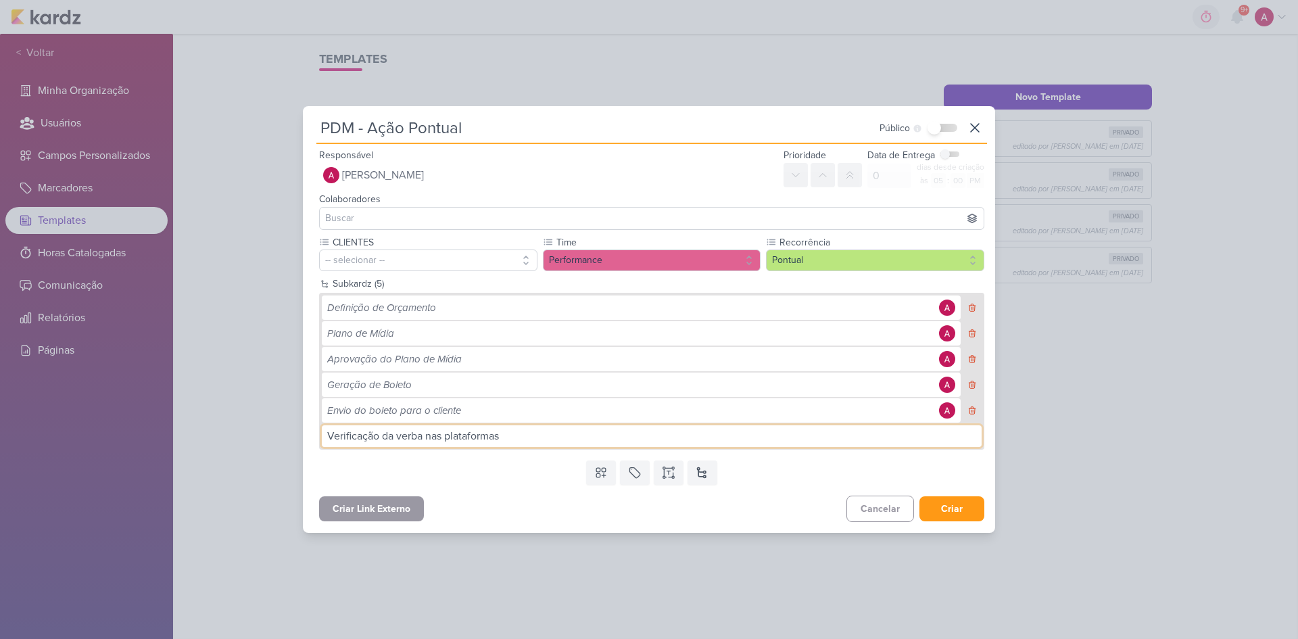
type input "Verificação da verba nas plataformas"
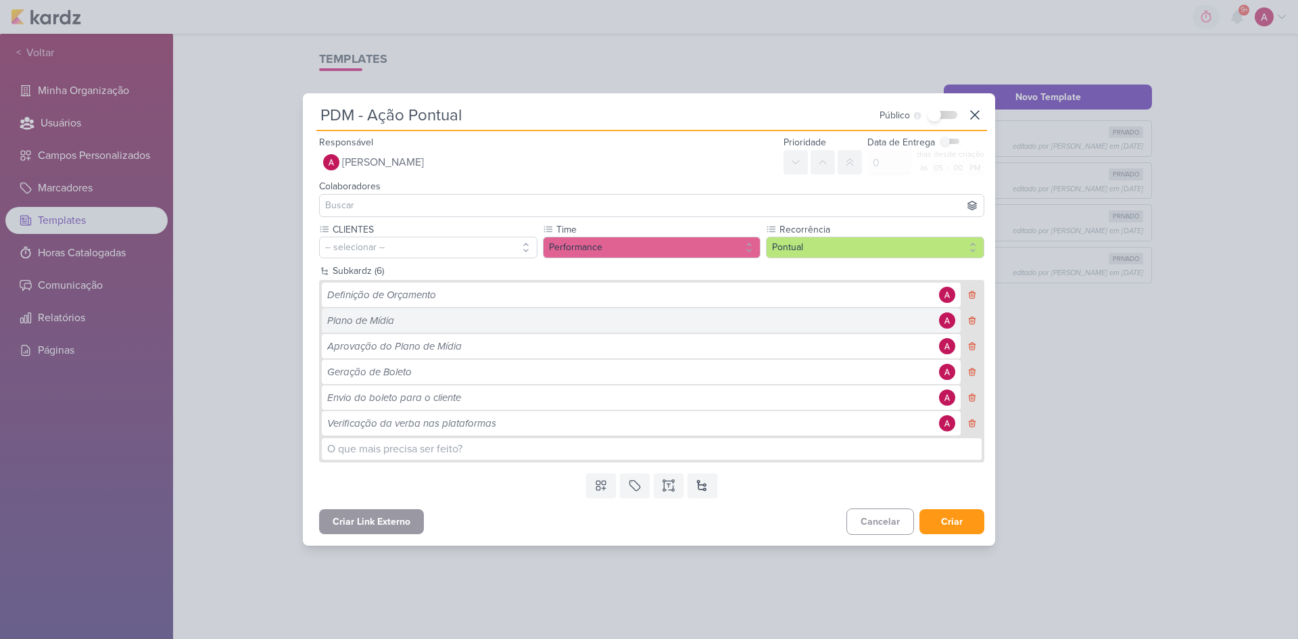
click at [416, 328] on div "Plano de Mídia" at bounding box center [641, 320] width 639 height 24
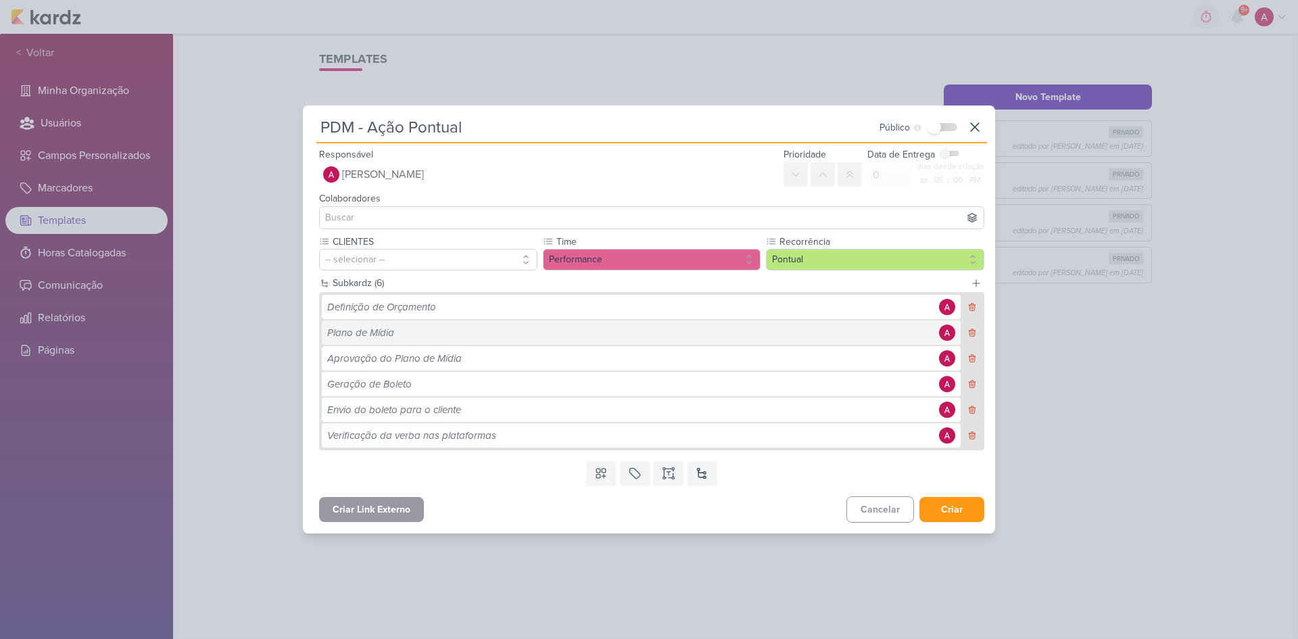
click at [416, 328] on div "Plano de Mídia" at bounding box center [631, 333] width 608 height 16
click at [441, 335] on div "Plano de Mídia" at bounding box center [631, 333] width 608 height 16
click at [923, 427] on button "Criar" at bounding box center [951, 509] width 65 height 25
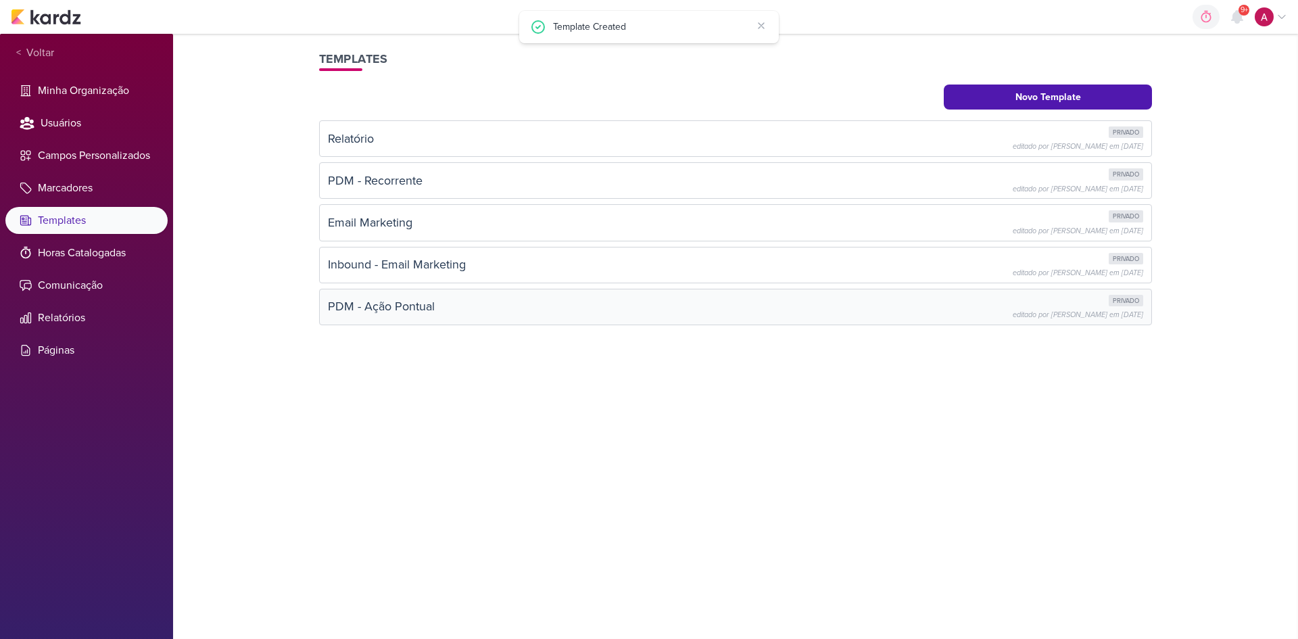
click at [508, 307] on div "PDM - Ação Pontual privado editado por Alessandra Gomes em 25 de ago" at bounding box center [735, 307] width 815 height 24
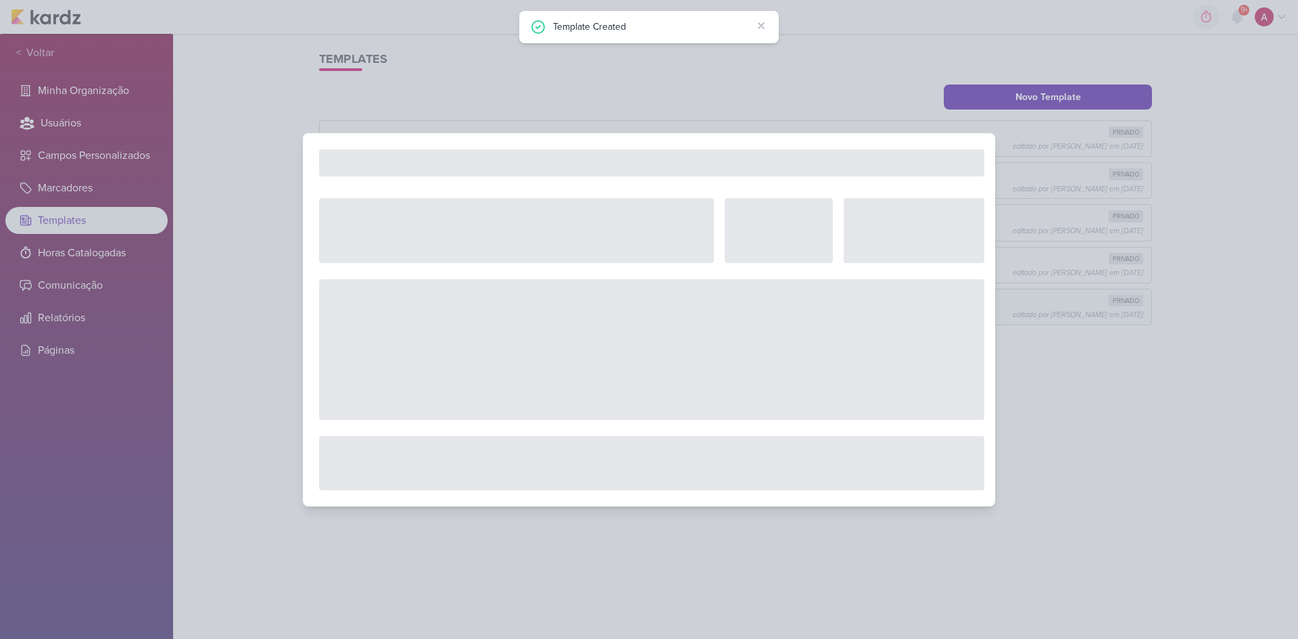
select select "5"
select select "pm"
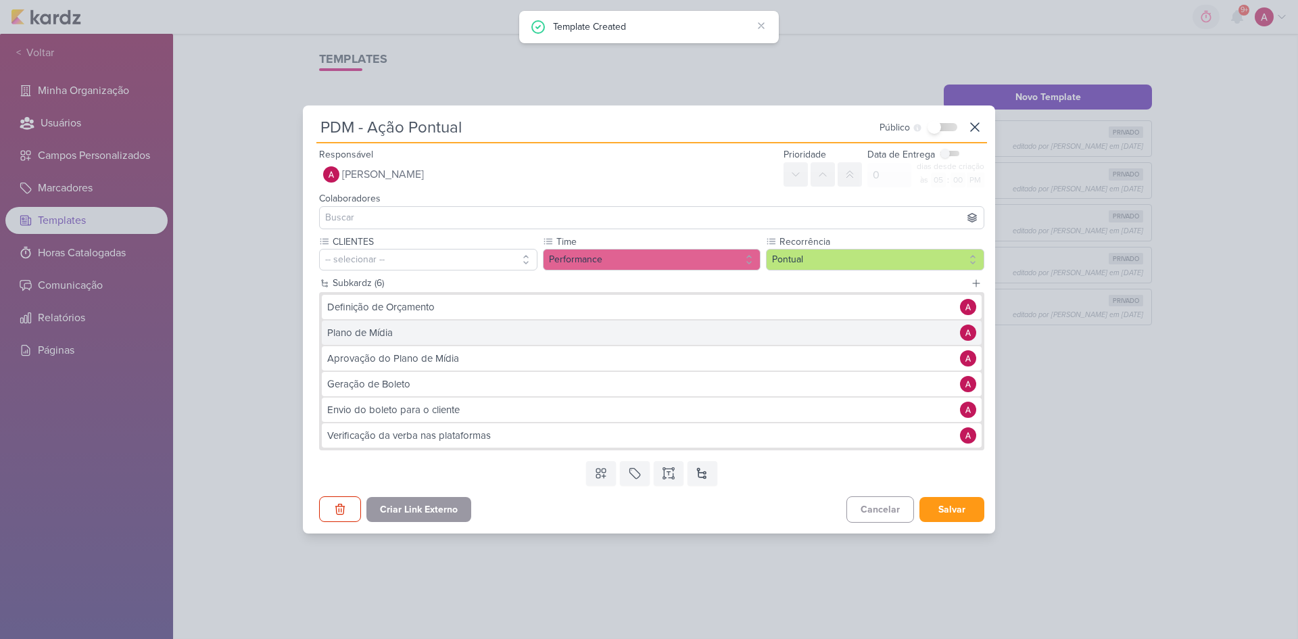
click at [371, 331] on div "Plano de Mídia" at bounding box center [640, 333] width 626 height 16
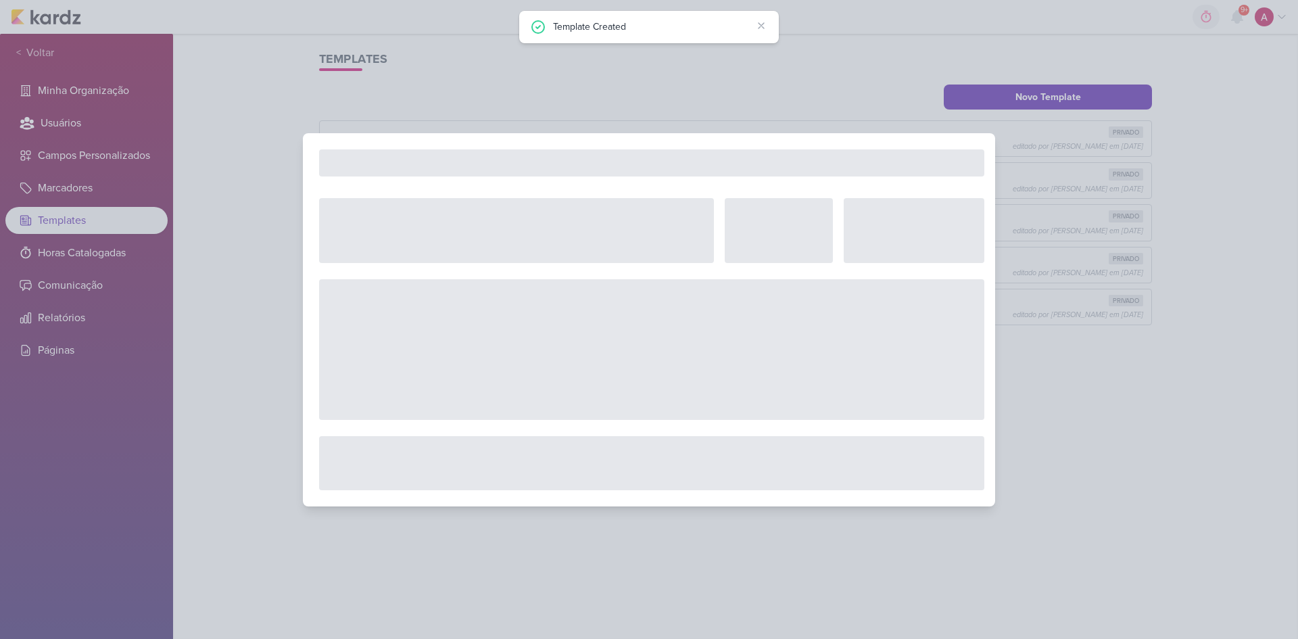
click at [371, 331] on div at bounding box center [651, 349] width 665 height 141
type input "Plano de Mídia"
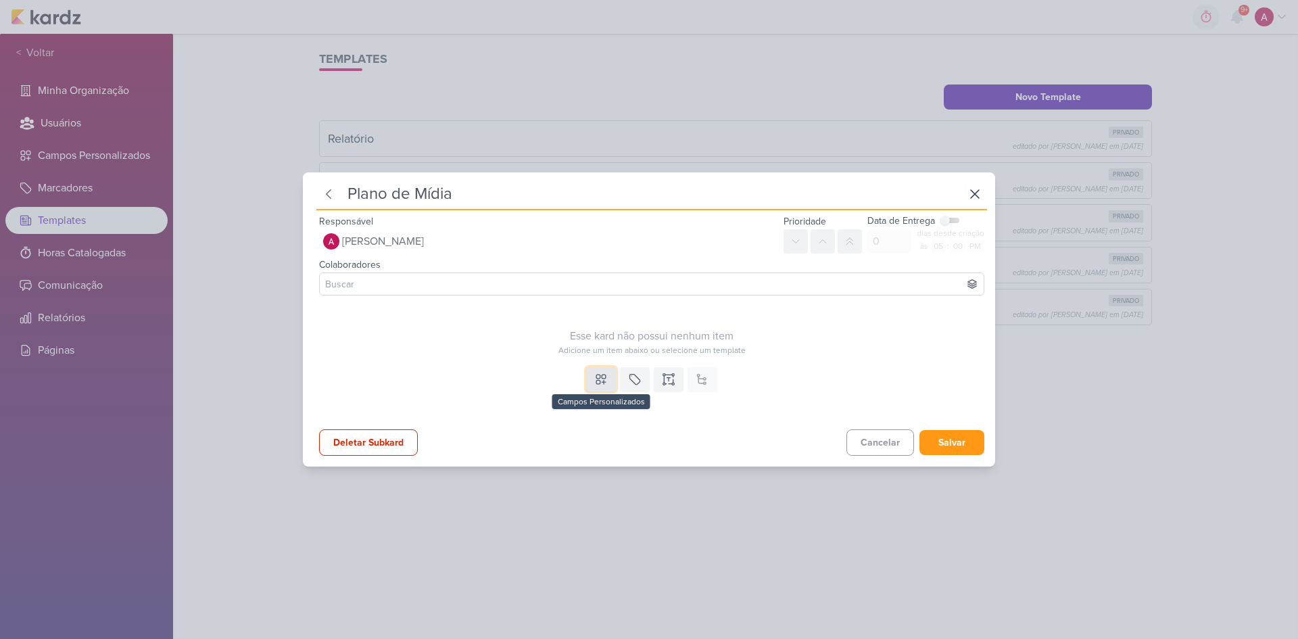
click at [601, 381] on icon at bounding box center [600, 378] width 9 height 9
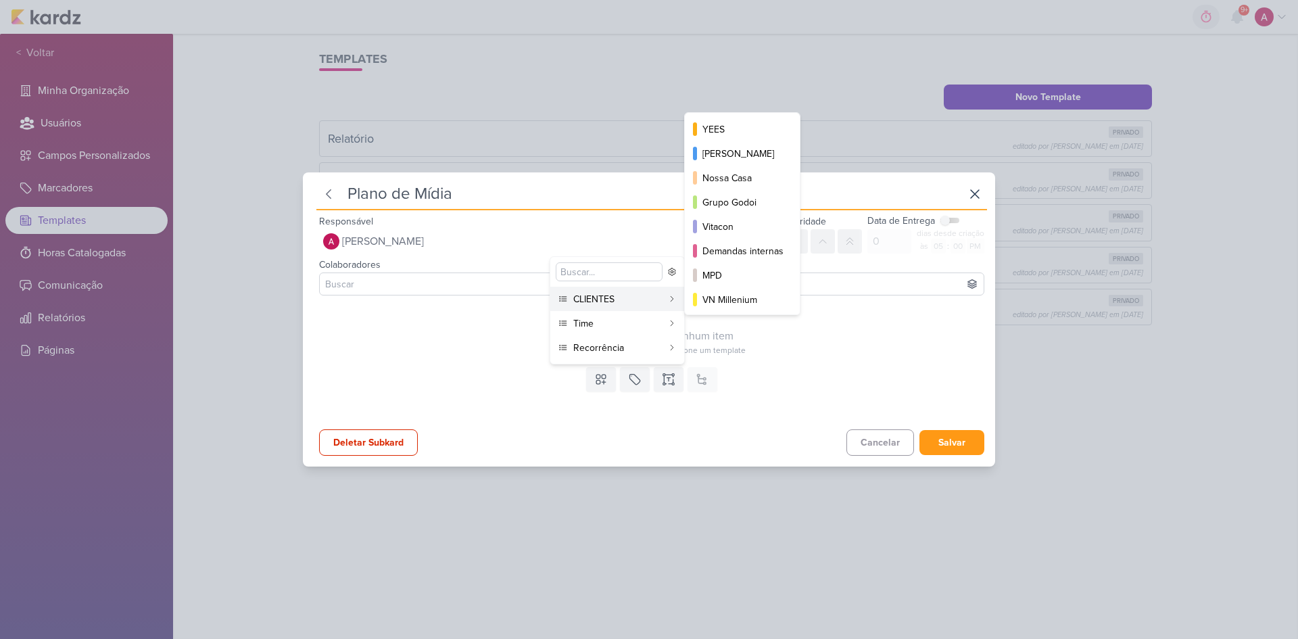
click at [602, 303] on div "CLIENTES" at bounding box center [617, 299] width 89 height 14
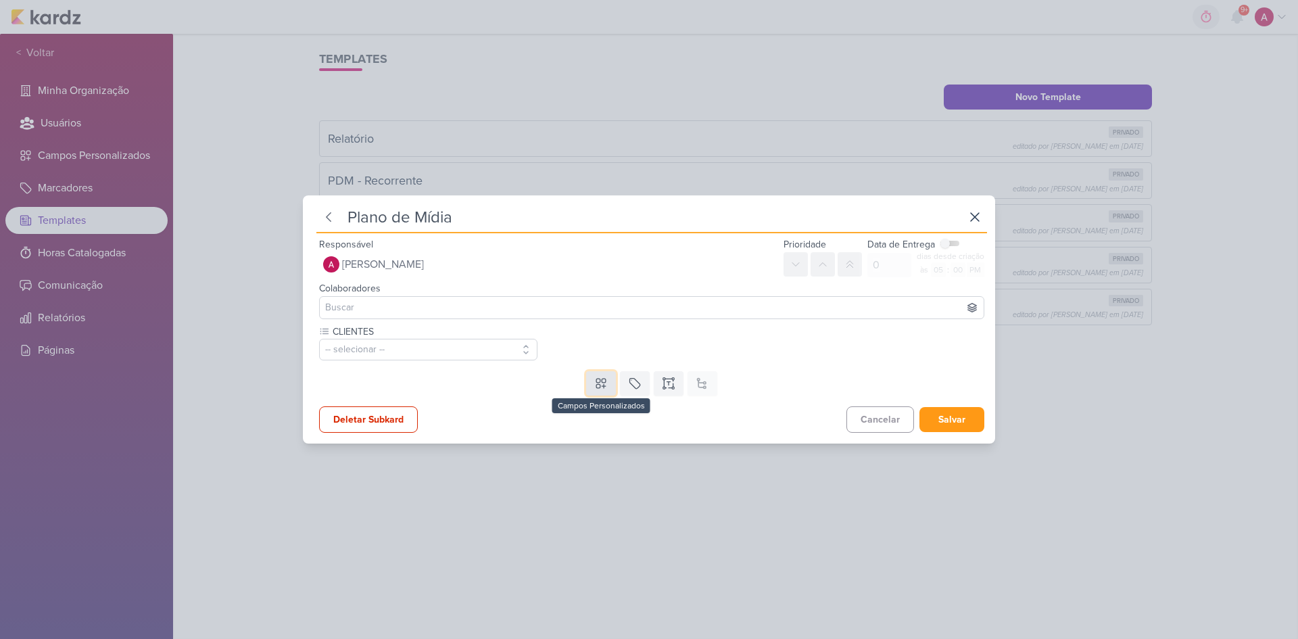
click at [602, 379] on icon at bounding box center [601, 383] width 14 height 14
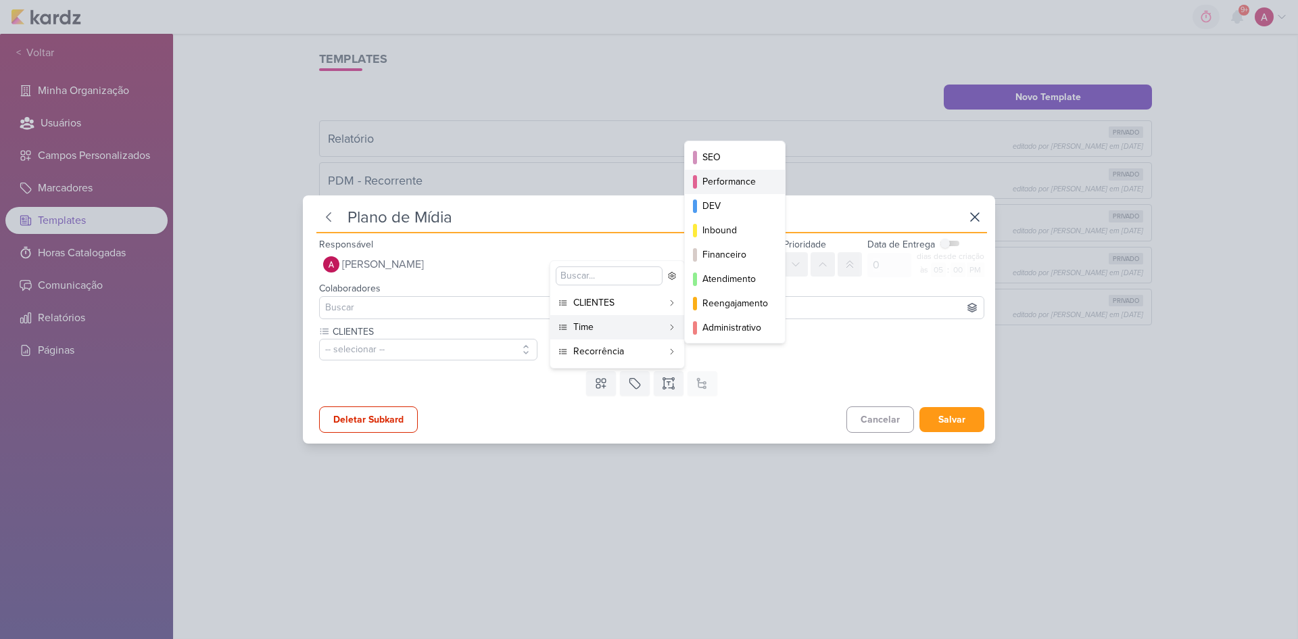
click at [718, 185] on div "Performance" at bounding box center [735, 181] width 66 height 14
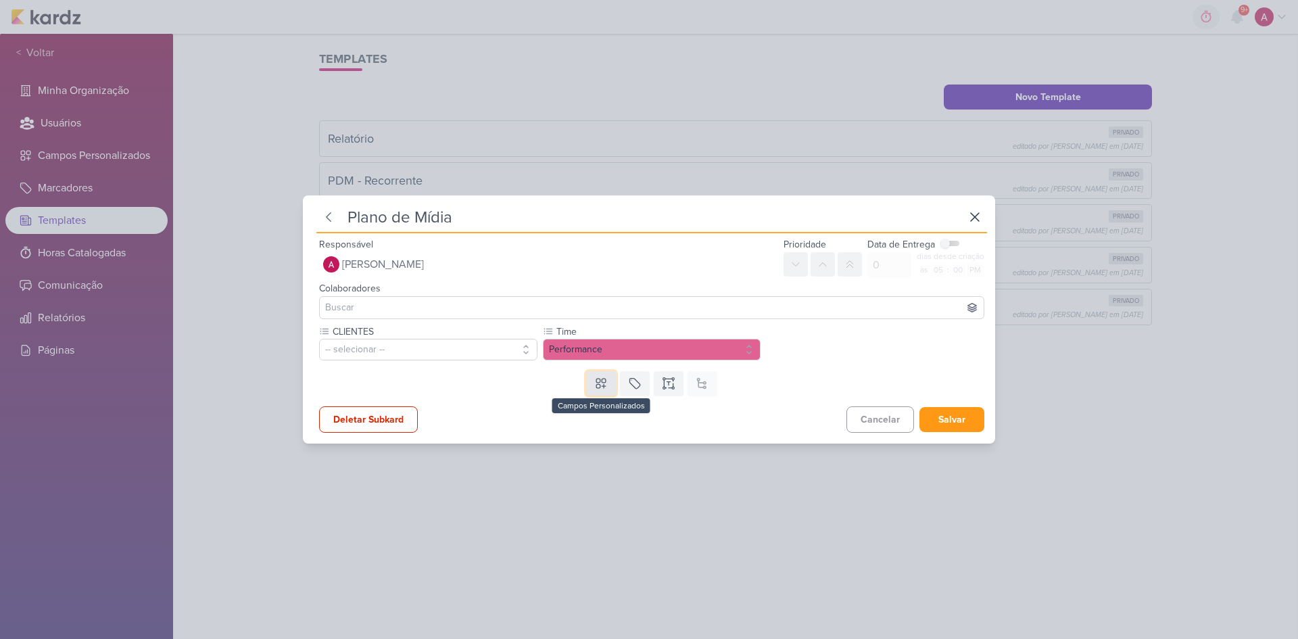
click at [605, 386] on button at bounding box center [601, 383] width 30 height 24
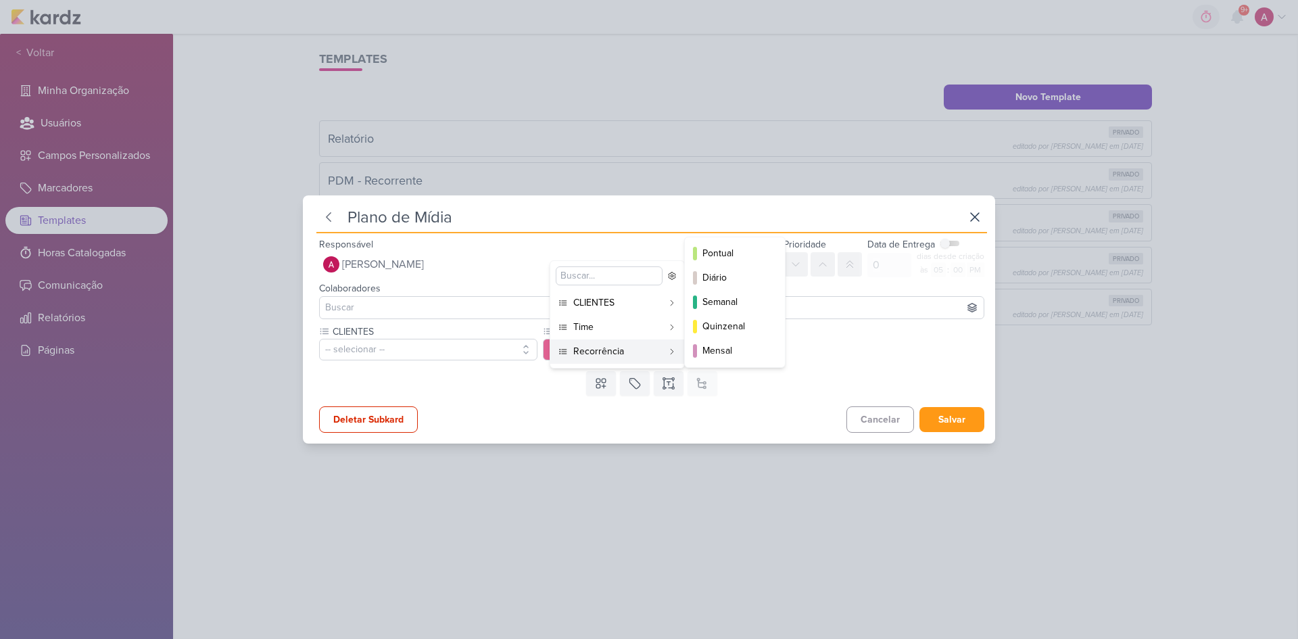
click at [628, 355] on div "Recorrência" at bounding box center [617, 351] width 89 height 14
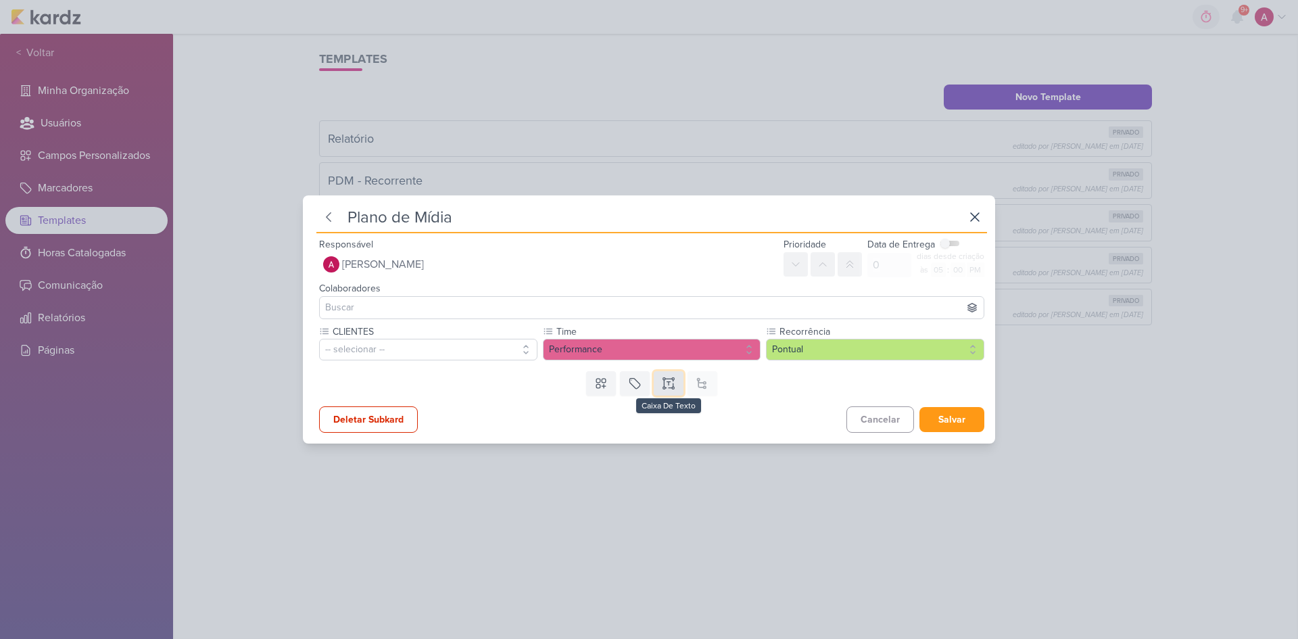
click at [662, 382] on icon at bounding box center [669, 383] width 14 height 14
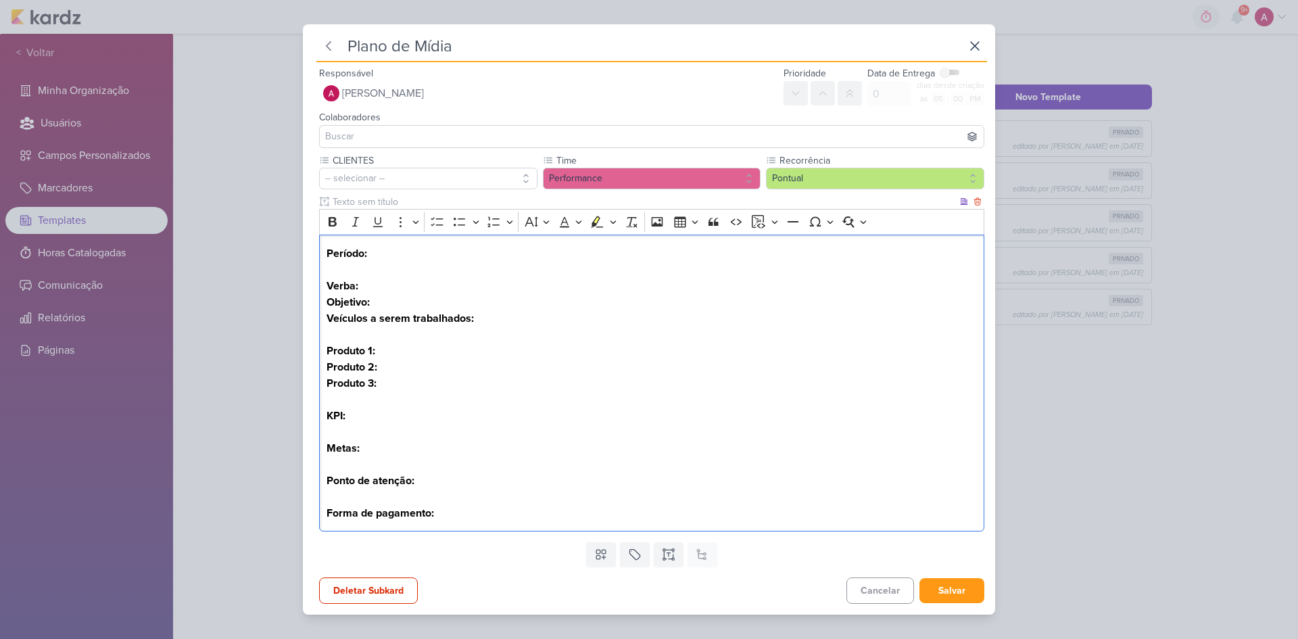
click at [371, 379] on strong "Produto 3:" at bounding box center [351, 383] width 50 height 14
drag, startPoint x: 366, startPoint y: 351, endPoint x: 391, endPoint y: 387, distance: 42.7
click at [391, 387] on div "Período: Verba: Objetivo: Veículos a serem trabalhados: Produto 1: Produto 2: P…" at bounding box center [651, 383] width 665 height 297
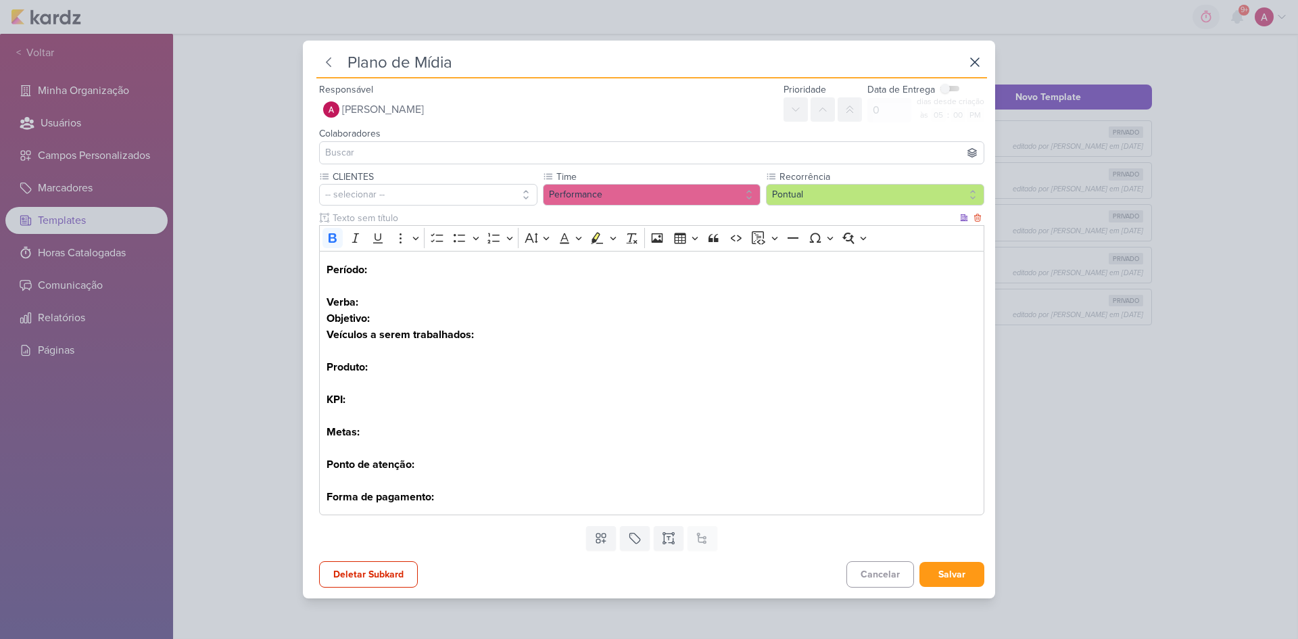
click at [351, 351] on p "Objetivo: Veículos a serem trabalhados:" at bounding box center [651, 334] width 651 height 49
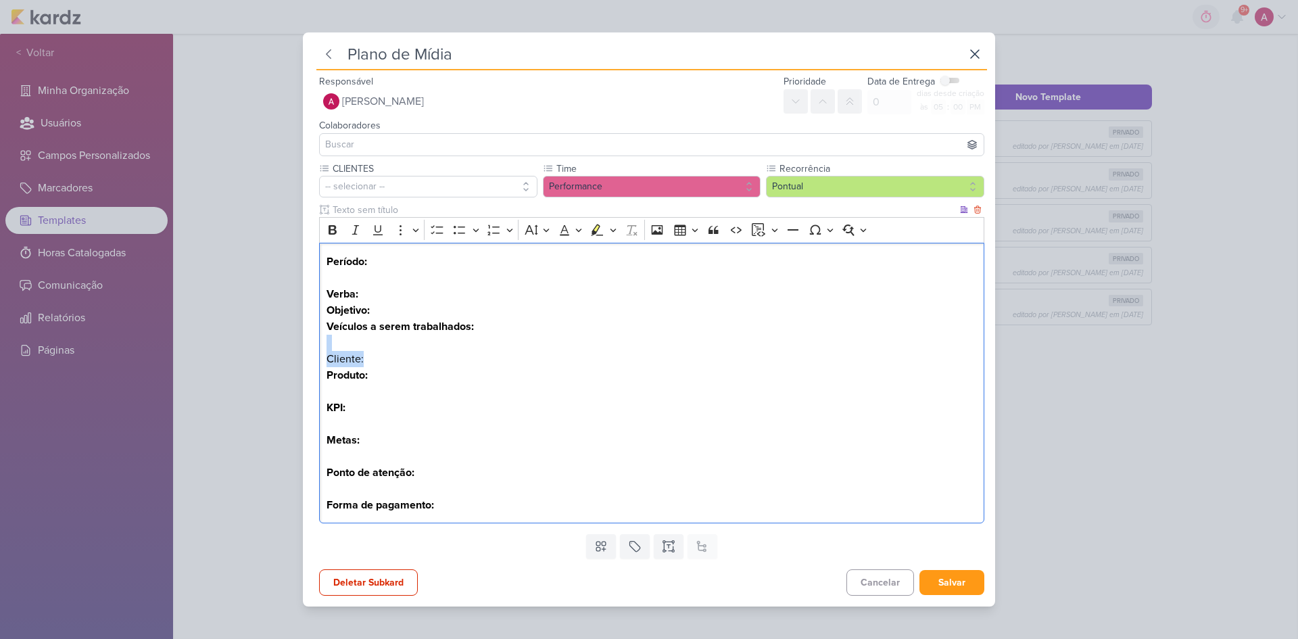
drag, startPoint x: 363, startPoint y: 361, endPoint x: 326, endPoint y: 349, distance: 38.9
click at [326, 349] on div "Período: Verba: Objetivo: Veículos a serem trabalhados: Cliente: Produto: KPI: …" at bounding box center [651, 383] width 665 height 281
click at [332, 239] on button "Bold" at bounding box center [332, 230] width 20 height 20
click at [326, 268] on p "Período:" at bounding box center [651, 261] width 651 height 16
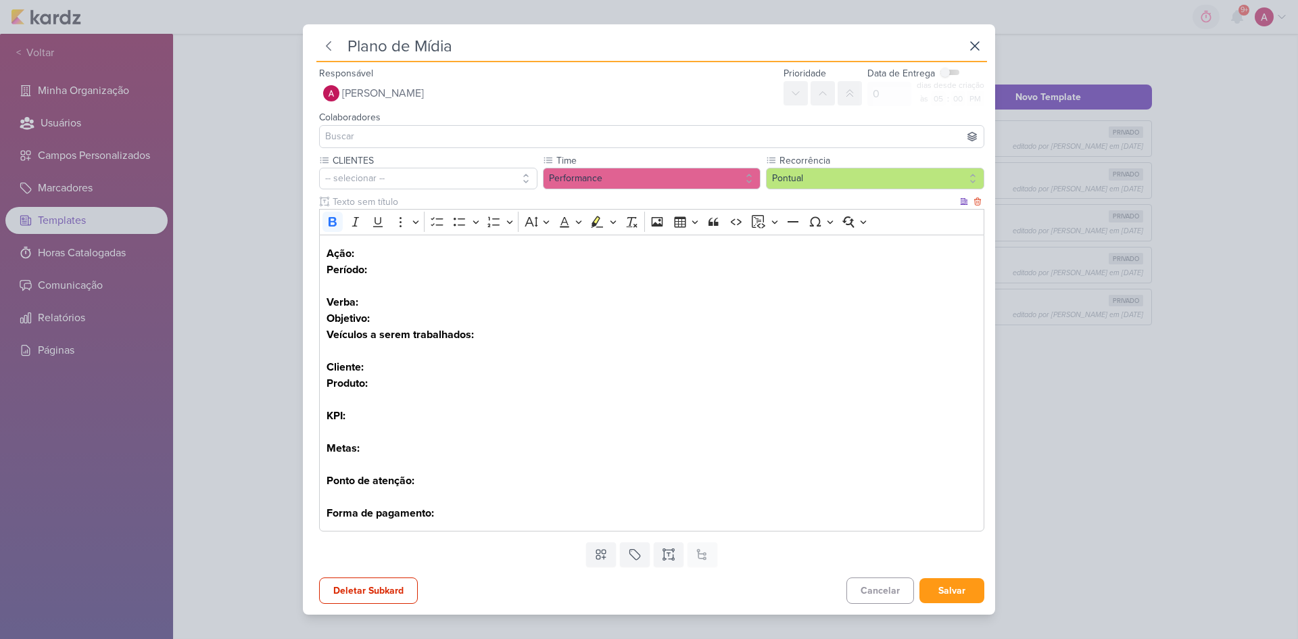
click at [362, 258] on p "⁠⁠⁠⁠⁠⁠⁠Ação: Período:" at bounding box center [651, 261] width 651 height 32
click at [923, 427] on button "Salvar" at bounding box center [951, 590] width 65 height 25
type input "PDM - Ação Pontual"
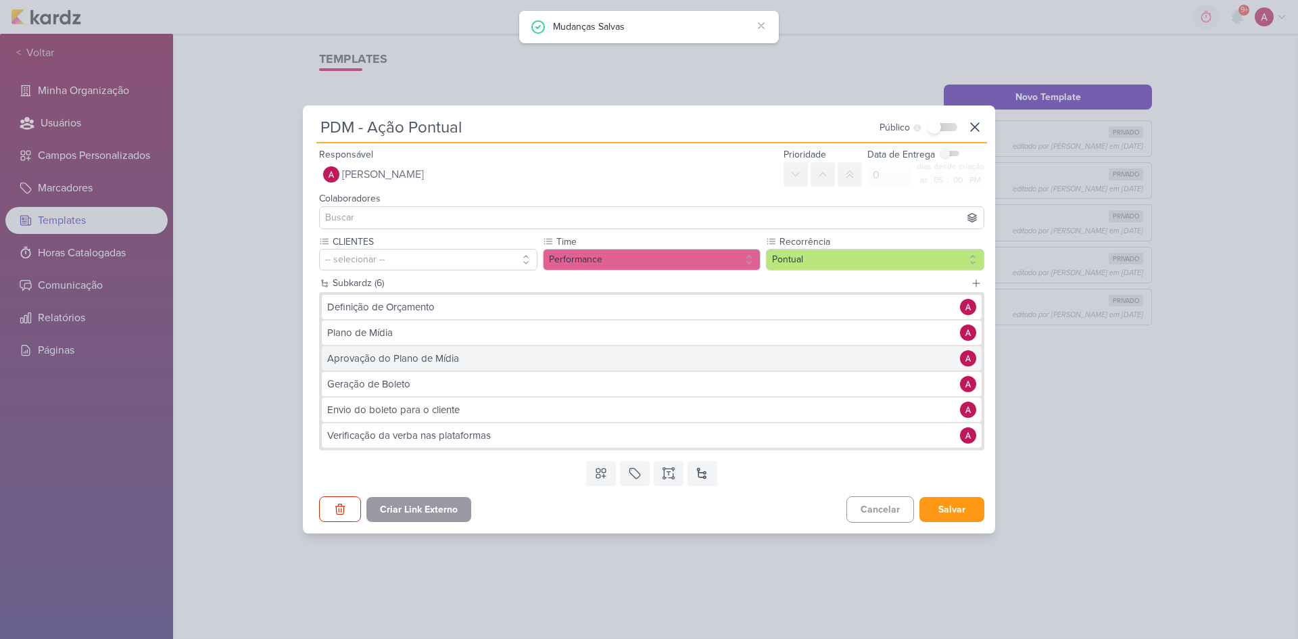
click at [393, 365] on div "Aprovação do Plano de Mídia" at bounding box center [640, 359] width 626 height 16
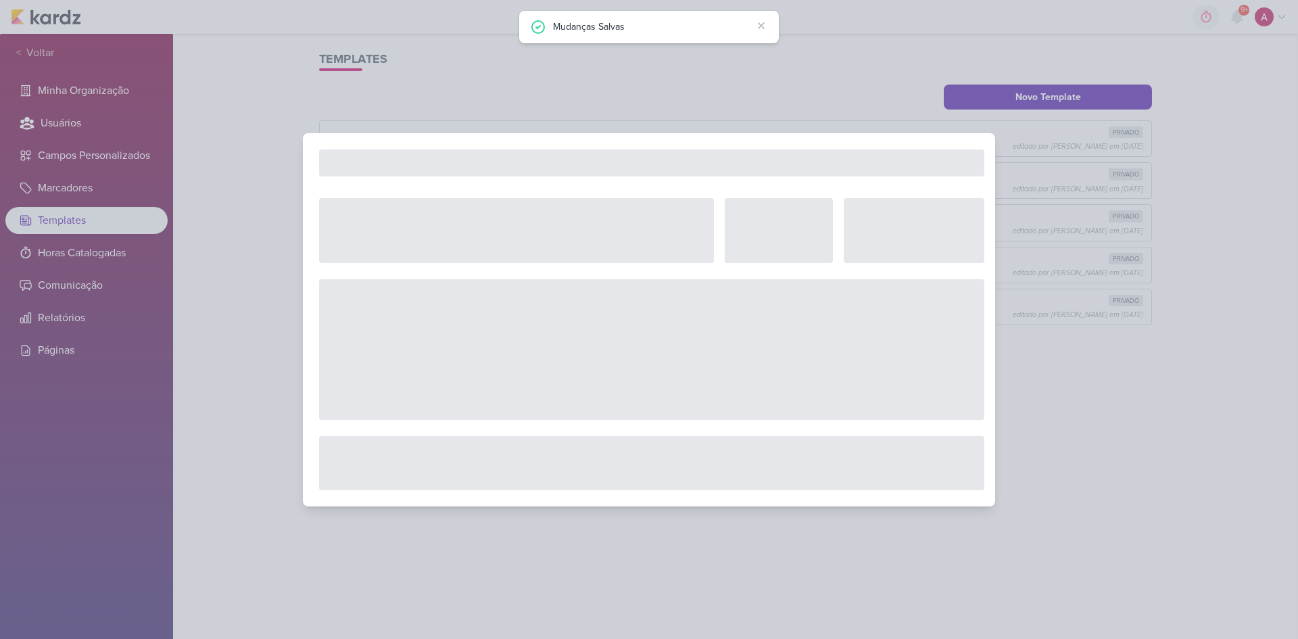
type input "Aprovação do Plano de Mídia"
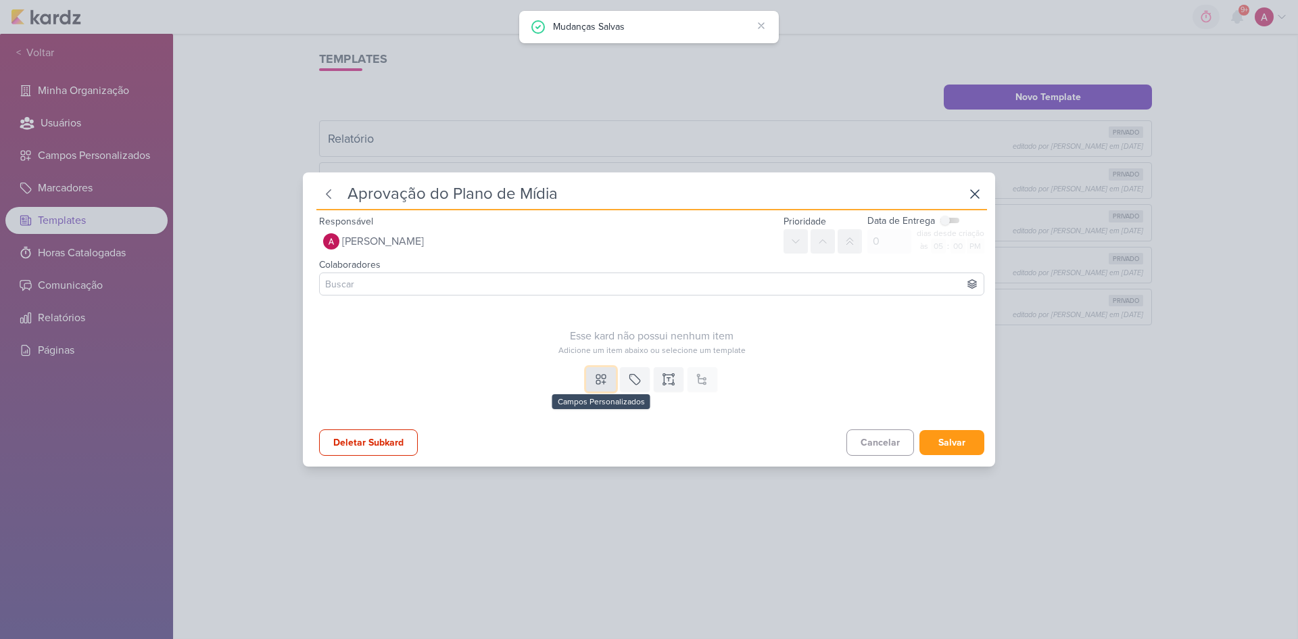
click at [593, 370] on button at bounding box center [601, 379] width 30 height 24
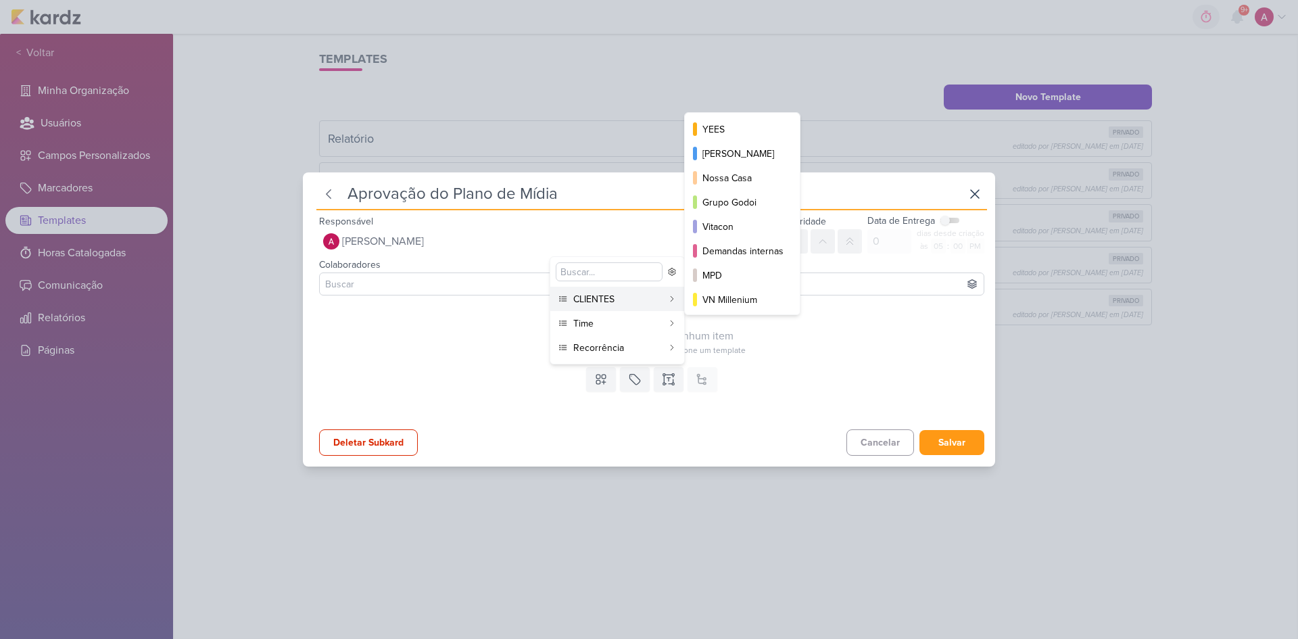
click at [586, 306] on button "CLIENTES" at bounding box center [617, 299] width 134 height 24
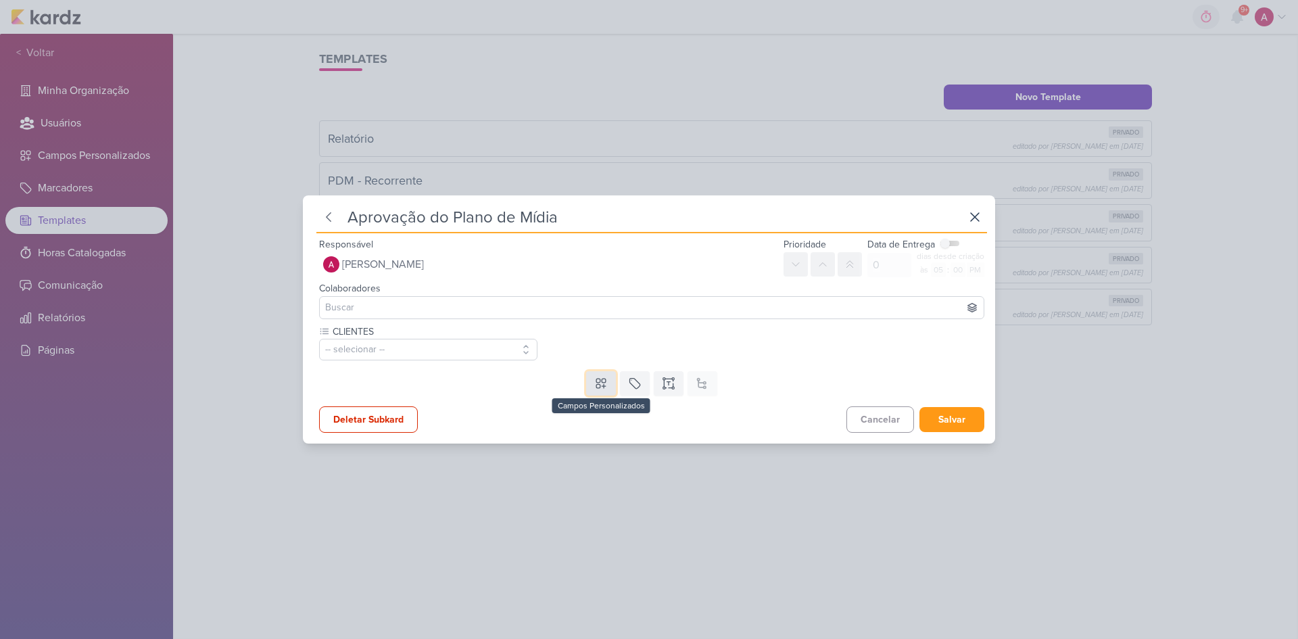
click at [598, 377] on icon at bounding box center [601, 383] width 14 height 14
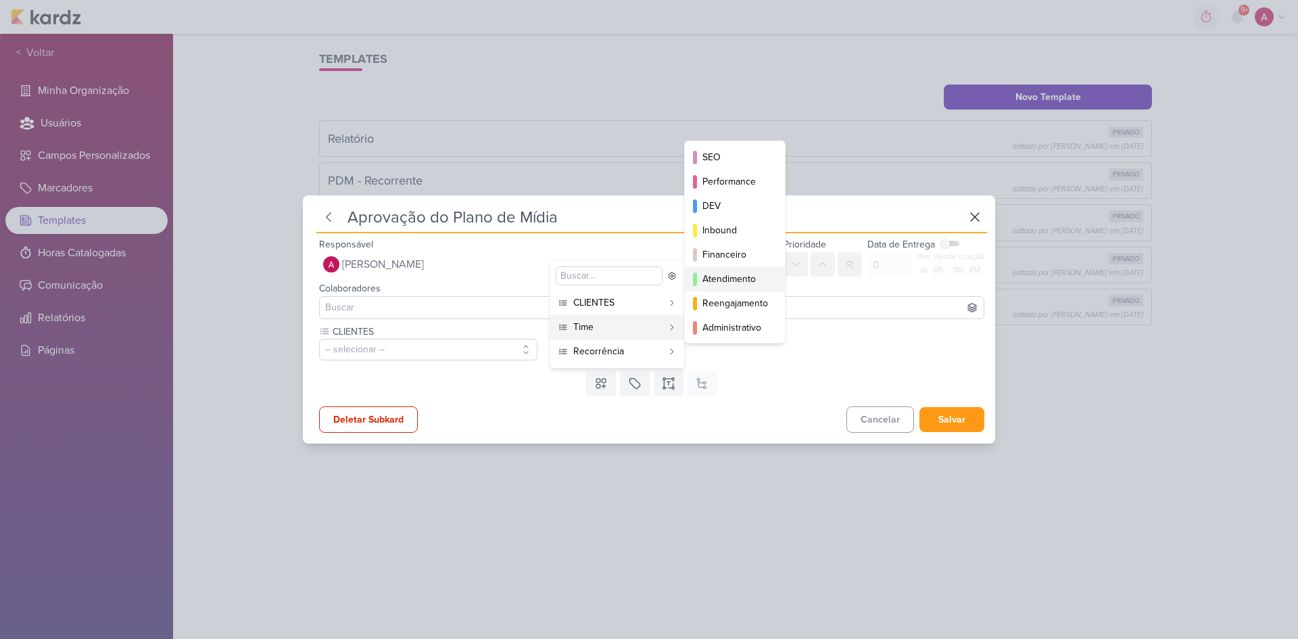
click at [733, 279] on div "Atendimento" at bounding box center [735, 279] width 66 height 14
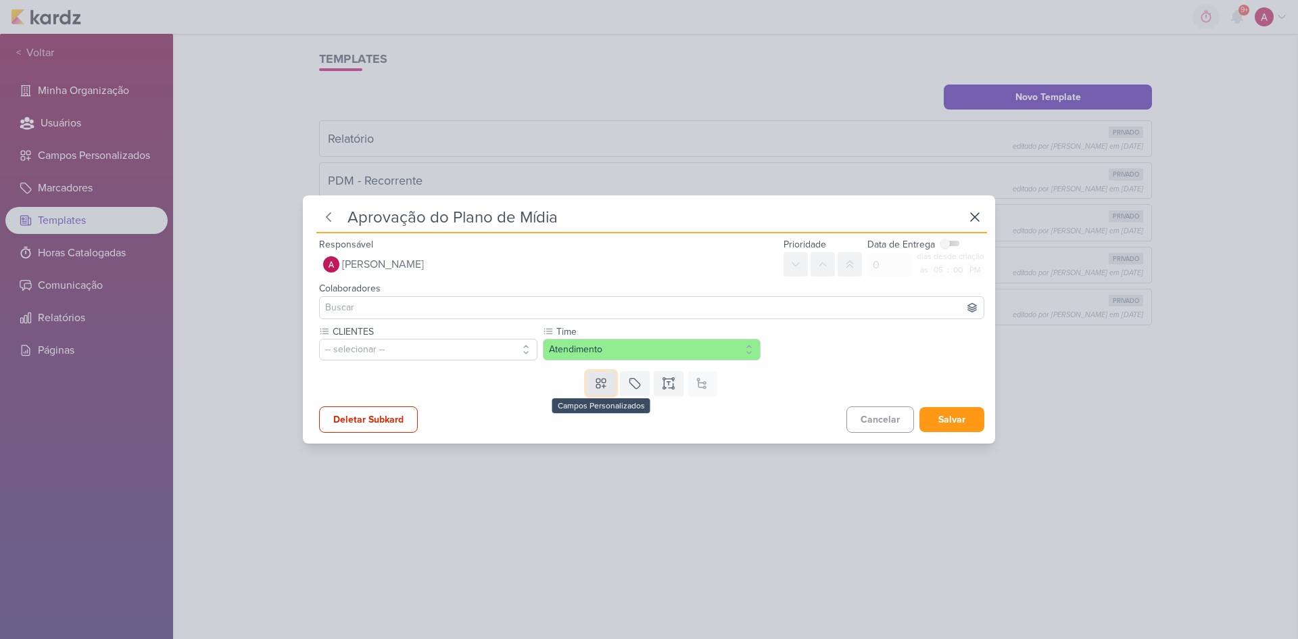
click at [600, 387] on icon at bounding box center [601, 383] width 14 height 14
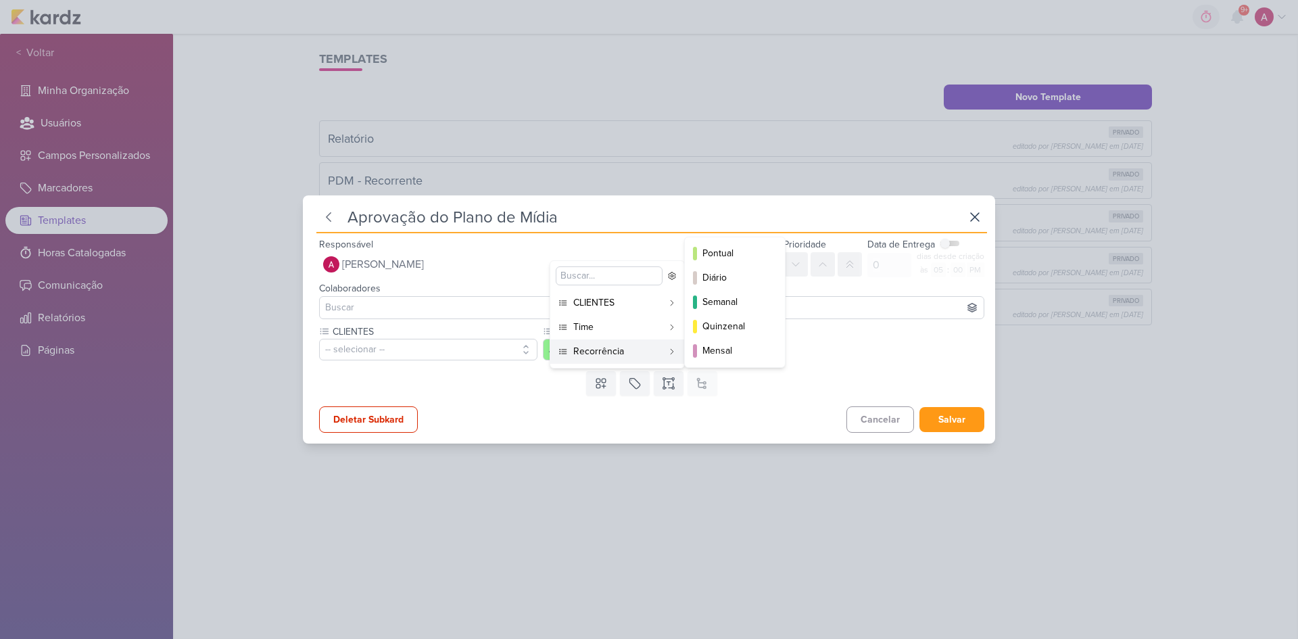
click at [600, 346] on div "Recorrência" at bounding box center [617, 351] width 89 height 14
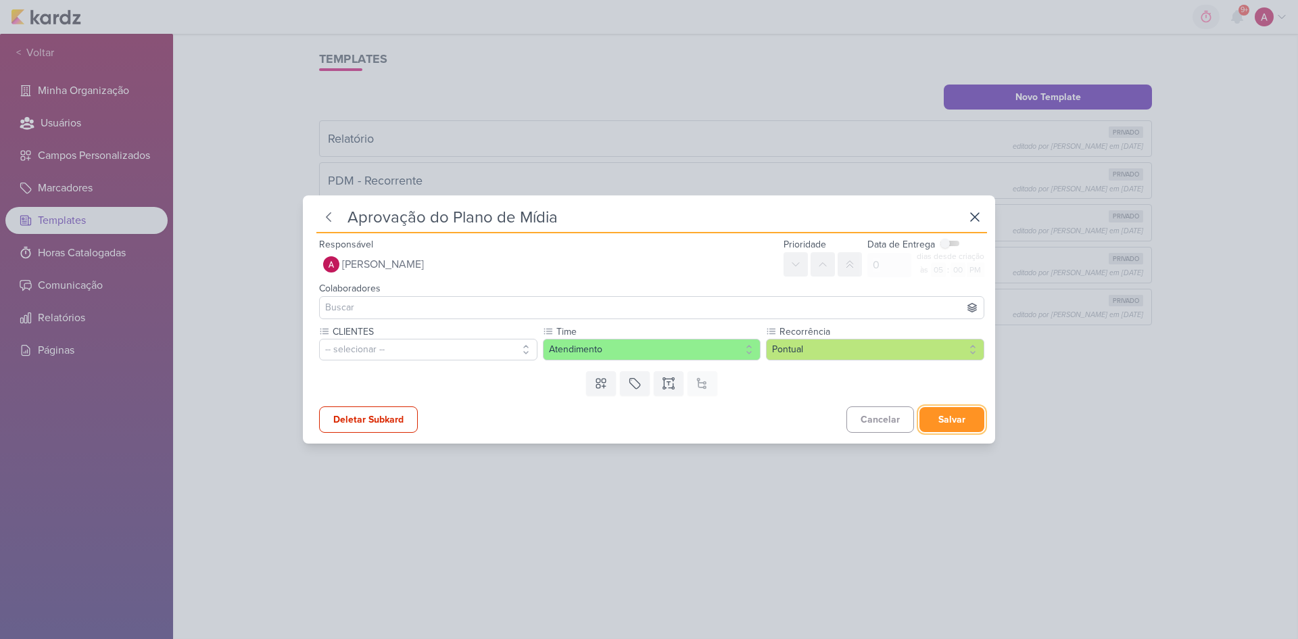
click at [923, 420] on button "Salvar" at bounding box center [951, 419] width 65 height 25
type input "PDM - Ação Pontual"
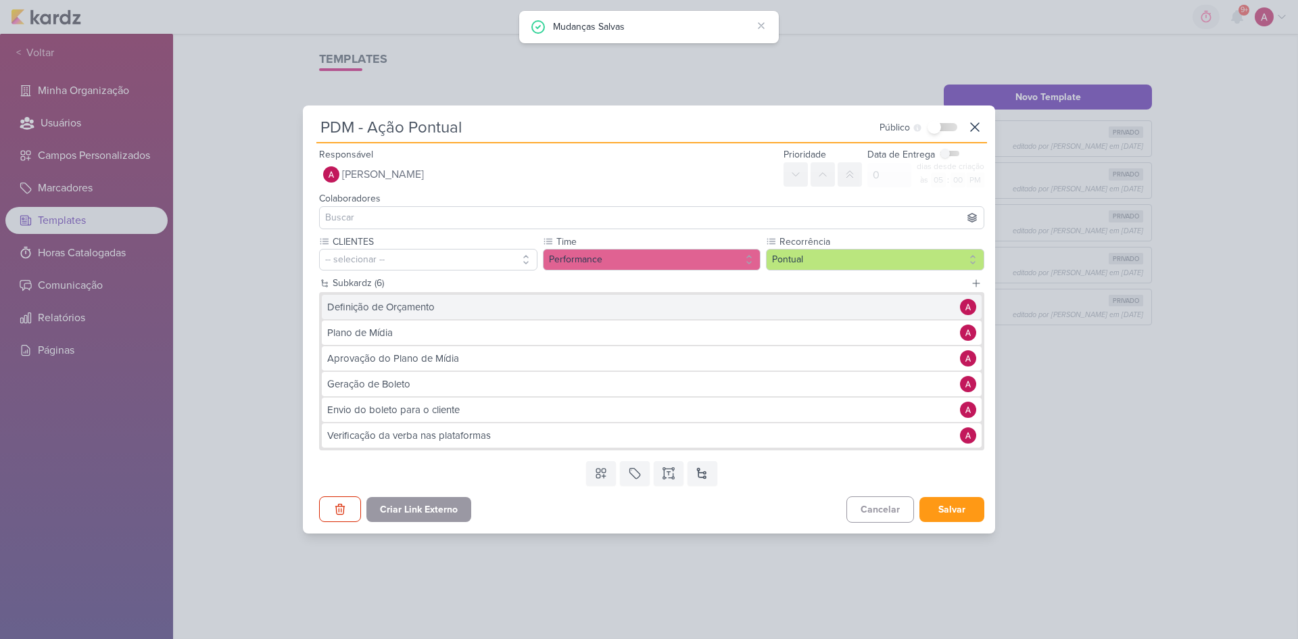
click at [477, 317] on button "Definição de Orçamento" at bounding box center [652, 307] width 660 height 24
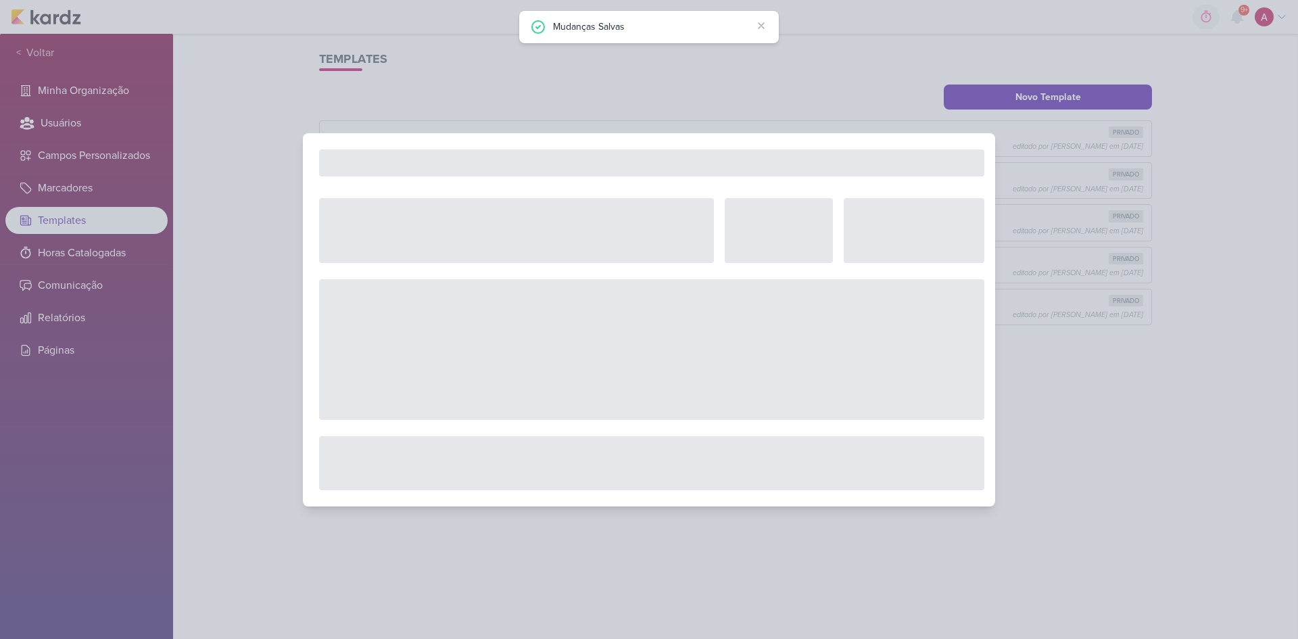
type input "Definição de Orçamento"
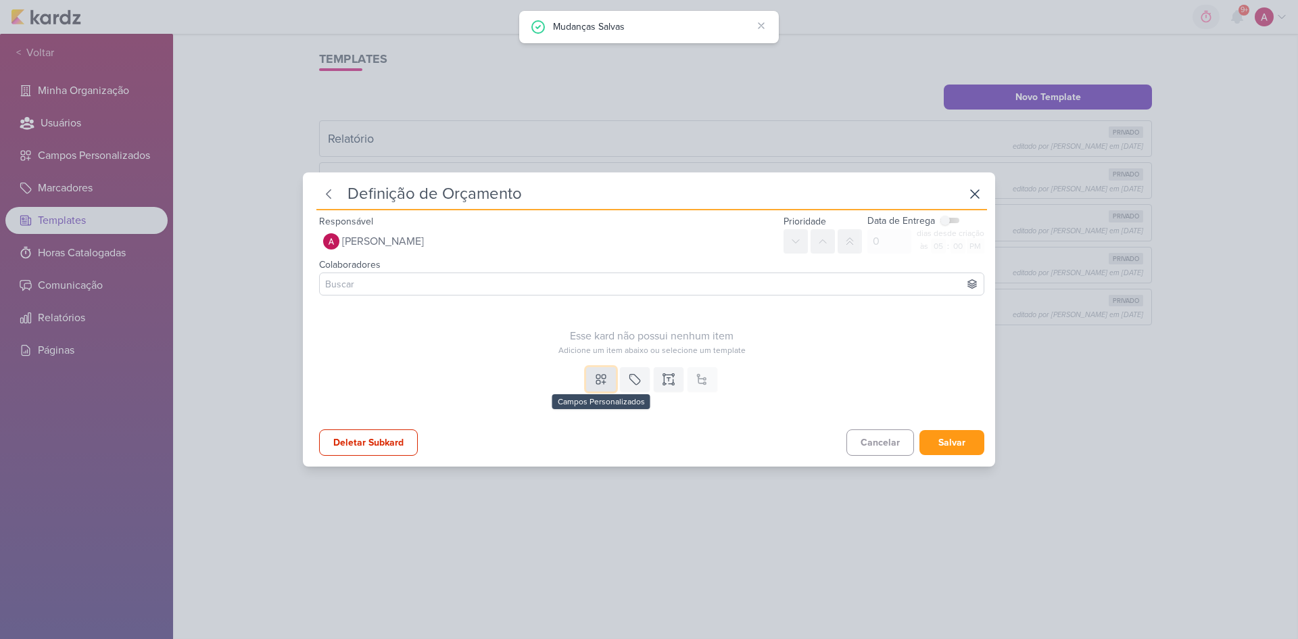
click at [598, 381] on icon at bounding box center [601, 379] width 14 height 14
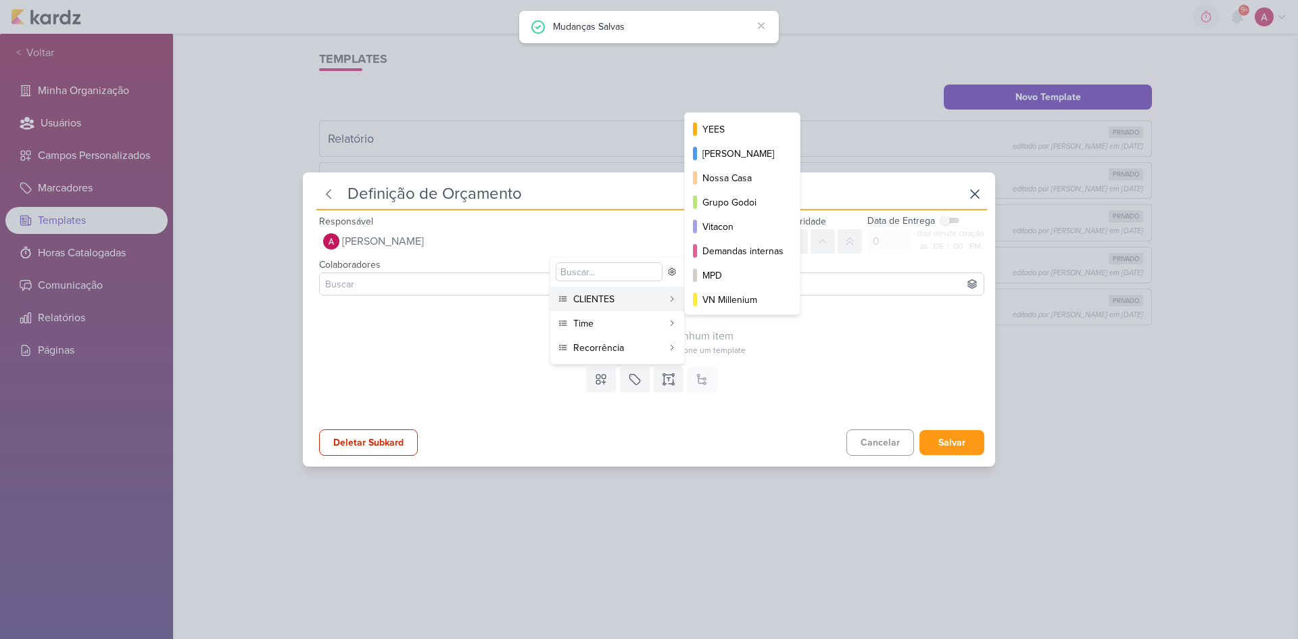
click at [585, 310] on button "CLIENTES" at bounding box center [617, 299] width 134 height 24
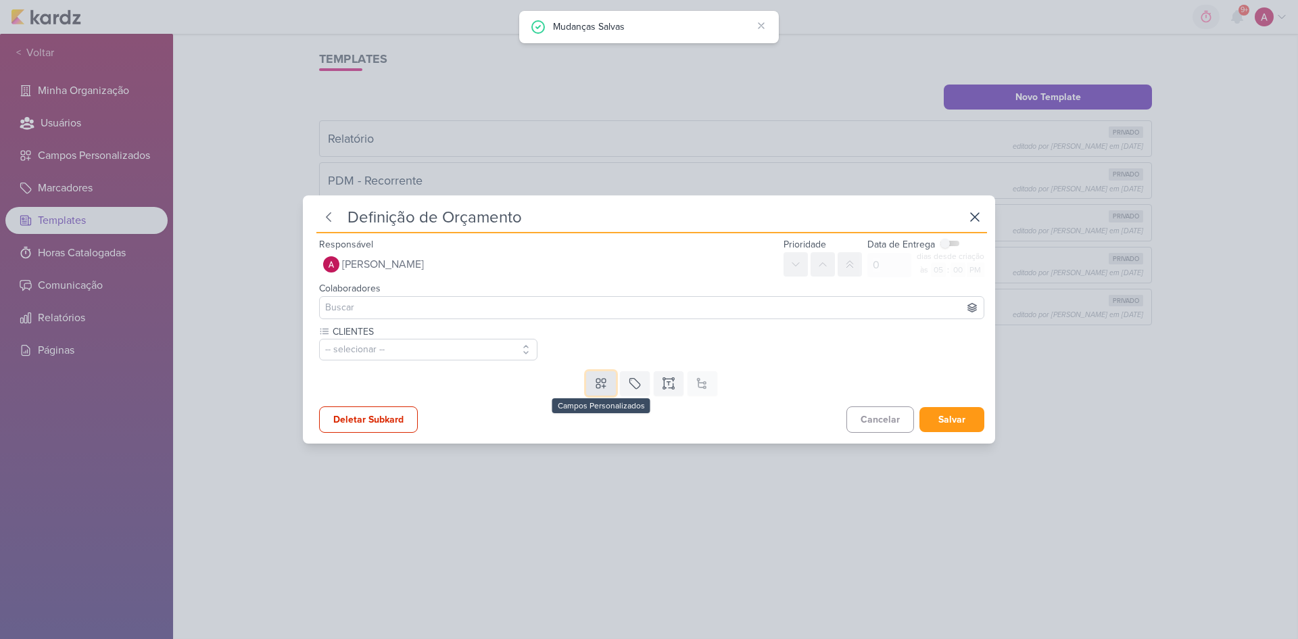
click at [602, 383] on icon at bounding box center [600, 383] width 9 height 9
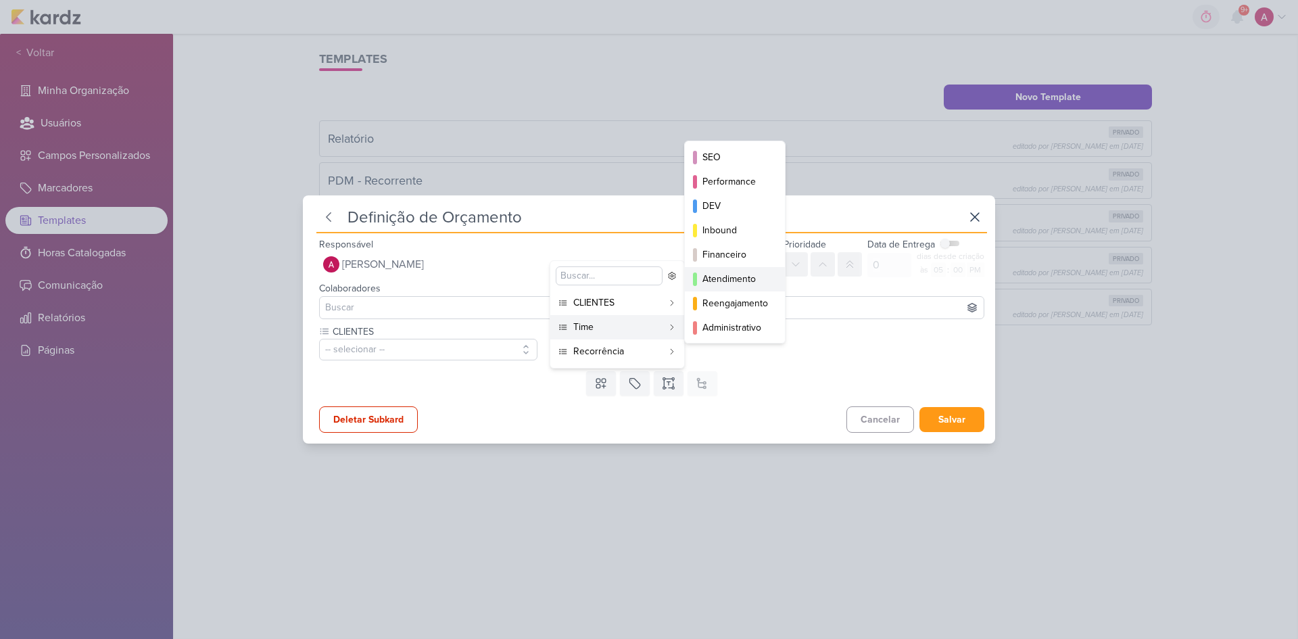
click at [709, 283] on div "Atendimento" at bounding box center [735, 279] width 66 height 14
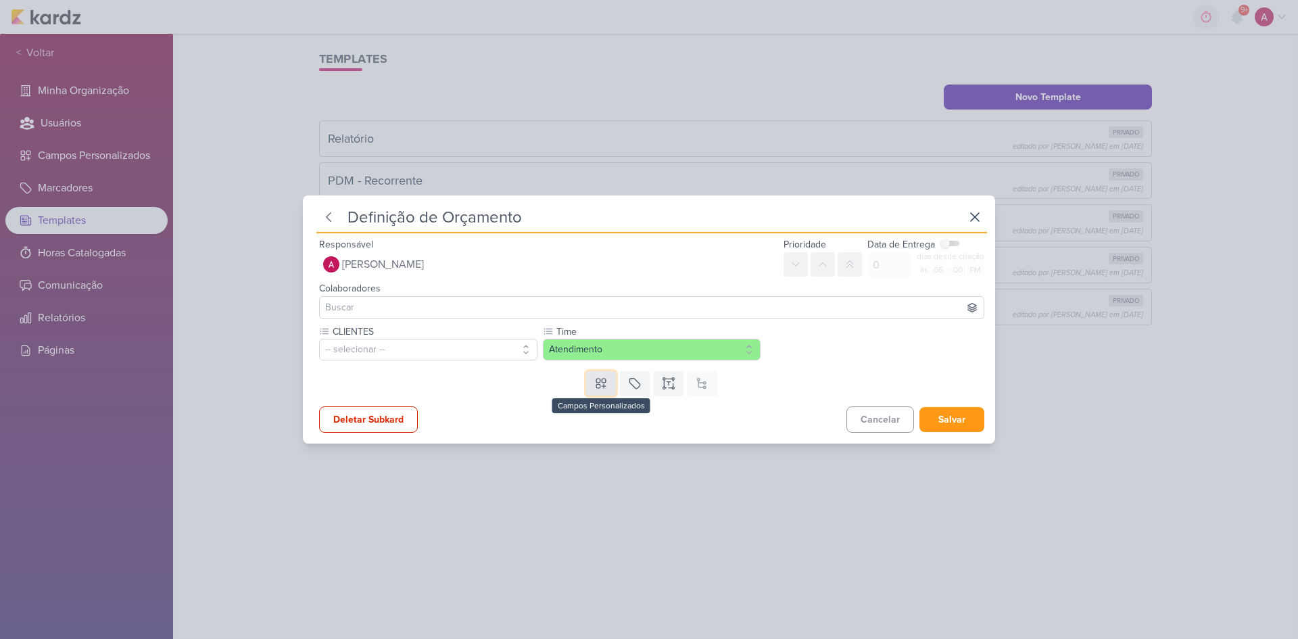
click at [600, 393] on button at bounding box center [601, 383] width 30 height 24
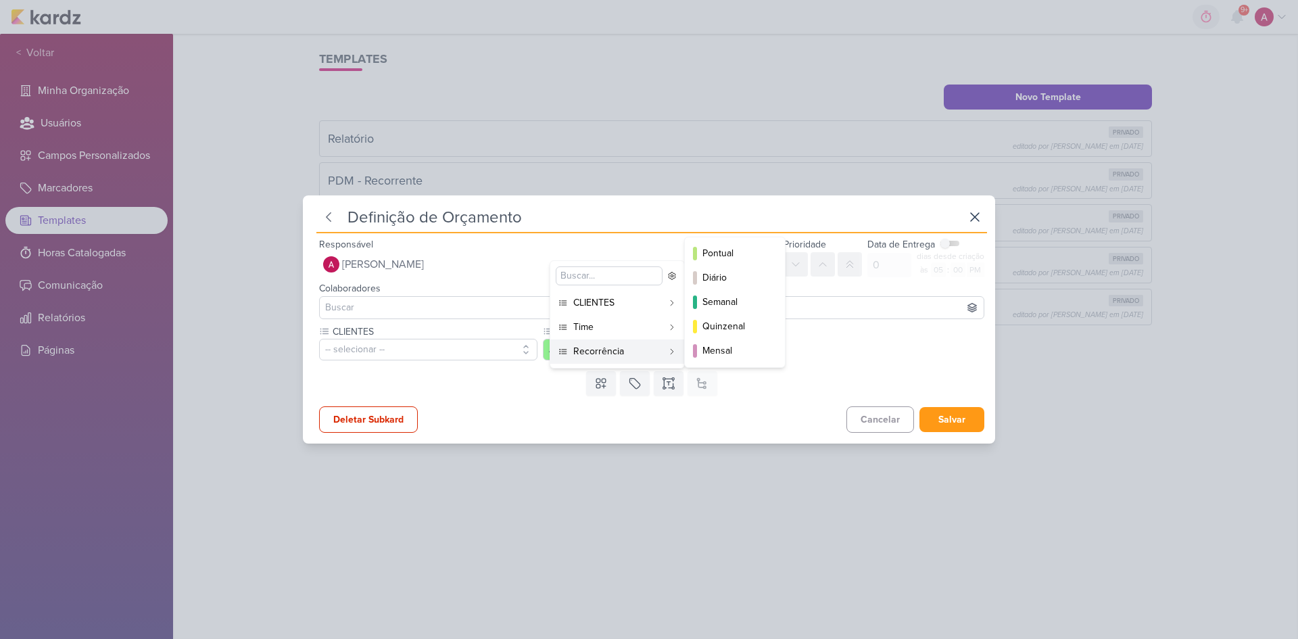
click at [593, 351] on div "Recorrência" at bounding box center [617, 351] width 89 height 14
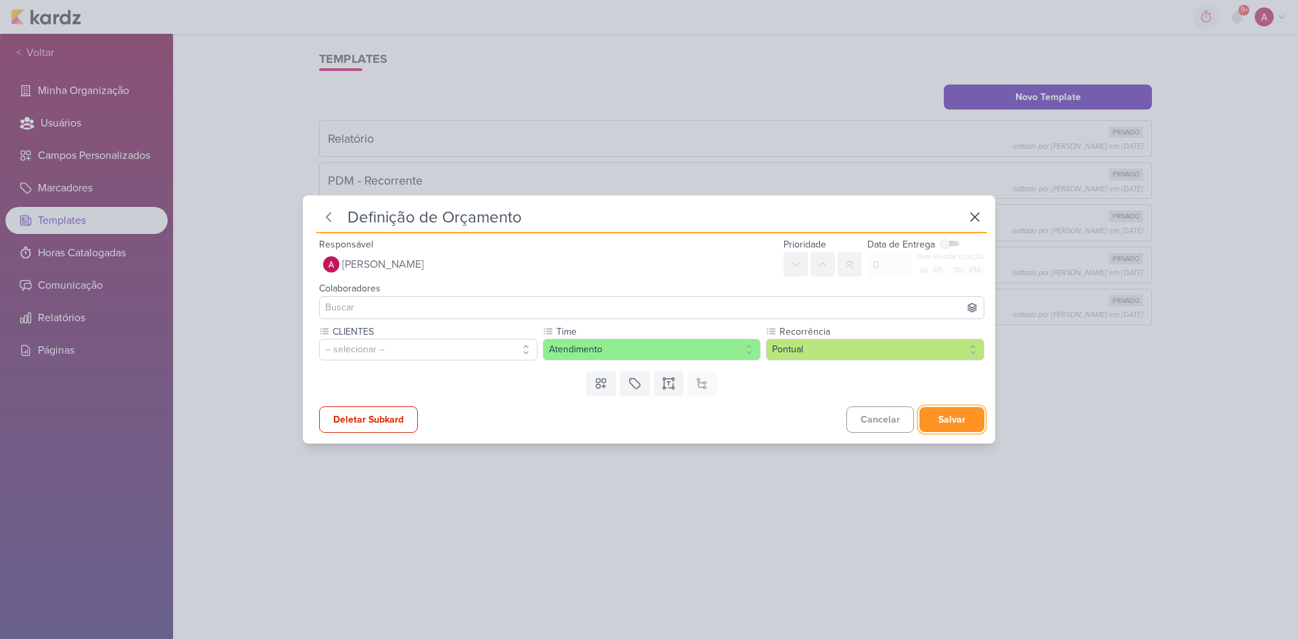
click at [923, 415] on button "Salvar" at bounding box center [951, 419] width 65 height 25
type input "PDM - Ação Pontual"
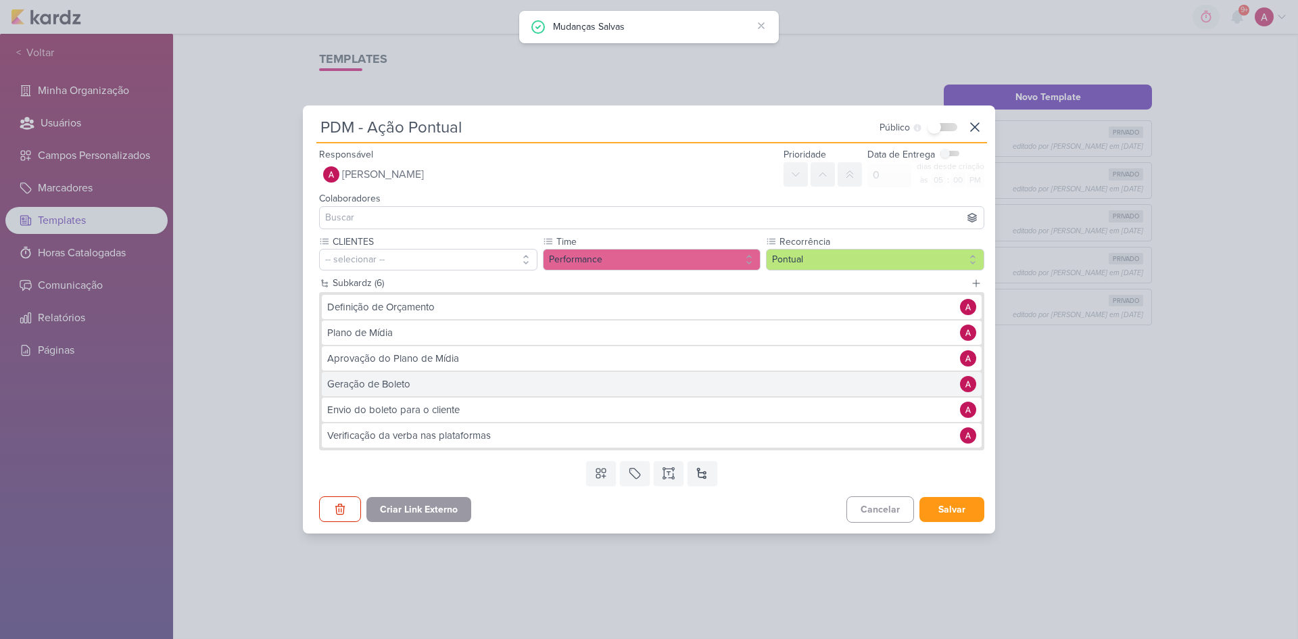
click at [440, 389] on div "Geração de Boleto" at bounding box center [640, 384] width 626 height 16
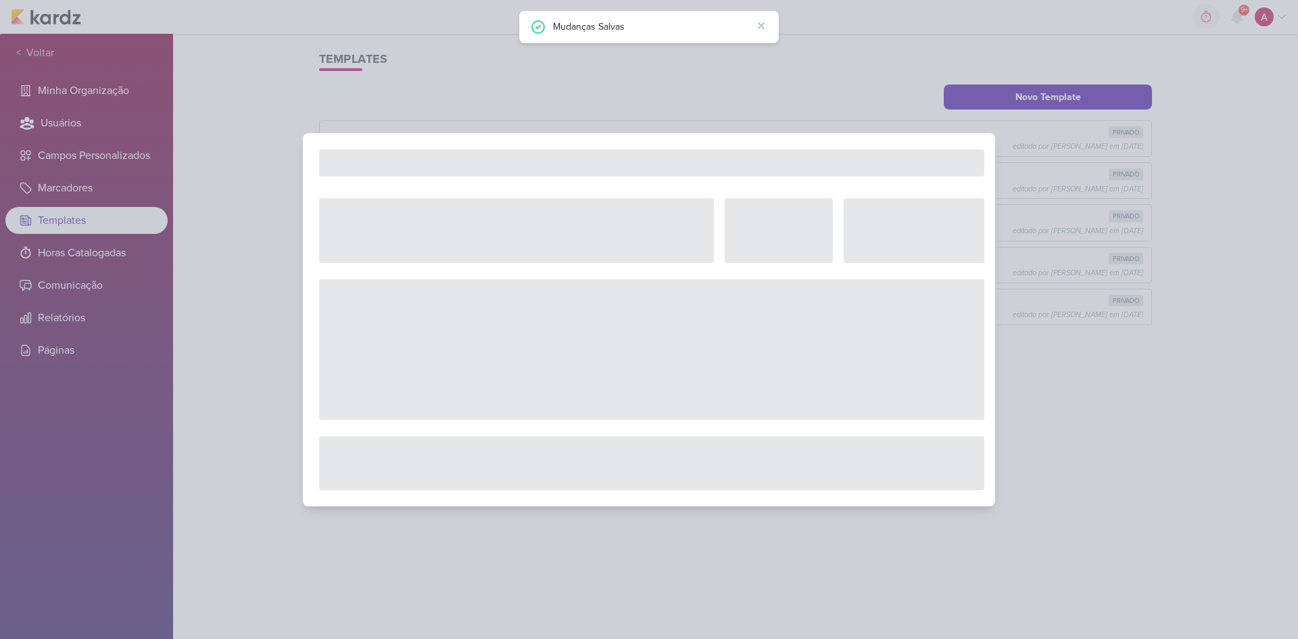
type input "Geração de Boleto"
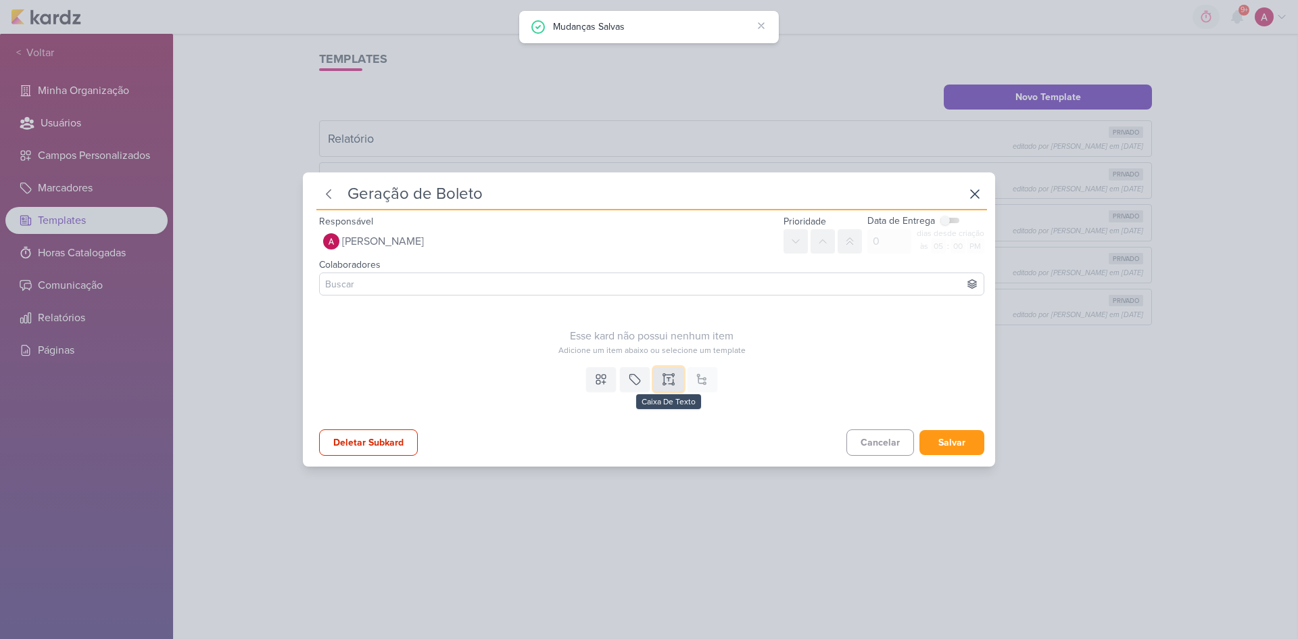
click at [669, 384] on icon at bounding box center [668, 384] width 7 height 0
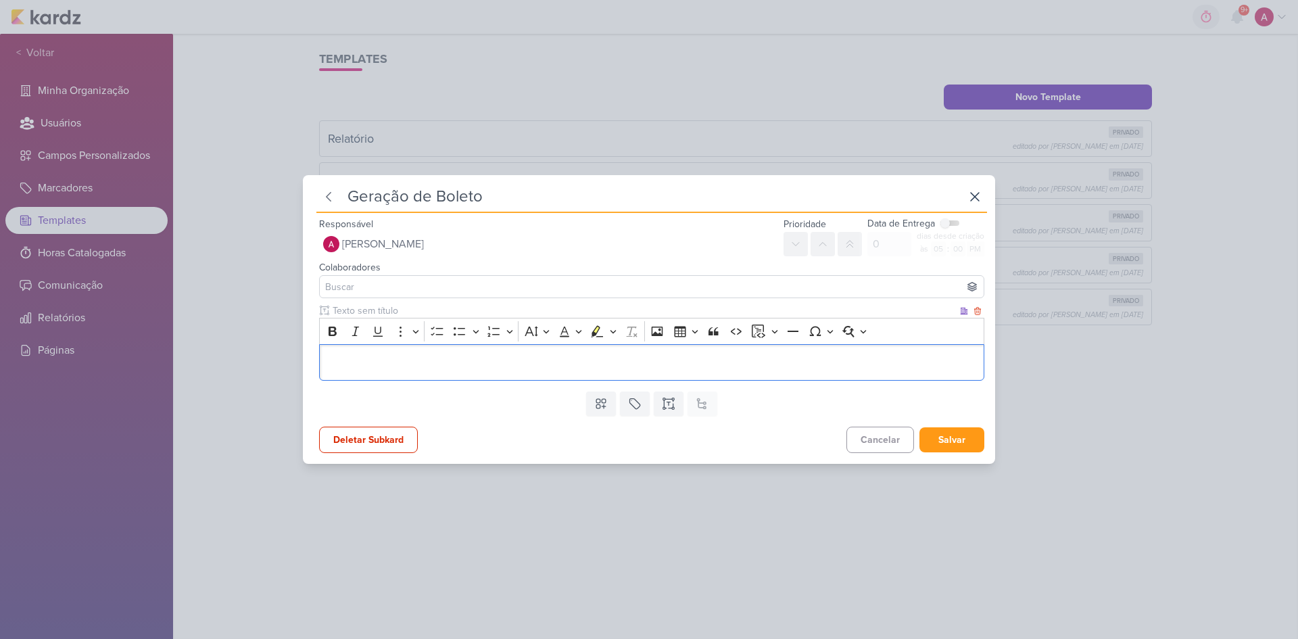
click at [412, 370] on p "Editor editing area: main" at bounding box center [651, 362] width 651 height 16
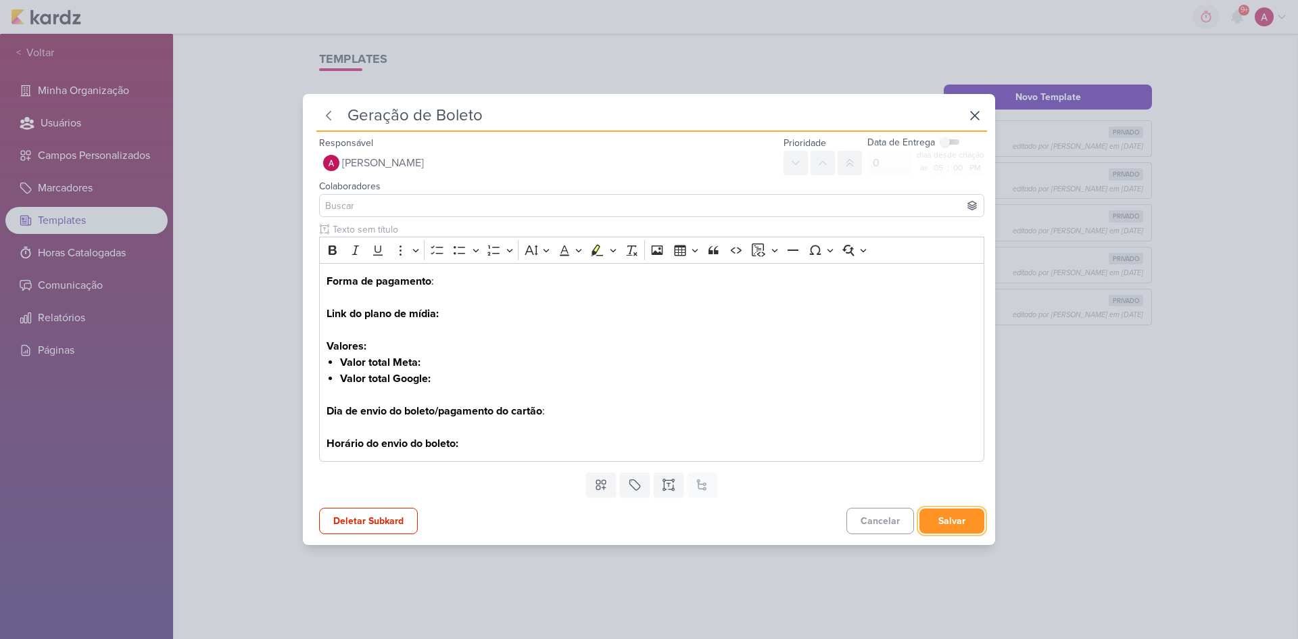
click at [923, 427] on button "Salvar" at bounding box center [951, 520] width 65 height 25
type input "PDM - Ação Pontual"
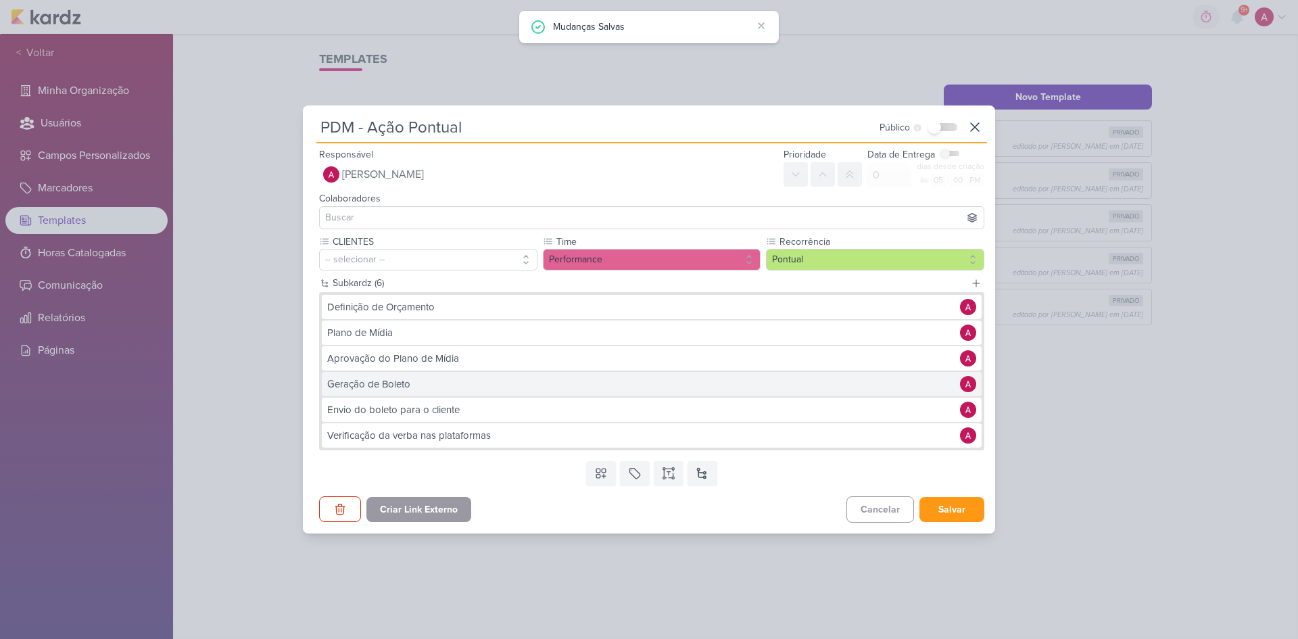
click at [516, 379] on div "Geração de Boleto" at bounding box center [640, 384] width 626 height 16
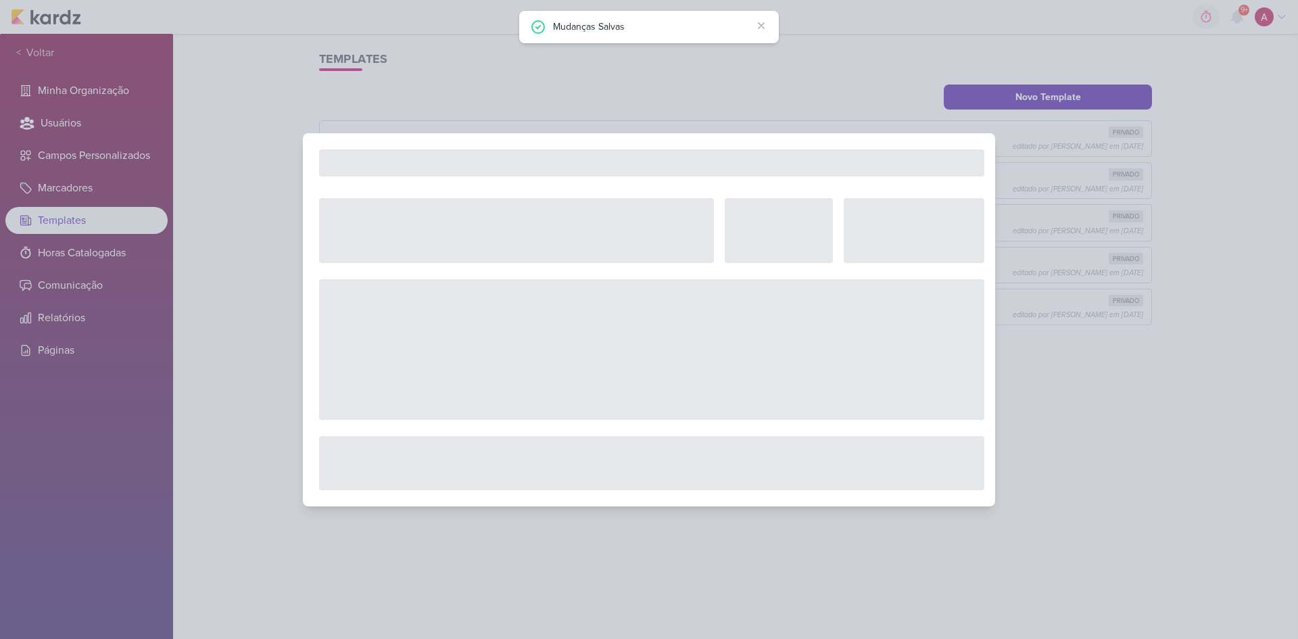
type input "Geração de Boleto"
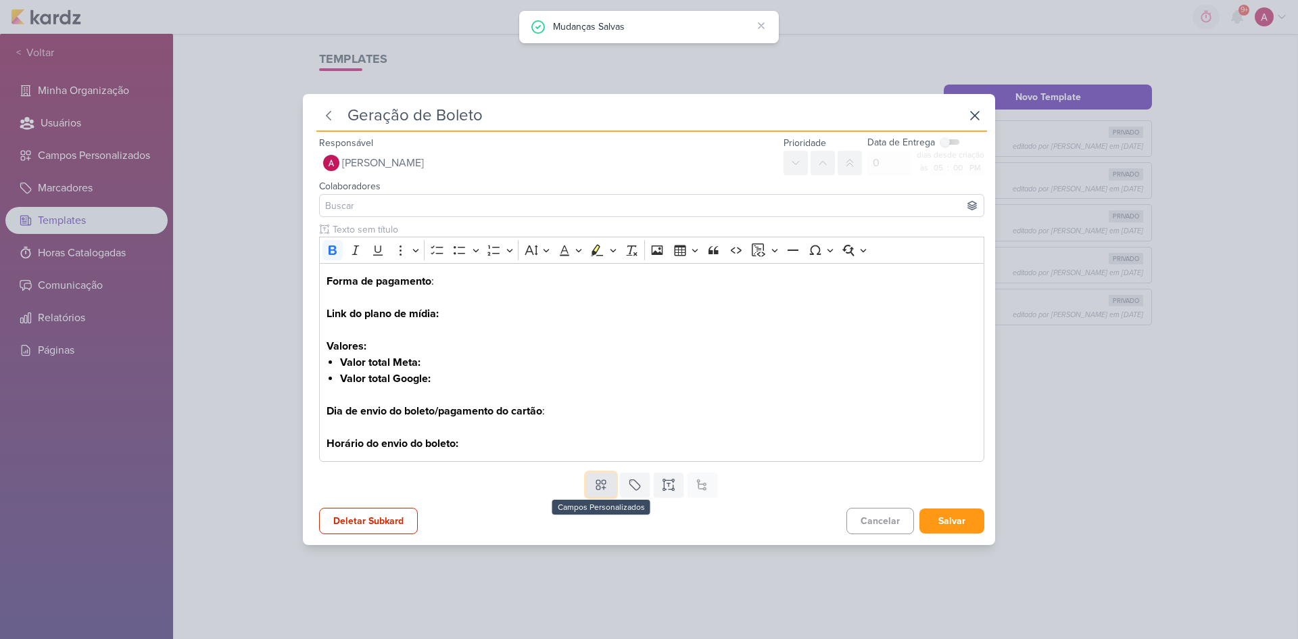
click at [598, 427] on icon at bounding box center [601, 485] width 14 height 14
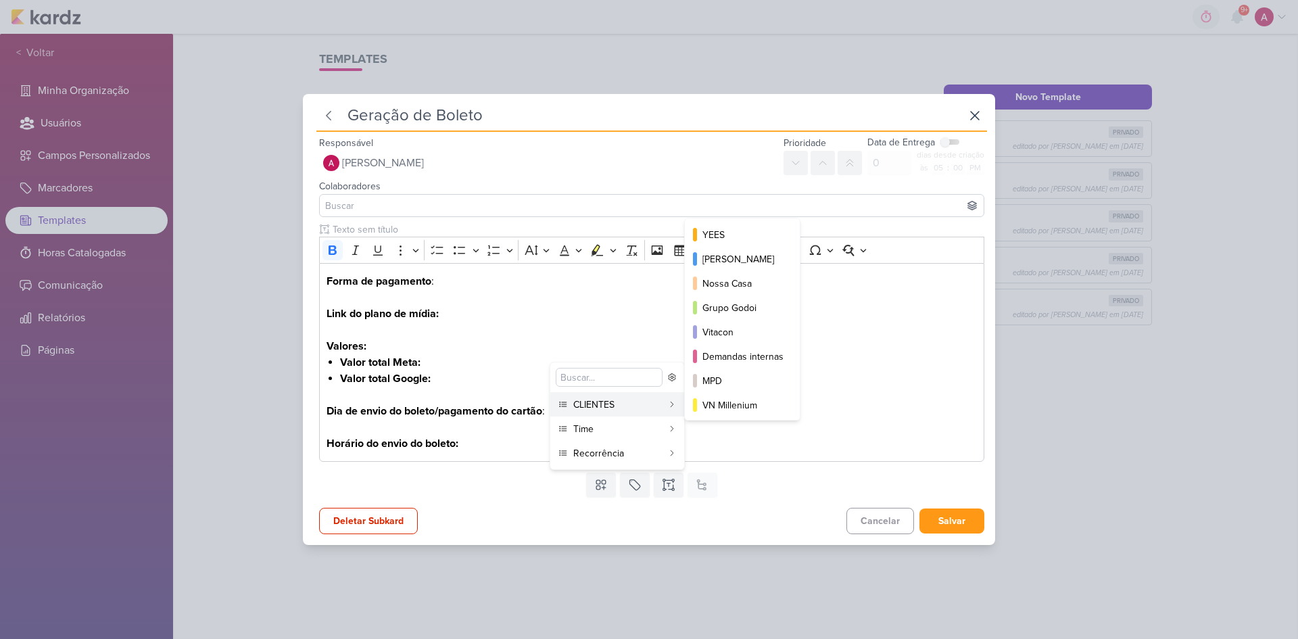
click at [592, 410] on div "CLIENTES" at bounding box center [617, 404] width 89 height 14
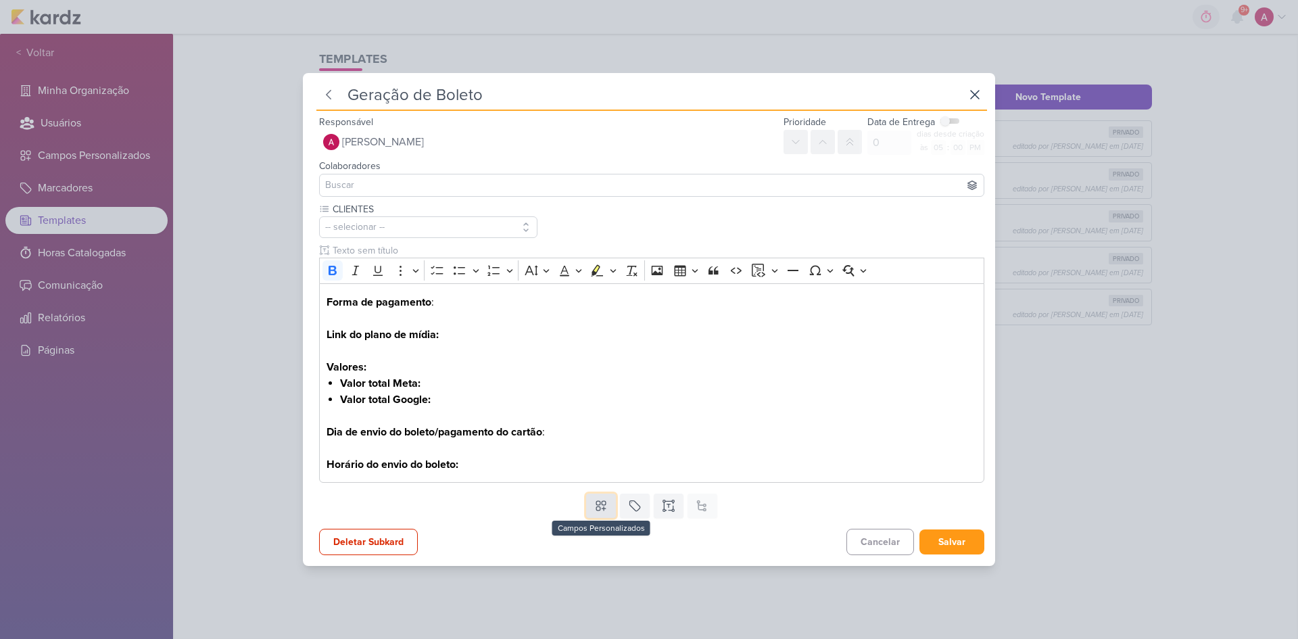
click at [600, 427] on icon at bounding box center [600, 505] width 9 height 9
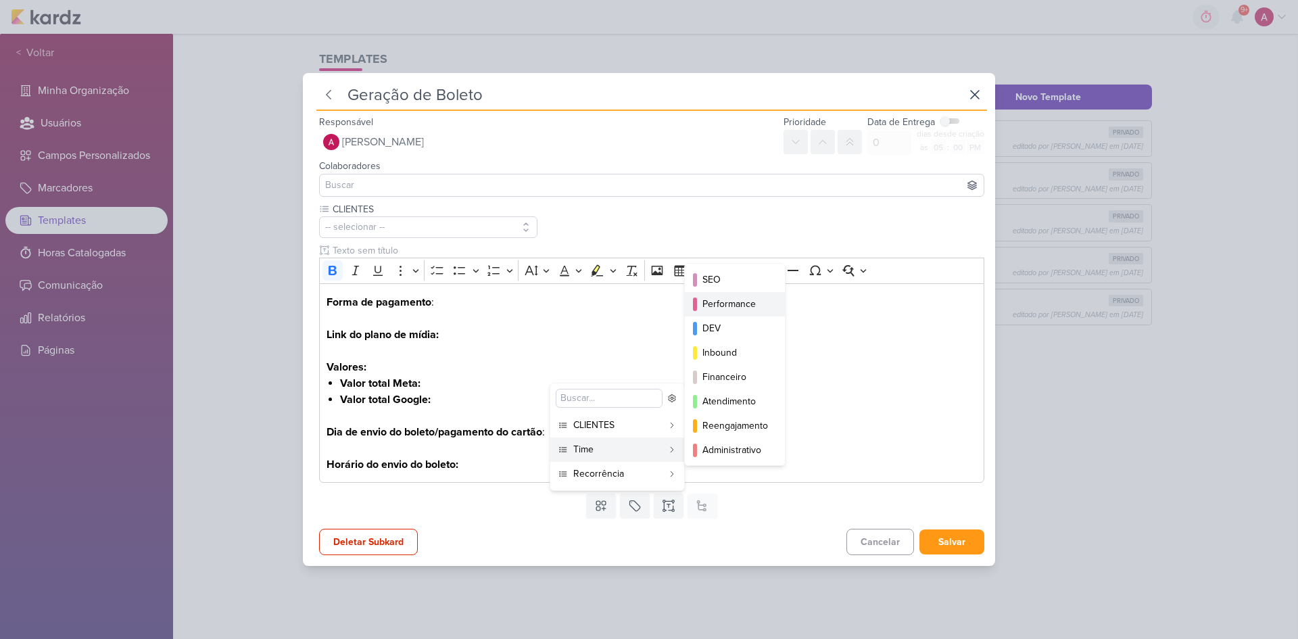
click at [731, 307] on div "Performance" at bounding box center [735, 304] width 66 height 14
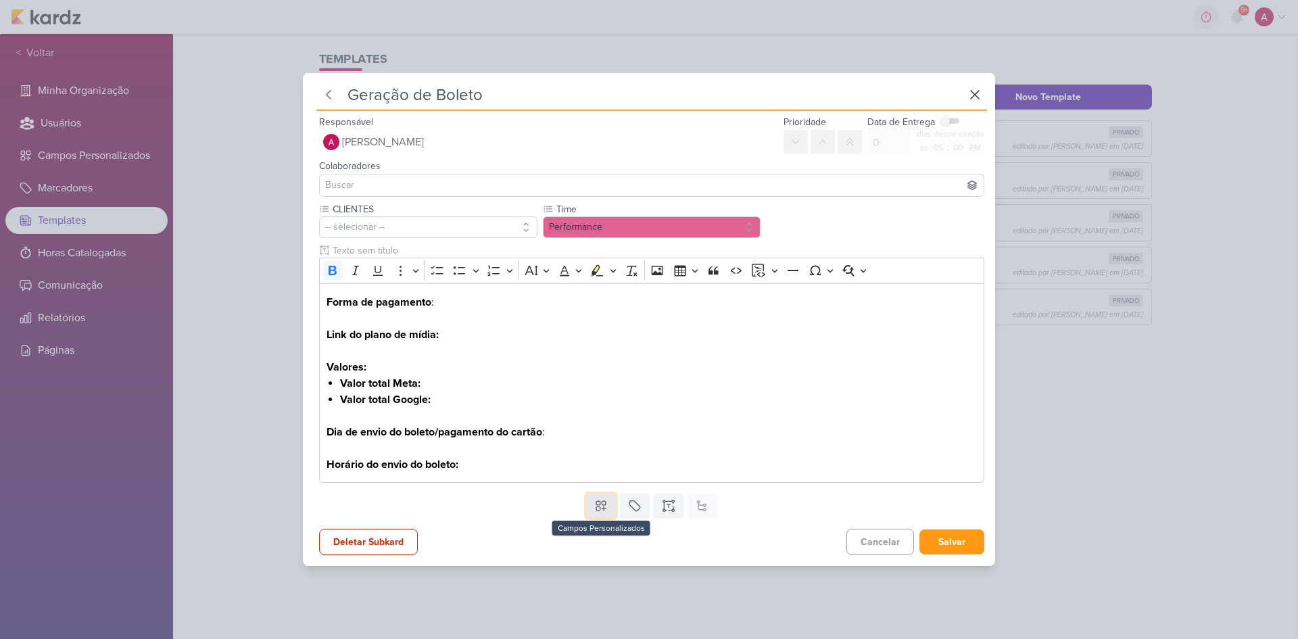
drag, startPoint x: 598, startPoint y: 499, endPoint x: 593, endPoint y: 491, distance: 9.4
click at [598, 427] on icon at bounding box center [601, 506] width 14 height 14
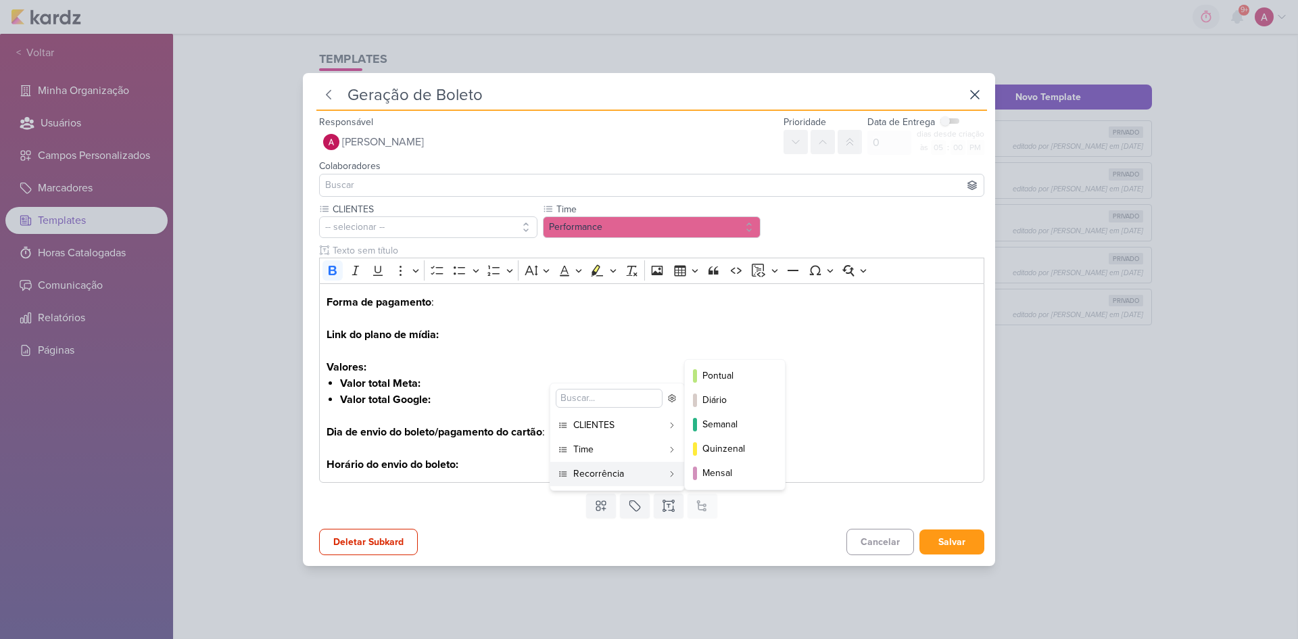
click at [587, 427] on div "Recorrência" at bounding box center [617, 473] width 89 height 14
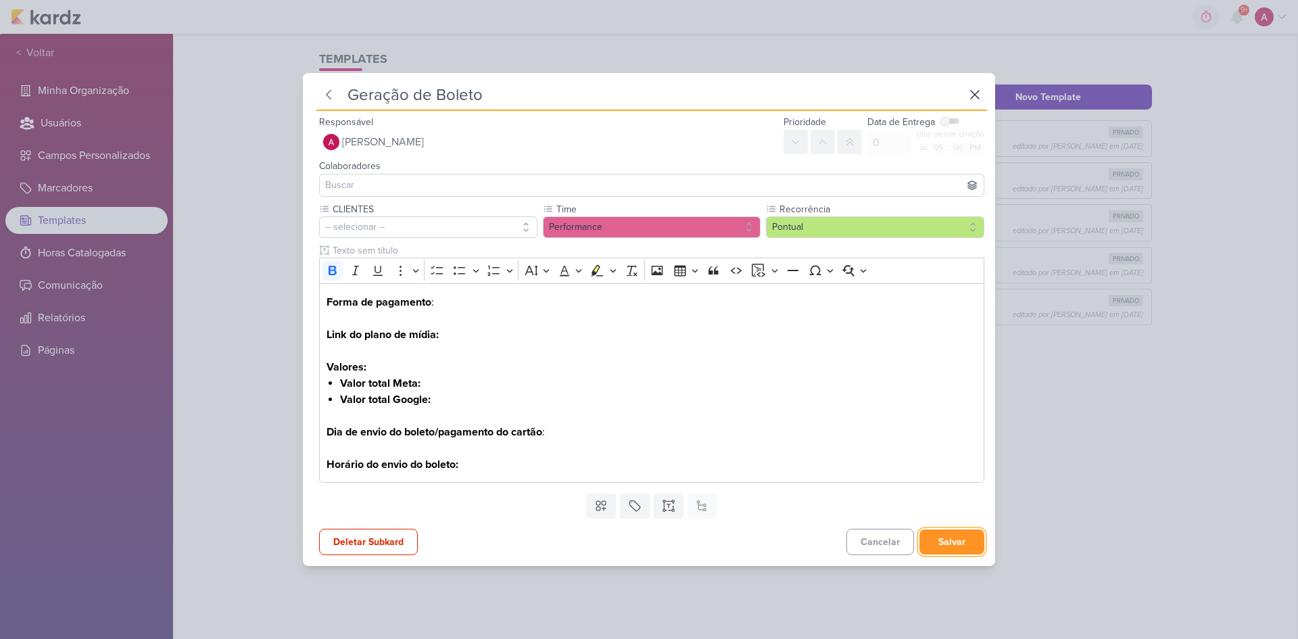
click at [923, 427] on button "Salvar" at bounding box center [951, 541] width 65 height 25
type input "PDM - Ação Pontual"
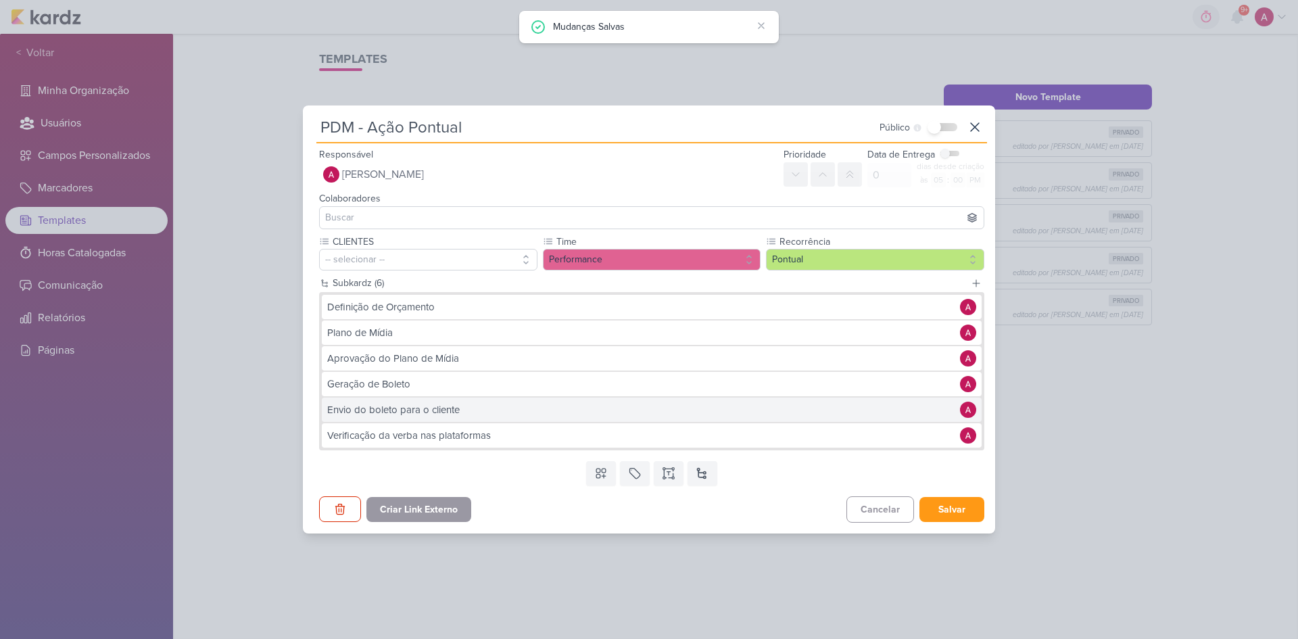
click at [469, 416] on div "Envio do boleto para o cliente" at bounding box center [640, 410] width 626 height 16
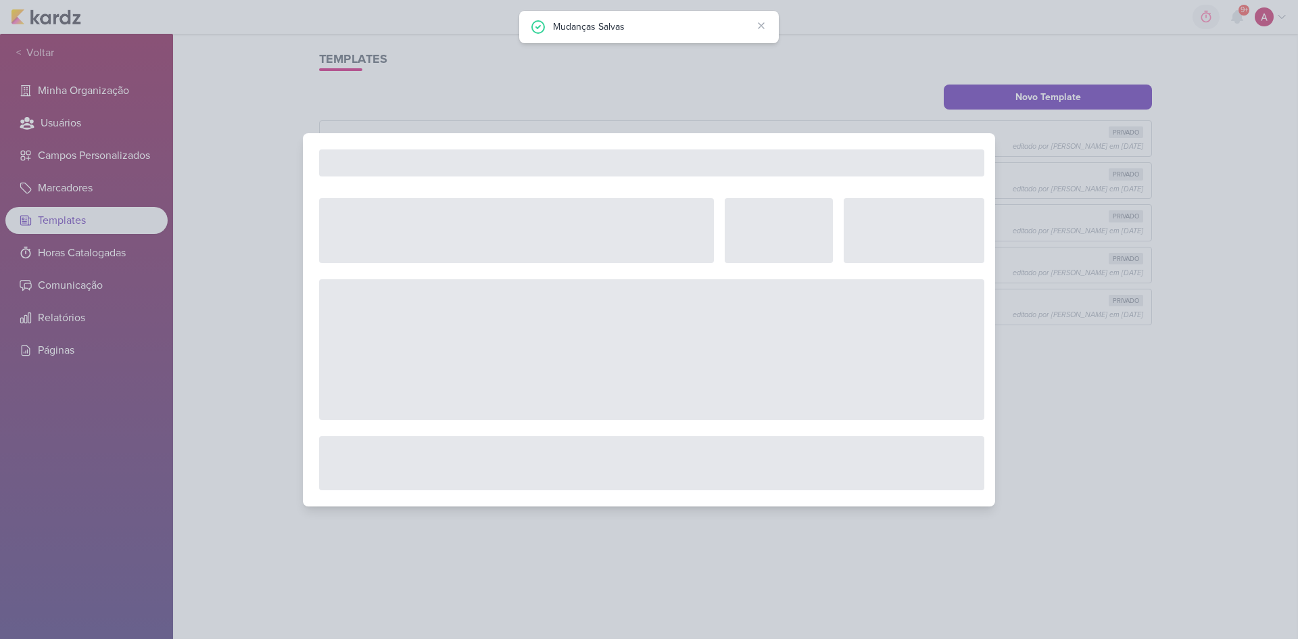
type input "Envio do boleto para o cliente"
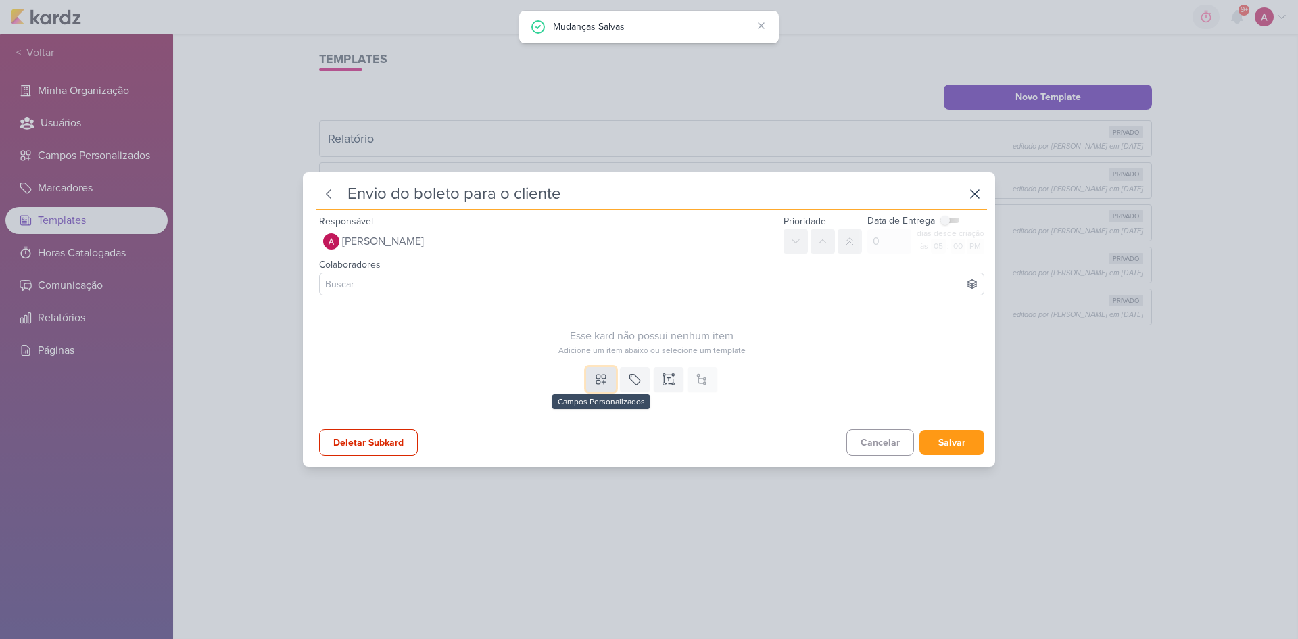
click at [594, 384] on icon at bounding box center [601, 379] width 14 height 14
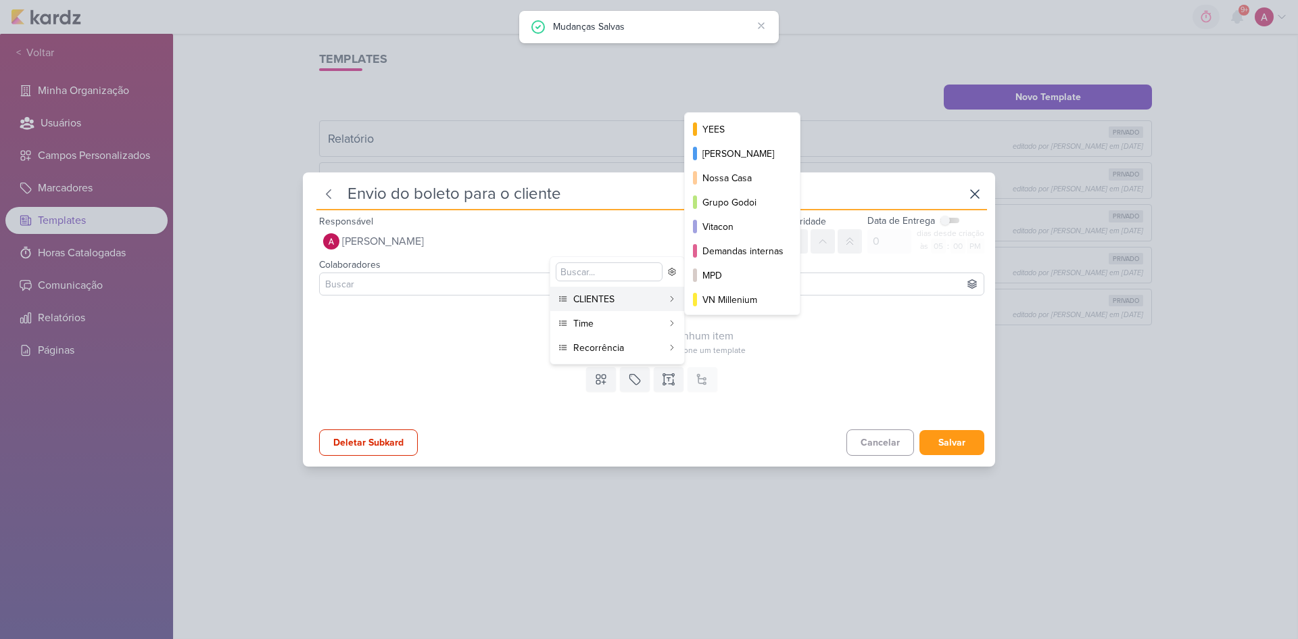
click at [600, 299] on div "CLIENTES" at bounding box center [617, 299] width 89 height 14
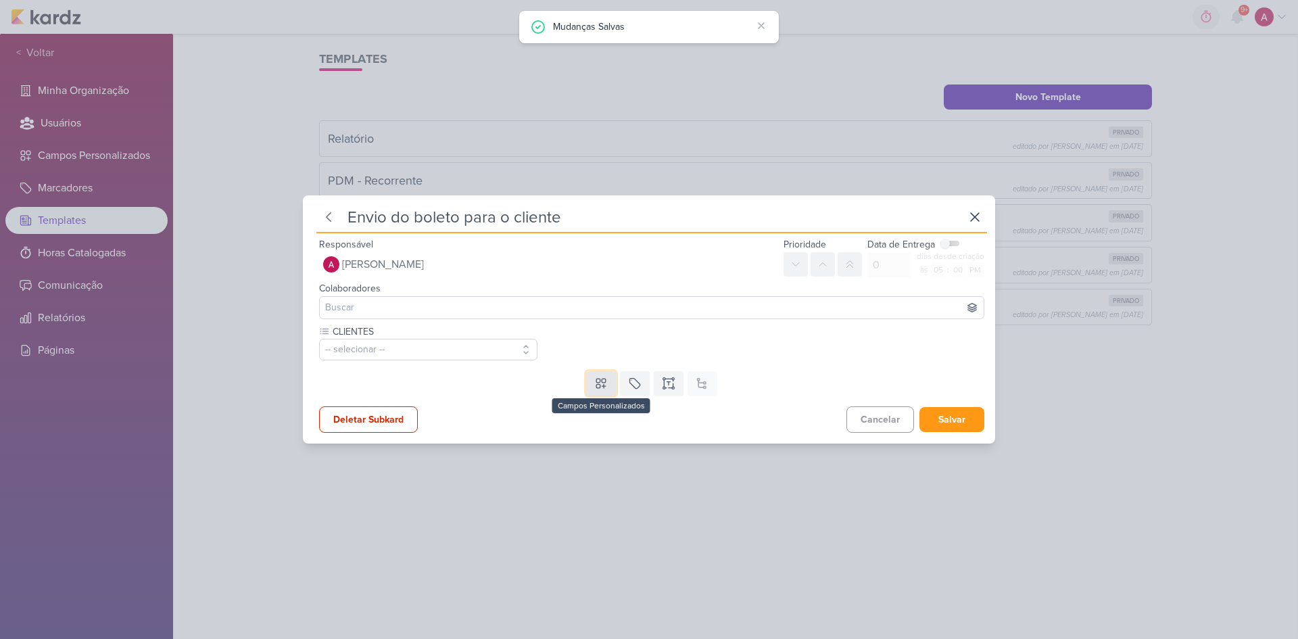
click at [598, 383] on icon at bounding box center [601, 383] width 14 height 14
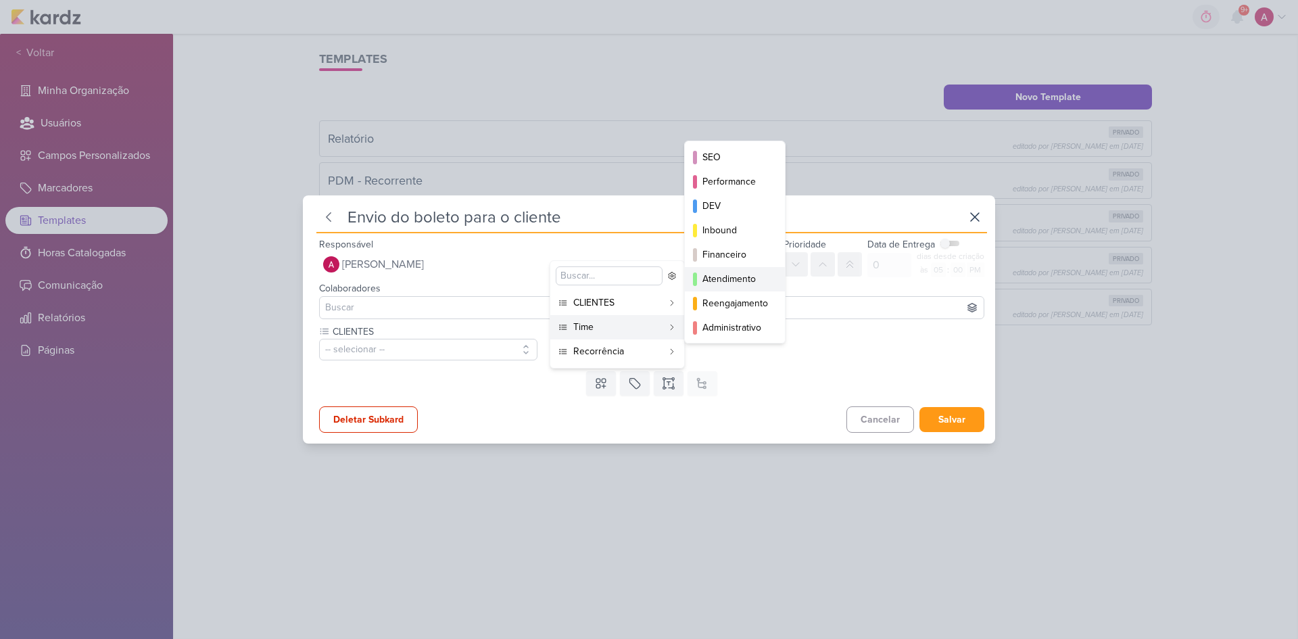
click at [727, 274] on div "Atendimento" at bounding box center [735, 279] width 66 height 14
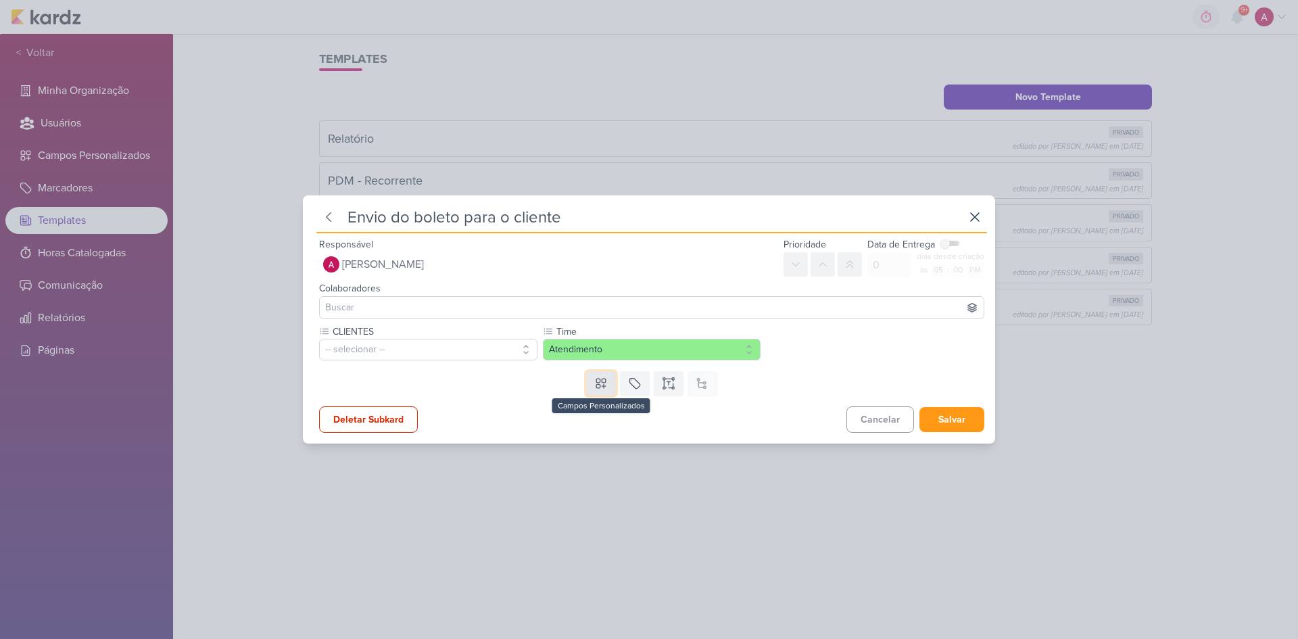
click at [597, 389] on icon at bounding box center [601, 383] width 14 height 14
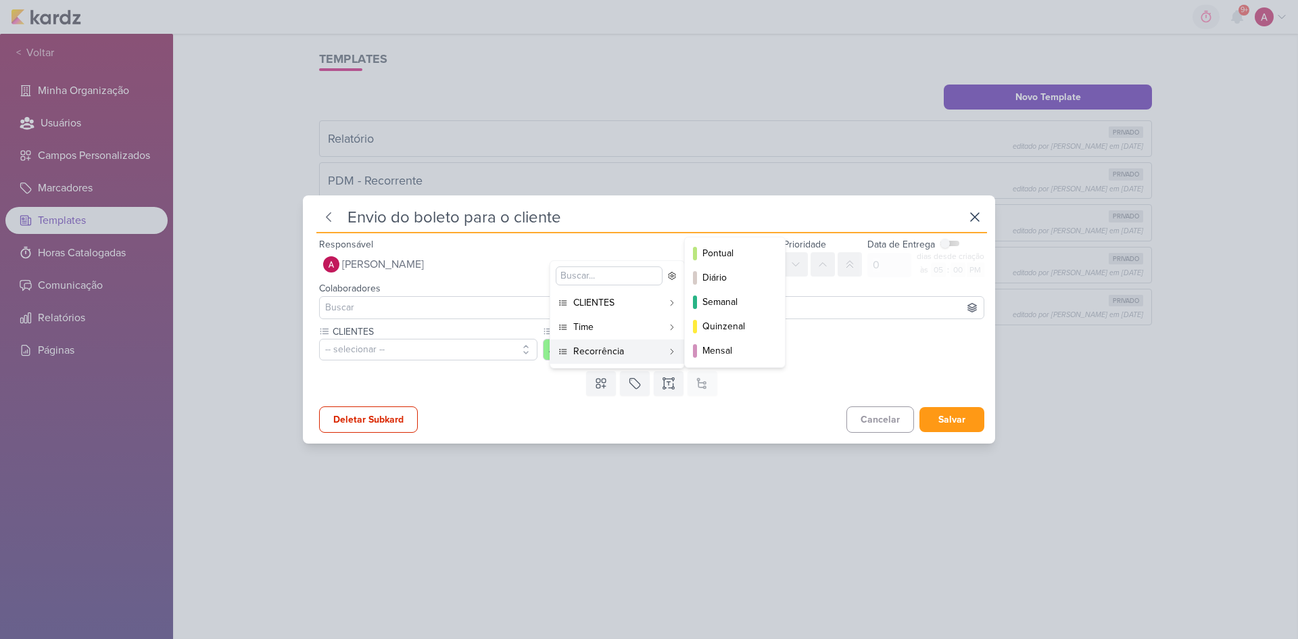
click at [587, 357] on div "Recorrência" at bounding box center [617, 351] width 89 height 14
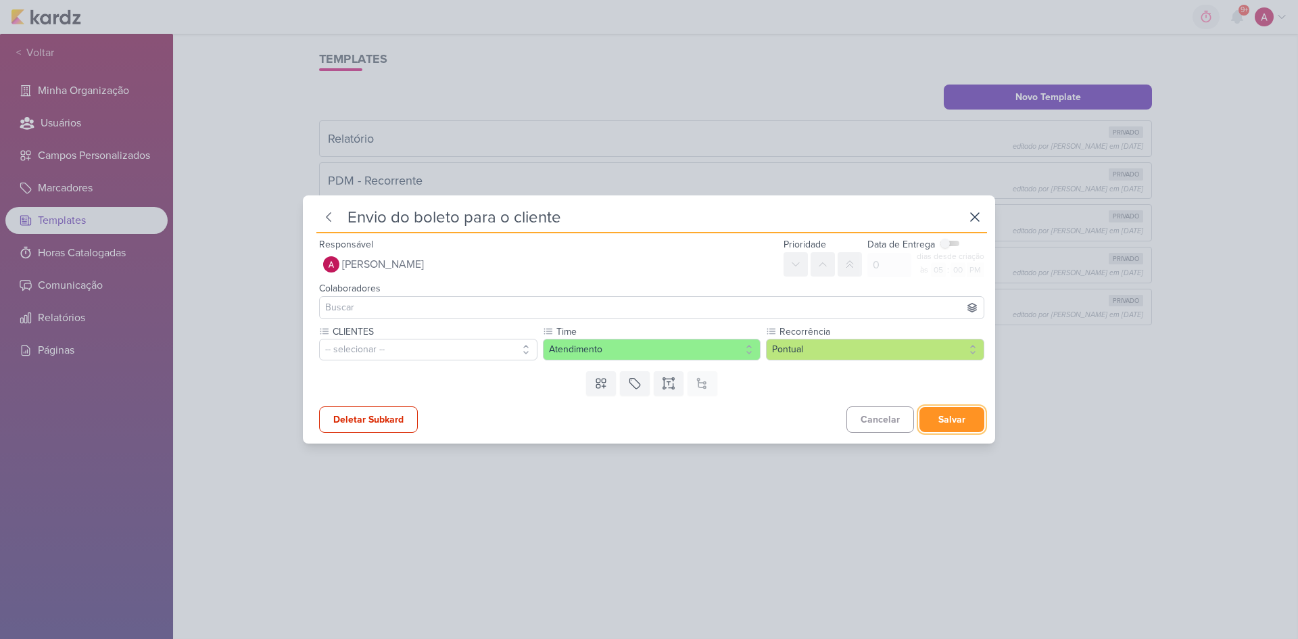
click at [923, 421] on button "Salvar" at bounding box center [951, 419] width 65 height 25
type input "PDM - Ação Pontual"
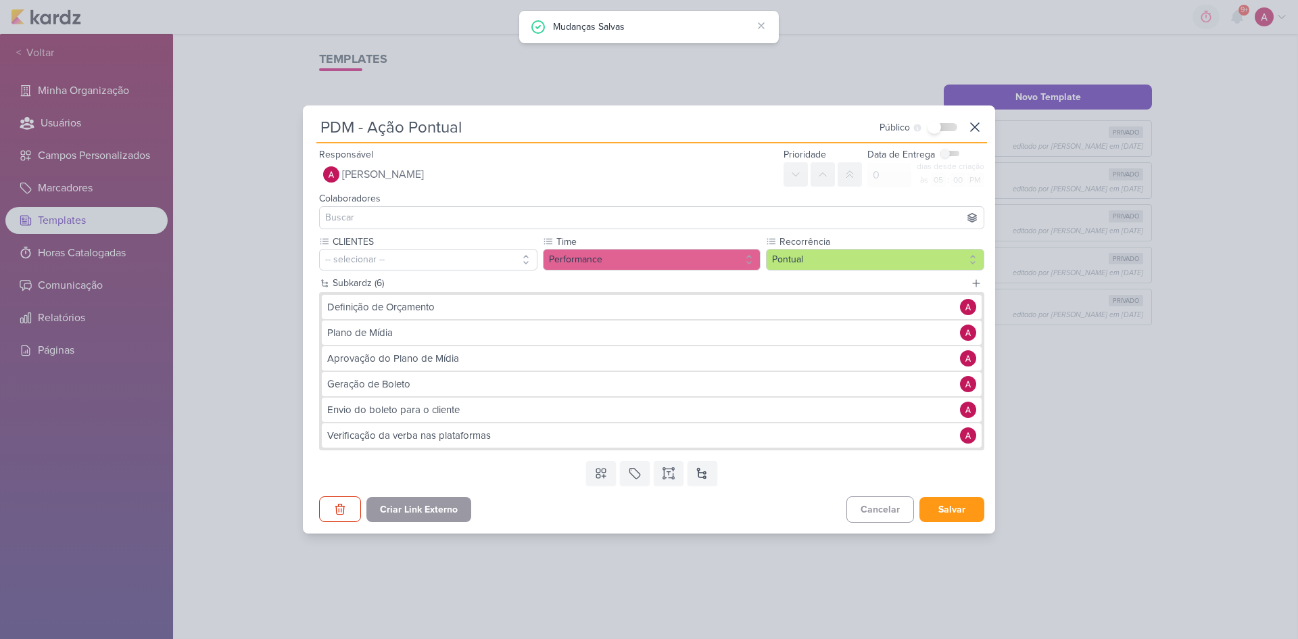
click at [508, 427] on div "Verificação da verba nas plataformas" at bounding box center [640, 436] width 626 height 16
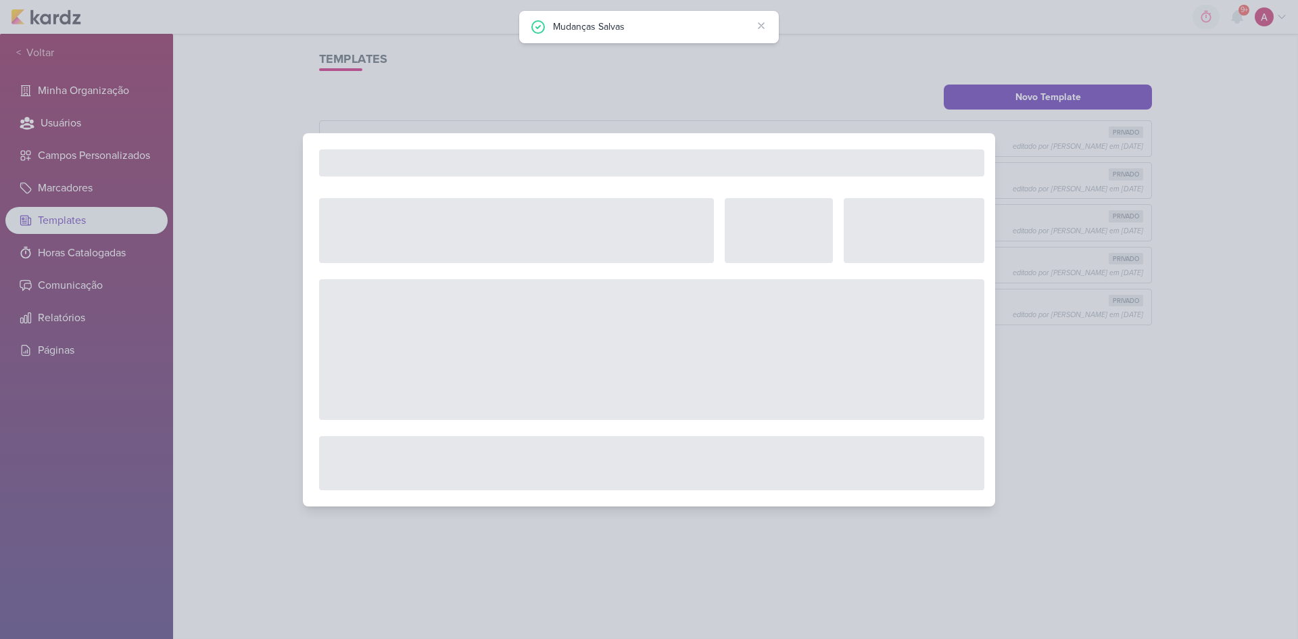
type input "Verificação da verba nas plataformas"
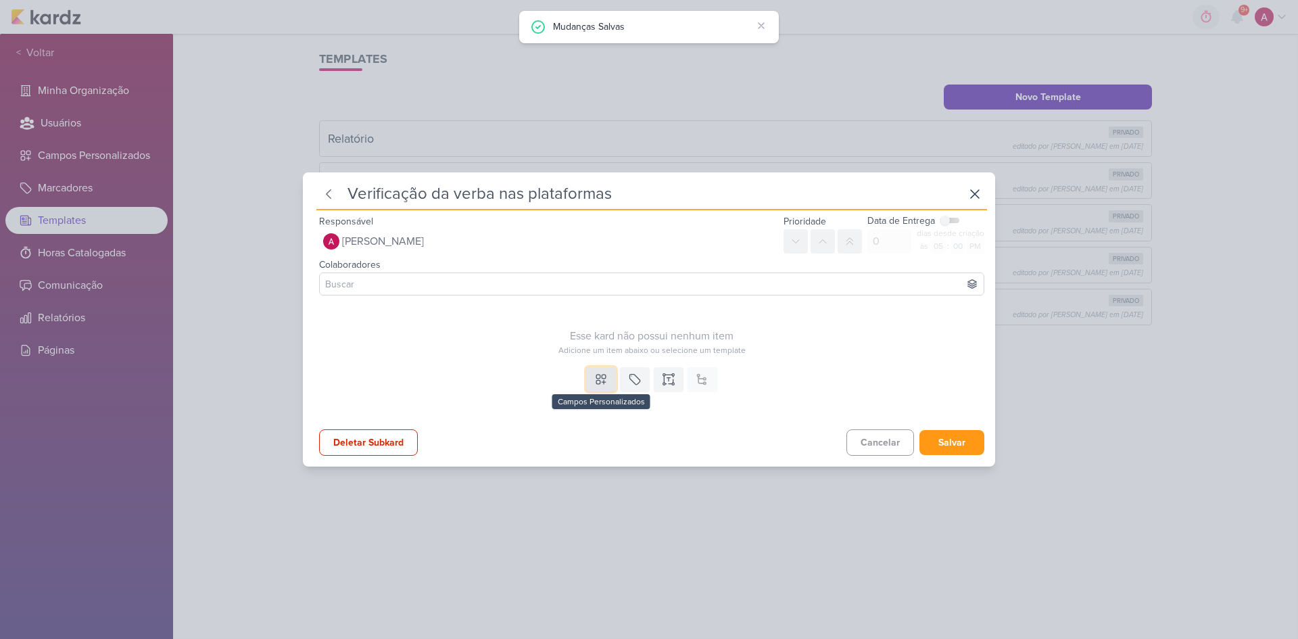
click at [594, 377] on icon at bounding box center [601, 379] width 14 height 14
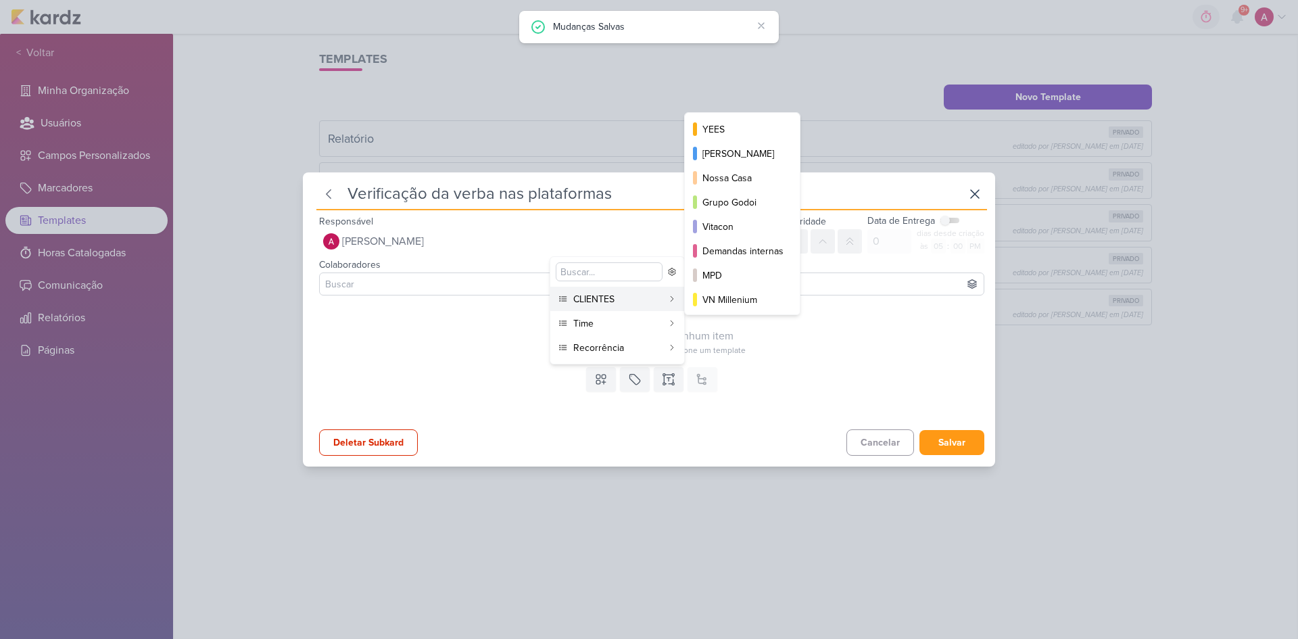
click at [586, 299] on div "CLIENTES" at bounding box center [617, 299] width 89 height 14
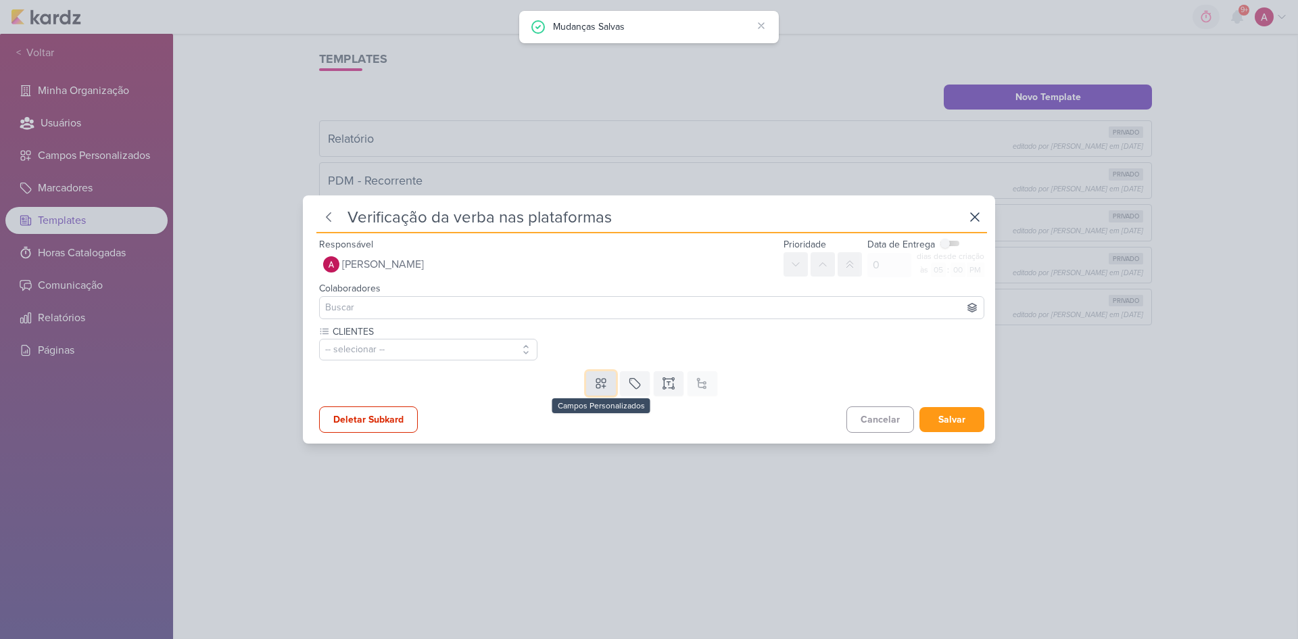
click at [593, 375] on button at bounding box center [601, 383] width 30 height 24
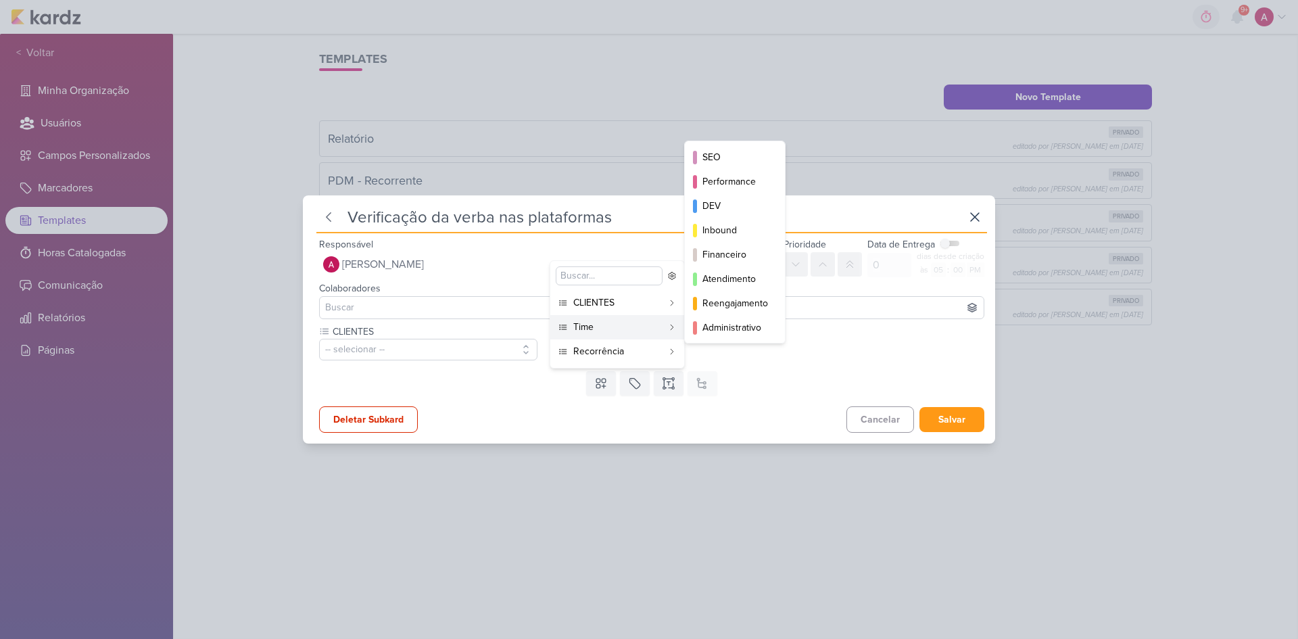
click at [589, 333] on div "Time" at bounding box center [617, 327] width 89 height 14
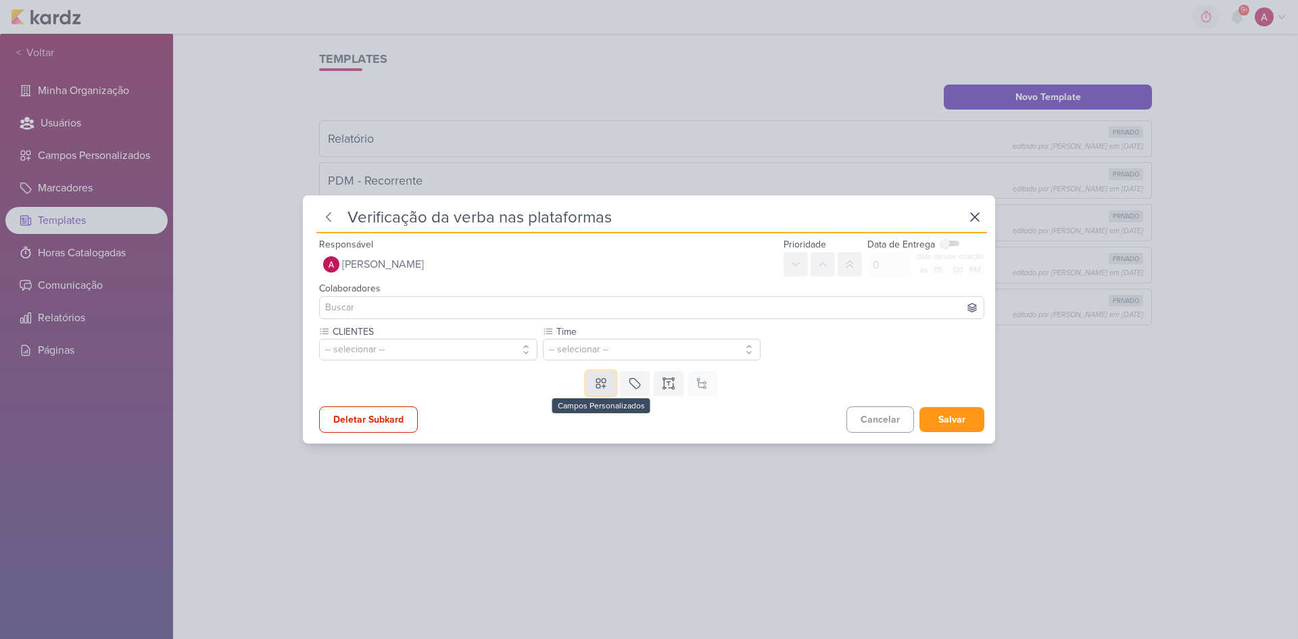
click at [600, 392] on button at bounding box center [601, 383] width 30 height 24
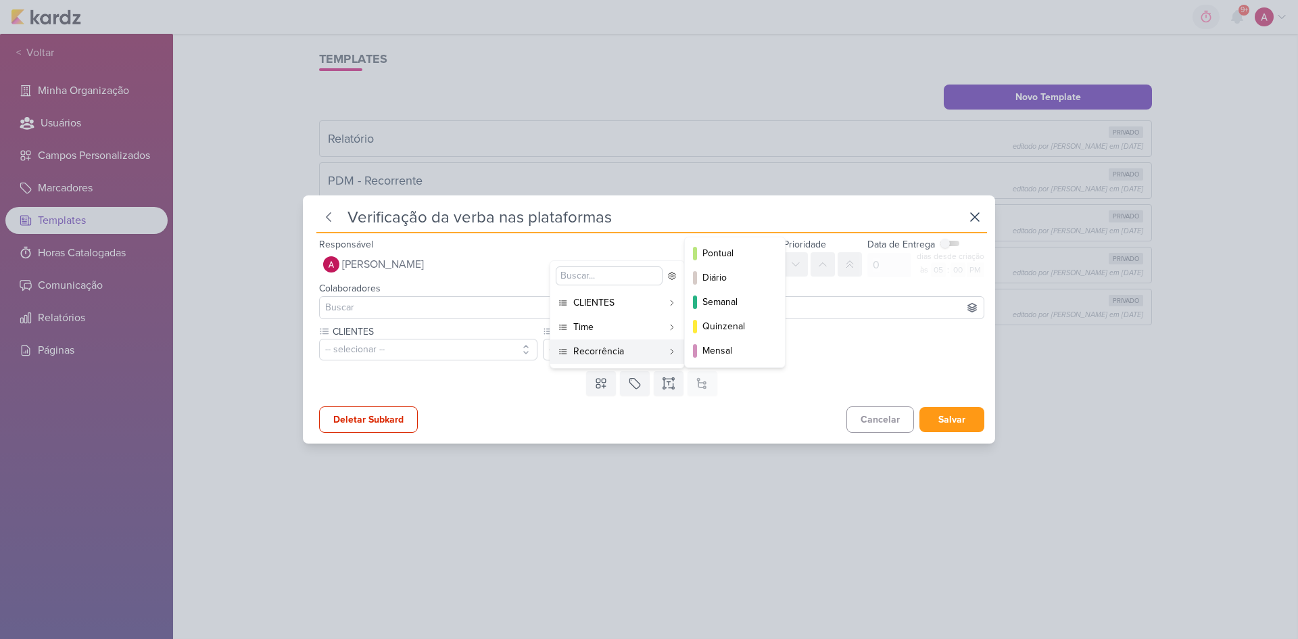
click at [608, 352] on div "Recorrência" at bounding box center [617, 351] width 89 height 14
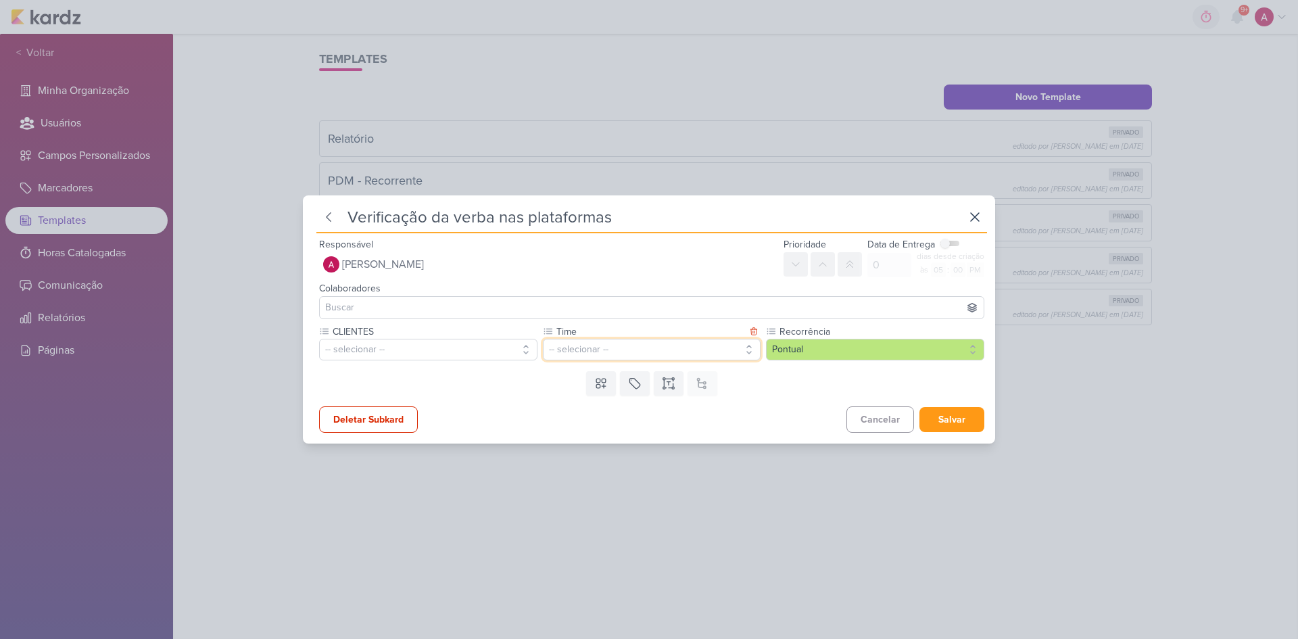
click at [608, 352] on button "-- selecionar --" at bounding box center [652, 350] width 218 height 22
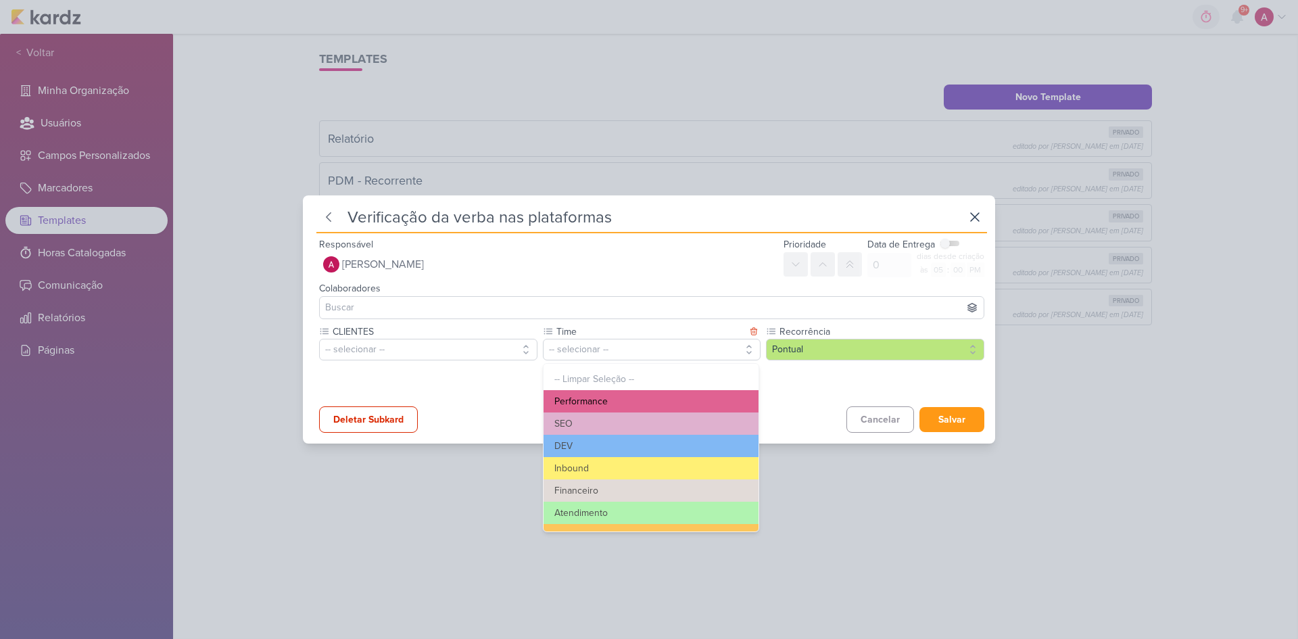
click at [605, 407] on button "Performance" at bounding box center [650, 401] width 215 height 22
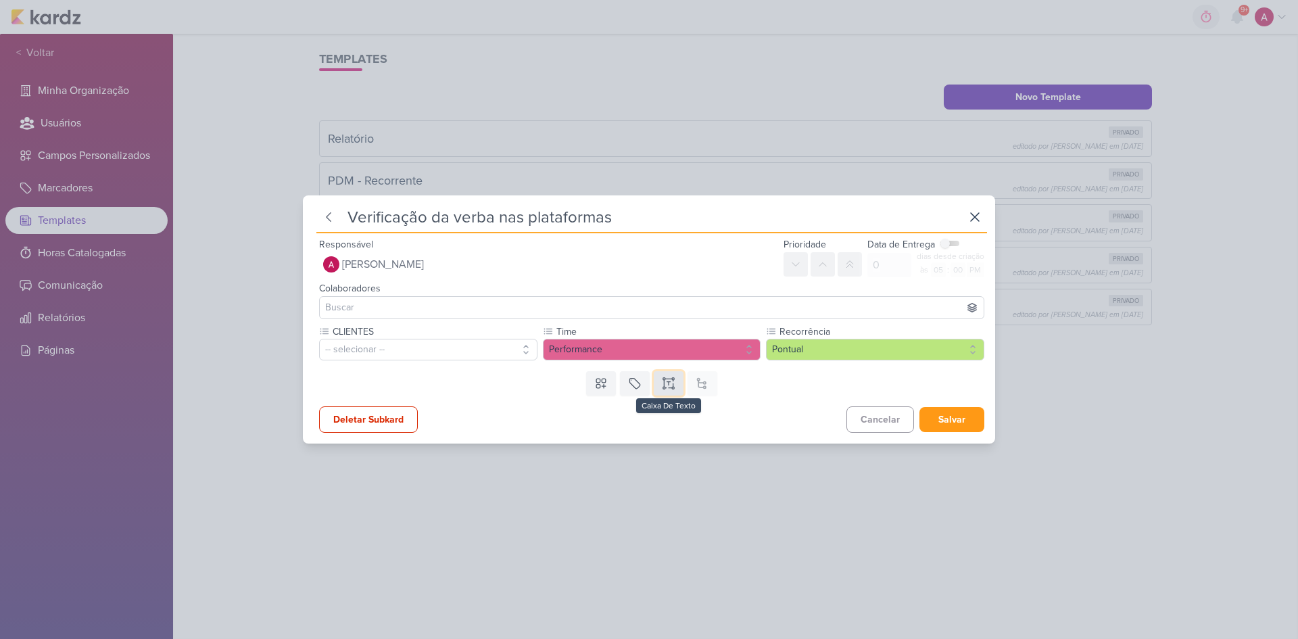
click at [662, 387] on icon at bounding box center [669, 383] width 14 height 14
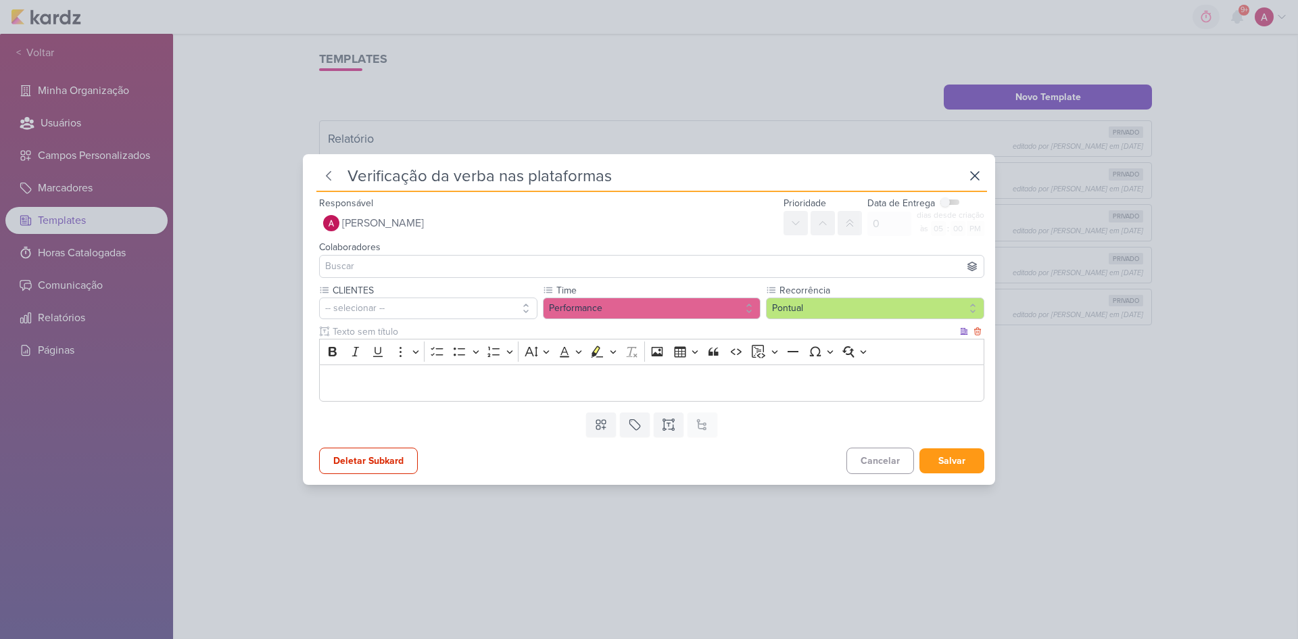
click at [529, 384] on p "Editor editing area: main" at bounding box center [651, 383] width 651 height 16
click at [923, 427] on button "Salvar" at bounding box center [951, 460] width 65 height 25
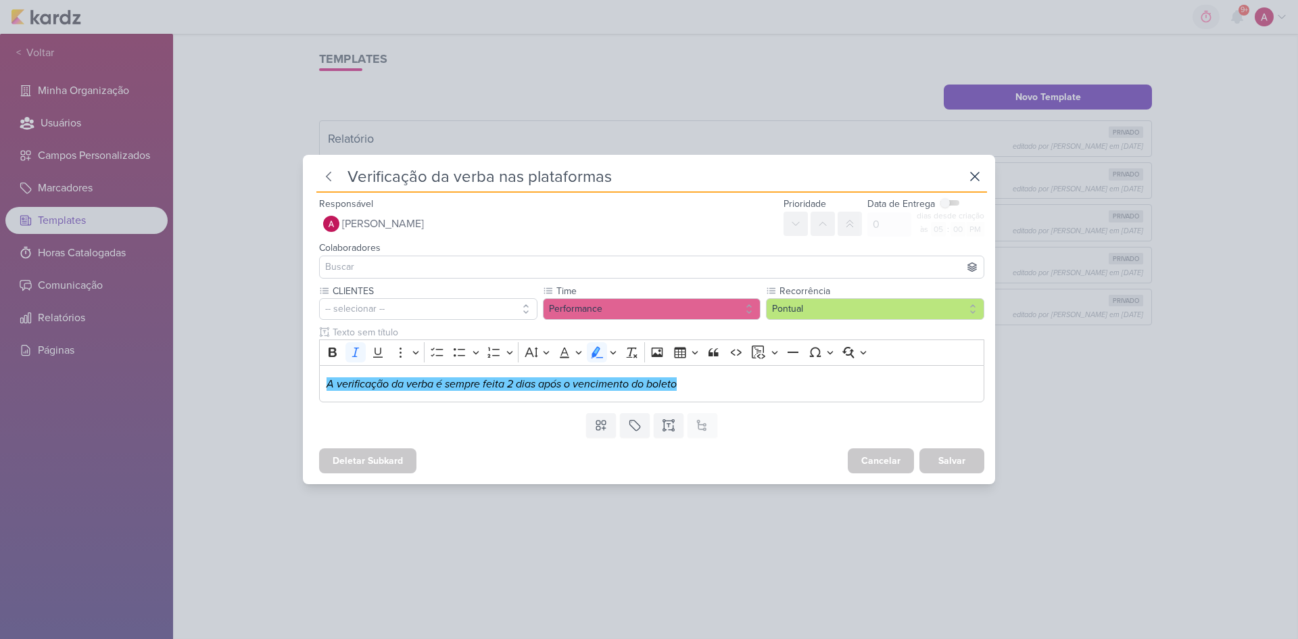
type input "PDM - Ação Pontual"
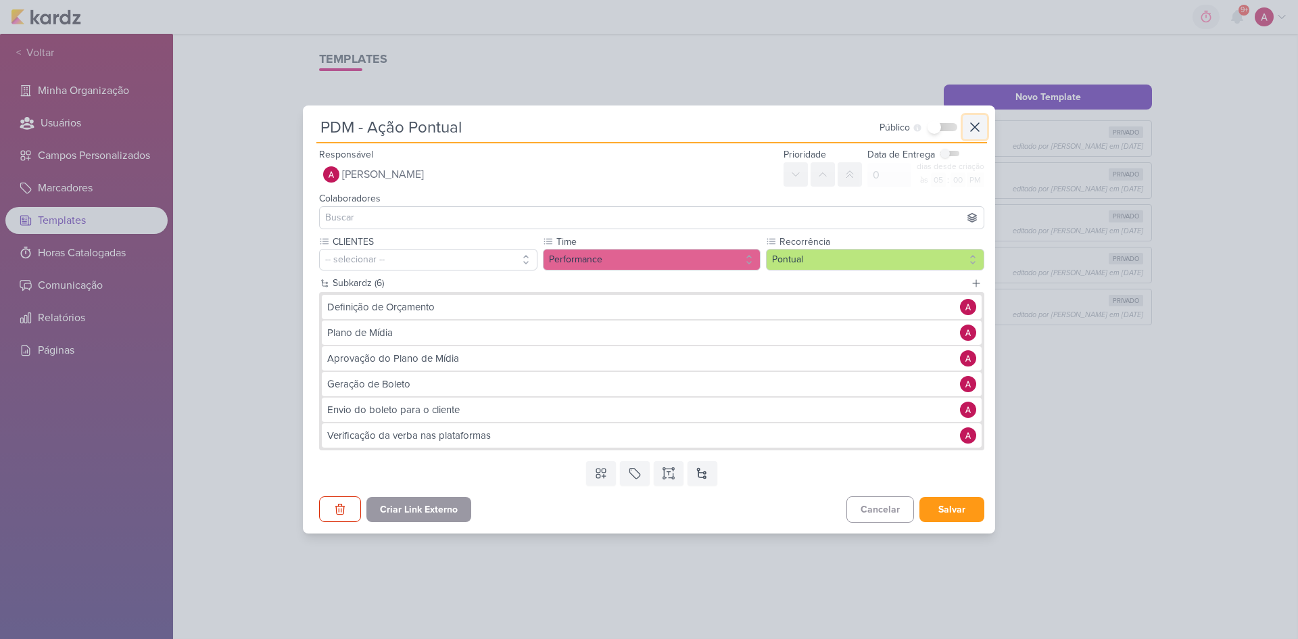
click at [923, 125] on icon at bounding box center [975, 127] width 16 height 16
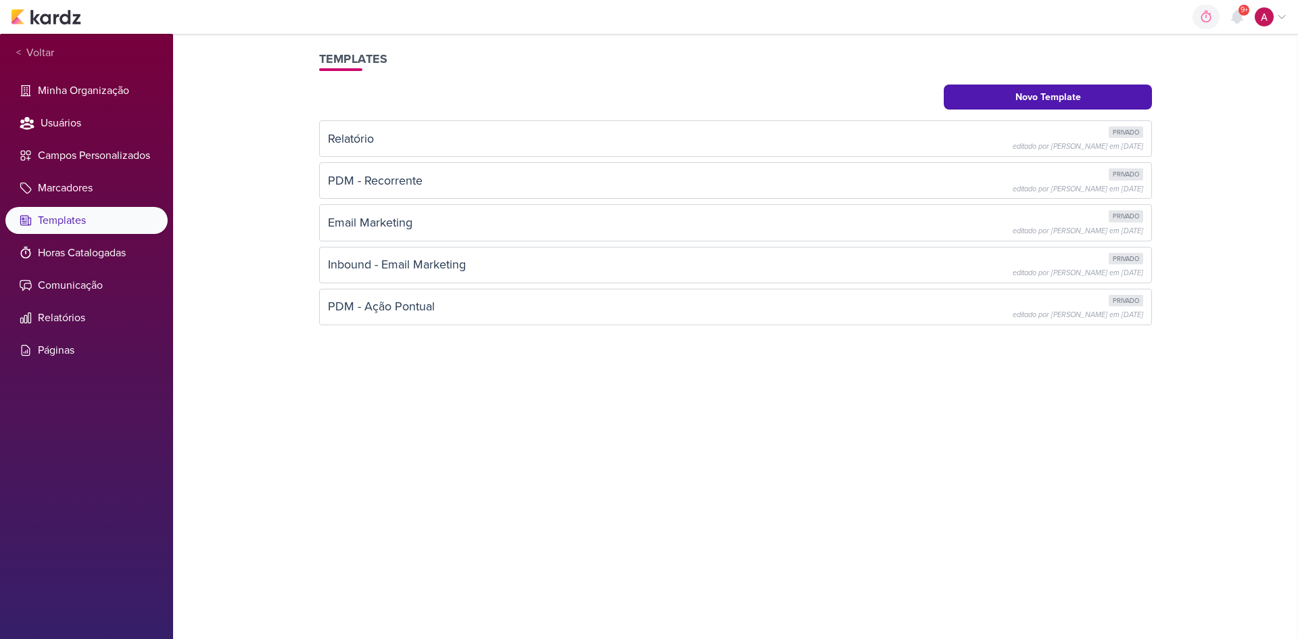
click at [648, 416] on div "link copiado Deletar Template Você tem certeza que deseja deletar o template '#…" at bounding box center [735, 336] width 865 height 605
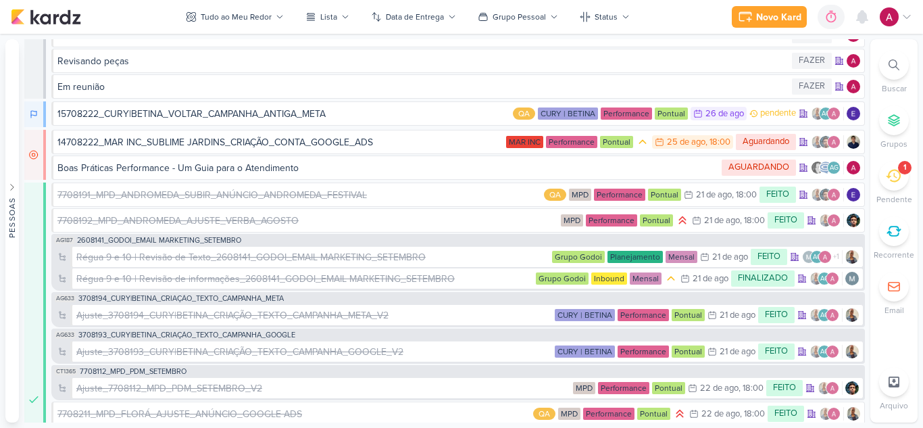
scroll to position [5028, 0]
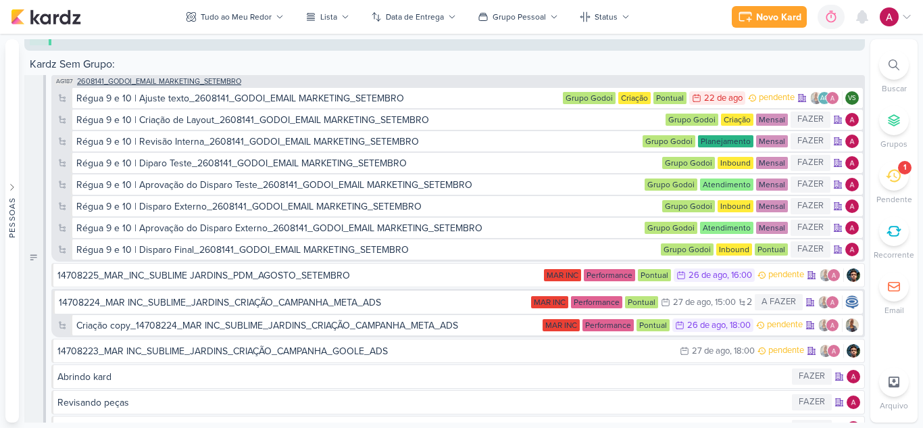
click at [147, 84] on span "2608141_GODOI_EMAIL MARKETING_SETEMBRO" at bounding box center [159, 81] width 164 height 7
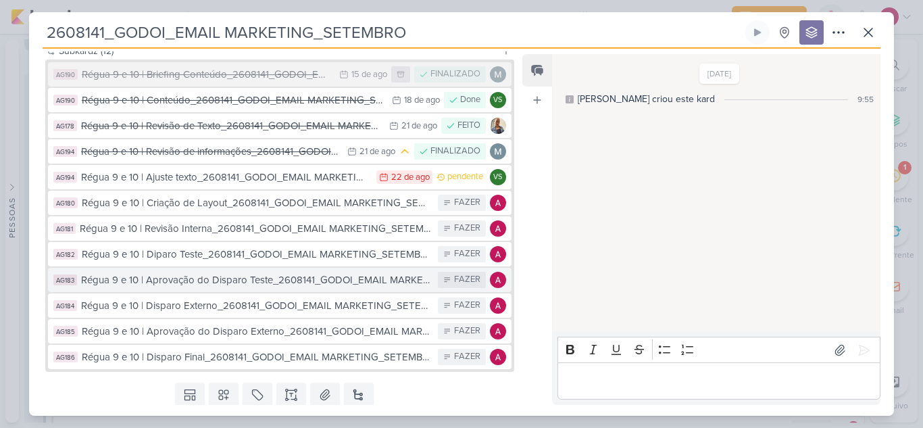
scroll to position [218, 0]
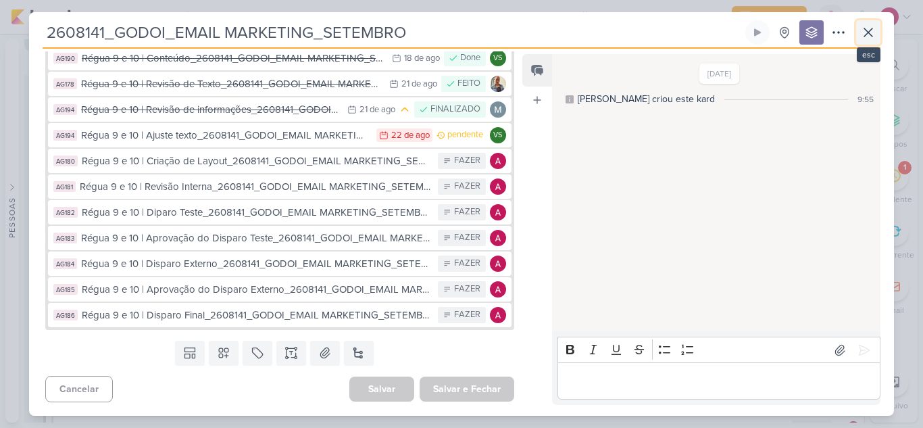
click at [867, 43] on button at bounding box center [868, 32] width 24 height 24
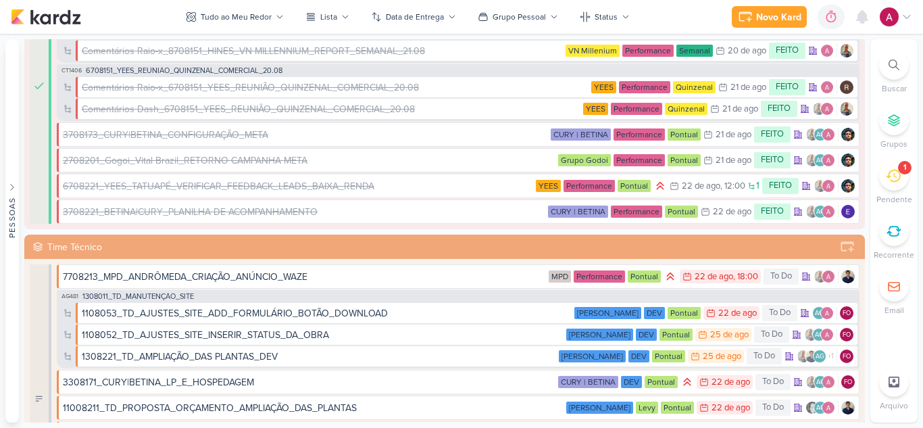
scroll to position [2095, 0]
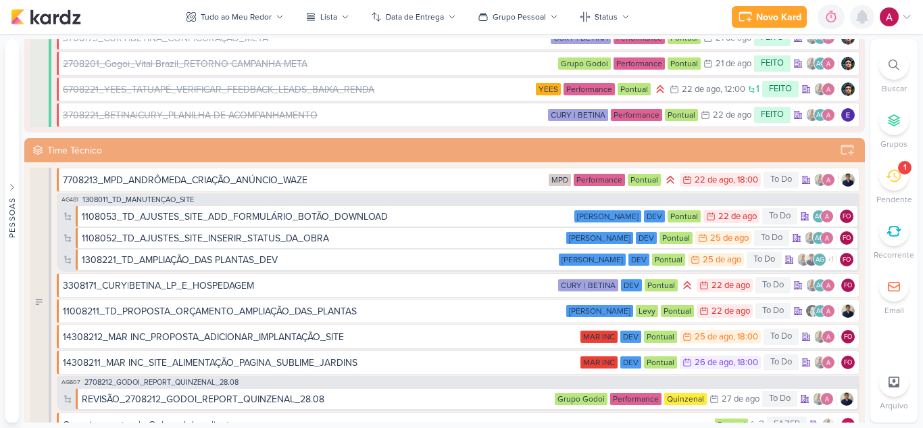
click at [867, 24] on icon at bounding box center [862, 17] width 16 height 16
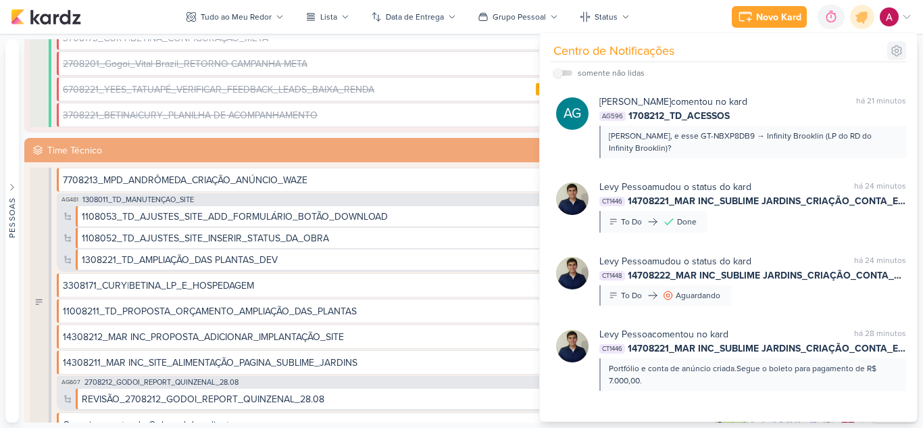
click at [894, 53] on icon at bounding box center [897, 51] width 14 height 14
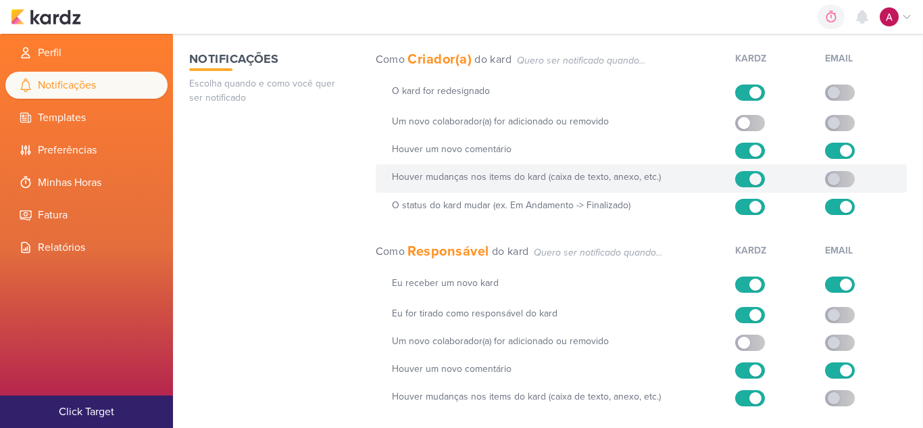
click at [750, 182] on input "checkbox" at bounding box center [756, 179] width 12 height 12
click at [742, 180] on input "checkbox" at bounding box center [744, 179] width 12 height 12
checkbox input "true"
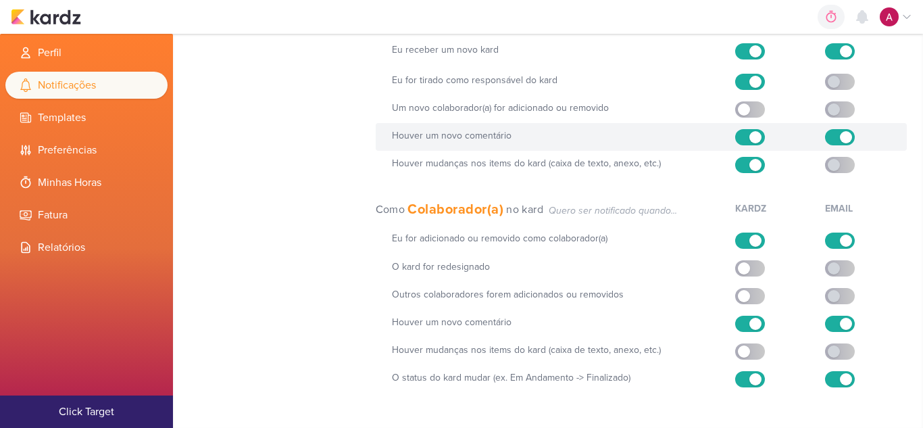
scroll to position [236, 0]
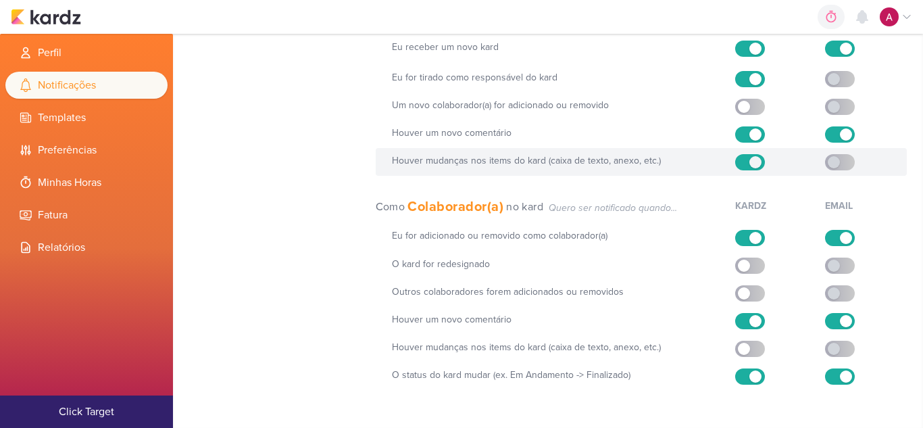
click at [746, 165] on div at bounding box center [748, 162] width 27 height 16
click at [756, 157] on label at bounding box center [750, 162] width 30 height 16
click at [756, 157] on input "checkbox" at bounding box center [756, 162] width 12 height 12
checkbox input "false"
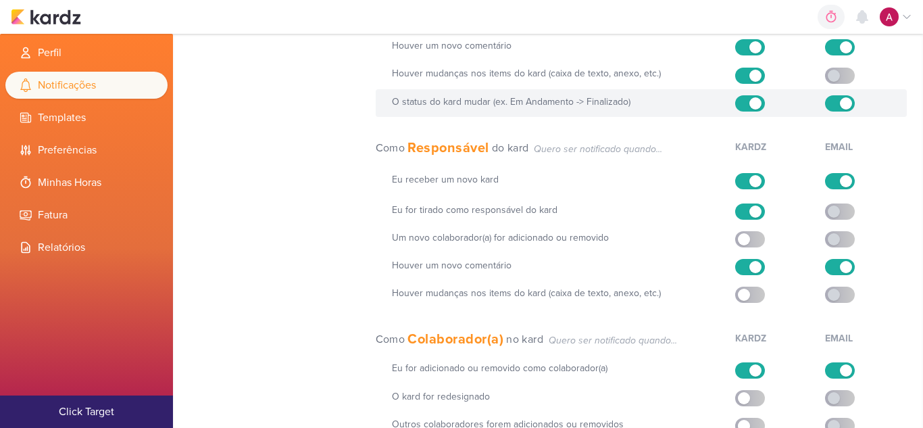
scroll to position [0, 0]
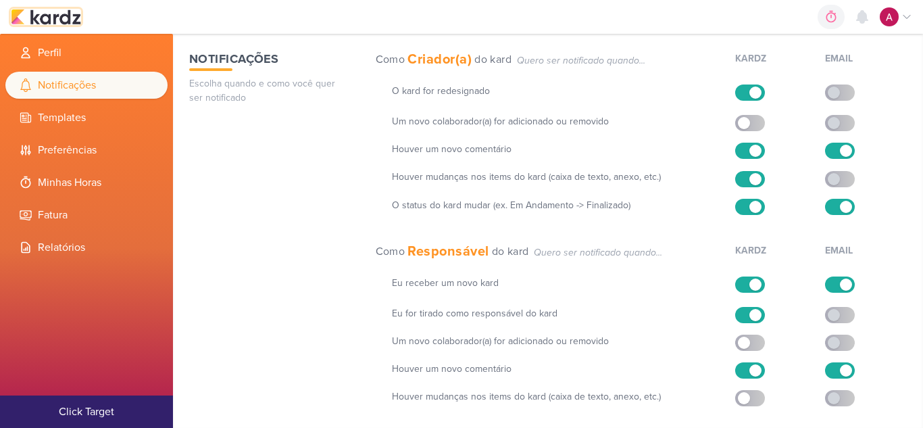
click at [39, 12] on img at bounding box center [46, 17] width 70 height 16
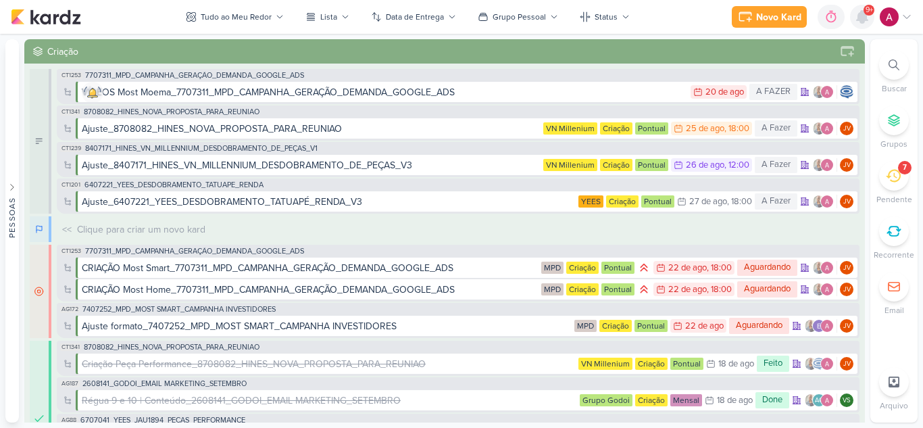
click at [858, 20] on icon at bounding box center [862, 17] width 11 height 12
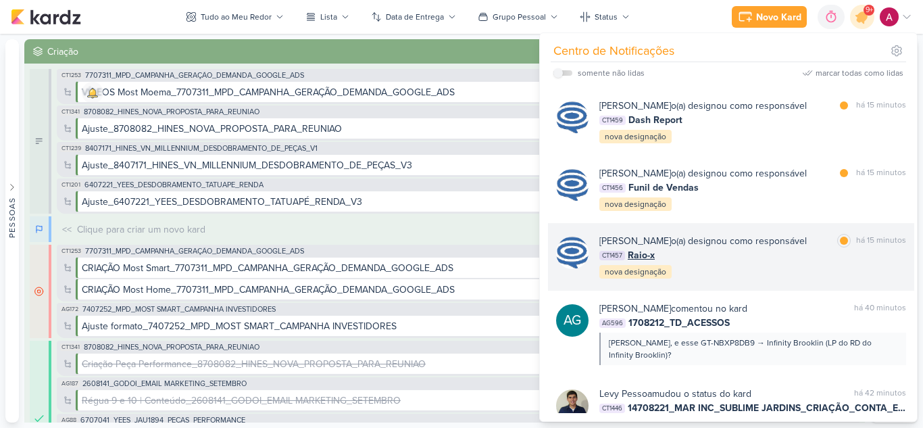
scroll to position [442, 0]
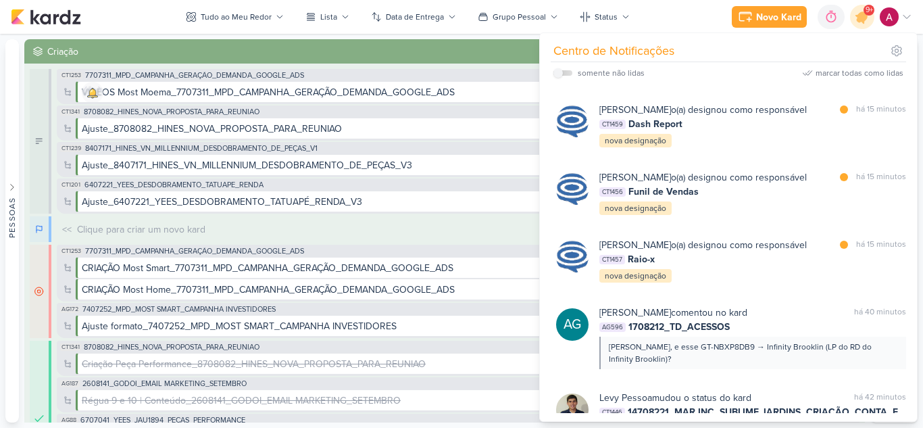
click at [552, 70] on div "Centro de Notificações somente não lidas marcar todas como lidas" at bounding box center [728, 227] width 377 height 388
click at [557, 73] on input "checkbox" at bounding box center [558, 72] width 9 height 9
checkbox input "true"
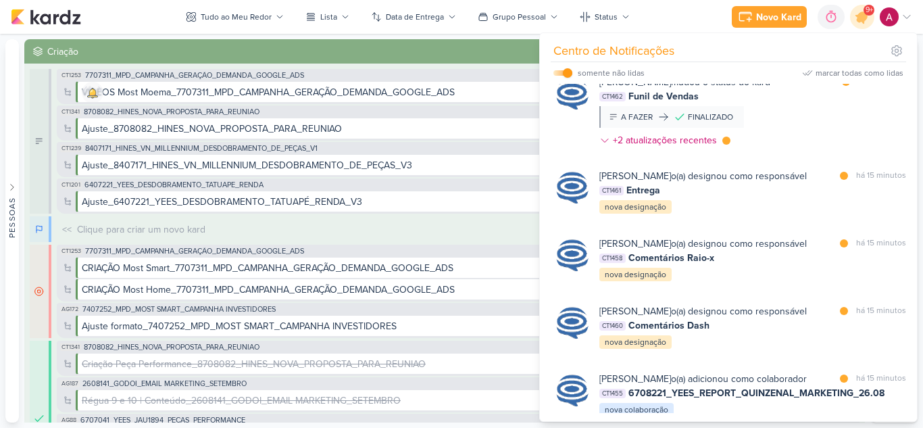
scroll to position [104, 0]
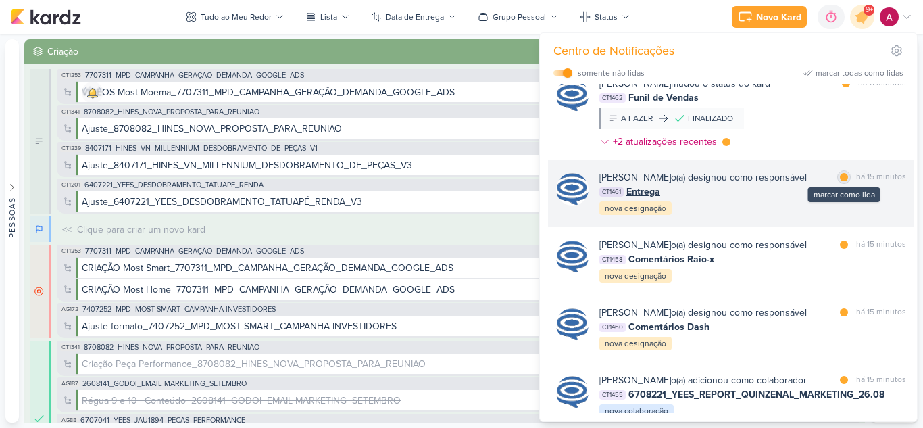
click at [842, 181] on div at bounding box center [844, 177] width 8 height 8
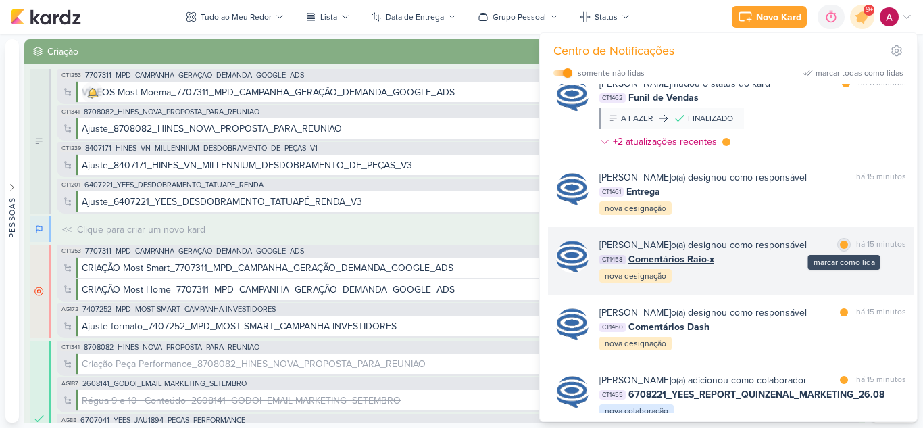
click at [840, 249] on div at bounding box center [844, 245] width 8 height 8
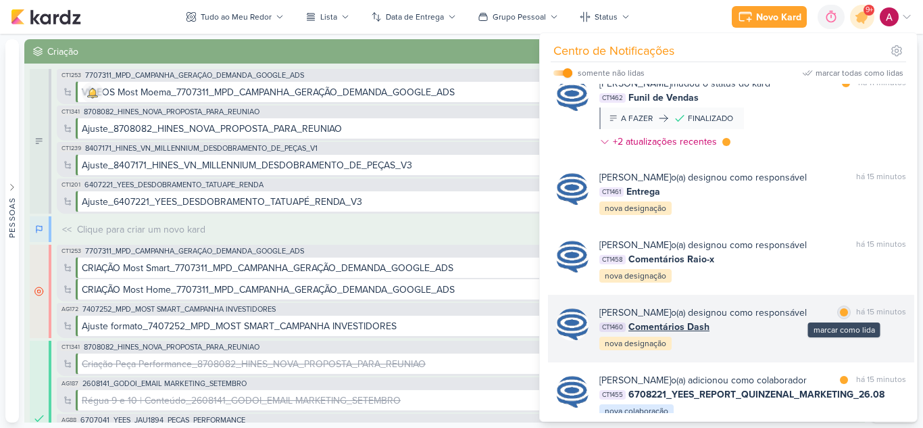
click at [840, 316] on div at bounding box center [844, 312] width 8 height 8
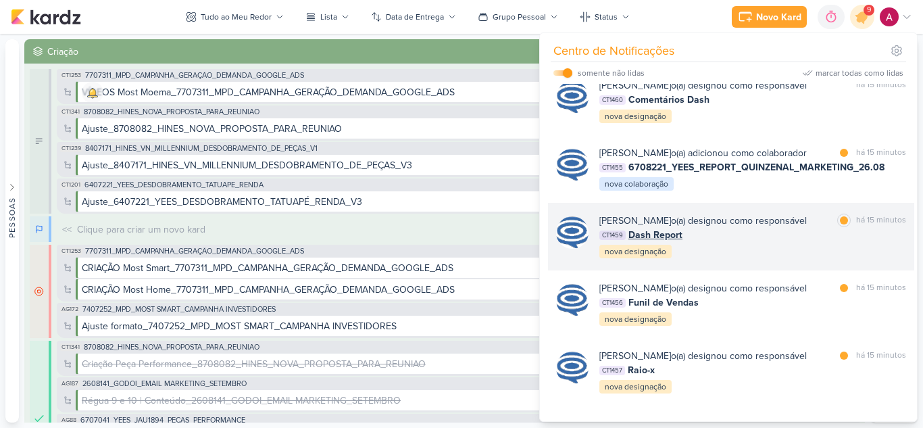
scroll to position [374, 0]
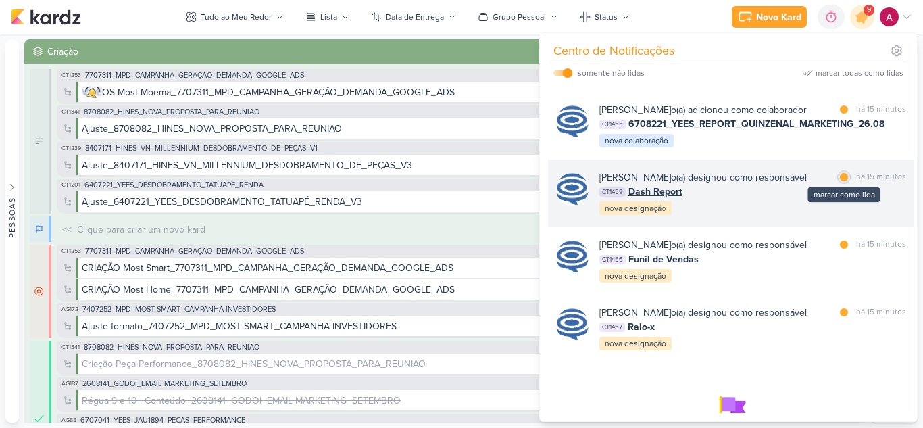
click at [842, 181] on div at bounding box center [844, 177] width 8 height 8
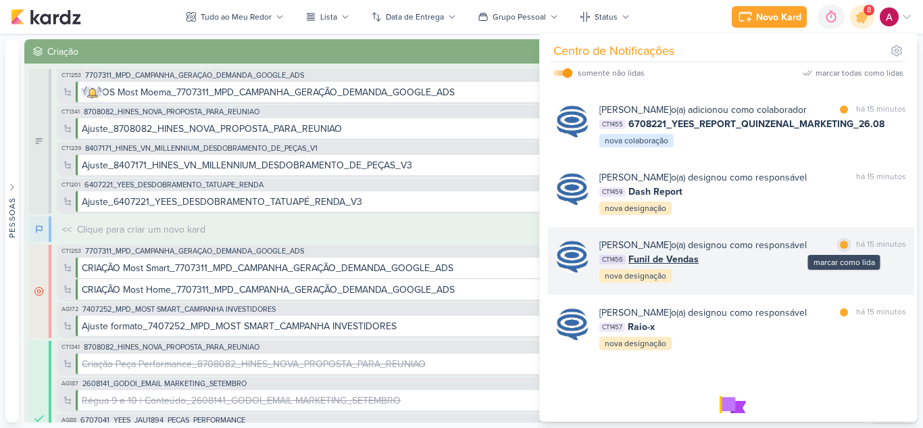
click at [843, 249] on div at bounding box center [844, 245] width 8 height 8
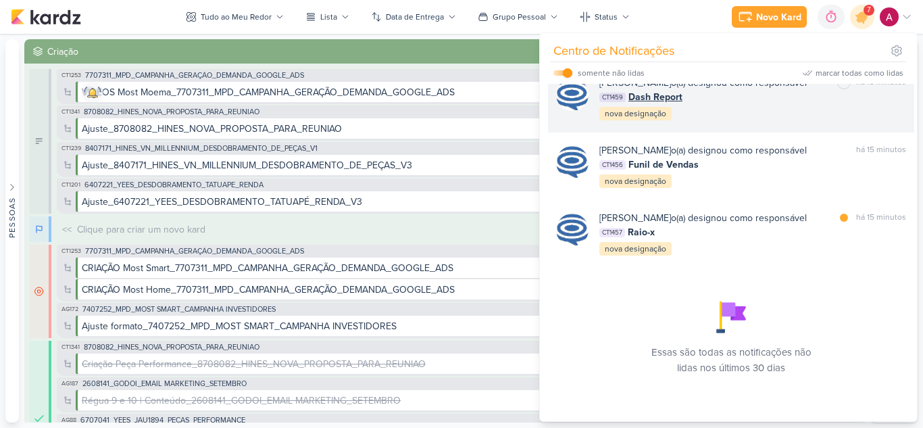
scroll to position [577, 0]
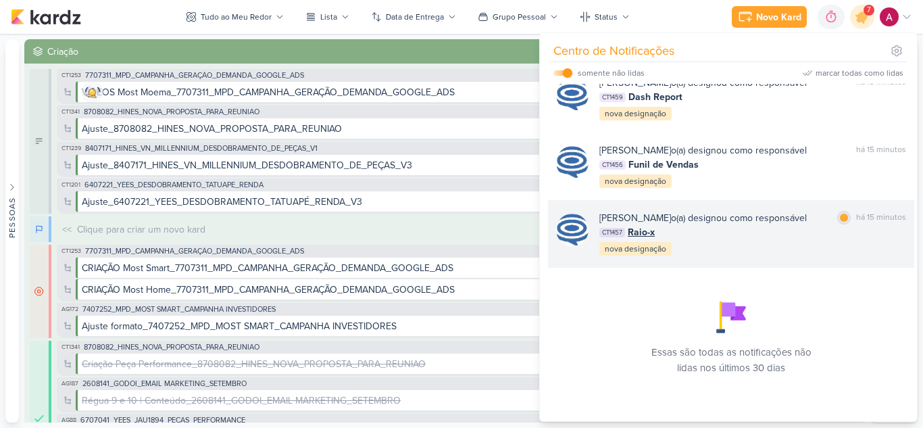
click at [840, 214] on div at bounding box center [844, 218] width 8 height 8
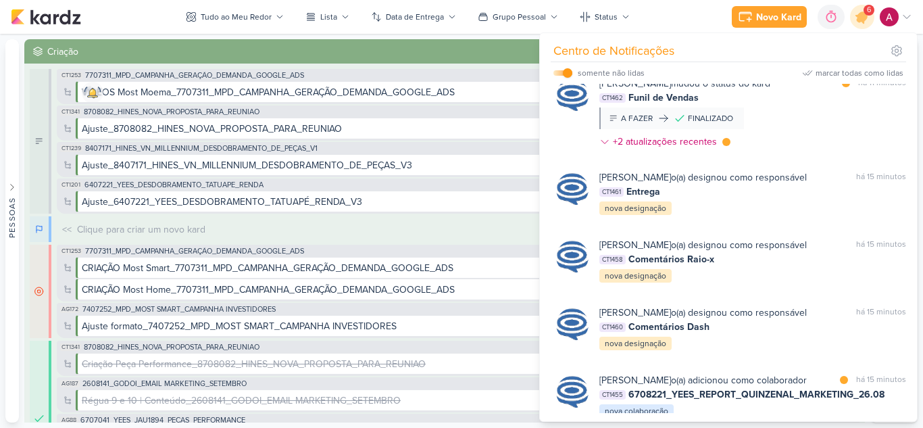
scroll to position [0, 0]
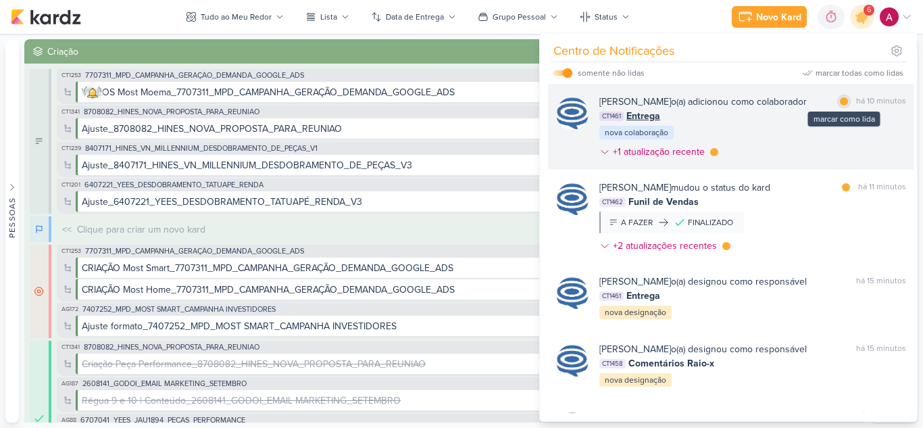
click at [839, 105] on div "marcar como lida" at bounding box center [844, 102] width 14 height 14
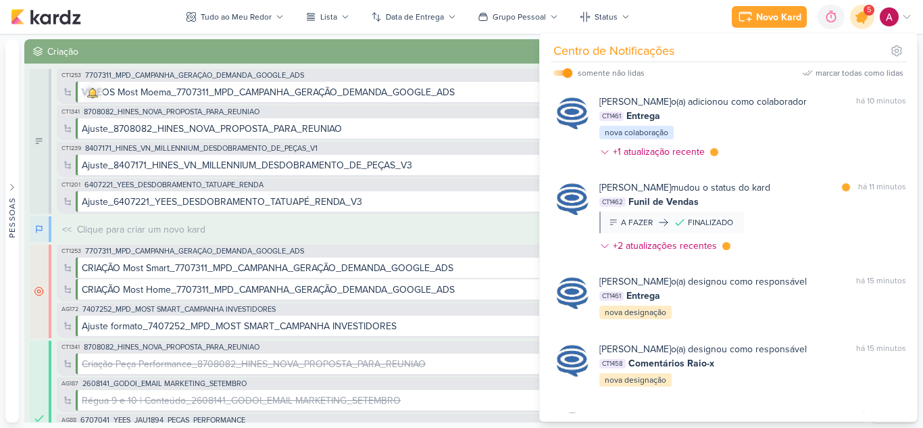
click at [860, 18] on icon at bounding box center [862, 17] width 16 height 16
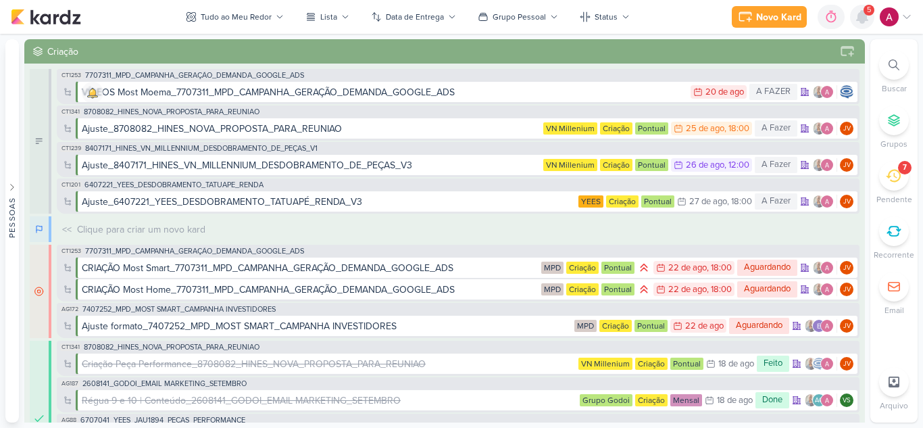
click at [860, 18] on icon at bounding box center [862, 17] width 11 height 12
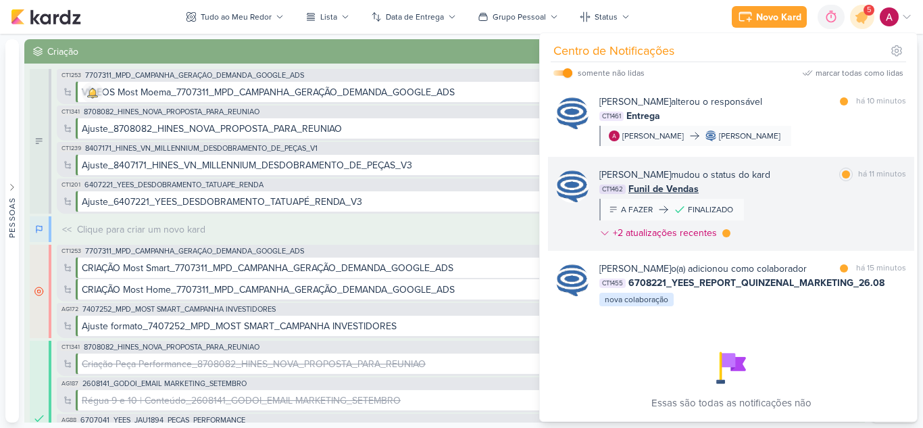
click at [822, 201] on div "Caroline Traven De Andrade mudou o status do kard marcar como lida há 11 minuto…" at bounding box center [753, 207] width 307 height 78
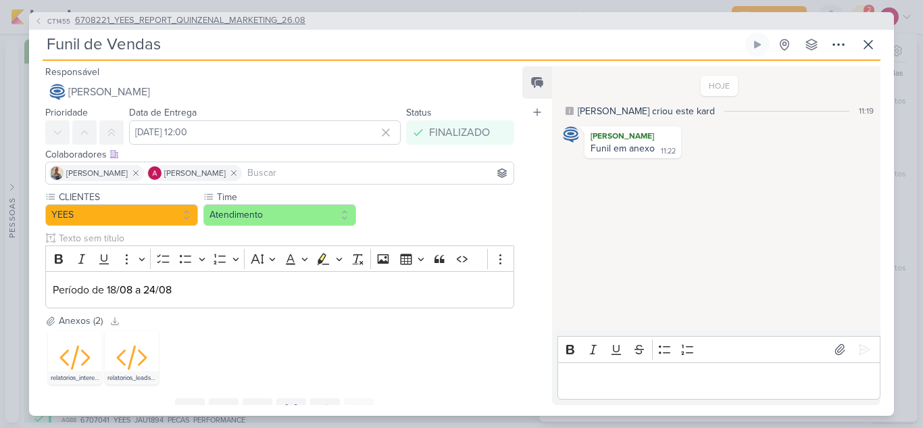
click at [40, 23] on icon at bounding box center [38, 21] width 8 height 8
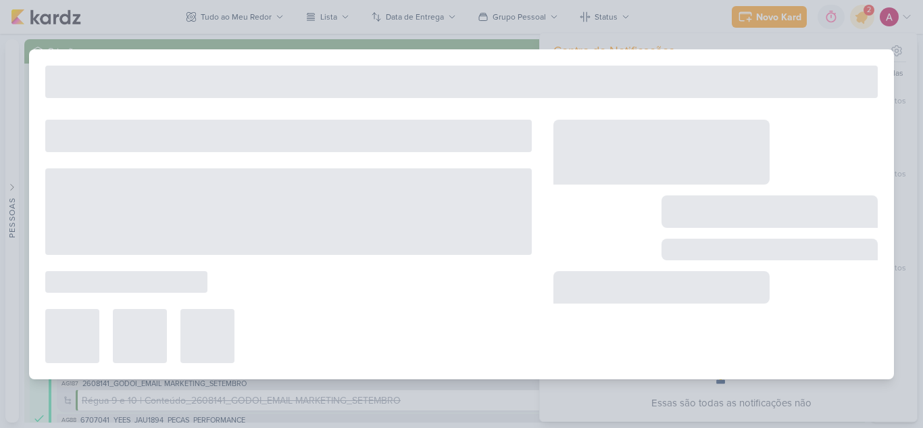
type input "6708221_YEES_REPORT_QUINZENAL_MARKETING_26.08"
type input "26 de agosto de 2025 às 18:00"
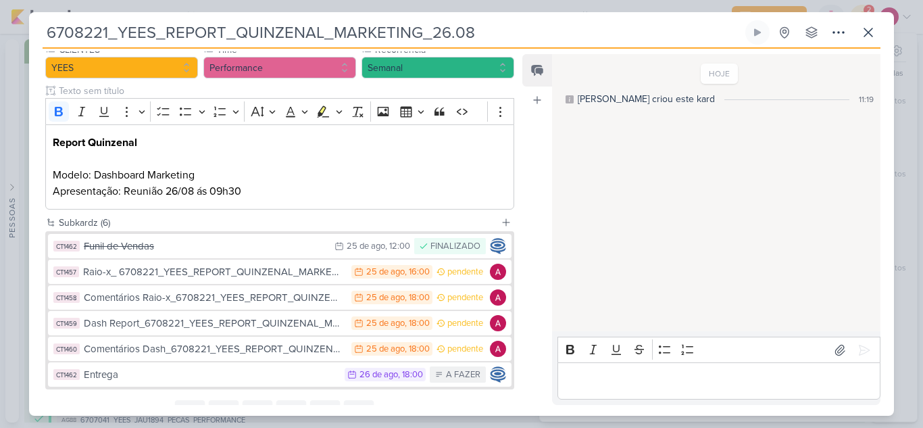
scroll to position [195, 0]
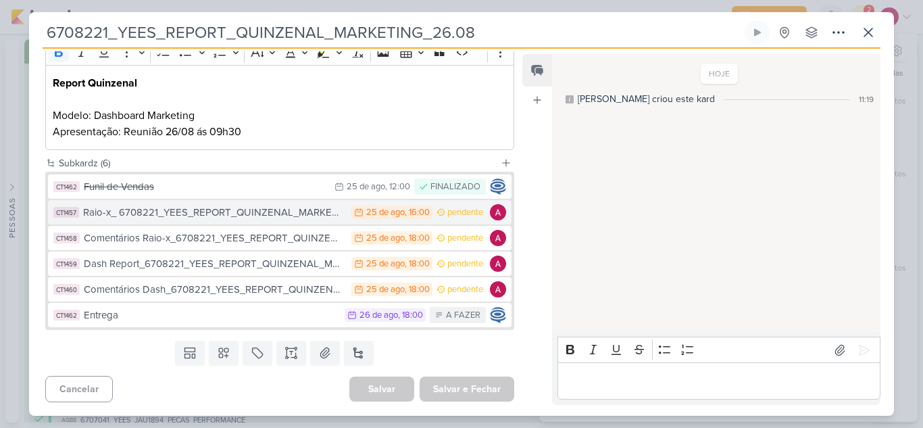
click at [204, 213] on div "Raio-x_ 6708221_YEES_REPORT_QUINZENAL_MARKETING_26.08" at bounding box center [214, 213] width 262 height 16
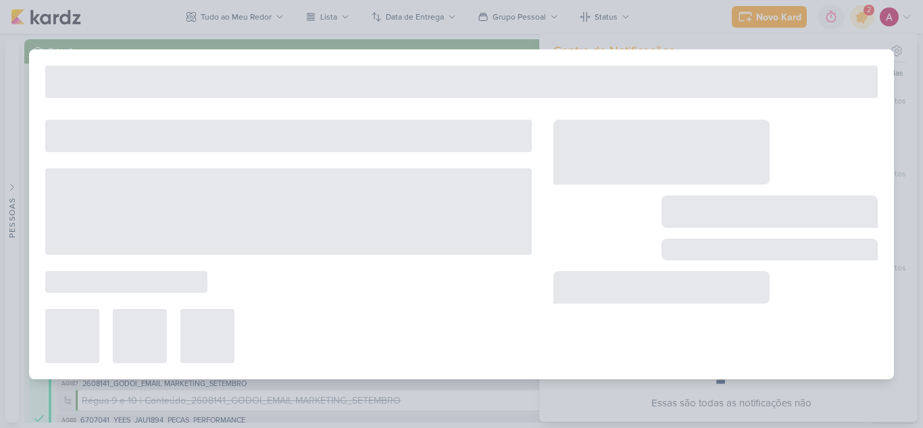
type input "Raio-x_ 6708221_YEES_REPORT_QUINZENAL_MARKETING_26.08"
type input "25 de agosto de 2025 às 16:00"
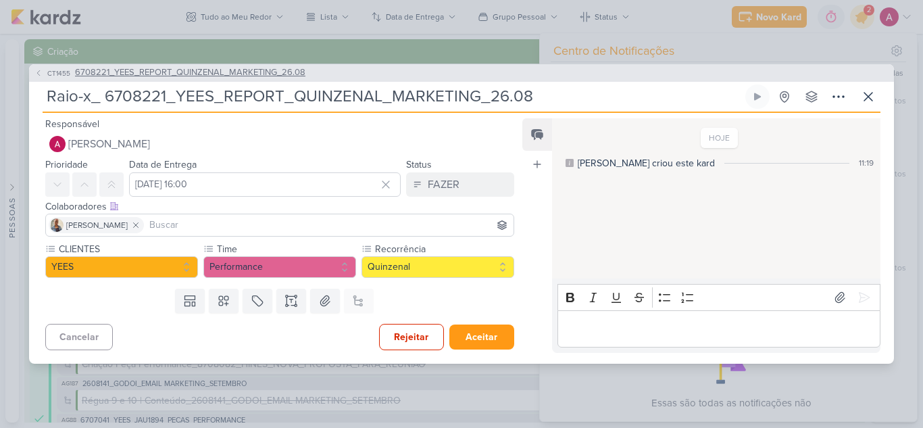
click at [35, 72] on icon at bounding box center [38, 73] width 8 height 8
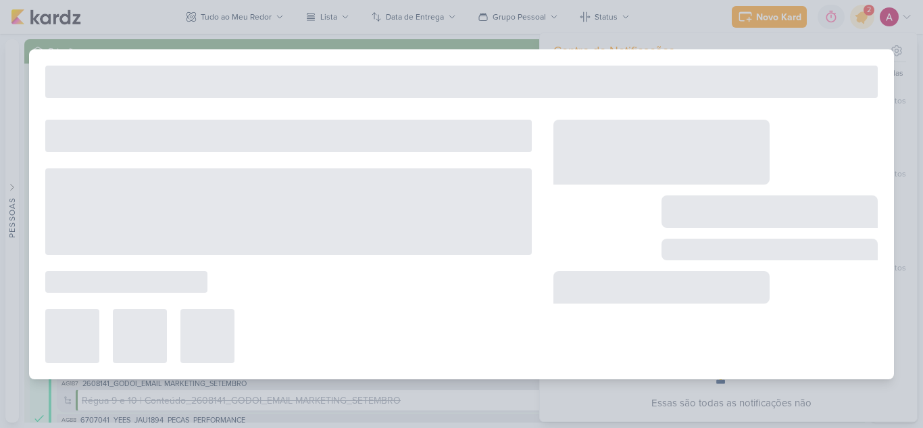
type input "6708221_YEES_REPORT_QUINZENAL_MARKETING_26.08"
type input "26 de agosto de 2025 às 18:00"
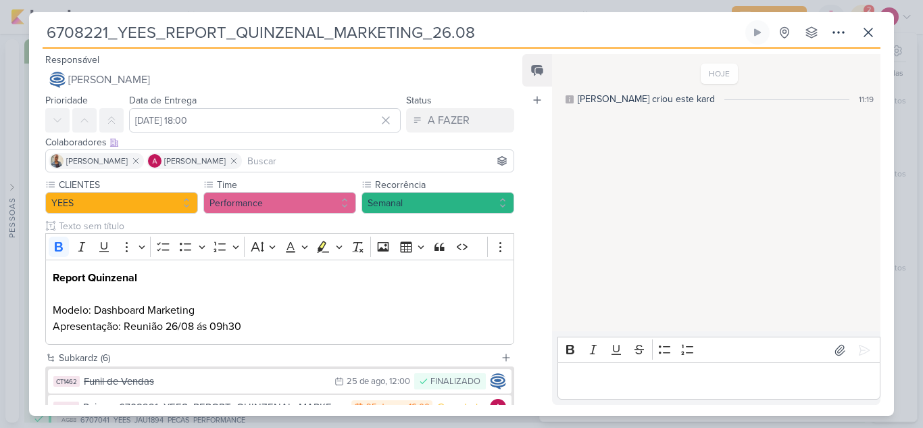
click at [255, 156] on input at bounding box center [378, 161] width 266 height 16
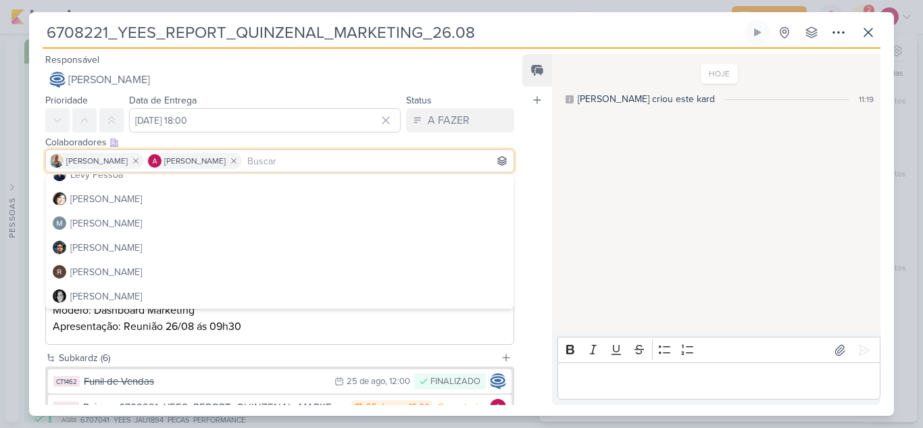
scroll to position [255, 0]
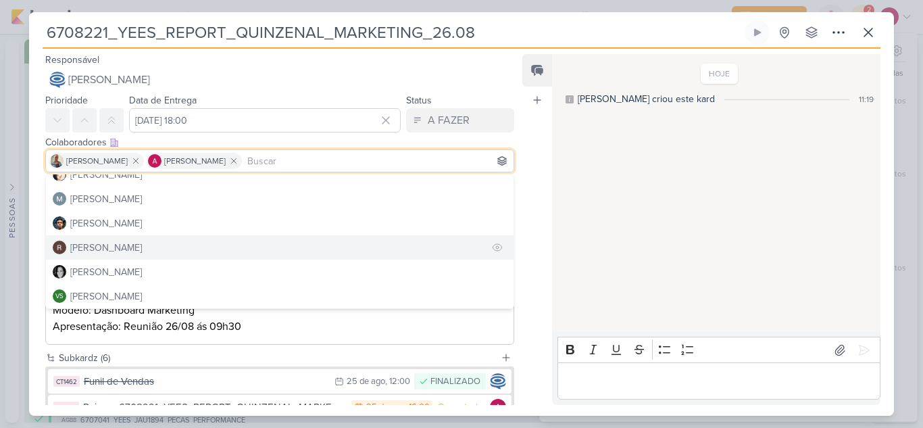
click at [115, 247] on div "Rafael Dornelles" at bounding box center [106, 248] width 72 height 14
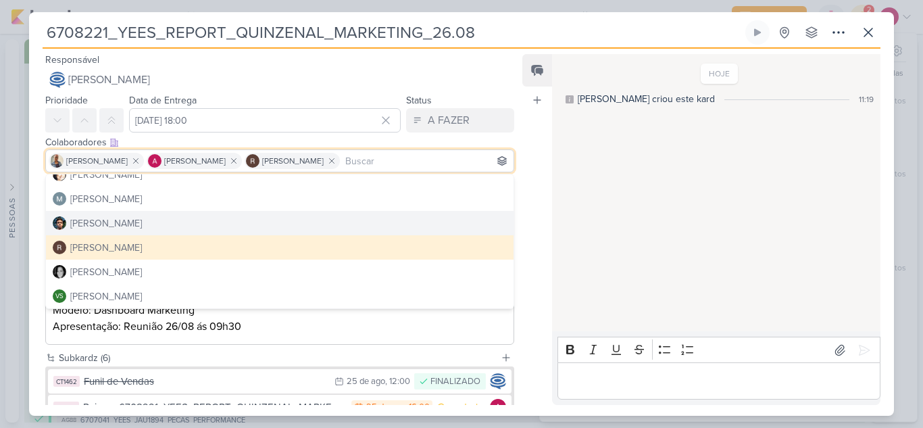
click at [538, 180] on div "Feed Atrelar email Solte o email para atrelar ao kard" at bounding box center [537, 229] width 30 height 351
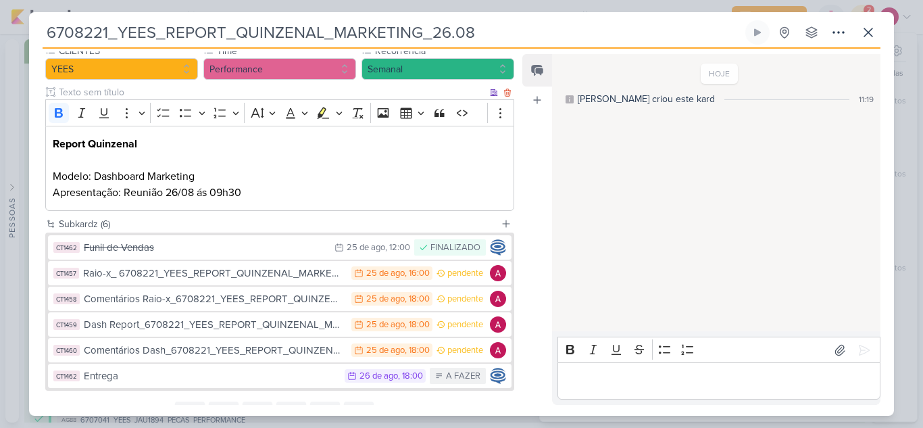
scroll to position [135, 0]
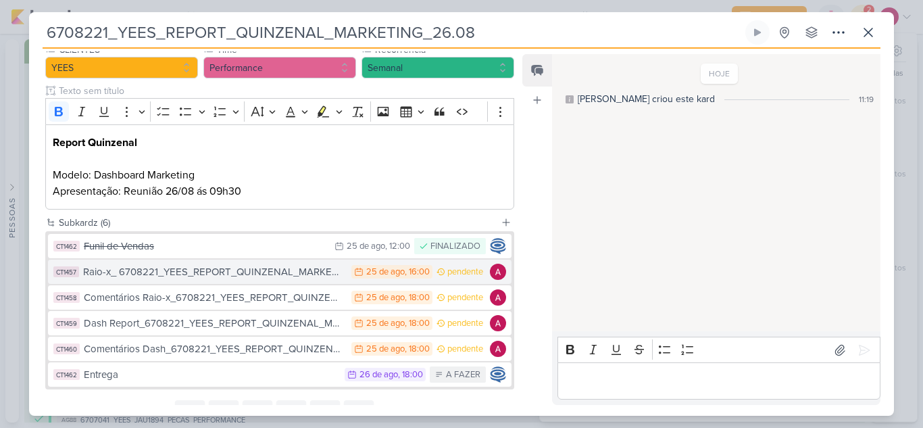
click at [234, 270] on div "Raio-x_ 6708221_YEES_REPORT_QUINZENAL_MARKETING_26.08" at bounding box center [214, 272] width 262 height 16
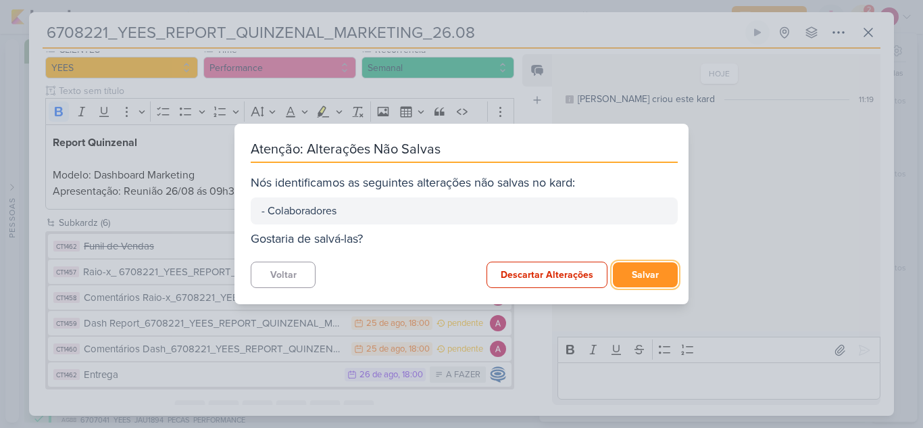
click at [641, 265] on button "Salvar" at bounding box center [645, 274] width 65 height 25
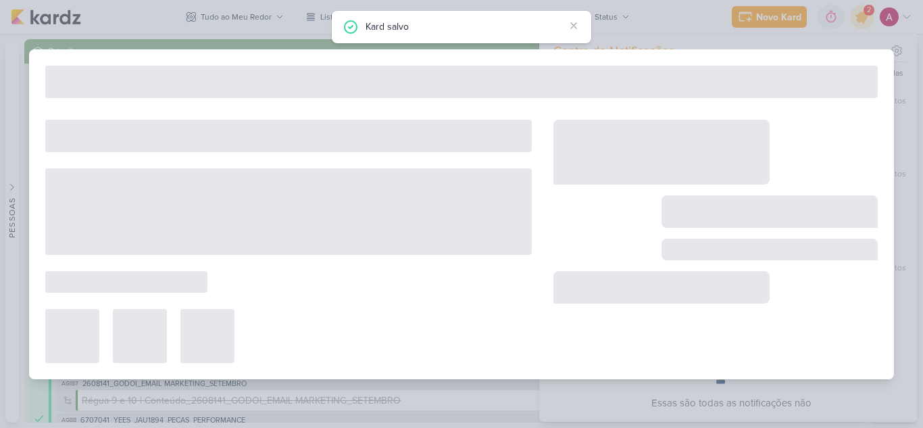
type input "Raio-x_ 6708221_YEES_REPORT_QUINZENAL_MARKETING_26.08"
type input "25 de agosto de 2025 às 16:00"
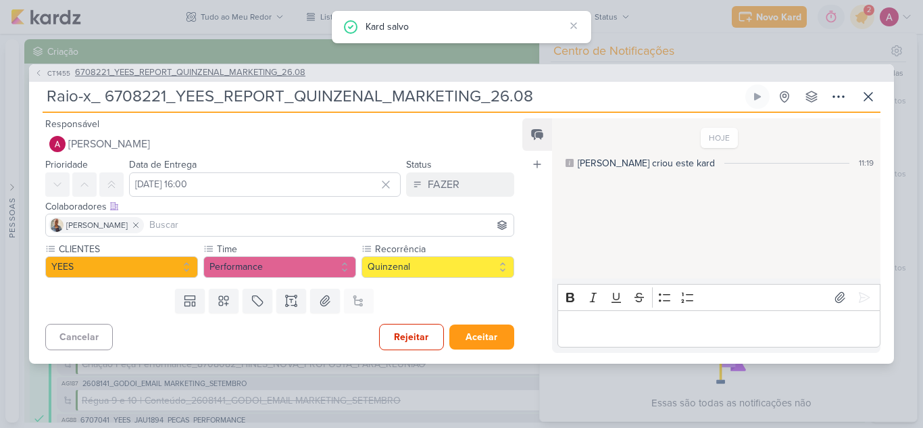
click at [40, 74] on icon at bounding box center [38, 73] width 8 height 8
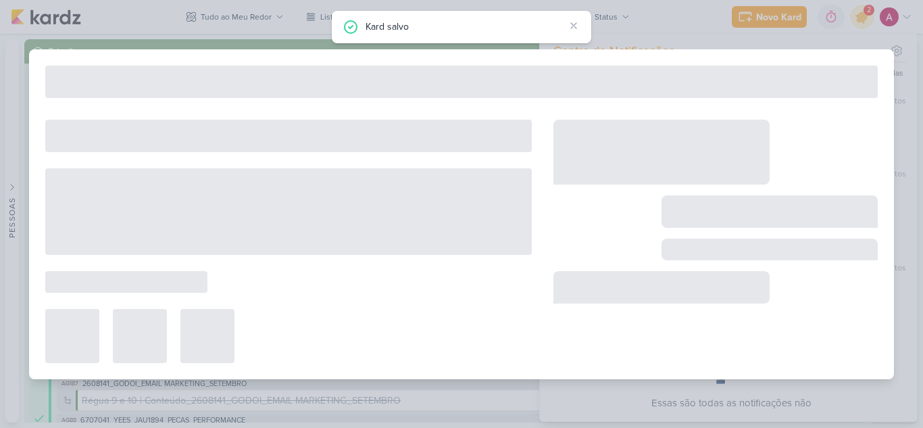
type input "6708221_YEES_REPORT_QUINZENAL_MARKETING_26.08"
type input "26 de agosto de 2025 às 18:00"
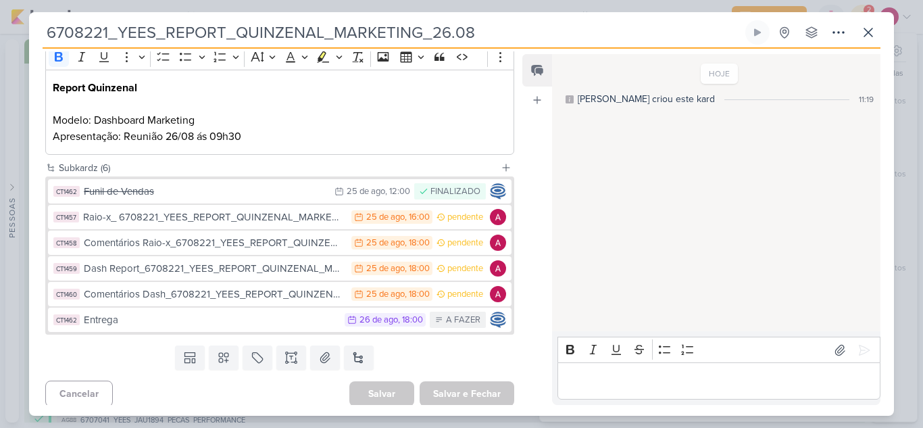
scroll to position [195, 0]
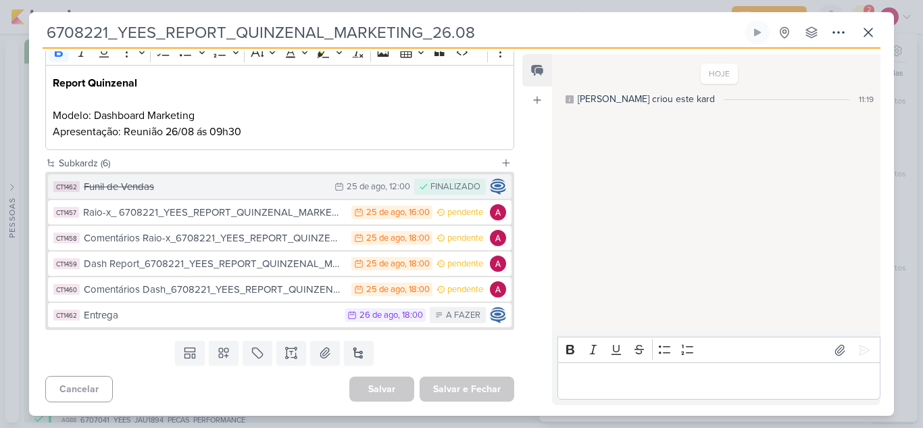
click at [266, 186] on div "Funil de Vendas" at bounding box center [206, 187] width 244 height 16
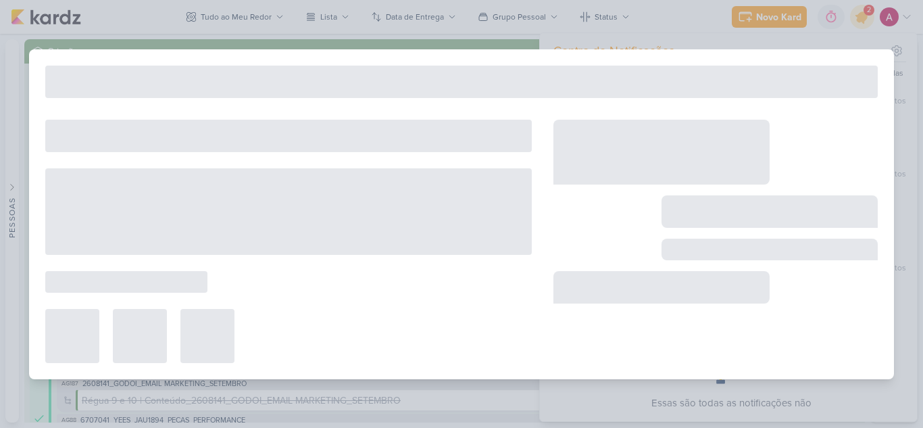
type input "Funil de Vendas"
type input "25 de agosto de 2025 às 12:00"
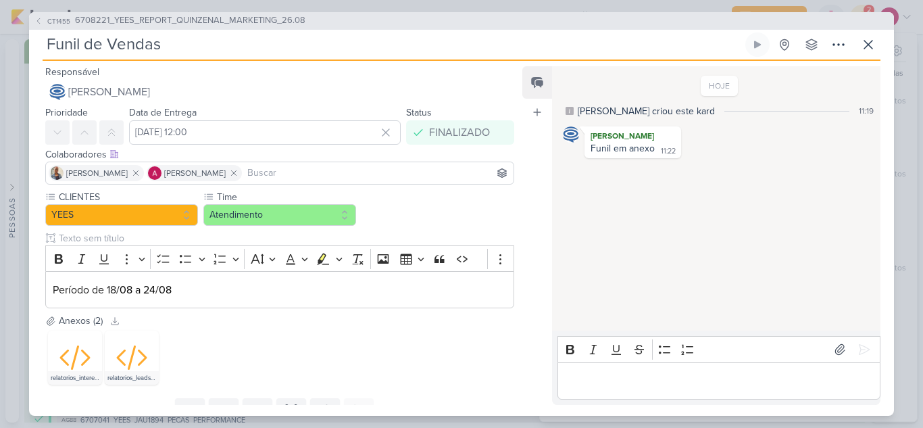
click at [300, 168] on input at bounding box center [378, 173] width 266 height 16
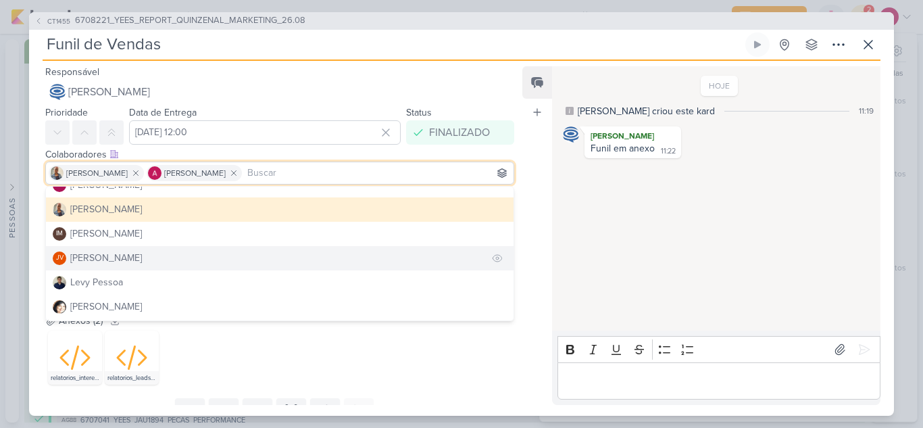
scroll to position [203, 0]
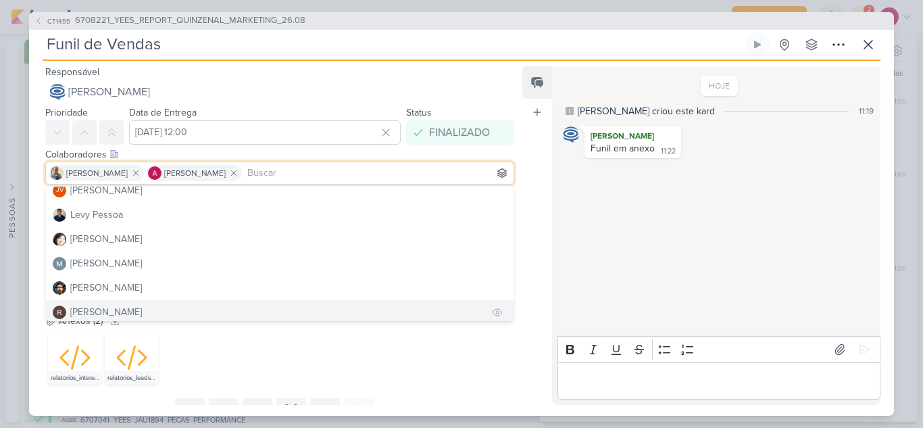
click at [109, 305] on div "Rafael Dornelles" at bounding box center [106, 312] width 72 height 14
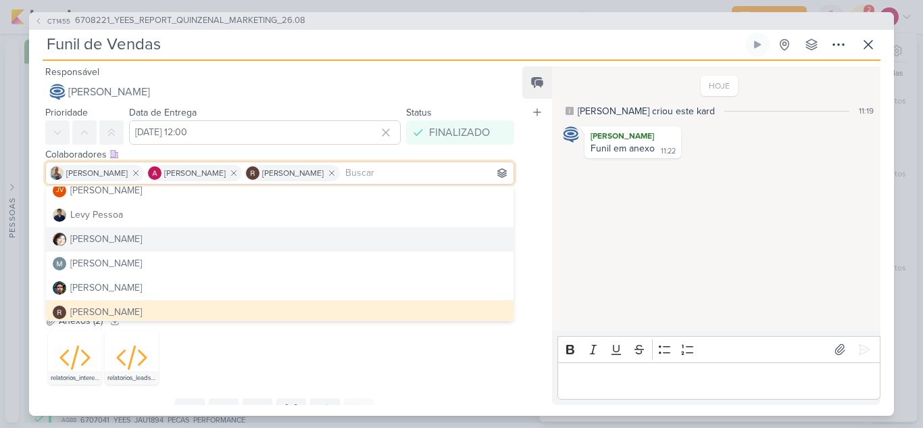
click at [550, 214] on div "Feed Atrelar email Solte o email para atrelar ao kard" at bounding box center [537, 235] width 30 height 339
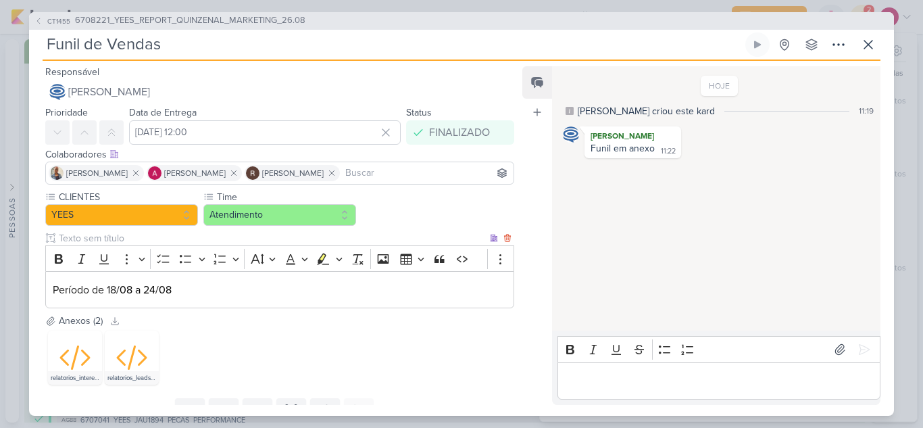
scroll to position [57, 0]
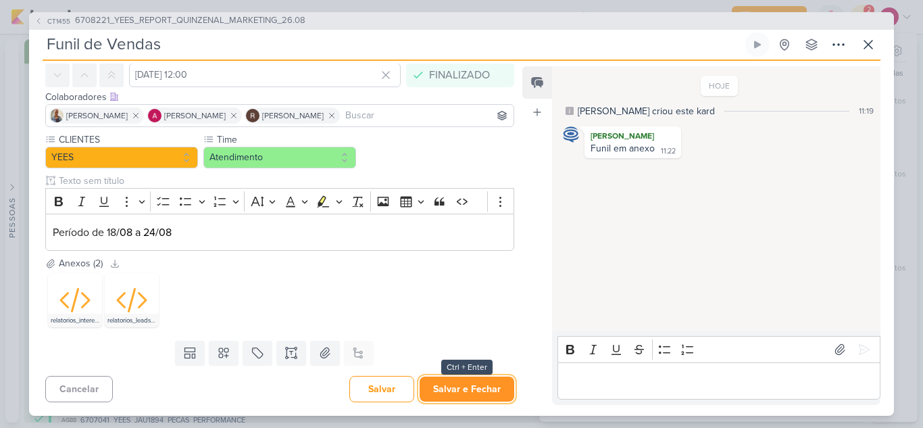
click at [445, 384] on button "Salvar e Fechar" at bounding box center [467, 388] width 95 height 25
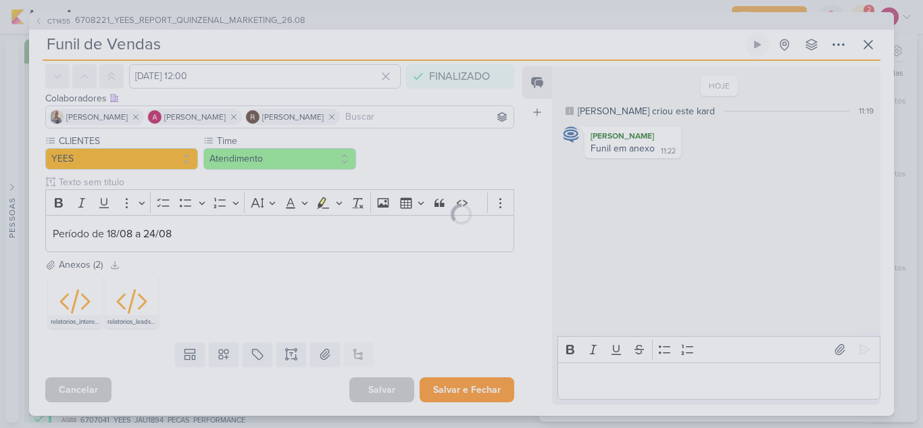
scroll to position [56, 0]
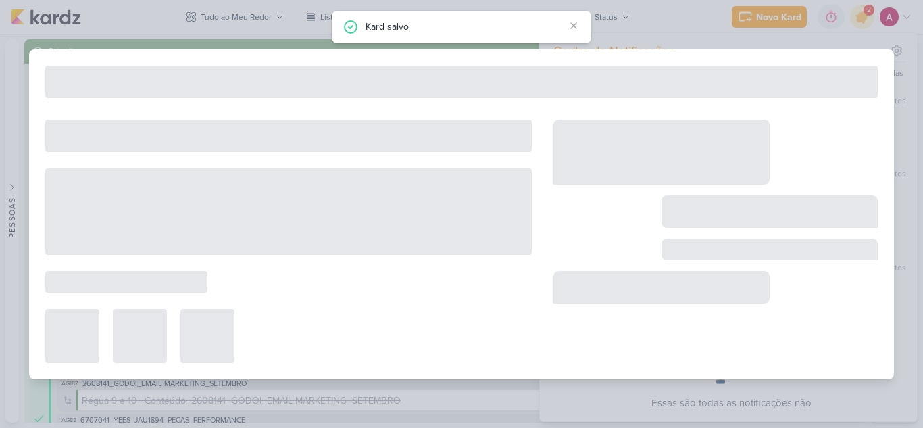
type input "6708221_YEES_REPORT_QUINZENAL_MARKETING_26.08"
type input "26 de agosto de 2025 às 18:00"
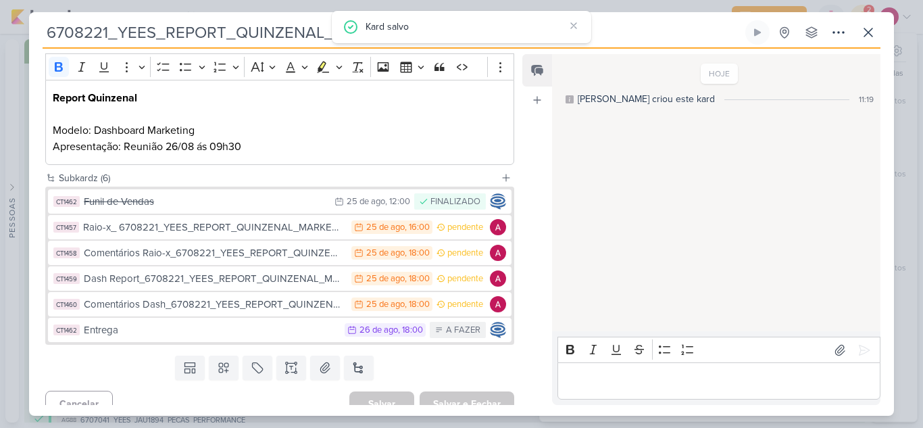
scroll to position [195, 0]
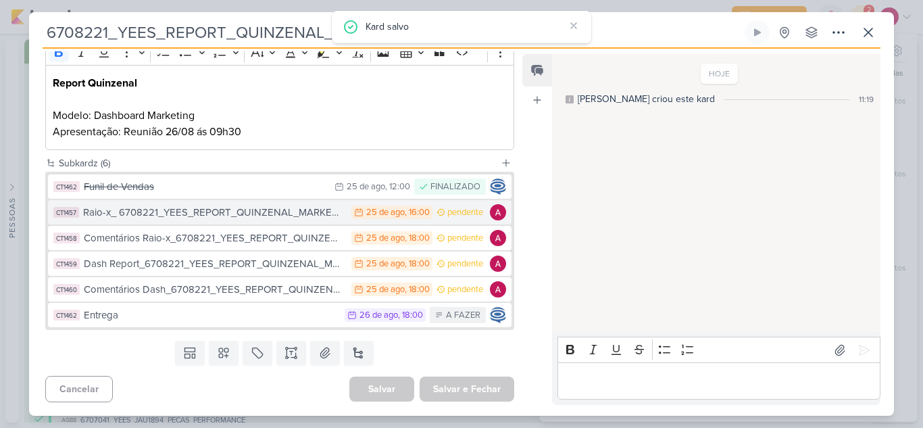
click at [276, 212] on div "Raio-x_ 6708221_YEES_REPORT_QUINZENAL_MARKETING_26.08" at bounding box center [214, 213] width 262 height 16
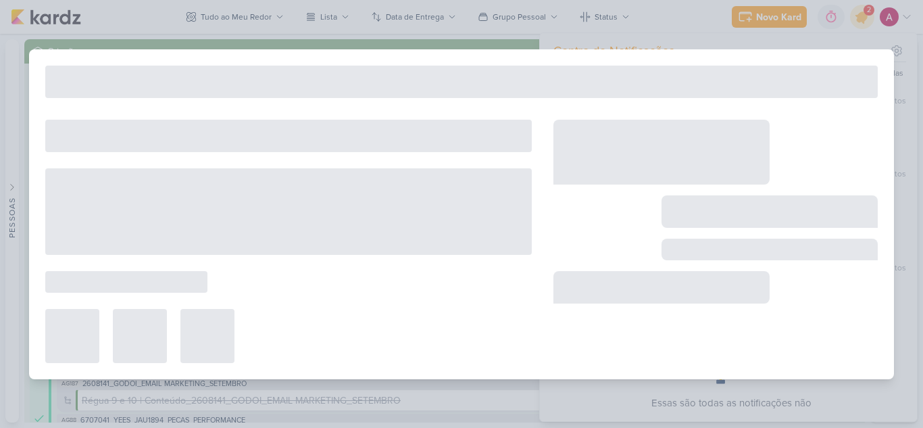
type input "Raio-x_ 6708221_YEES_REPORT_QUINZENAL_MARKETING_26.08"
type input "25 de agosto de 2025 às 16:00"
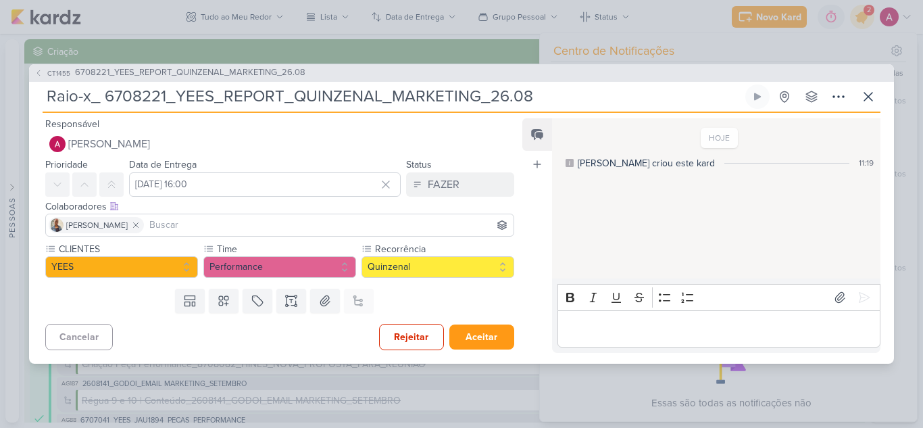
click at [159, 220] on input at bounding box center [329, 225] width 364 height 16
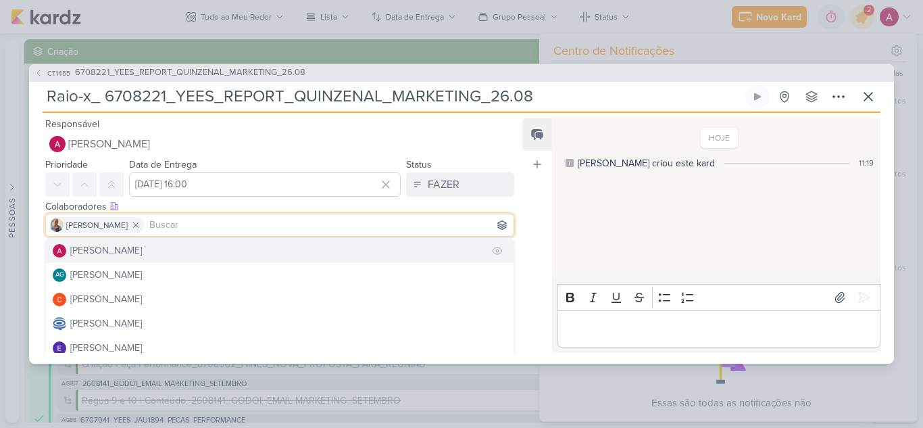
click at [118, 255] on div "[PERSON_NAME]" at bounding box center [106, 250] width 72 height 14
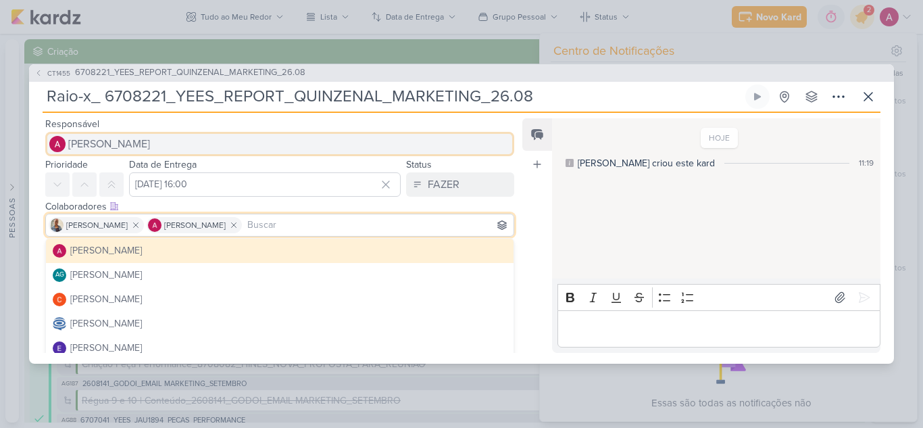
click at [147, 142] on span "[PERSON_NAME]" at bounding box center [109, 144] width 82 height 16
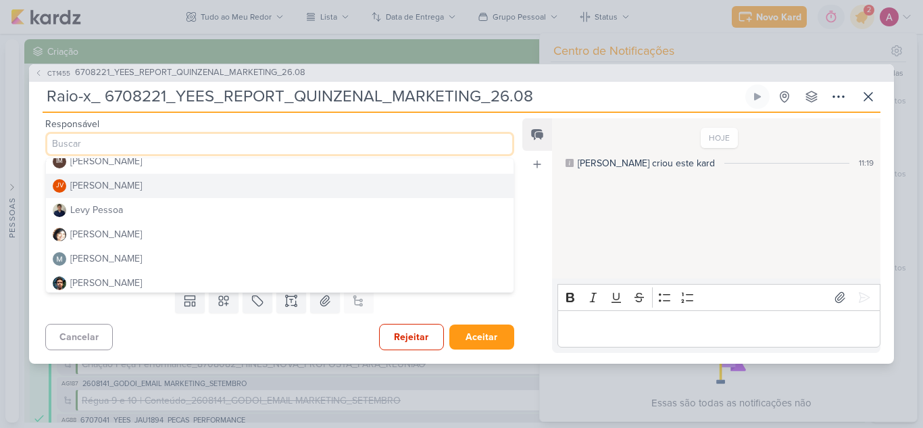
scroll to position [203, 0]
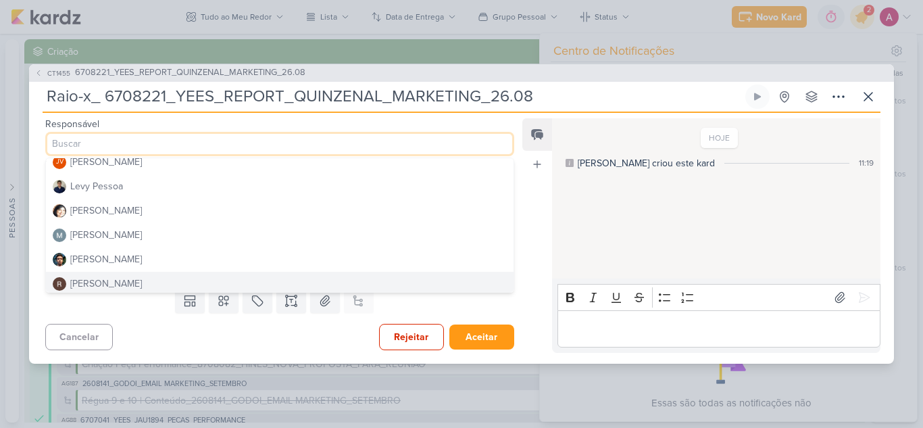
click at [115, 283] on div "Rafael Dornelles" at bounding box center [106, 283] width 72 height 14
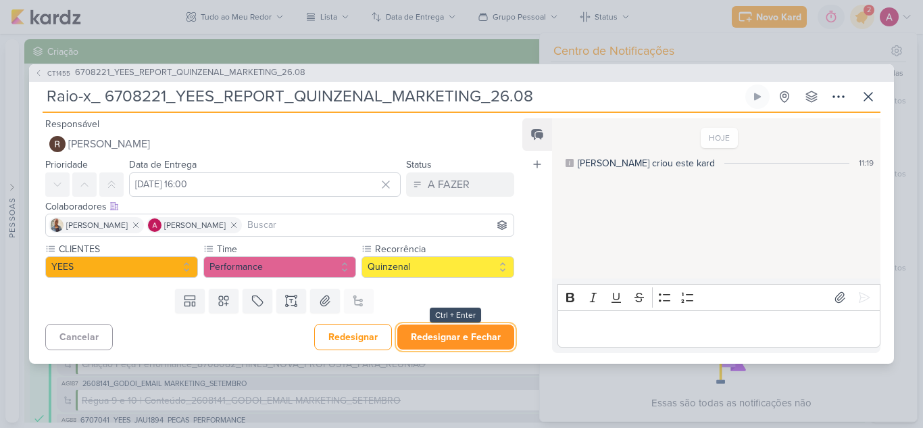
click at [429, 333] on button "Redesignar e Fechar" at bounding box center [455, 336] width 117 height 25
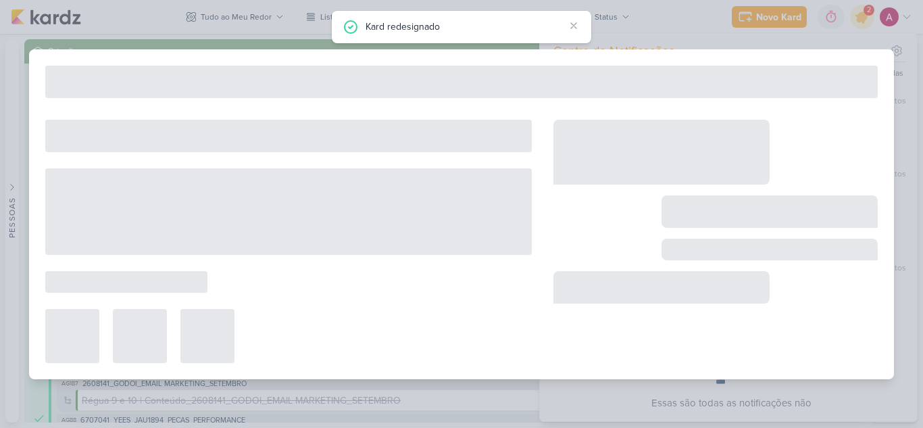
type input "6708221_YEES_REPORT_QUINZENAL_MARKETING_26.08"
type input "26 de agosto de 2025 às 18:00"
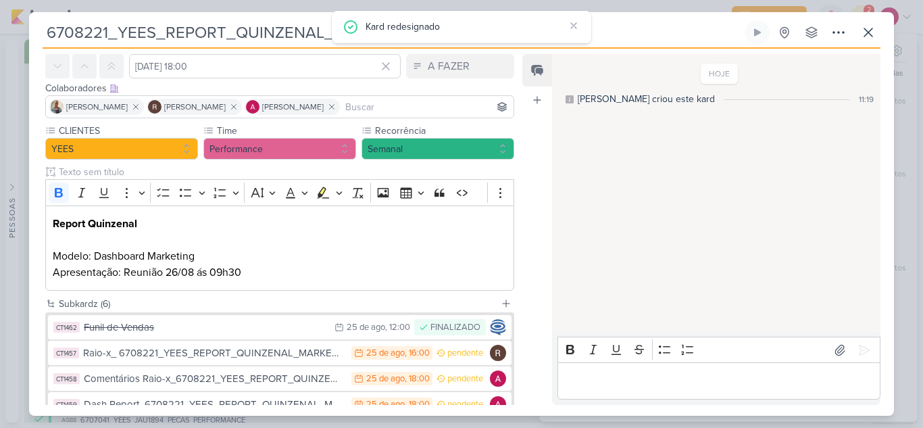
scroll to position [135, 0]
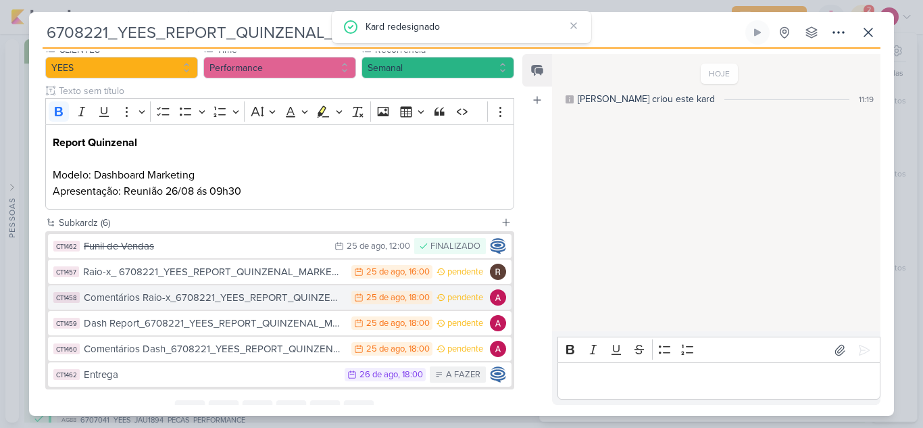
click at [245, 297] on div "Comentários Raio-x_6708221_YEES_REPORT_QUINZENAL_MARKETING_26.08" at bounding box center [214, 298] width 261 height 16
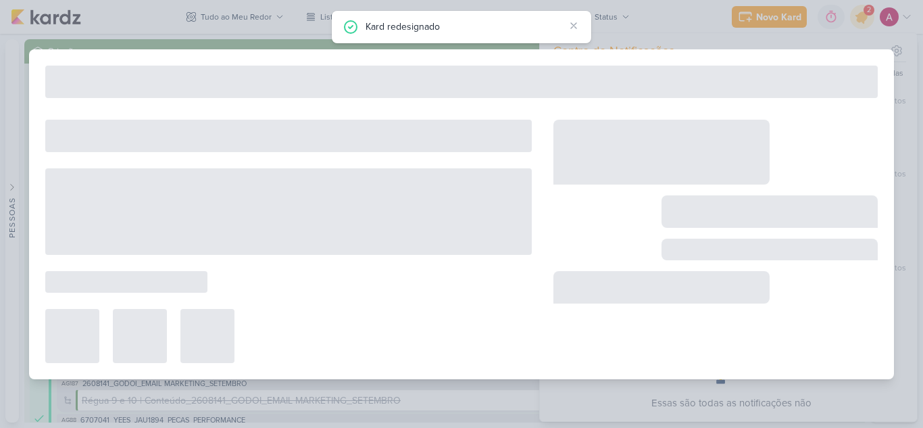
type input "Comentários Raio-x_6708221_YEES_REPORT_QUINZENAL_MARKETING_26.08"
type input "25 de agosto de 2025 às 18:00"
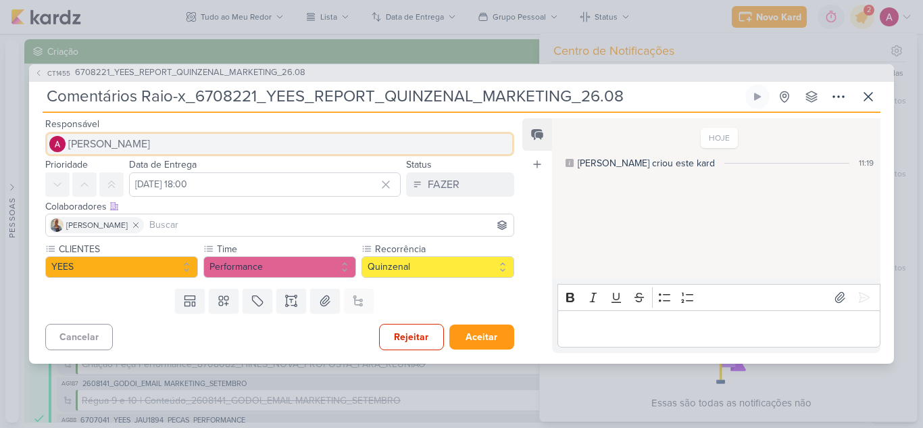
click at [150, 142] on span "[PERSON_NAME]" at bounding box center [109, 144] width 82 height 16
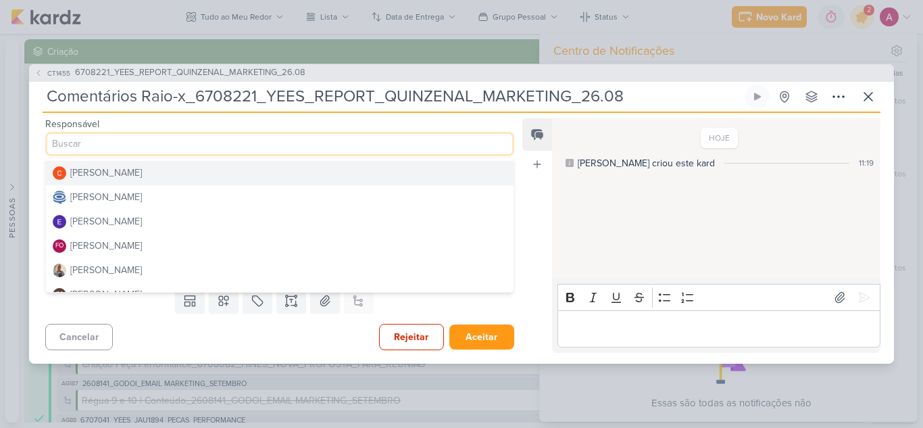
scroll to position [68, 0]
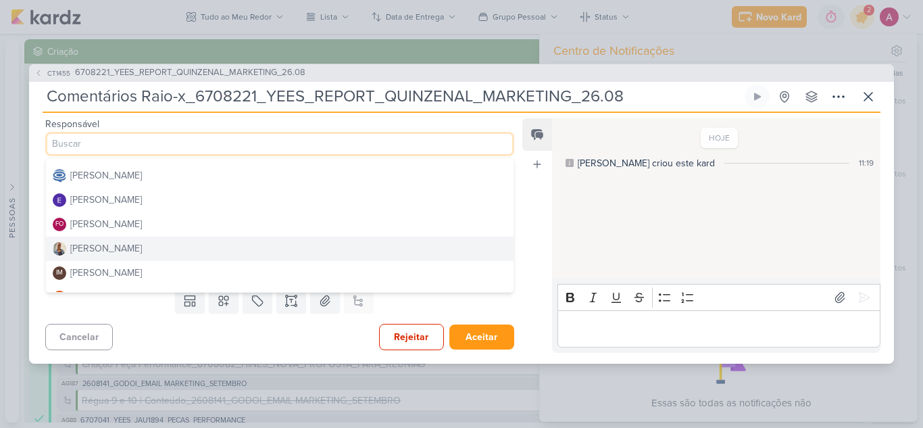
click at [108, 248] on div "Iara Santos" at bounding box center [106, 248] width 72 height 14
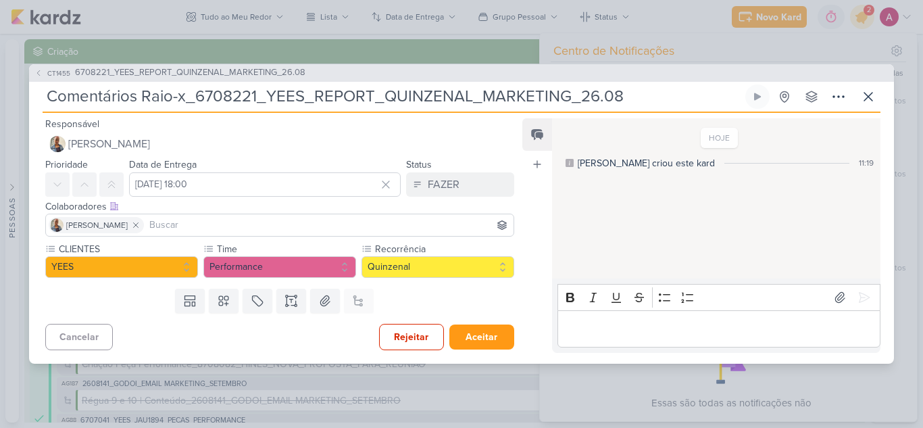
click at [192, 216] on div "Iara Santos" at bounding box center [279, 225] width 469 height 23
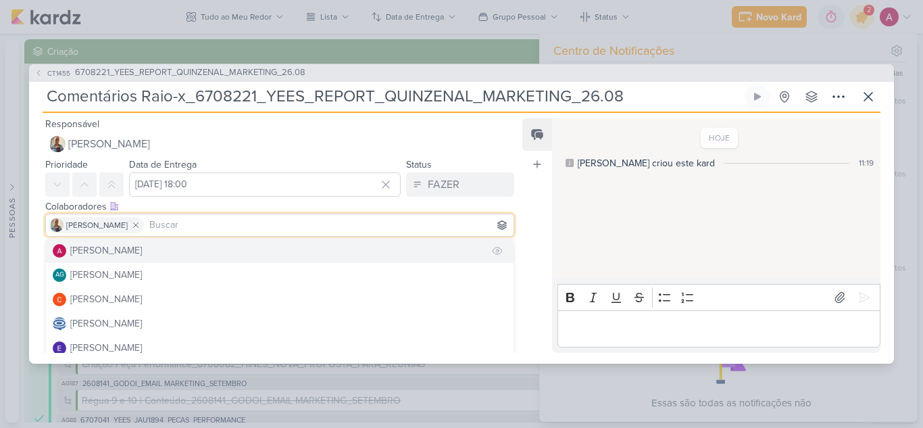
click at [141, 253] on div "[PERSON_NAME]" at bounding box center [106, 250] width 72 height 14
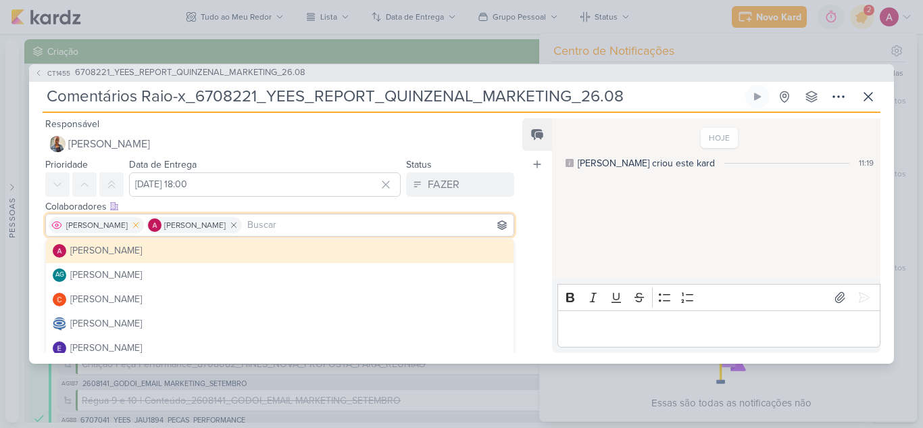
click at [131, 222] on icon at bounding box center [135, 224] width 9 height 9
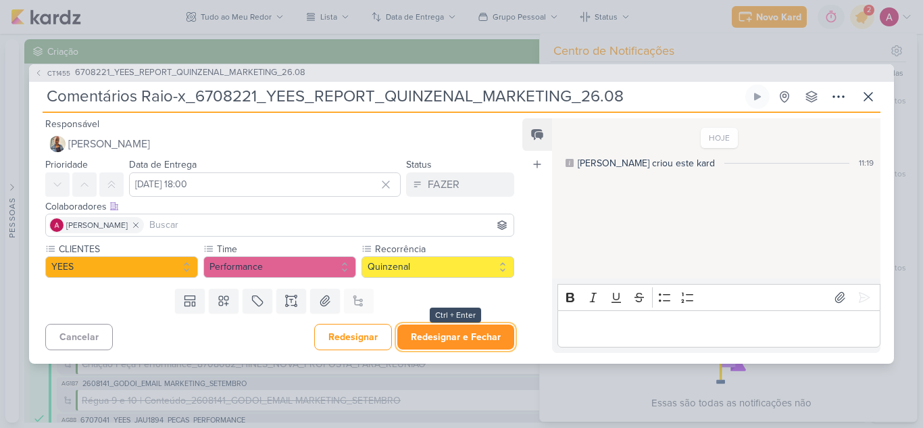
click at [450, 338] on button "Redesignar e Fechar" at bounding box center [455, 336] width 117 height 25
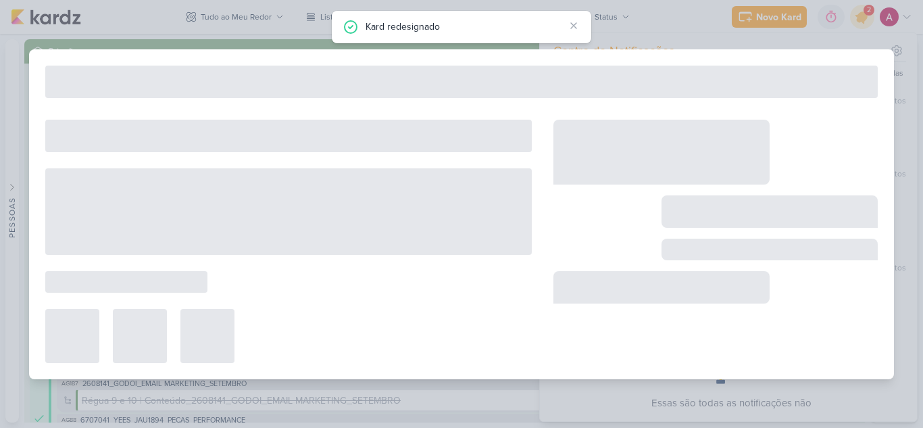
type input "6708221_YEES_REPORT_QUINZENAL_MARKETING_26.08"
type input "26 de agosto de 2025 às 18:00"
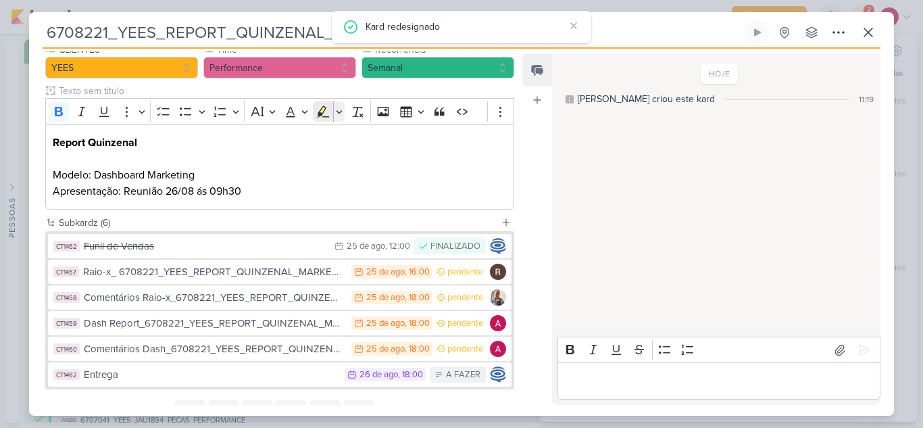
scroll to position [195, 0]
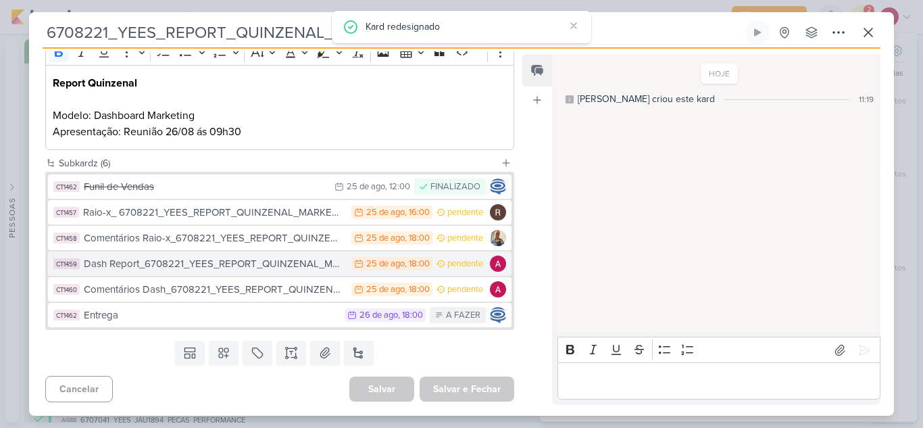
click at [278, 264] on div "Dash Report_6708221_YEES_REPORT_QUINZENAL_MARKETING_26.08" at bounding box center [214, 264] width 261 height 16
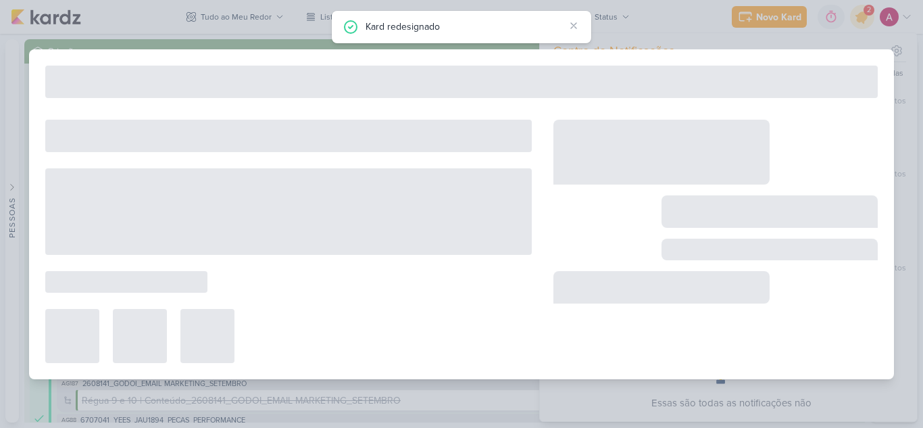
type input "Dash Report_6708221_YEES_REPORT_QUINZENAL_MARKETING_26.08"
type input "25 de agosto de 2025 às 18:00"
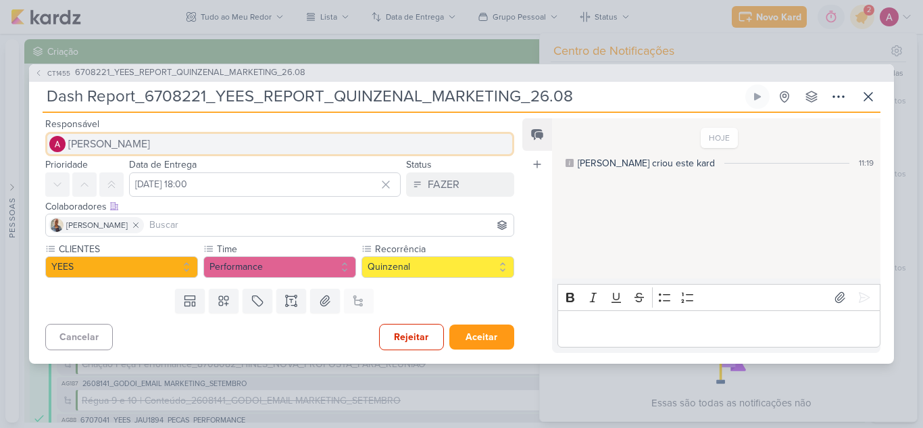
click at [137, 137] on span "[PERSON_NAME]" at bounding box center [109, 144] width 82 height 16
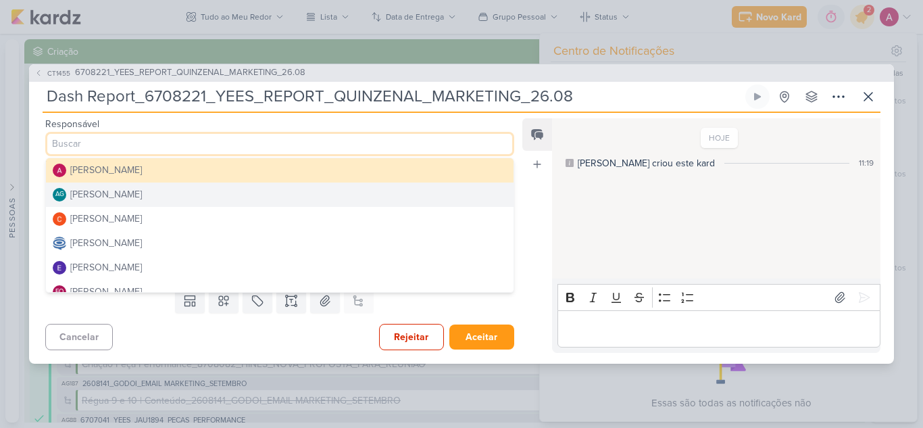
scroll to position [68, 0]
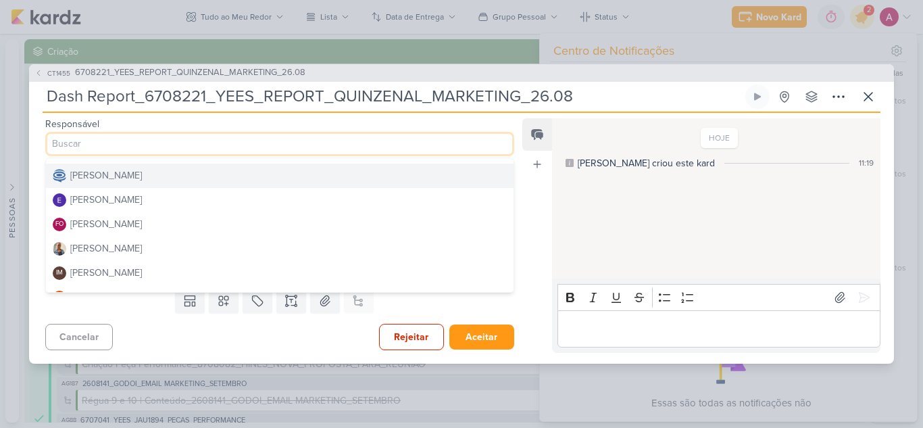
click at [192, 180] on button "Caroline Traven De Andrade" at bounding box center [280, 176] width 468 height 24
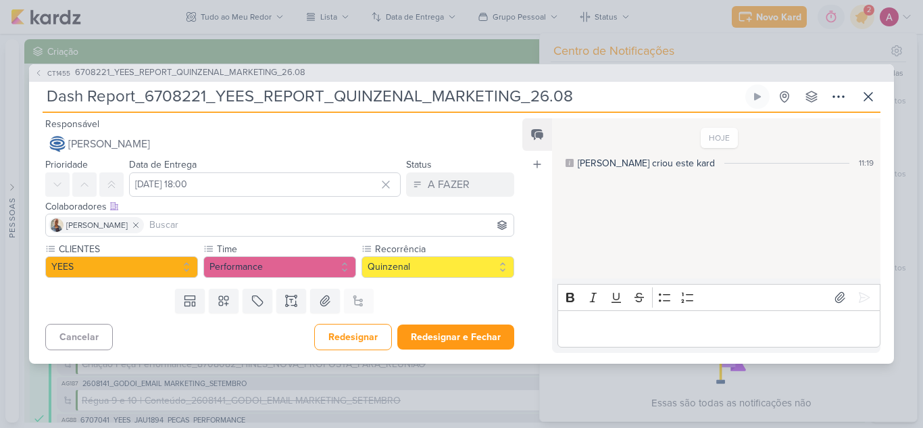
click at [171, 223] on input at bounding box center [329, 225] width 364 height 16
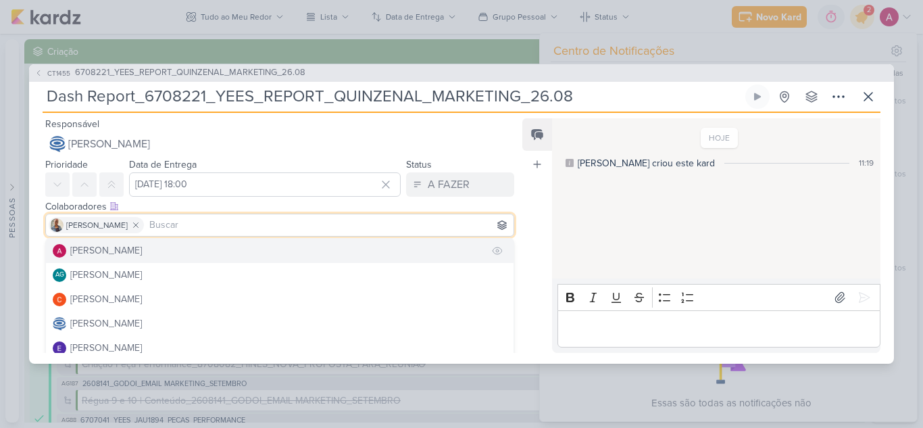
click at [155, 252] on button "[PERSON_NAME]" at bounding box center [280, 251] width 468 height 24
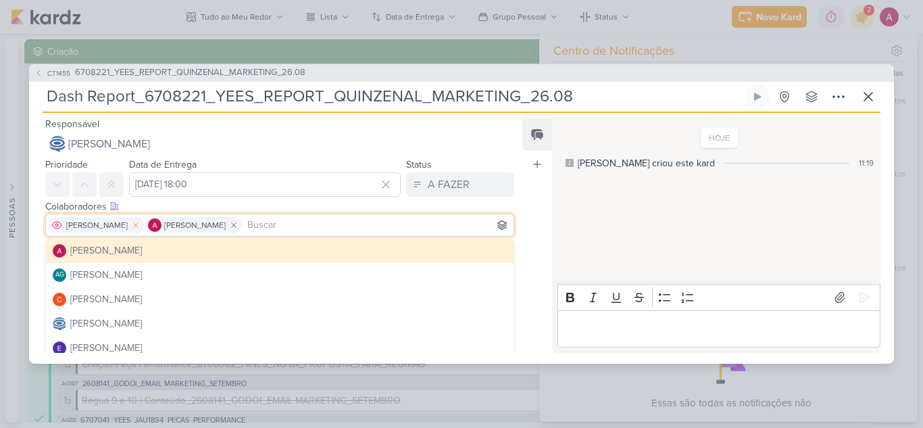
click at [131, 226] on icon at bounding box center [135, 224] width 9 height 9
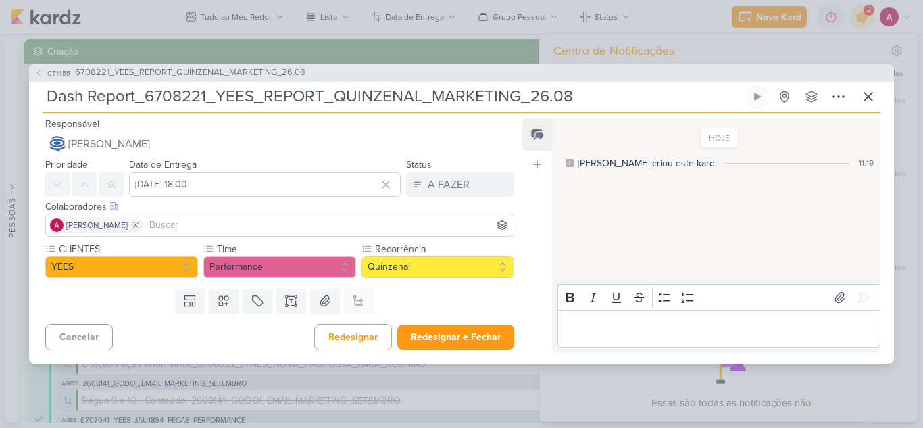
click at [222, 222] on input at bounding box center [329, 225] width 364 height 16
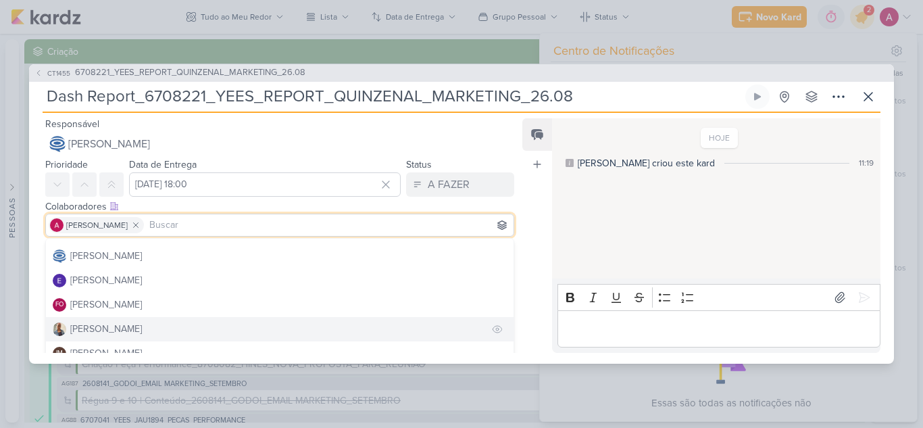
click at [91, 335] on div "Iara Santos" at bounding box center [106, 329] width 72 height 14
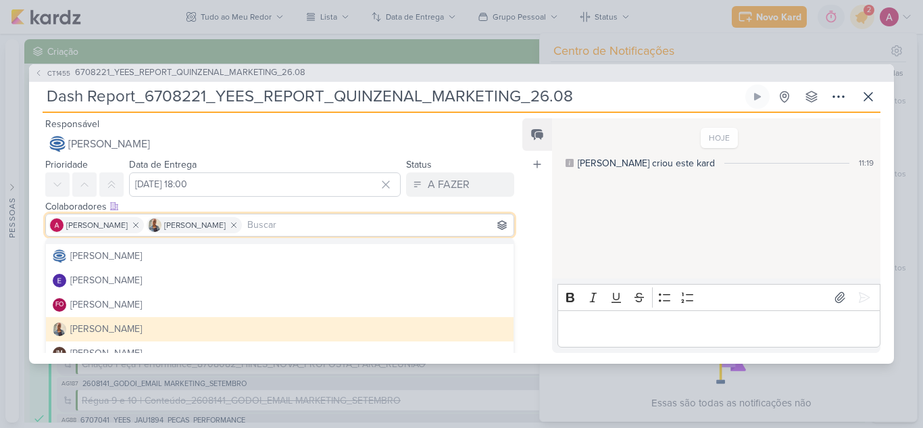
click at [528, 190] on div "Feed Atrelar email Solte o email para atrelar ao kard" at bounding box center [537, 235] width 30 height 235
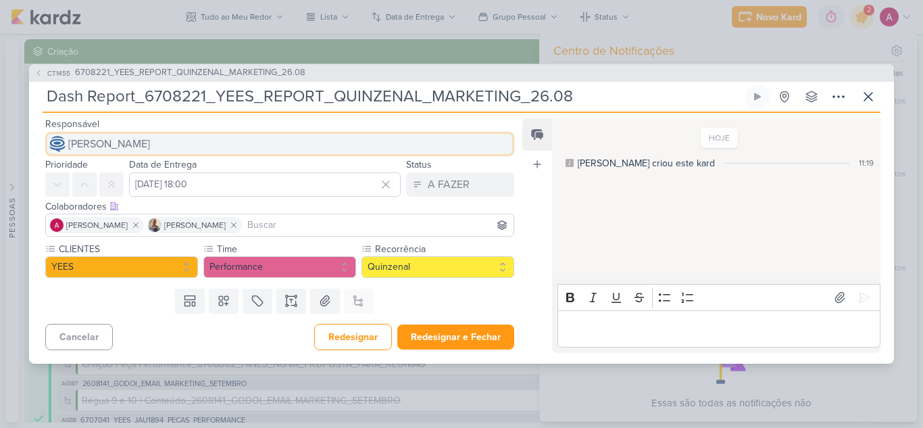
click at [150, 137] on span "Caroline Traven De Andrade" at bounding box center [109, 144] width 82 height 16
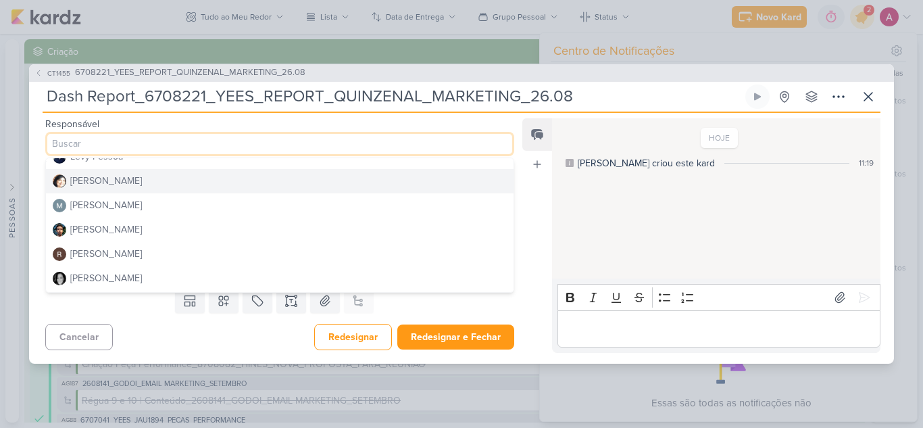
scroll to position [255, 0]
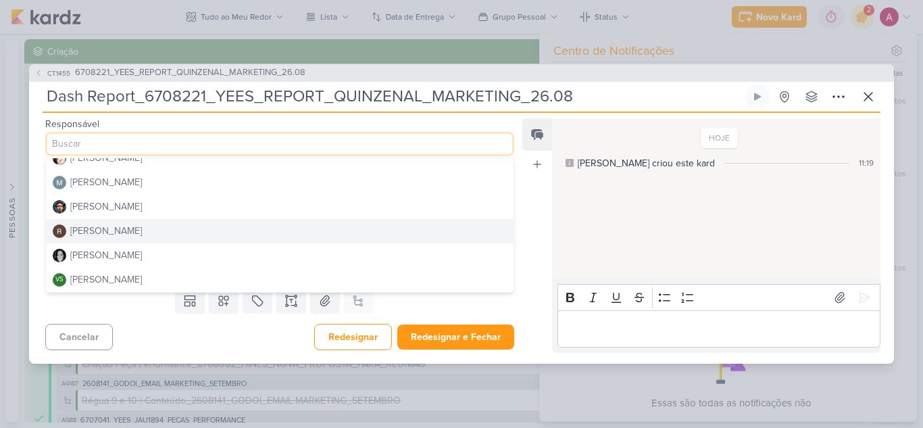
click at [97, 235] on div "Rafael Dornelles" at bounding box center [106, 231] width 72 height 14
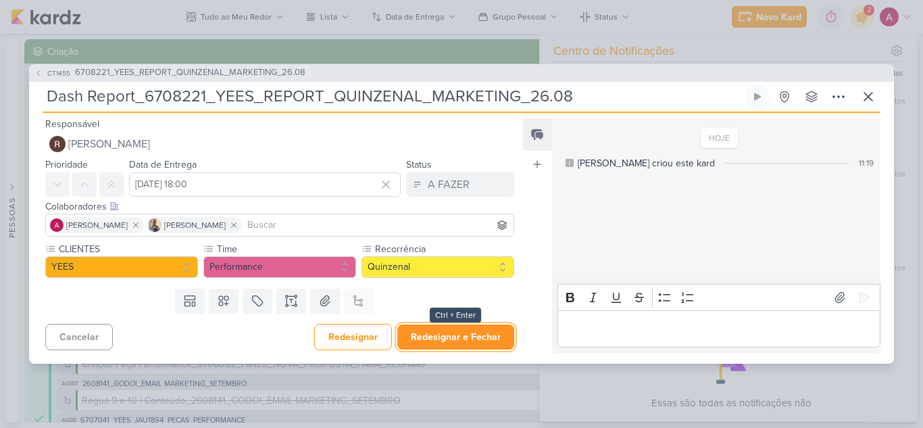
click at [439, 335] on button "Redesignar e Fechar" at bounding box center [455, 336] width 117 height 25
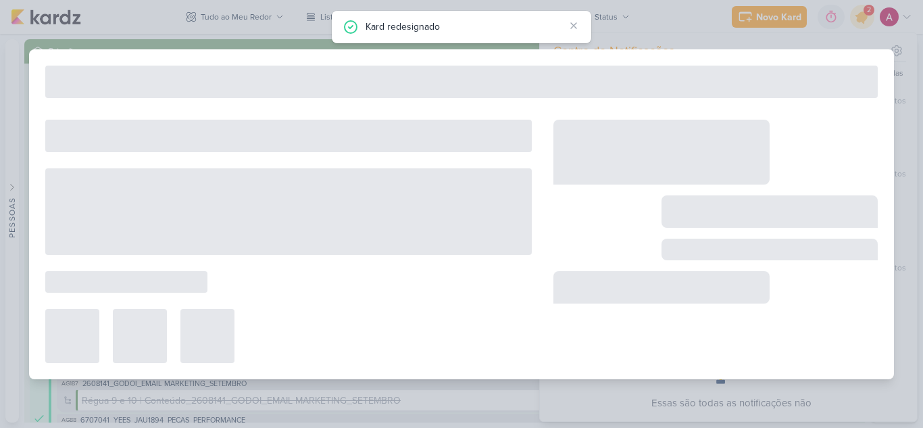
type input "6708221_YEES_REPORT_QUINZENAL_MARKETING_26.08"
type input "26 de agosto de 2025 às 18:00"
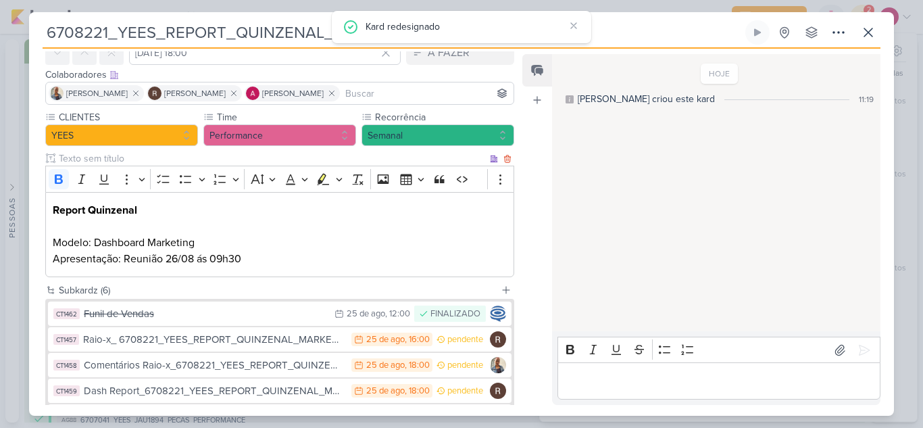
scroll to position [135, 0]
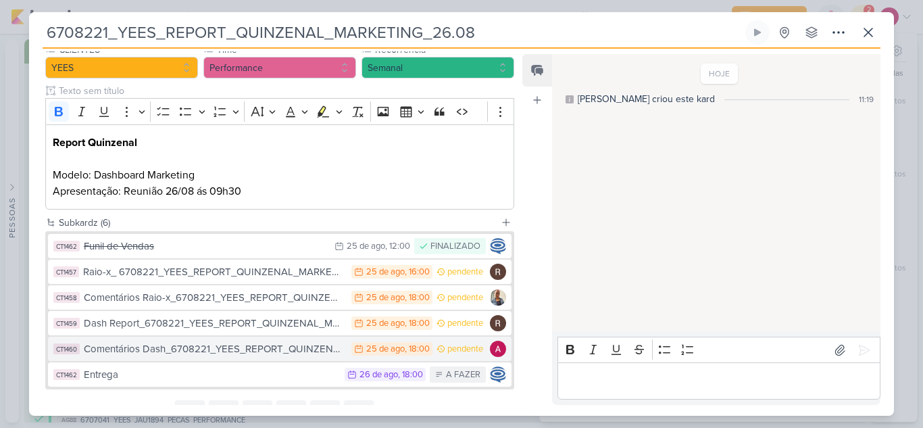
click at [234, 350] on div "Comentários Dash_6708221_YEES_REPORT_QUINZENAL_MARKETING_26.08" at bounding box center [214, 349] width 261 height 16
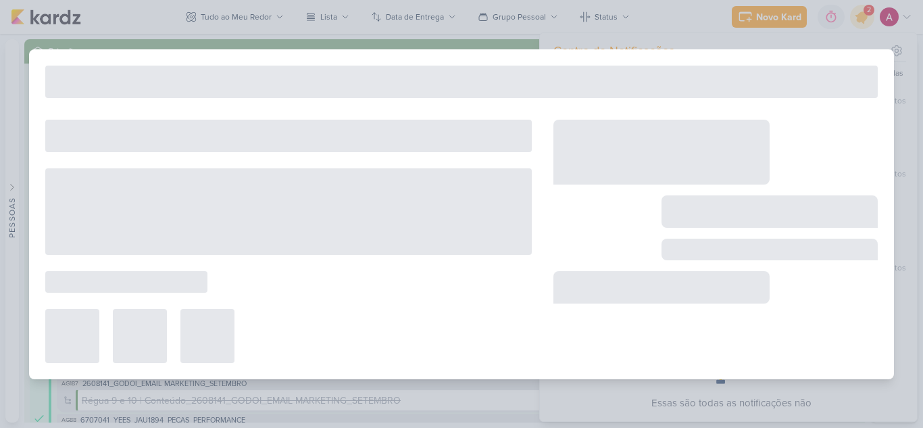
type input "Comentários Dash_6708221_YEES_REPORT_QUINZENAL_MARKETING_26.08"
type input "25 de agosto de 2025 às 18:00"
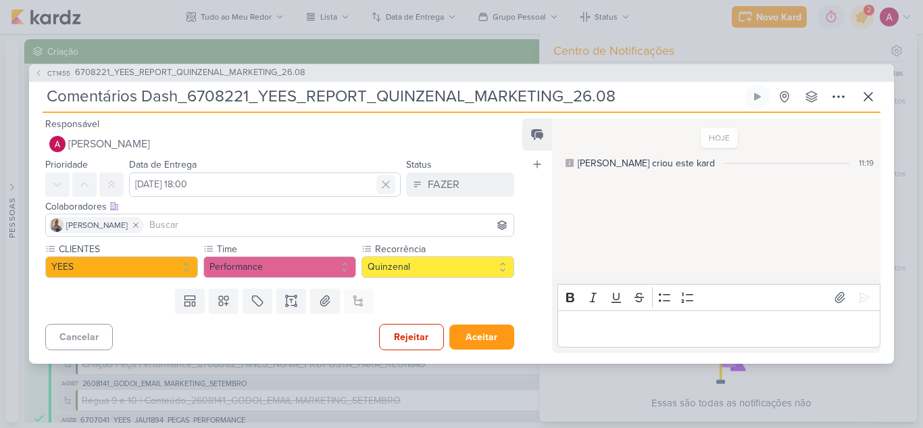
click at [383, 185] on icon at bounding box center [386, 184] width 7 height 7
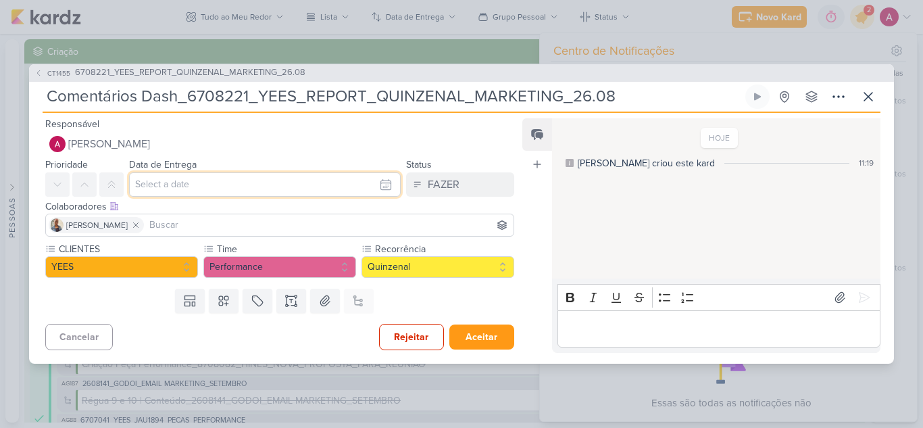
click at [228, 185] on input "text" at bounding box center [265, 184] width 272 height 24
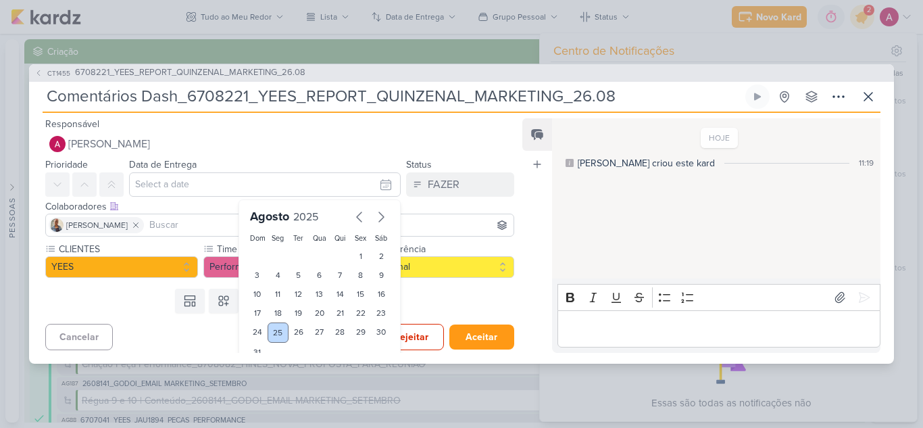
click at [274, 335] on div "25" at bounding box center [278, 332] width 21 height 20
type input "25 de agosto de 2025 às 23:59"
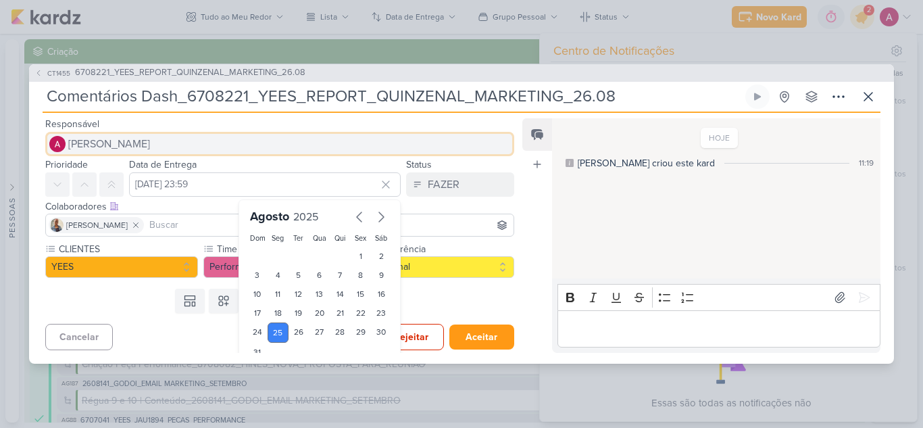
click at [136, 149] on span "[PERSON_NAME]" at bounding box center [109, 144] width 82 height 16
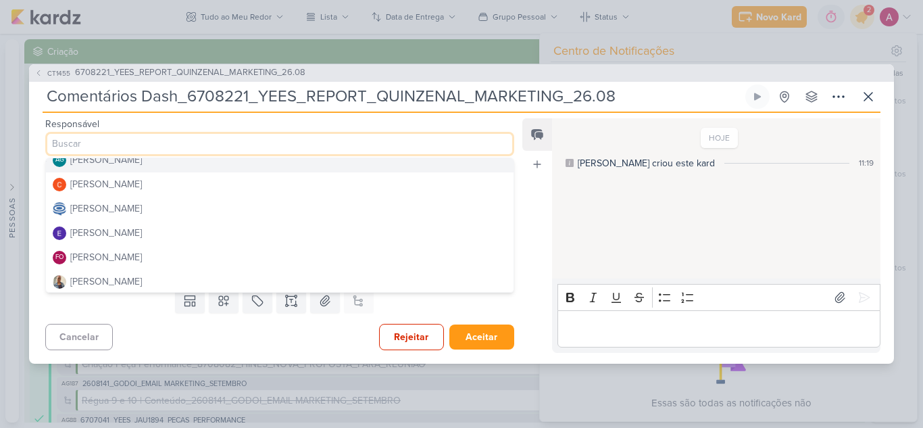
scroll to position [68, 0]
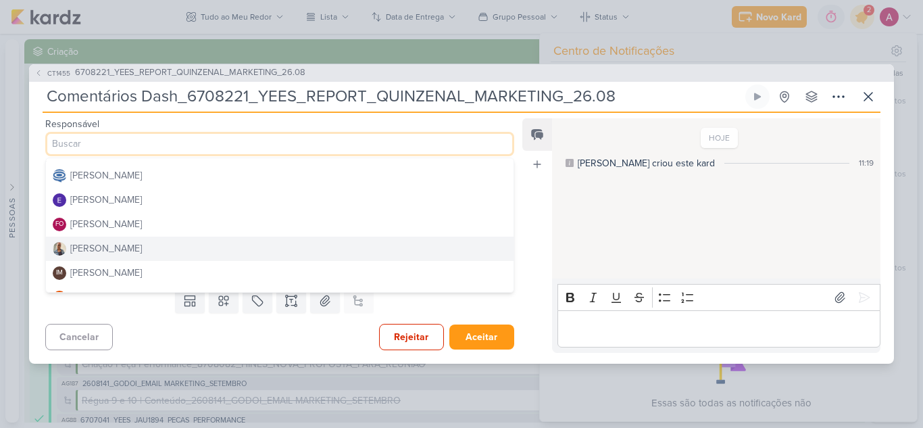
click at [97, 247] on div "Iara Santos" at bounding box center [106, 248] width 72 height 14
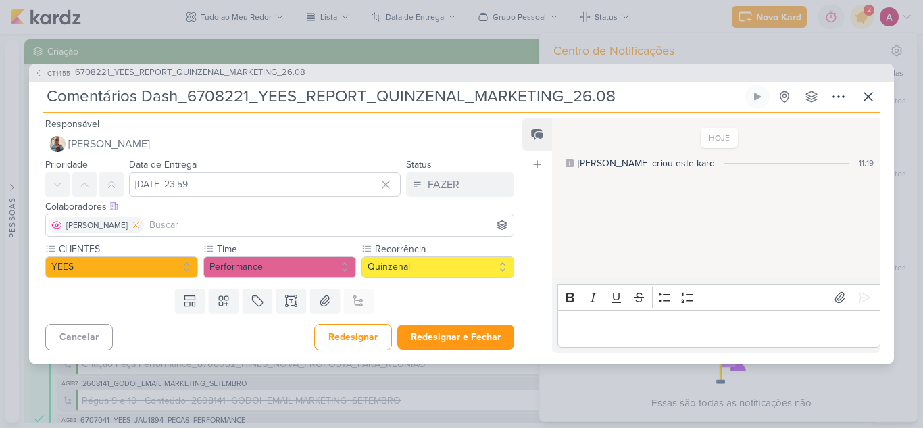
click at [131, 227] on icon at bounding box center [135, 224] width 9 height 9
click at [127, 223] on input at bounding box center [280, 225] width 462 height 16
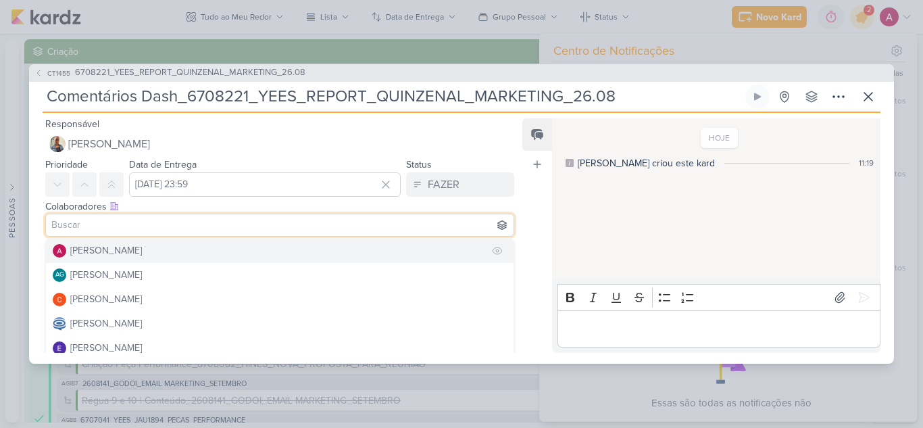
click at [118, 254] on div "[PERSON_NAME]" at bounding box center [106, 250] width 72 height 14
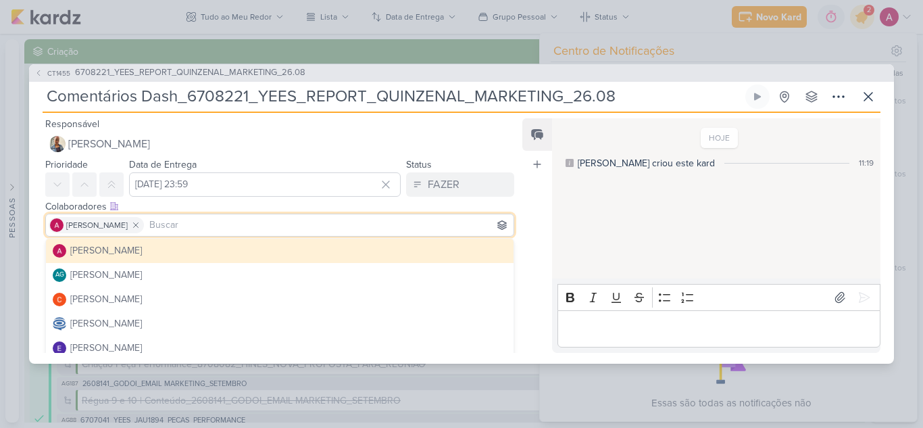
click at [535, 190] on div "Feed Atrelar email Solte o email para atrelar ao kard" at bounding box center [537, 235] width 30 height 235
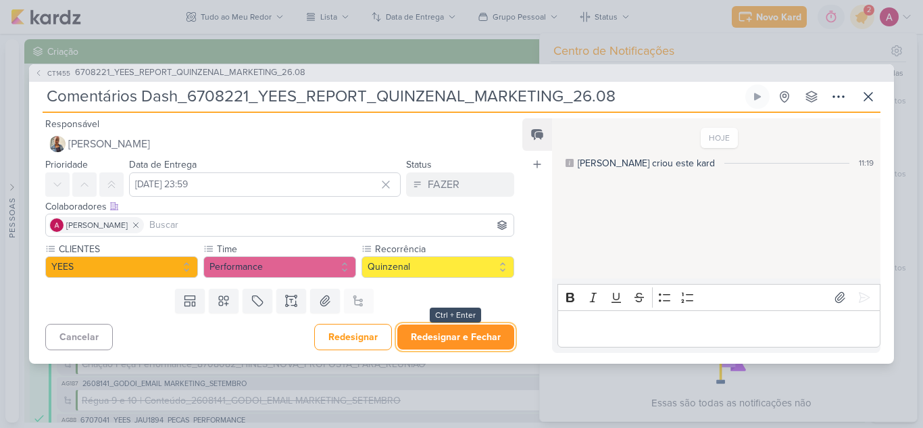
click at [416, 337] on button "Redesignar e Fechar" at bounding box center [455, 336] width 117 height 25
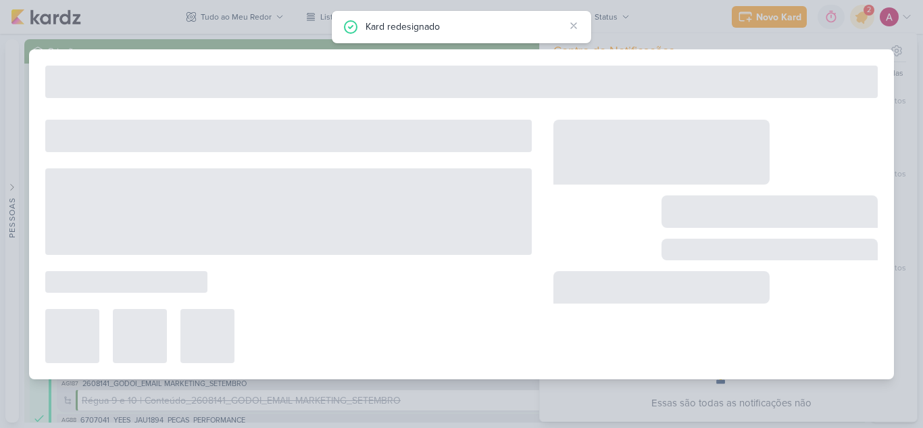
type input "6708221_YEES_REPORT_QUINZENAL_MARKETING_26.08"
type input "26 de agosto de 2025 às 18:00"
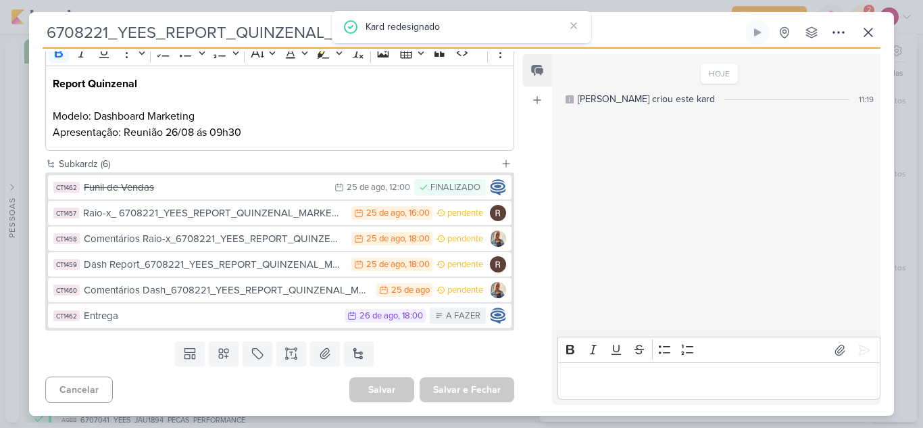
scroll to position [195, 0]
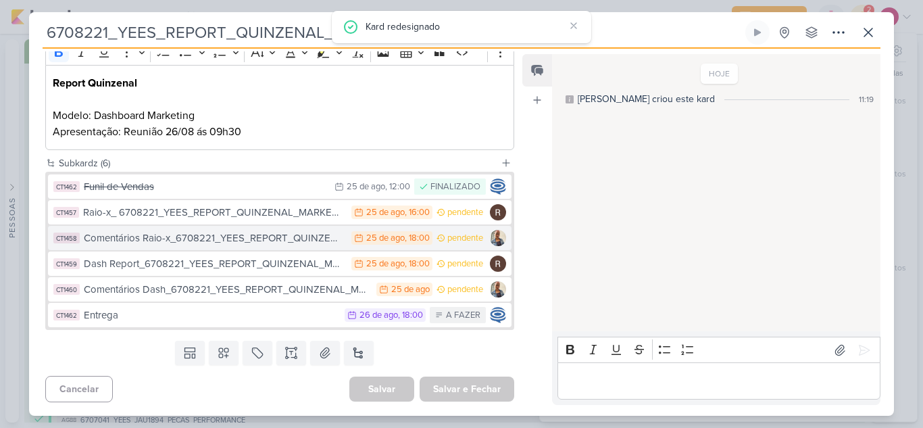
click at [258, 241] on div "Comentários Raio-x_6708221_YEES_REPORT_QUINZENAL_MARKETING_26.08" at bounding box center [214, 238] width 261 height 16
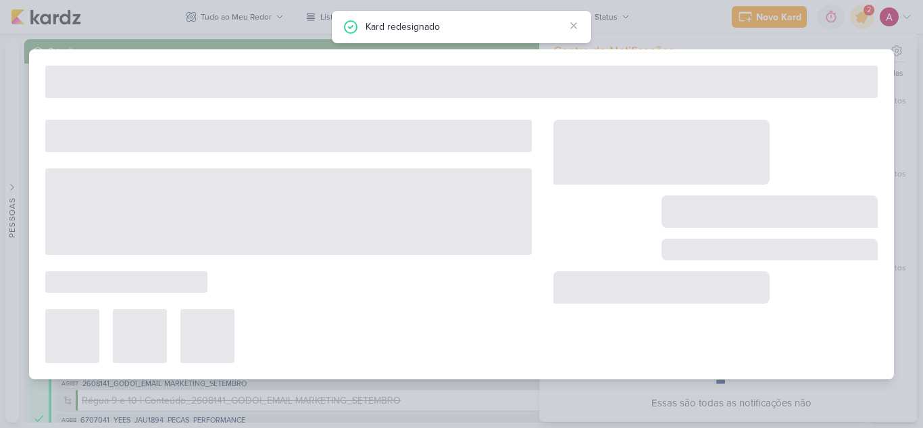
type input "Comentários Raio-x_6708221_YEES_REPORT_QUINZENAL_MARKETING_26.08"
type input "25 de agosto de 2025 às 18:00"
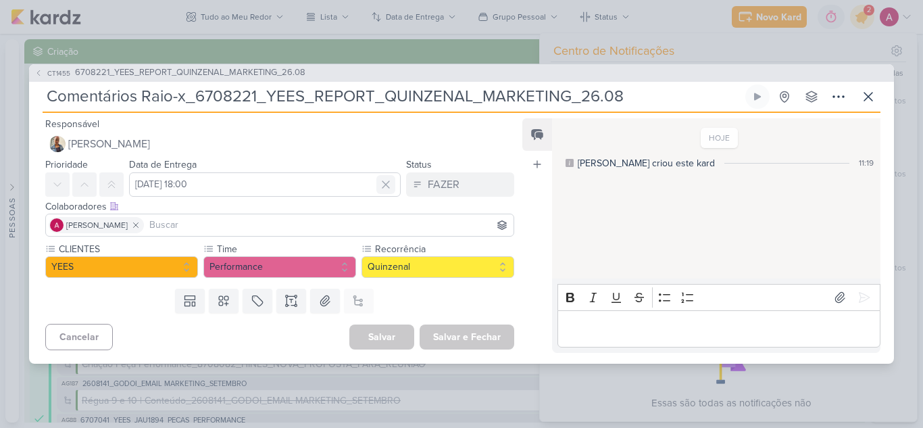
click at [383, 182] on icon at bounding box center [386, 184] width 7 height 7
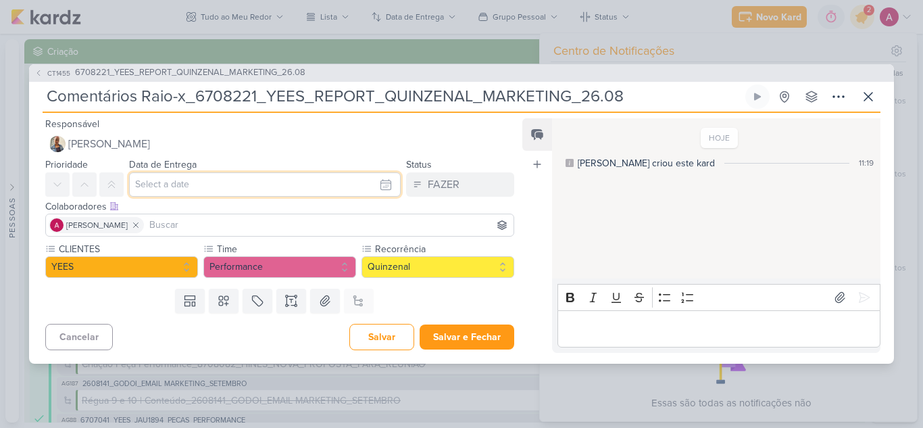
click at [229, 188] on input "text" at bounding box center [265, 184] width 272 height 24
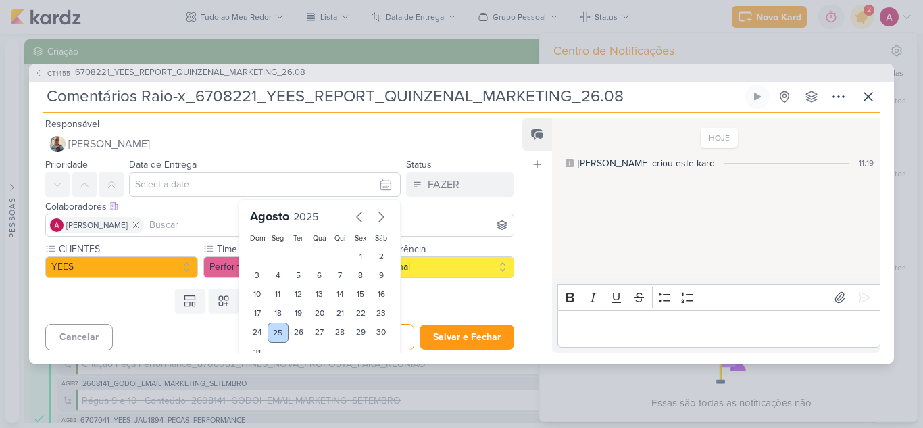
click at [270, 330] on div "25" at bounding box center [278, 332] width 21 height 20
type input "25 de agosto de 2025 às 23:59"
click at [160, 328] on div "Cancelar Salvar Salvar e Fechar Ctrl + Enter" at bounding box center [274, 335] width 491 height 34
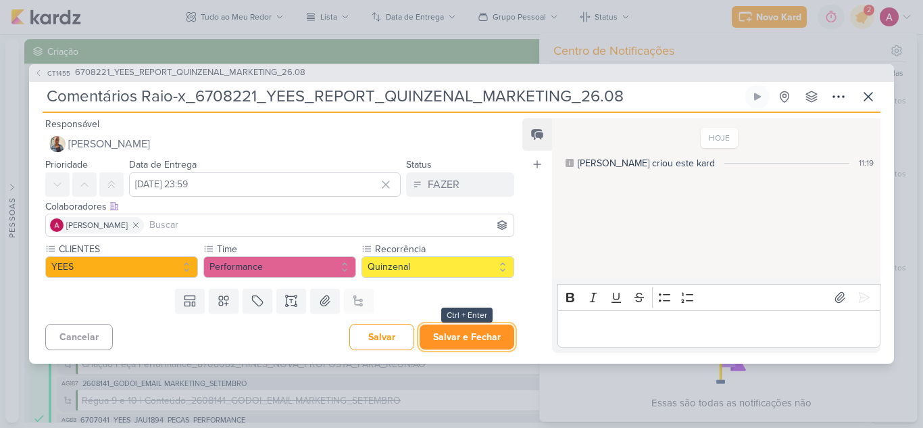
click at [439, 340] on button "Salvar e Fechar" at bounding box center [467, 336] width 95 height 25
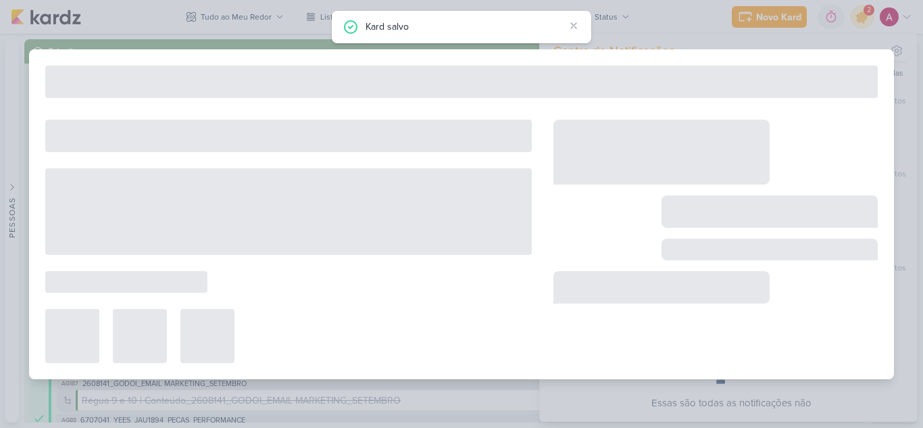
type input "6708221_YEES_REPORT_QUINZENAL_MARKETING_26.08"
type input "26 de agosto de 2025 às 18:00"
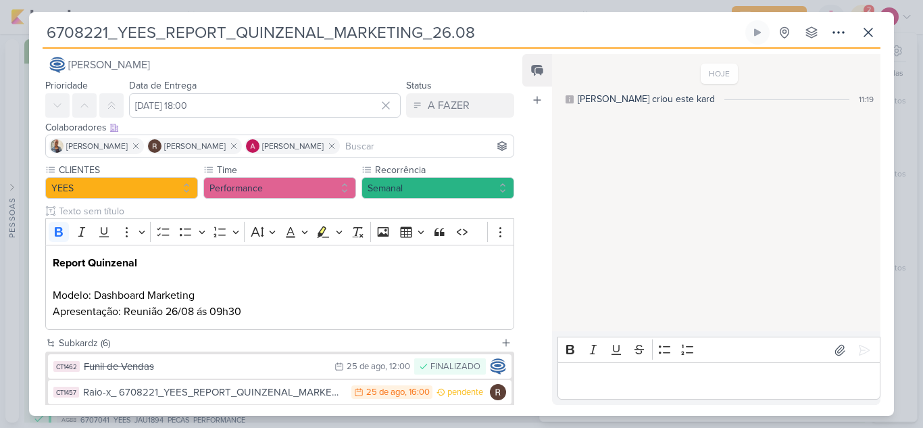
scroll to position [0, 0]
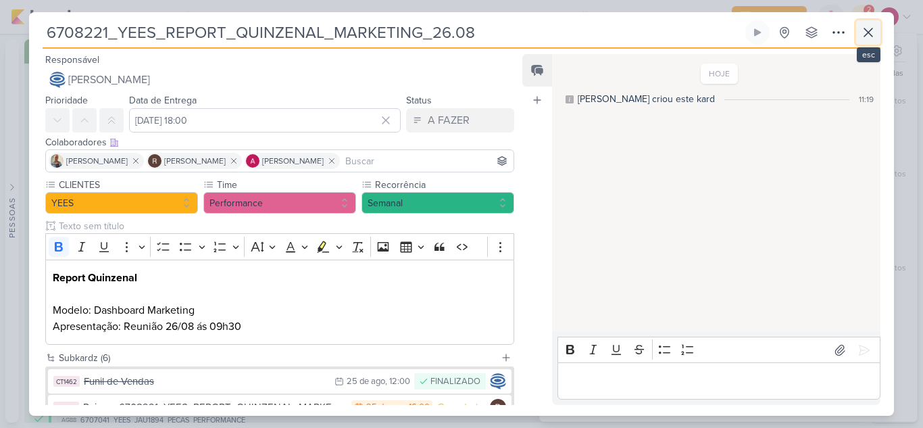
click at [869, 36] on icon at bounding box center [868, 32] width 16 height 16
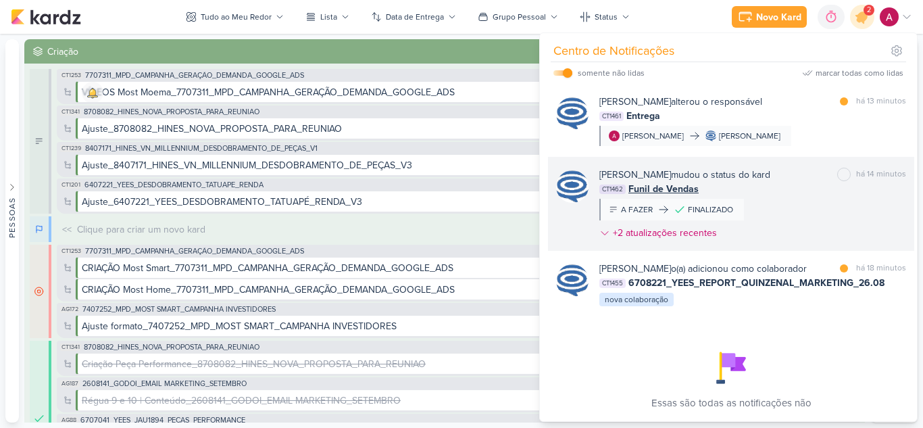
scroll to position [65, 0]
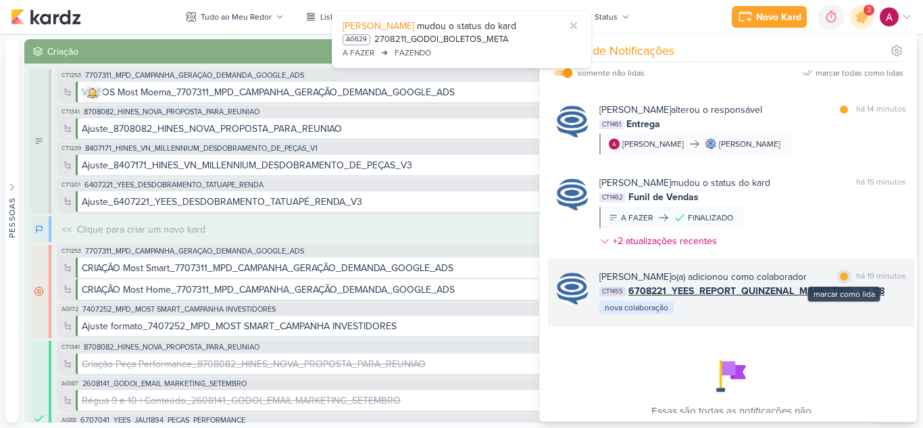
click at [841, 276] on div at bounding box center [844, 276] width 8 height 8
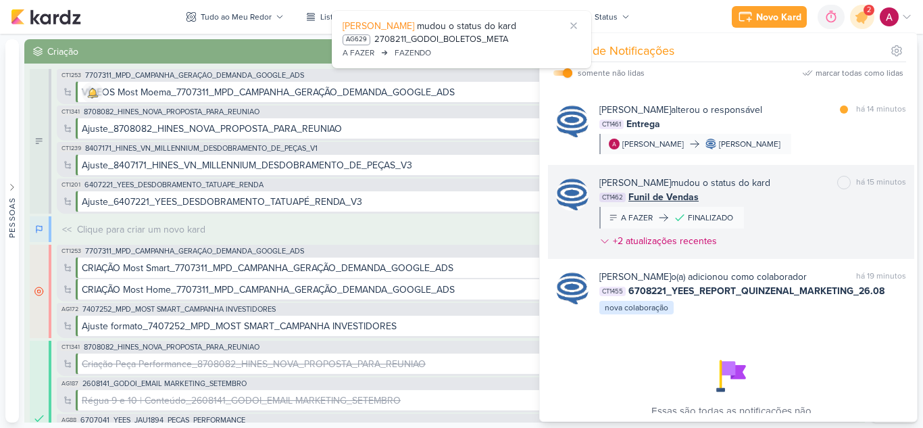
scroll to position [0, 0]
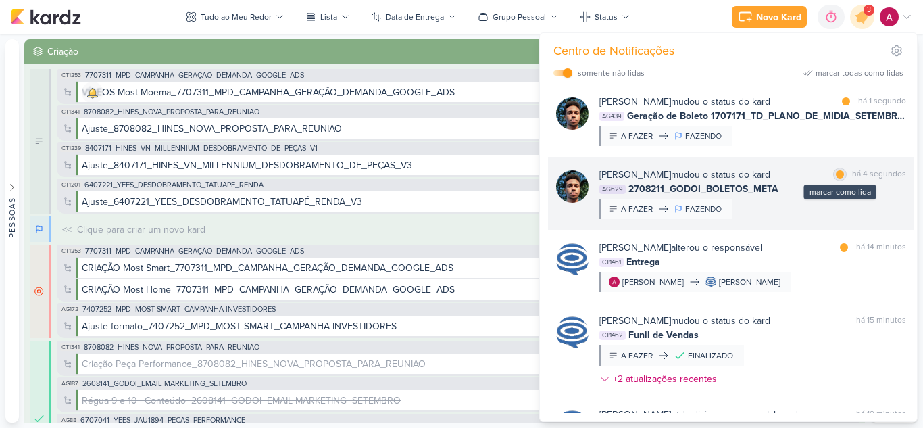
click at [836, 172] on div at bounding box center [840, 174] width 8 height 8
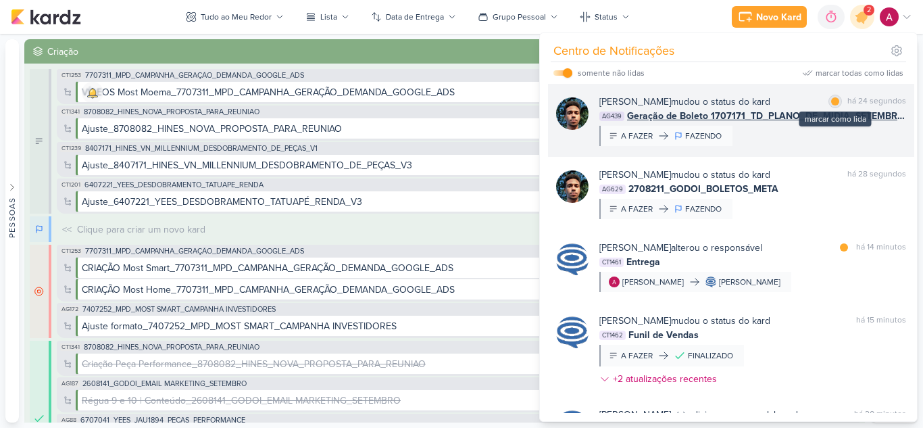
click at [835, 101] on div at bounding box center [835, 101] width 8 height 8
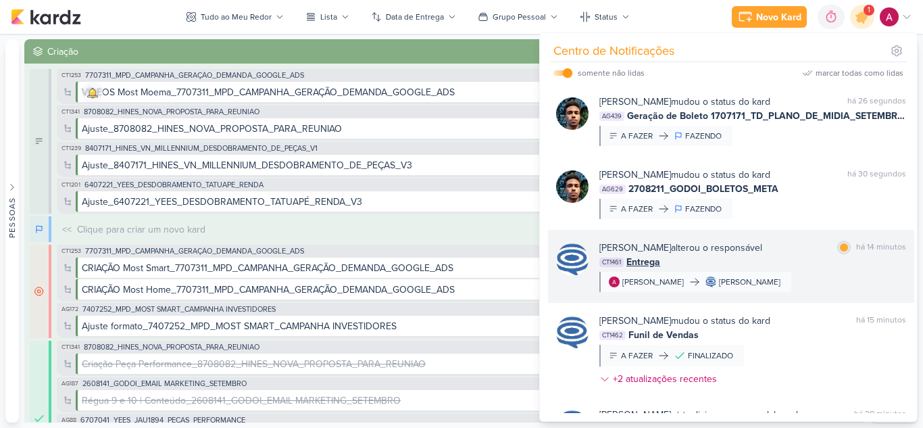
click at [837, 251] on div "marcar como lida" at bounding box center [844, 248] width 14 height 14
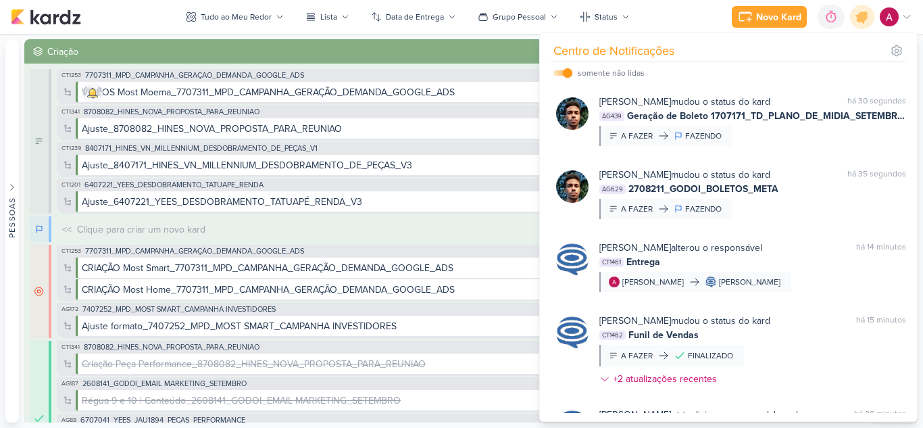
click at [722, 50] on div "Centro de Notificações" at bounding box center [729, 51] width 356 height 21
click at [504, 53] on div "Criação" at bounding box center [440, 52] width 787 height 14
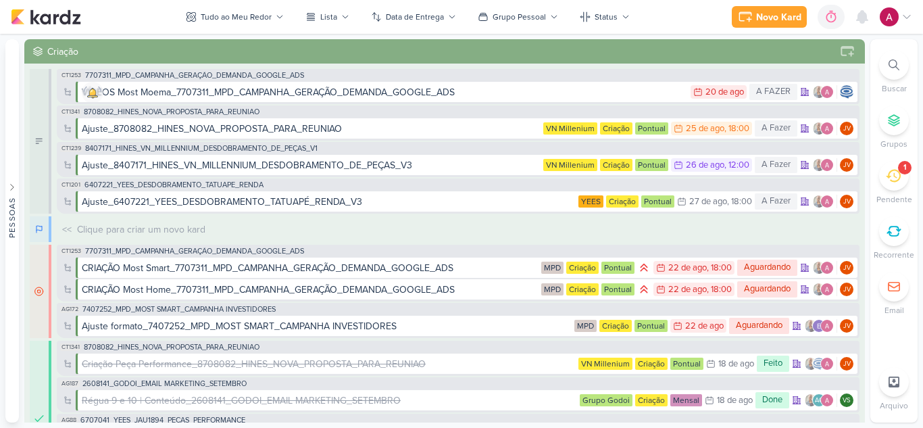
click at [890, 67] on icon at bounding box center [894, 64] width 11 height 11
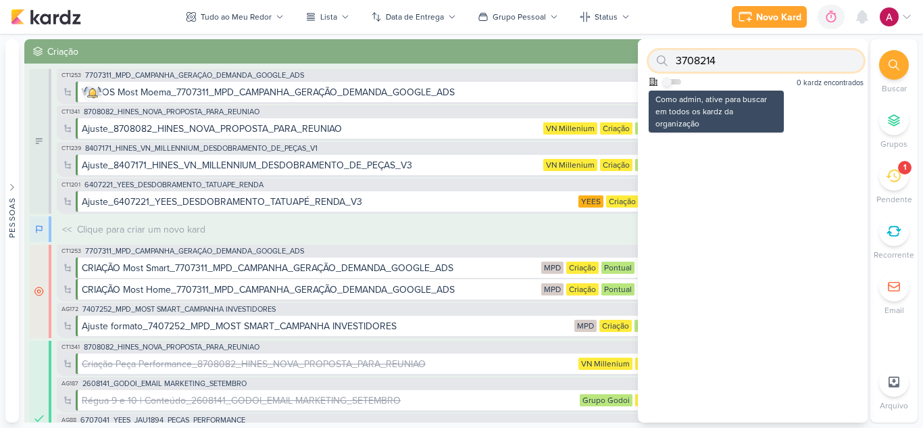
type input "3708214"
click at [668, 85] on input "checkbox" at bounding box center [666, 81] width 9 height 9
checkbox input "true"
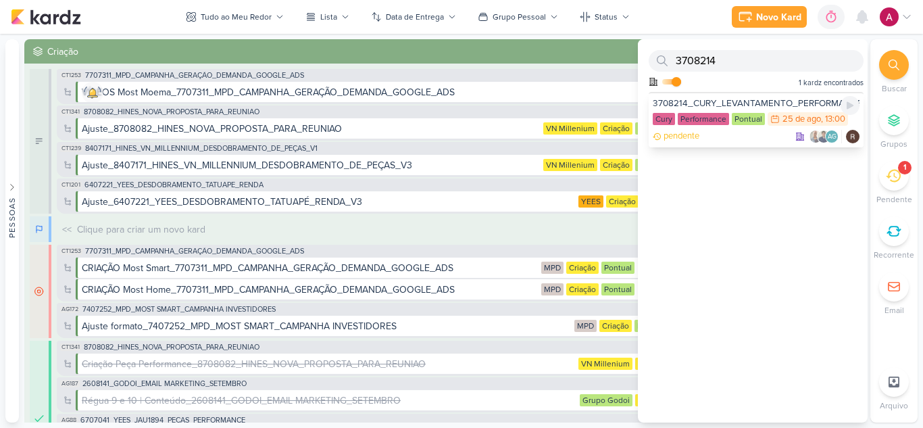
click at [740, 136] on div "pendente AG" at bounding box center [756, 137] width 207 height 14
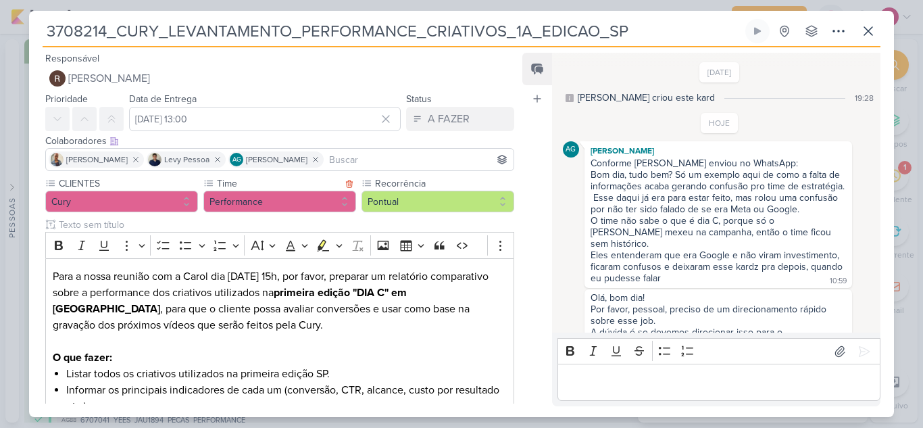
scroll to position [95, 0]
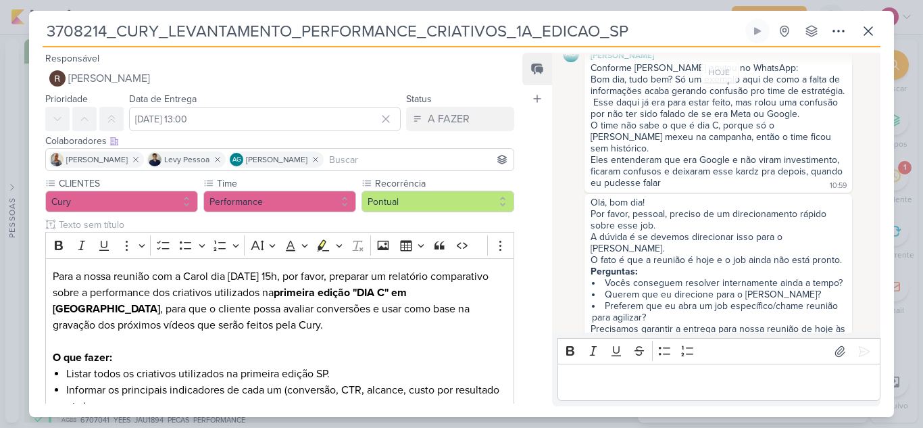
click at [363, 165] on input at bounding box center [418, 159] width 185 height 16
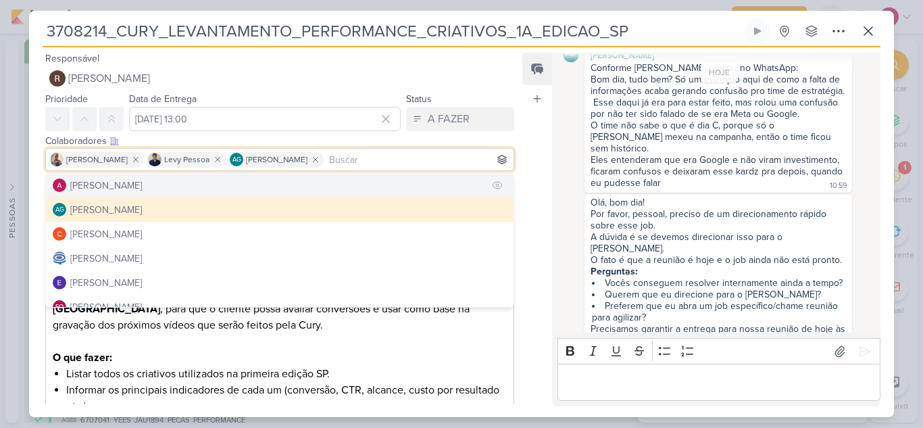
click at [154, 189] on button "[PERSON_NAME]" at bounding box center [280, 185] width 468 height 24
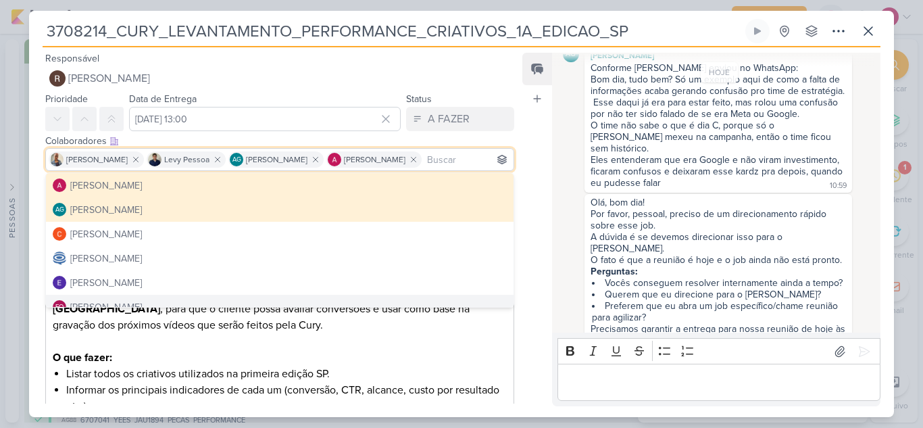
click at [568, 271] on div "Olá, bom dia! Por favor, pessoal, preciso de um direcionamento rápido sobre ess…" at bounding box center [720, 272] width 314 height 156
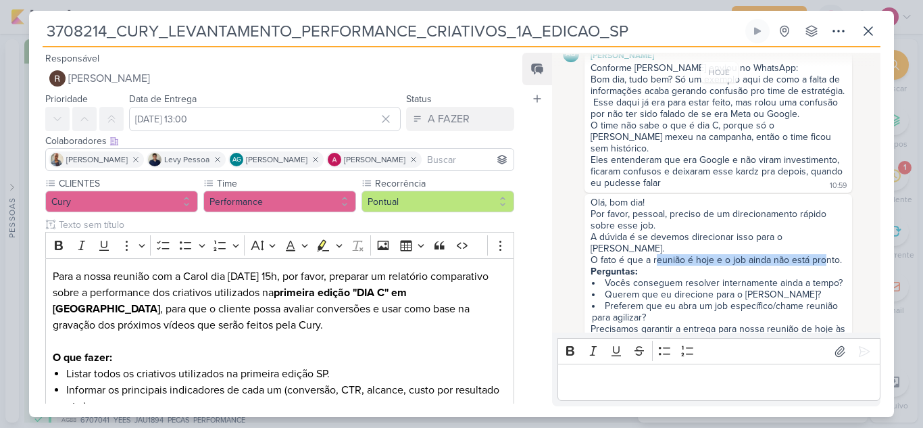
drag, startPoint x: 655, startPoint y: 239, endPoint x: 822, endPoint y: 241, distance: 167.0
click at [822, 254] on div "O fato é que a reunião é hoje e o job ainda não está pronto." at bounding box center [718, 259] width 255 height 11
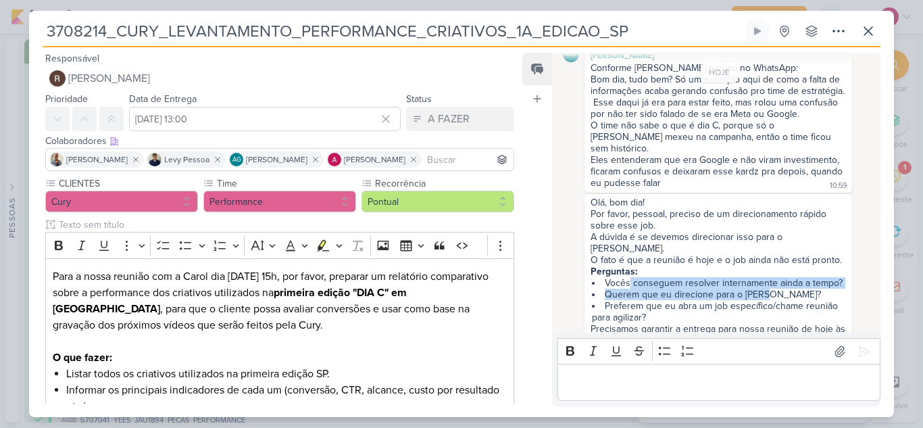
drag, startPoint x: 629, startPoint y: 256, endPoint x: 819, endPoint y: 268, distance: 190.3
click at [819, 277] on ul "Vocês conseguem resolver internamente ainda a tempo? Querem que eu direcione pa…" at bounding box center [718, 300] width 255 height 46
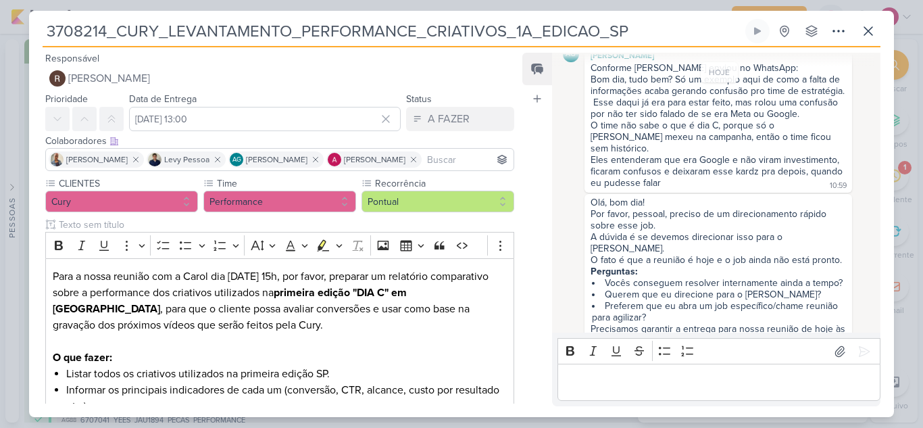
click at [743, 300] on li "Preferem que eu abra um job específico/chame reunião para agilizar?" at bounding box center [719, 311] width 254 height 23
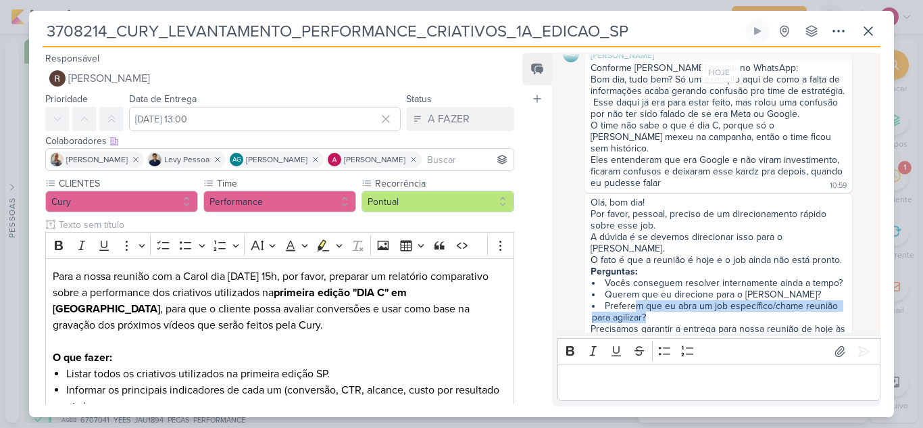
drag, startPoint x: 637, startPoint y: 281, endPoint x: 796, endPoint y: 291, distance: 159.2
click at [796, 300] on li "Preferem que eu abra um job específico/chame reunião para agilizar?" at bounding box center [719, 311] width 254 height 23
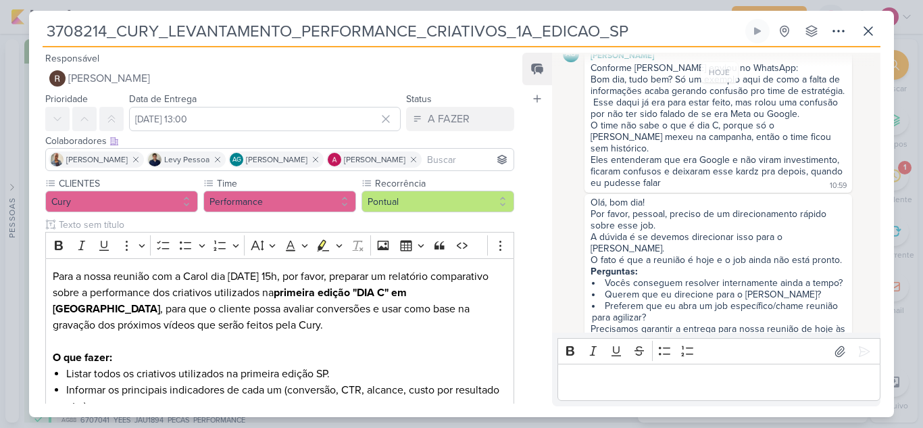
click at [654, 323] on div "Precisamos garantir a entrega para nossa reunião de hoje às 15h." at bounding box center [720, 334] width 258 height 23
drag, startPoint x: 655, startPoint y: 307, endPoint x: 754, endPoint y: 318, distance: 99.9
click at [754, 318] on div "Olá, bom dia! Por favor, pessoal, preciso de um direcionamento rápido sobre ess…" at bounding box center [718, 272] width 262 height 151
click at [714, 323] on div "Precisamos garantir a entrega para nossa reunião de hoje às 15h." at bounding box center [720, 334] width 258 height 23
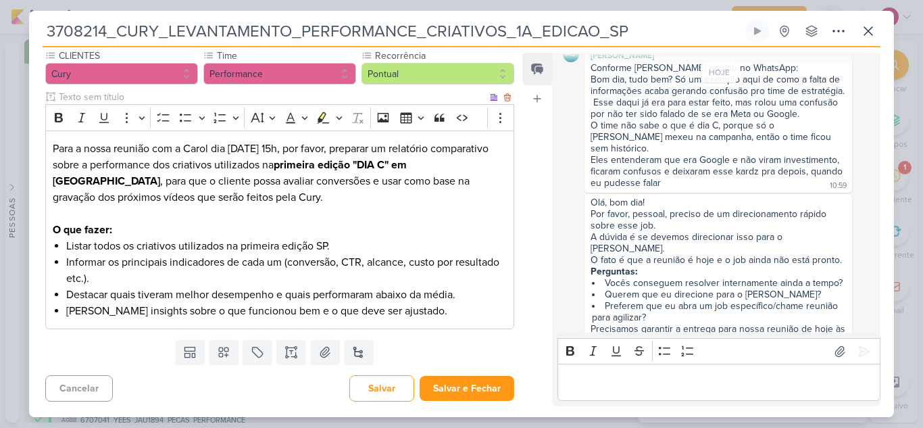
scroll to position [128, 0]
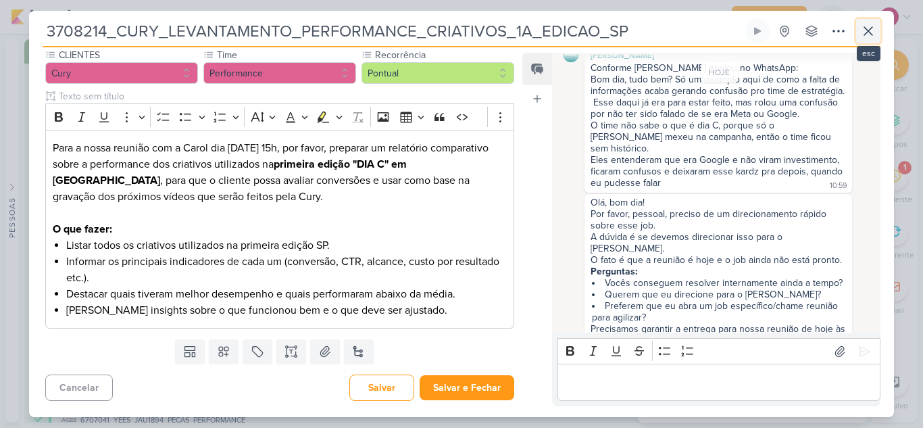
click at [879, 36] on button at bounding box center [868, 31] width 24 height 24
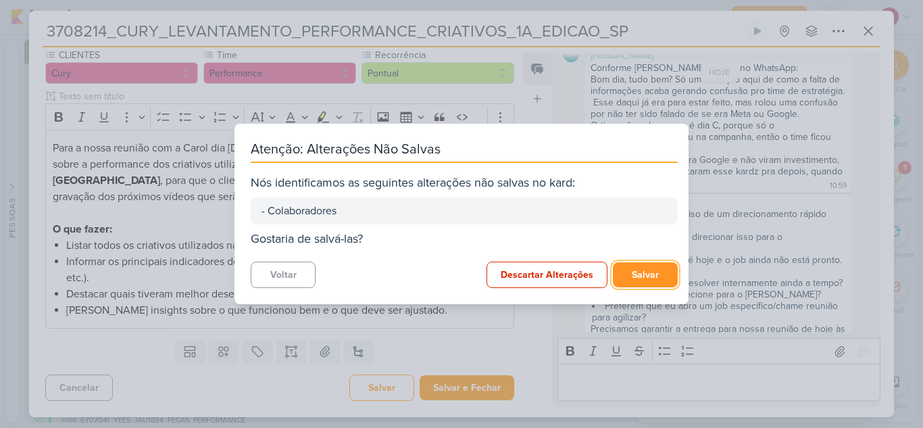
click at [648, 276] on button "Salvar" at bounding box center [645, 274] width 65 height 25
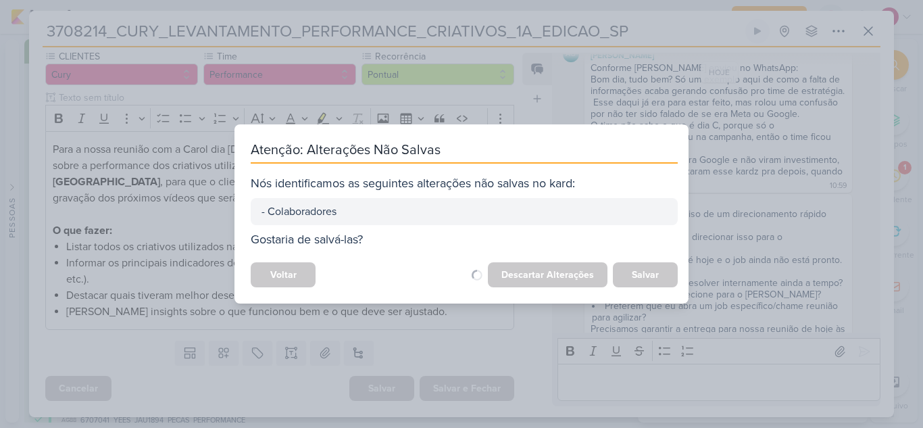
scroll to position [127, 0]
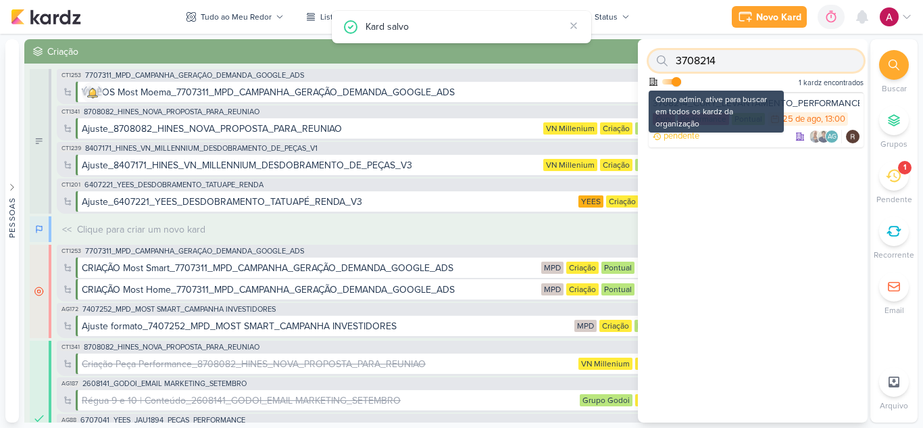
drag, startPoint x: 800, startPoint y: 65, endPoint x: 650, endPoint y: 86, distance: 151.5
click at [650, 86] on div "3708214 Como admin, ative para buscar em todos os kardz da organização 1 kardz …" at bounding box center [753, 65] width 230 height 53
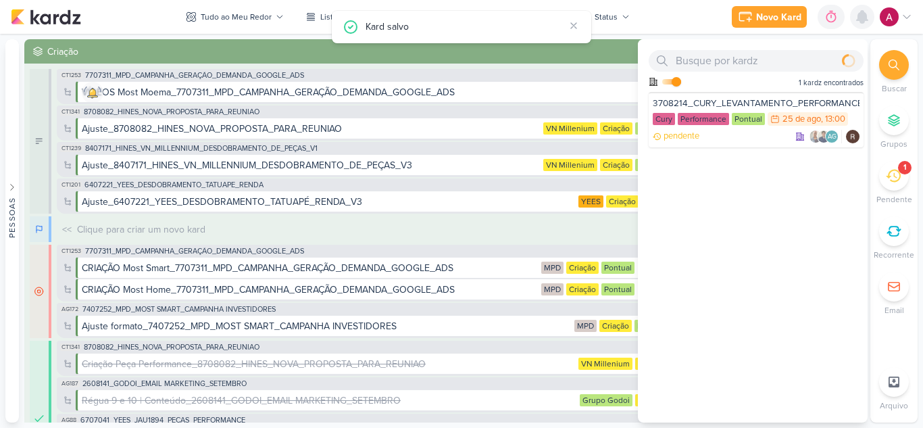
click at [869, 22] on icon at bounding box center [862, 17] width 16 height 16
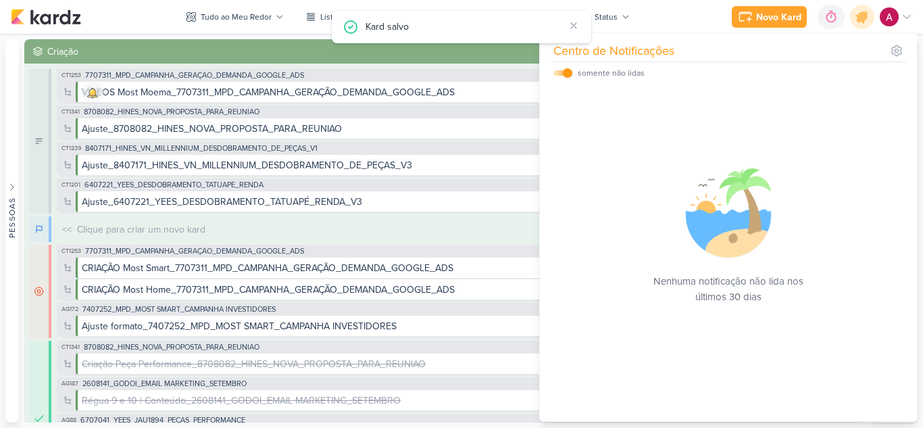
click at [690, 20] on div "Novo Kard Ctrl + k 0h0m Sessão desligada... Hoje 0h0m Semana 0h0m Mês 0h0m" at bounding box center [462, 17] width 902 height 34
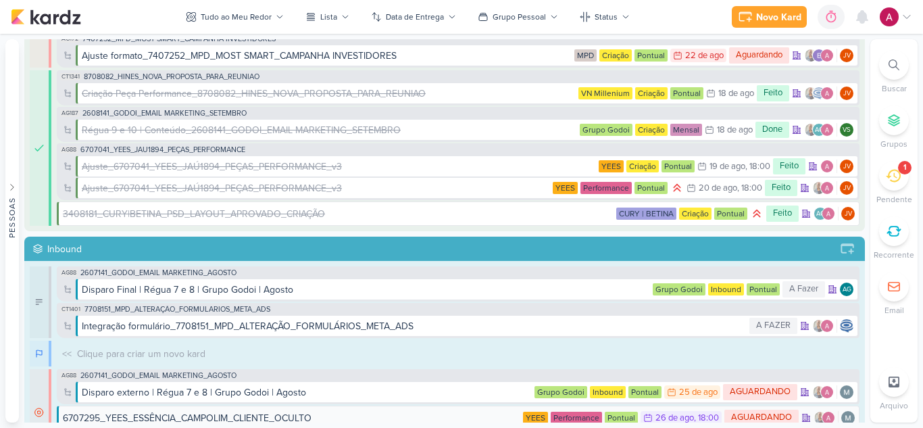
scroll to position [0, 0]
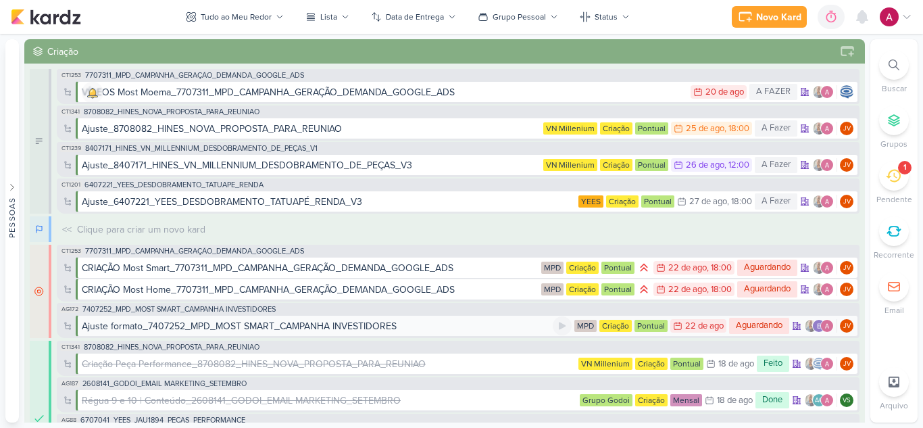
click at [386, 324] on div "Ajuste formato_7407252_MPD_MOST SMART_CAMPANHA INVESTIDORES" at bounding box center [239, 326] width 315 height 14
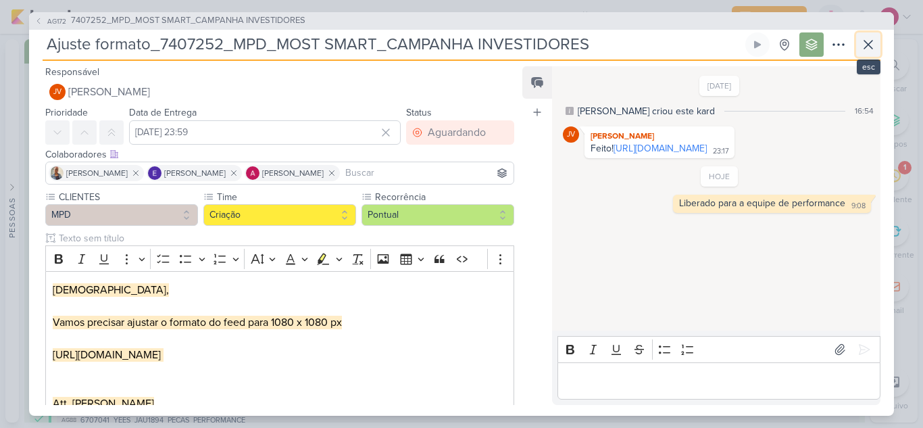
click at [869, 41] on icon at bounding box center [868, 44] width 16 height 16
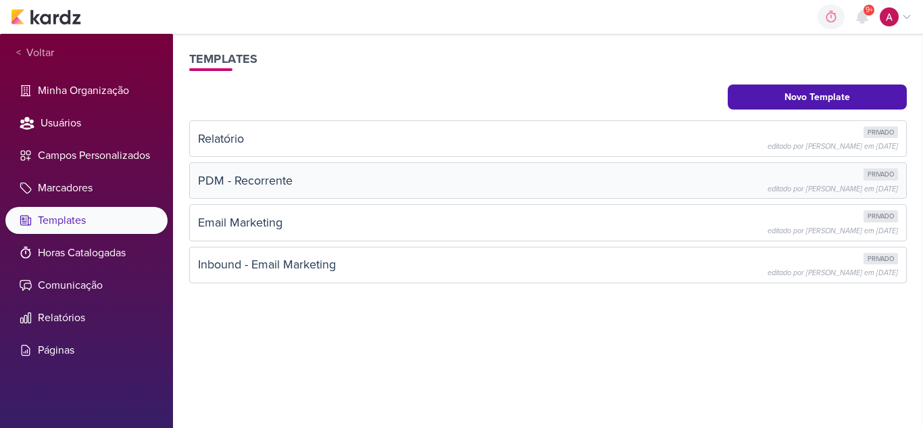
click at [392, 172] on div "PDM - Recorrente privado editado por [PERSON_NAME] em [DATE]" at bounding box center [548, 180] width 700 height 24
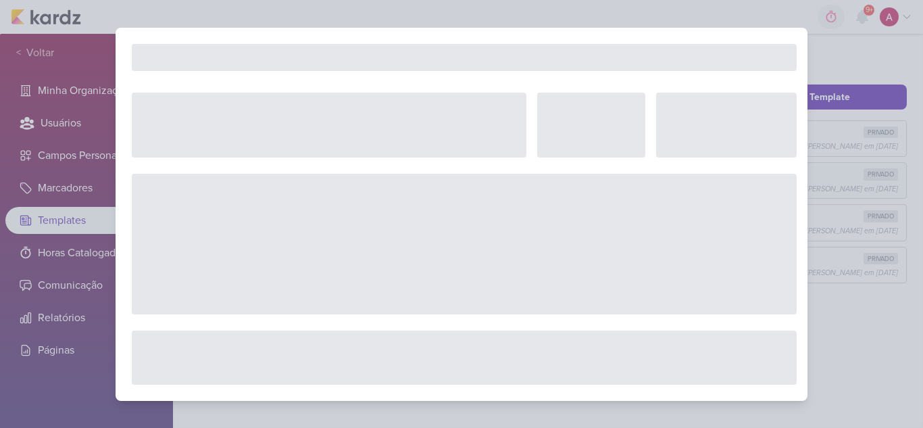
select select "5"
select select "pm"
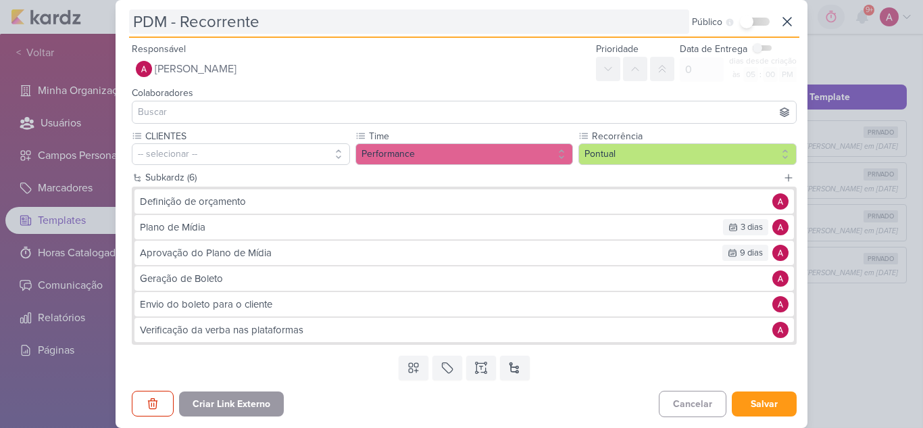
drag, startPoint x: 283, startPoint y: 21, endPoint x: 131, endPoint y: 32, distance: 151.8
click at [131, 32] on input "PDM - Recorrente" at bounding box center [409, 21] width 560 height 24
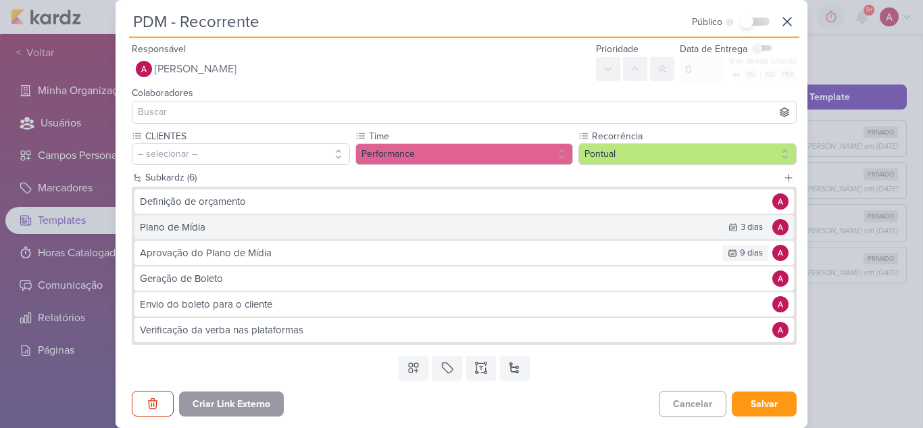
click at [254, 230] on div "Plano de Mídia" at bounding box center [428, 228] width 577 height 16
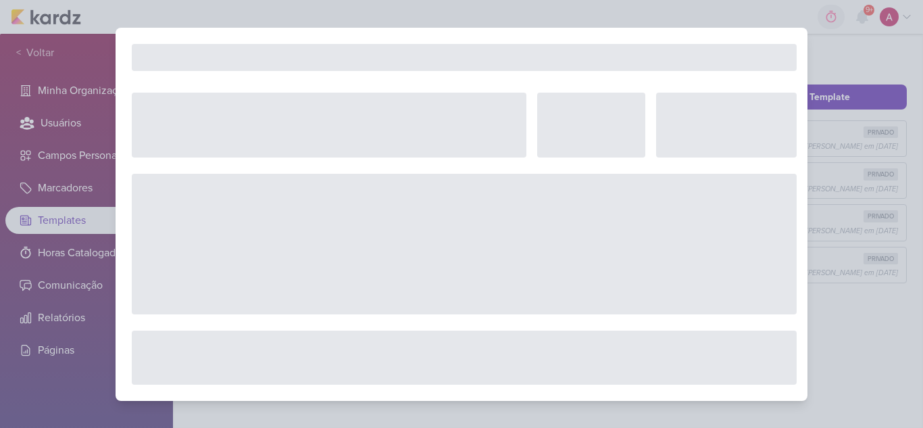
type input "Plano de Mídia"
checkbox input "true"
type input "3"
select select "6"
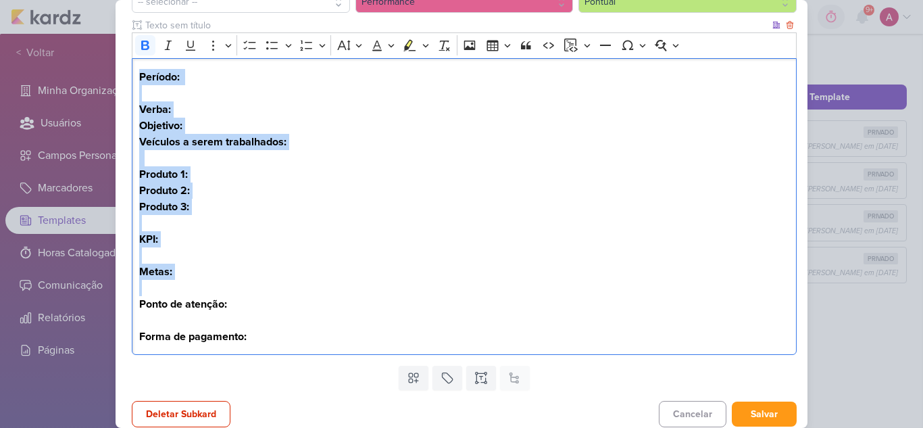
scroll to position [162, 0]
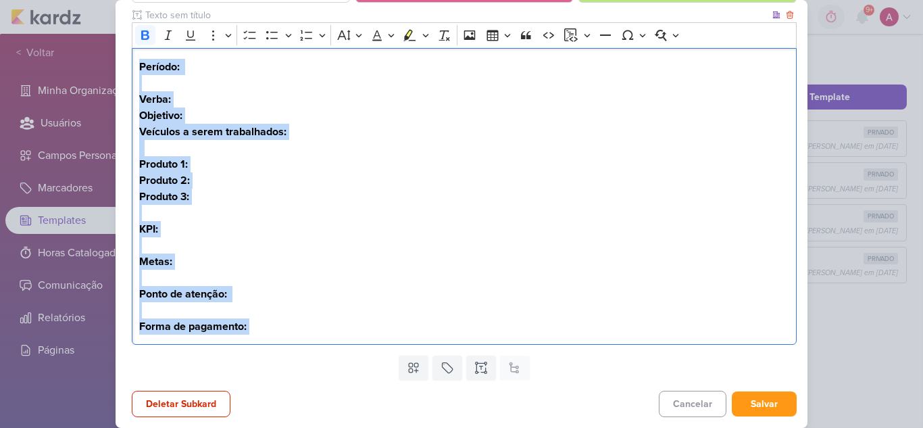
drag, startPoint x: 139, startPoint y: 231, endPoint x: 294, endPoint y: 327, distance: 182.1
click at [294, 327] on div "Período: Verba: Objetivo: Veículos a serem trabalhados: Produto 1: Produto 2: P…" at bounding box center [464, 196] width 665 height 297
copy div "Período: Verba: Objetivo: Veículos a serem trabalhados: Produto 1: Produto 2: P…"
click at [401, 160] on p "Produto 1:" at bounding box center [464, 164] width 651 height 16
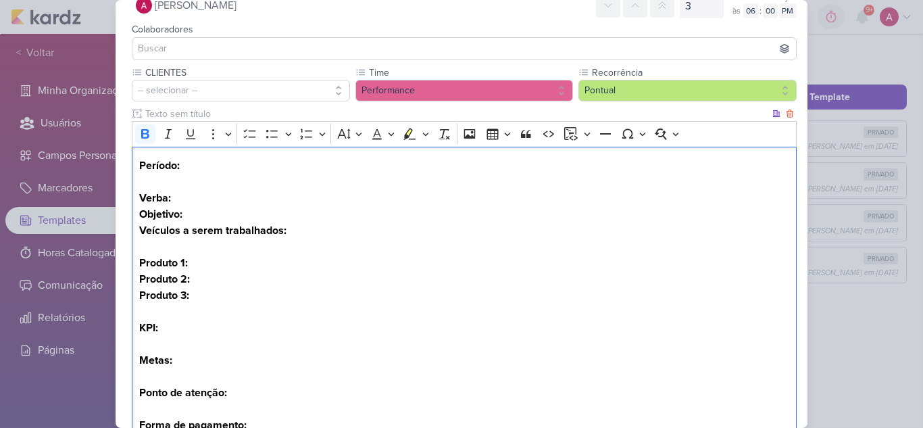
scroll to position [27, 0]
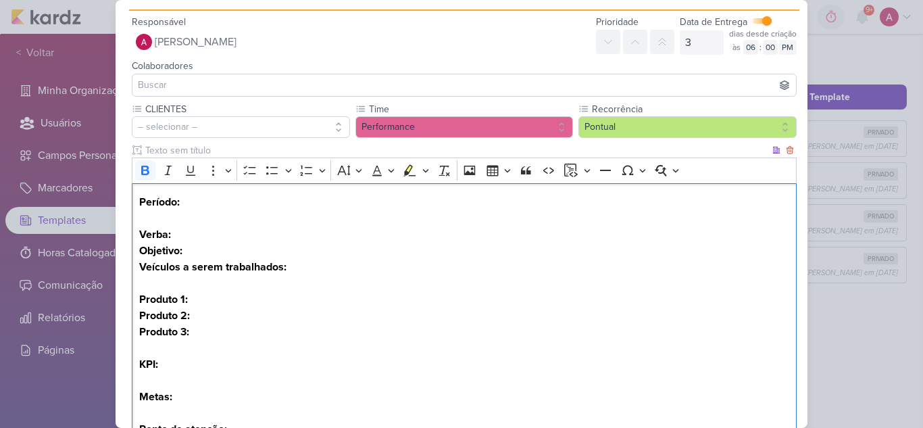
click at [172, 285] on p "Objetivo: Veículos a serem trabalhados:" at bounding box center [464, 267] width 651 height 49
drag, startPoint x: 141, startPoint y: 303, endPoint x: 131, endPoint y: 303, distance: 10.1
click at [131, 303] on div "CLIENTES -- selecionar -- Time" at bounding box center [464, 301] width 687 height 399
drag, startPoint x: 203, startPoint y: 298, endPoint x: 164, endPoint y: 221, distance: 86.8
click at [124, 297] on div "CLIENTES -- selecionar -- Time" at bounding box center [464, 301] width 687 height 399
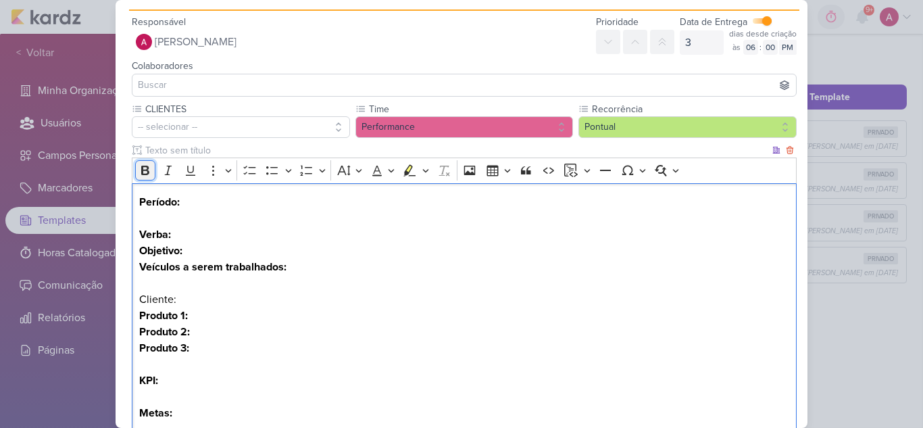
click at [139, 176] on icon "Editor toolbar" at bounding box center [146, 171] width 14 height 14
click at [291, 355] on p "Produto 3:" at bounding box center [464, 348] width 651 height 16
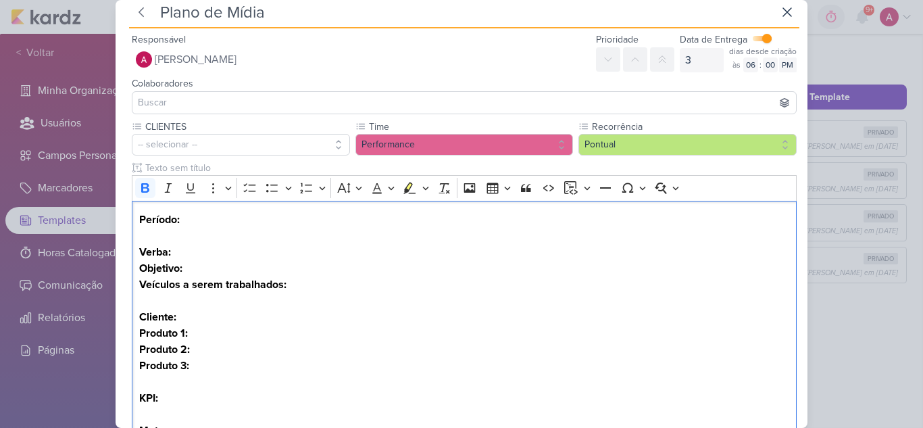
scroll to position [0, 0]
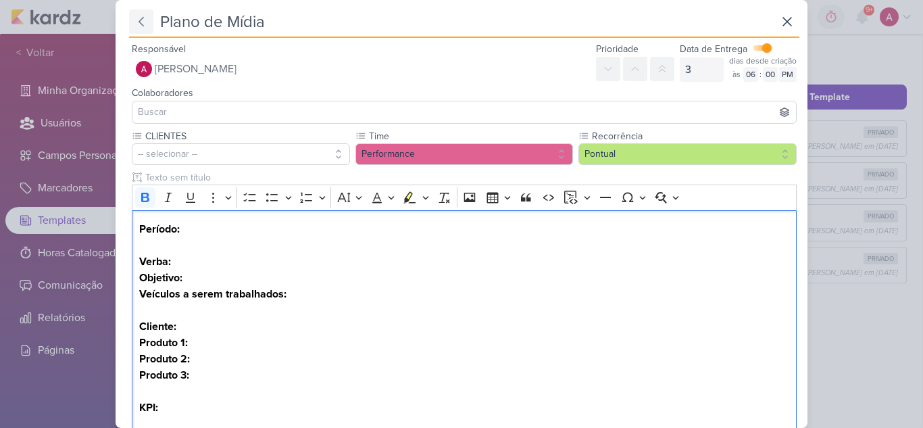
click at [141, 28] on button at bounding box center [141, 21] width 24 height 24
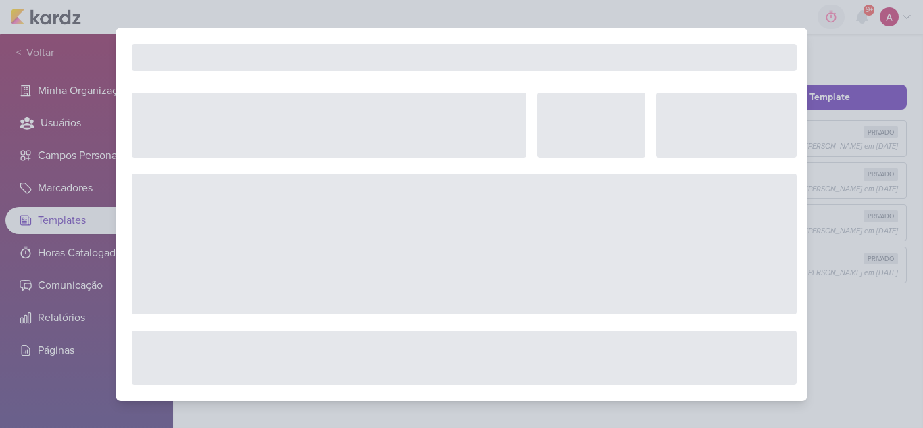
checkbox input "false"
type input "0"
select select "5"
type input "PDM - Recorrente"
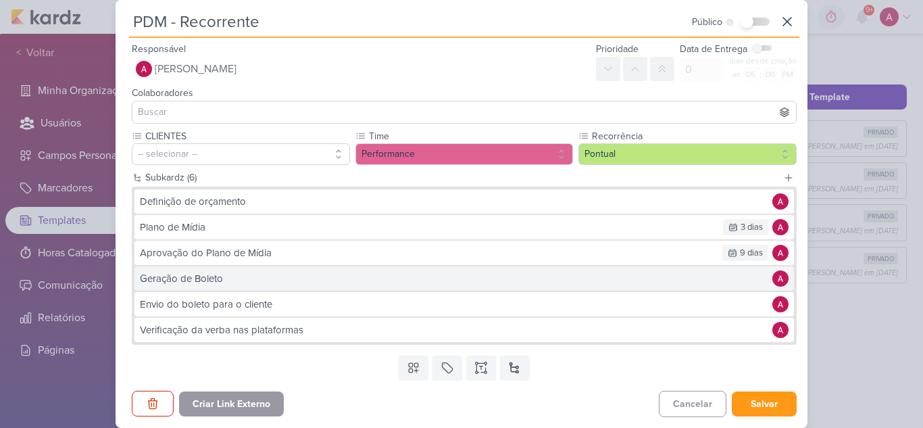
click at [235, 283] on div "Geração de Boleto" at bounding box center [453, 279] width 626 height 16
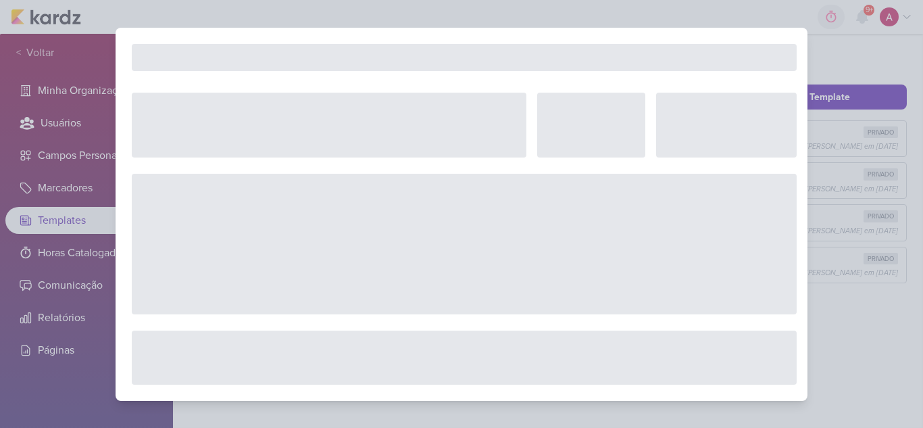
type input "Geração de Boleto"
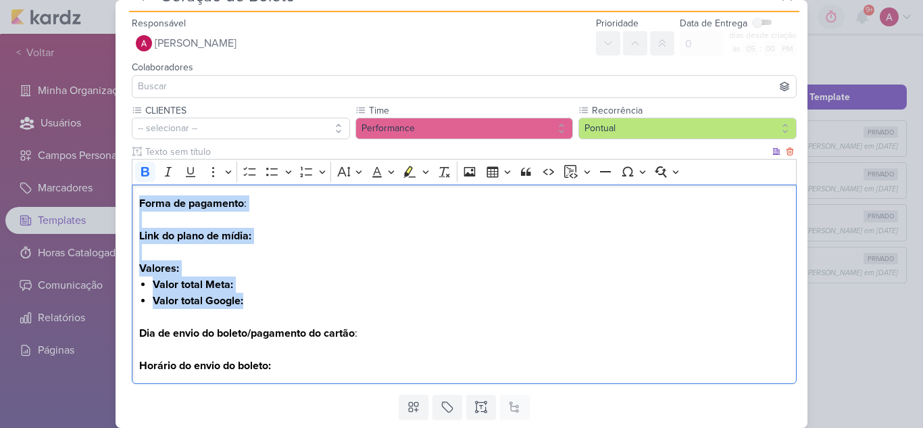
scroll to position [65, 0]
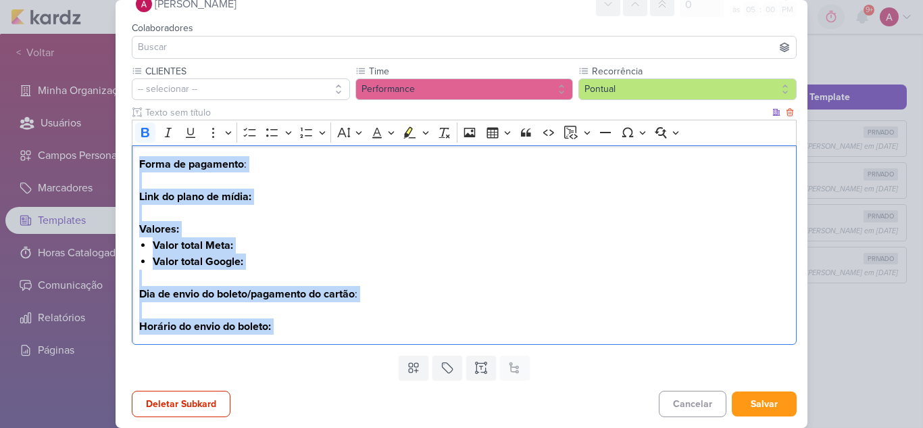
drag, startPoint x: 139, startPoint y: 228, endPoint x: 317, endPoint y: 325, distance: 202.3
click at [317, 325] on div "Forma de pagamento : Link do plano de mídia: Valores: Valor total Meta: Valor t…" at bounding box center [464, 244] width 665 height 199
copy div "Forma de pagamento : Link do plano de mídia: Valores: Valor total Meta: Valor t…"
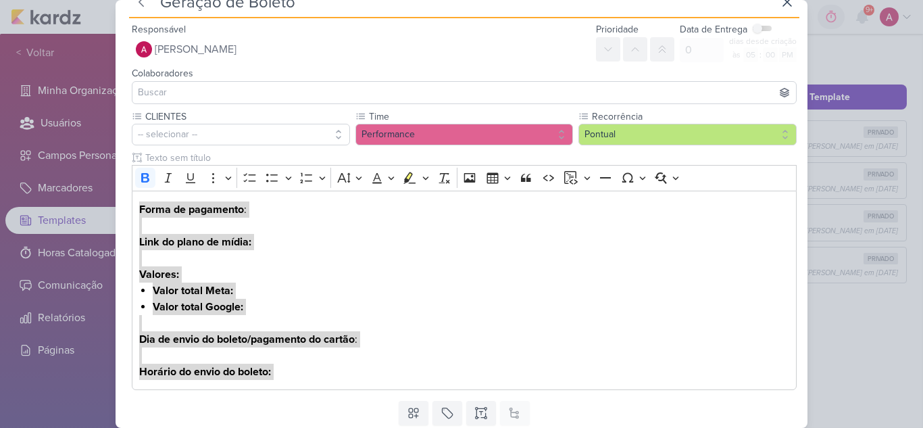
scroll to position [0, 0]
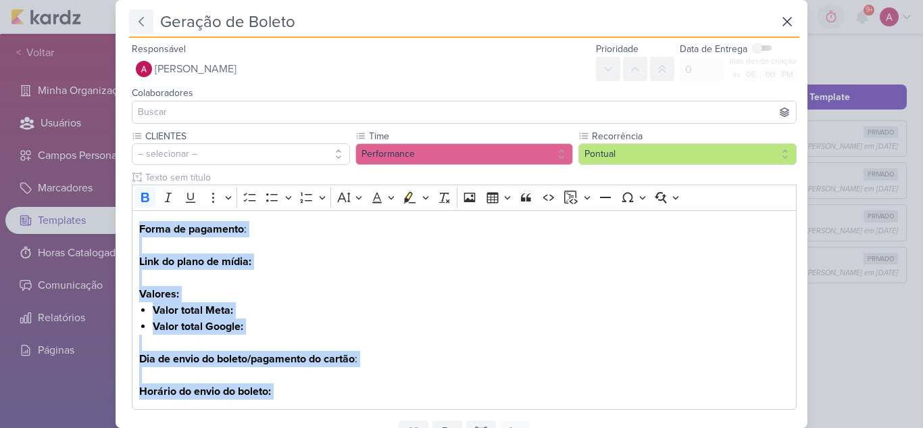
click at [145, 20] on icon at bounding box center [142, 22] width 14 height 14
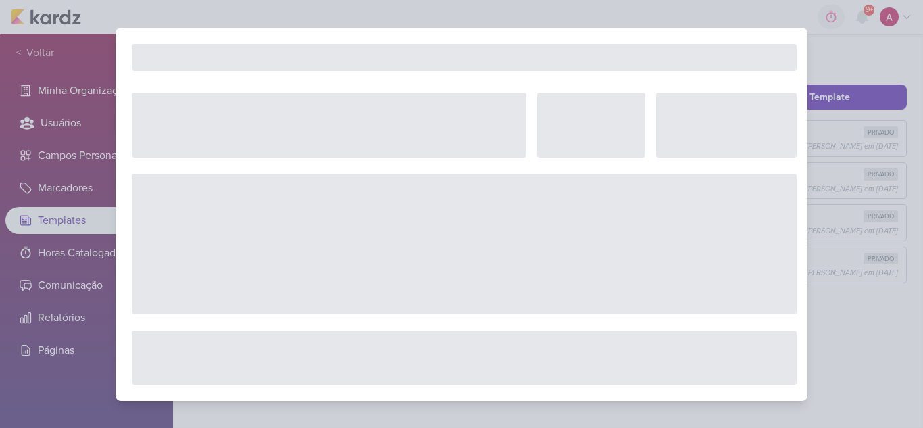
type input "PDM - Recorrente"
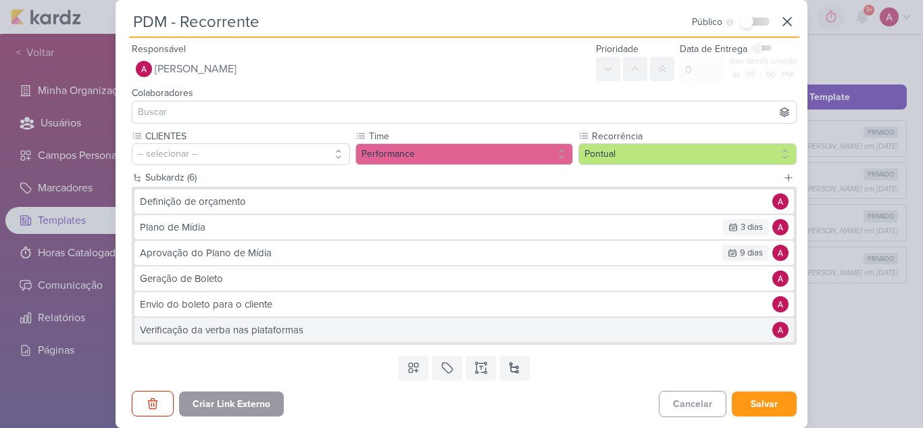
click at [272, 327] on div "Verificação da verba nas plataformas" at bounding box center [453, 330] width 626 height 16
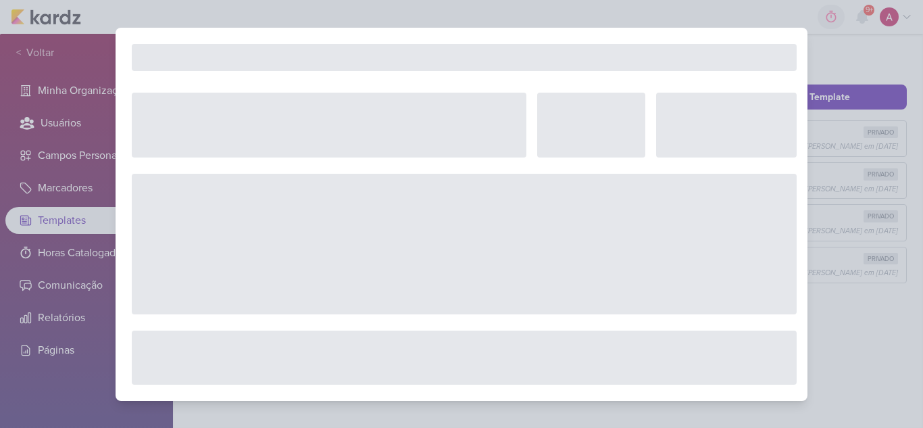
type input "Verificação da verba nas plataformas"
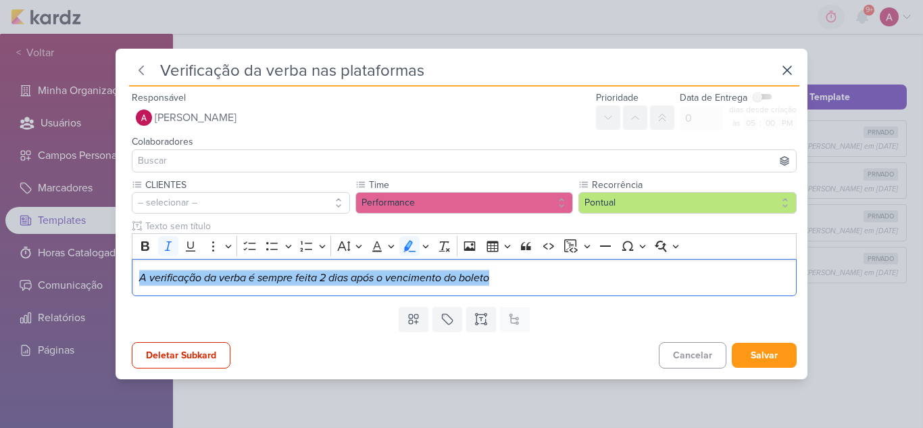
drag, startPoint x: 520, startPoint y: 274, endPoint x: 103, endPoint y: 316, distance: 419.2
click at [103, 316] on div "Verificação da verba nas plataformas Responsável [PERSON_NAME] Nenhum contato e…" at bounding box center [461, 214] width 923 height 428
copy mark "A verificação da verba é sempre feita 2 dias após o vencimento do boleto"
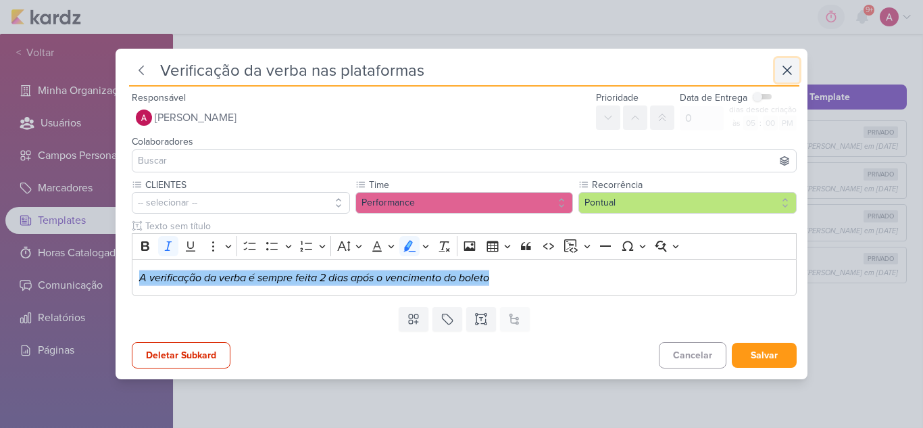
click at [781, 76] on icon at bounding box center [787, 70] width 16 height 16
